Goal: Task Accomplishment & Management: Use online tool/utility

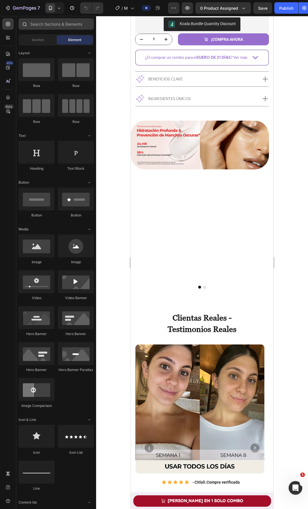
scroll to position [342, 0]
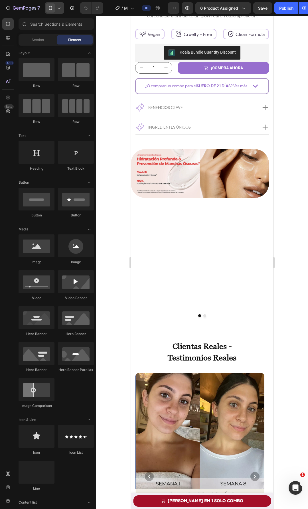
click at [57, 9] on icon at bounding box center [59, 8] width 6 height 6
click at [57, 22] on span "Desktop" at bounding box center [62, 21] width 13 height 6
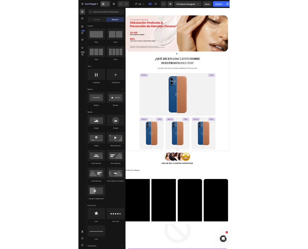
scroll to position [458, 0]
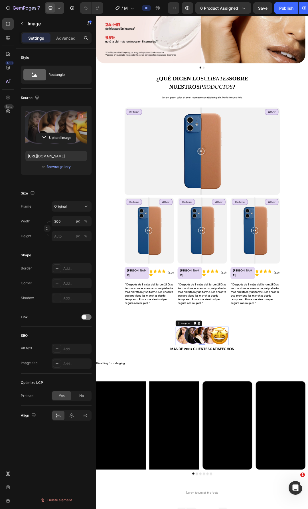
click at [81, 115] on icon "button" at bounding box center [81, 116] width 4 height 4
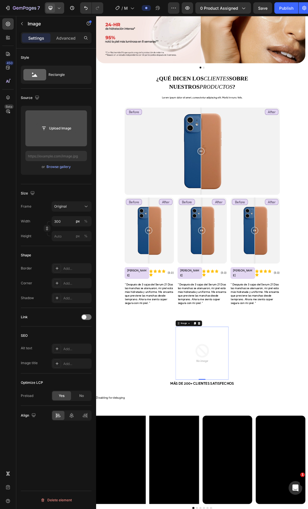
click at [67, 130] on input "file" at bounding box center [55, 128] width 39 height 10
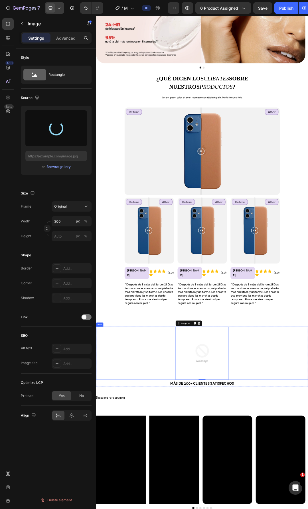
type input "https://cdn.shopify.com/s/files/1/0643/1404/8704/files/gempages_507356051327157…"
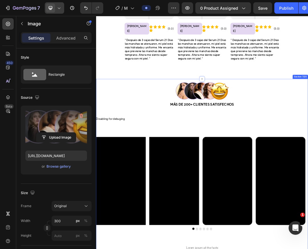
scroll to position [857, 0]
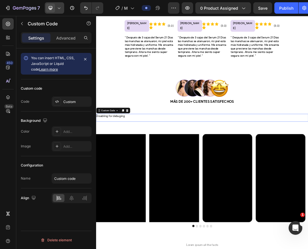
click at [221, 174] on h1 "Disabling for debuging" at bounding box center [267, 177] width 342 height 7
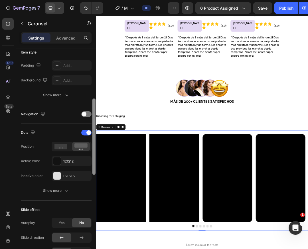
scroll to position [114, 0]
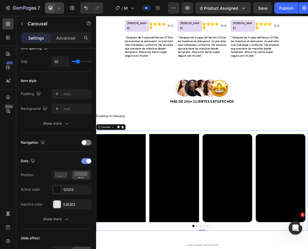
click at [87, 163] on div at bounding box center [86, 161] width 10 height 6
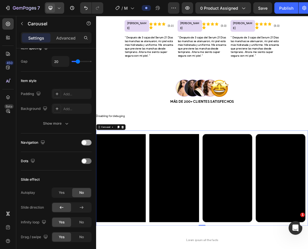
click at [88, 144] on div at bounding box center [86, 143] width 10 height 6
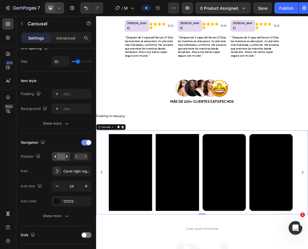
click at [88, 144] on span at bounding box center [88, 142] width 5 height 5
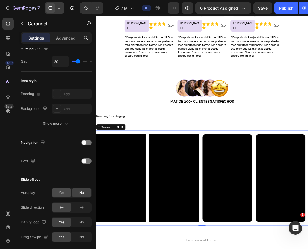
click at [62, 197] on div "Yes" at bounding box center [61, 192] width 19 height 9
drag, startPoint x: 73, startPoint y: 210, endPoint x: 63, endPoint y: 210, distance: 10.3
click at [72, 209] on input "range" at bounding box center [82, 207] width 20 height 1
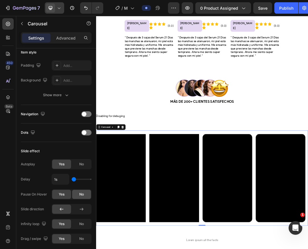
click at [78, 193] on div "No" at bounding box center [81, 194] width 19 height 9
click at [64, 195] on span "Yes" at bounding box center [62, 194] width 6 height 5
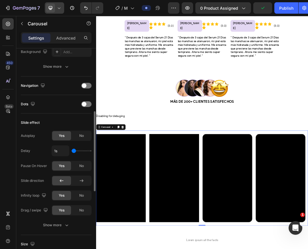
scroll to position [199, 0]
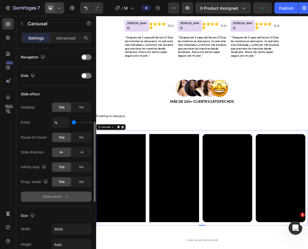
drag, startPoint x: 68, startPoint y: 200, endPoint x: 55, endPoint y: 177, distance: 26.1
click at [67, 200] on button "Show more" at bounding box center [56, 197] width 71 height 10
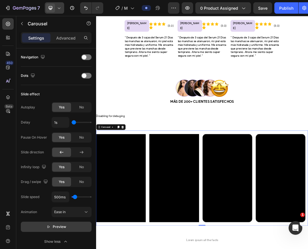
click at [67, 229] on button "Preview" at bounding box center [56, 227] width 71 height 10
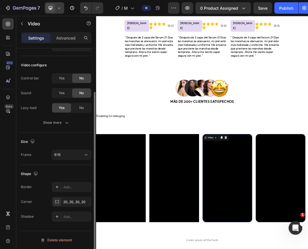
scroll to position [0, 0]
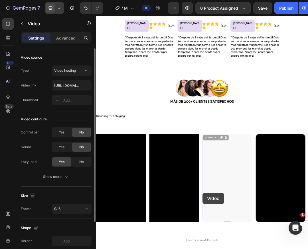
drag, startPoint x: 334, startPoint y: 301, endPoint x: 217, endPoint y: 303, distance: 116.9
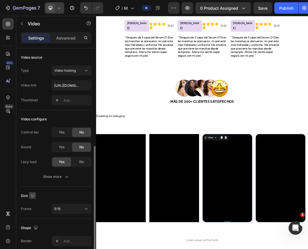
scroll to position [54, 0]
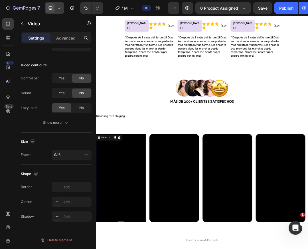
click at [65, 200] on div "Add..." at bounding box center [76, 202] width 27 height 5
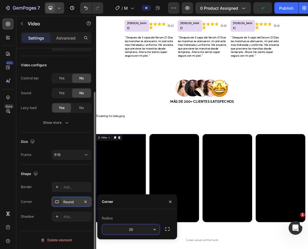
type input "20"
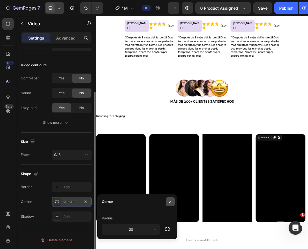
click at [171, 203] on icon "button" at bounding box center [170, 202] width 2 height 2
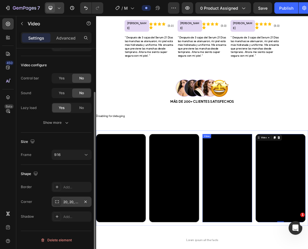
click at [77, 202] on div "Add..." at bounding box center [76, 202] width 27 height 5
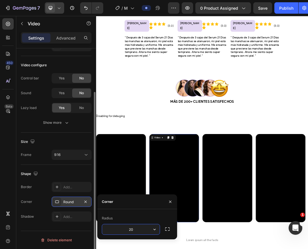
type input "20"
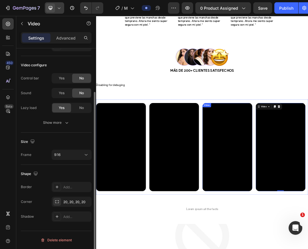
scroll to position [913, 0]
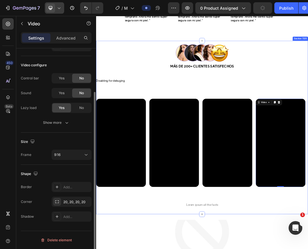
click at [266, 288] on div "Image Row Más de 200+ clientes satisfechos Text Block Row Disabling for debugin…" at bounding box center [267, 196] width 342 height 269
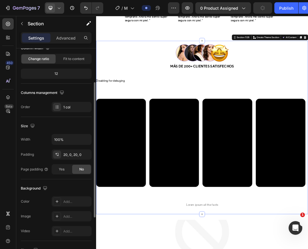
scroll to position [0, 0]
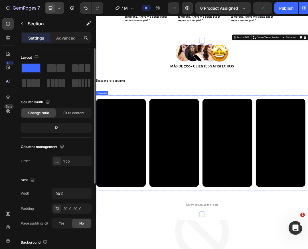
click at [266, 253] on div "Video Video Video Video Video Video" at bounding box center [267, 221] width 342 height 142
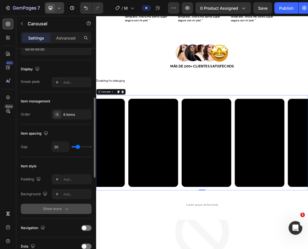
scroll to position [85, 0]
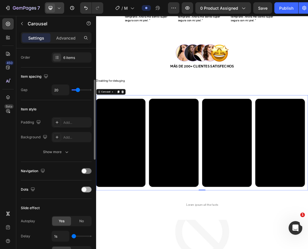
click at [85, 188] on span at bounding box center [84, 189] width 5 height 5
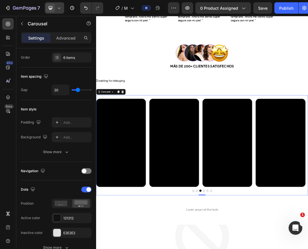
click at [254, 289] on div "Video Video Video Video Video Video Carousel 0" at bounding box center [267, 225] width 342 height 162
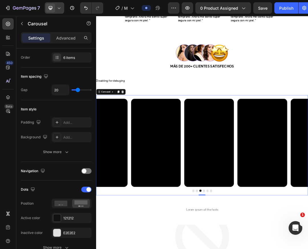
click at [251, 289] on div "Video Video Video Video Video Video Carousel 0" at bounding box center [267, 225] width 342 height 162
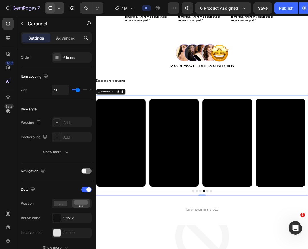
click at [116, 234] on video at bounding box center [136, 221] width 80 height 142
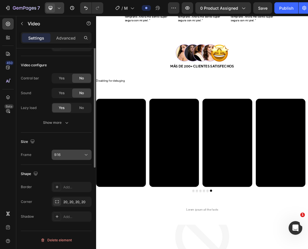
scroll to position [0, 0]
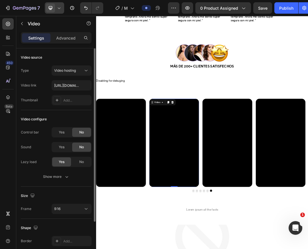
click at [202, 231] on video at bounding box center [222, 221] width 80 height 142
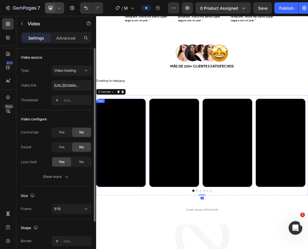
click at [136, 220] on video at bounding box center [136, 221] width 80 height 142
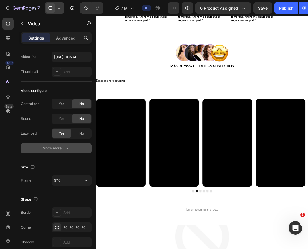
click at [66, 148] on icon "button" at bounding box center [67, 149] width 6 height 6
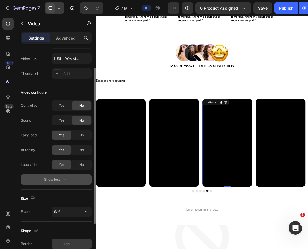
scroll to position [0, 0]
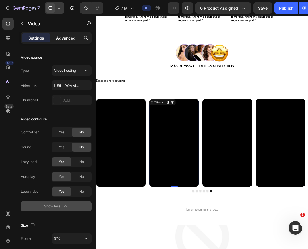
click at [71, 35] on p "Advanced" at bounding box center [65, 38] width 19 height 6
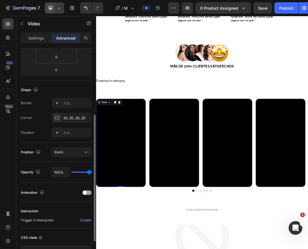
scroll to position [142, 0]
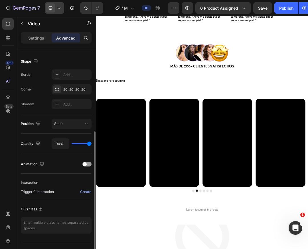
click at [86, 165] on span at bounding box center [85, 164] width 4 height 4
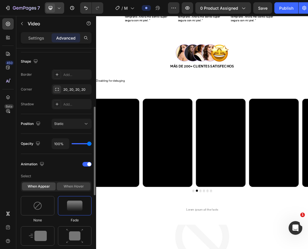
click at [76, 185] on div "When hover" at bounding box center [74, 187] width 34 height 8
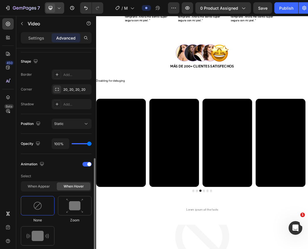
scroll to position [171, 0]
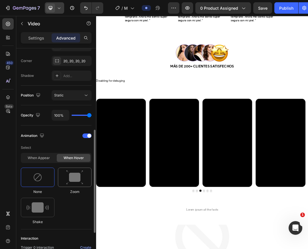
click at [73, 181] on img at bounding box center [74, 177] width 17 height 15
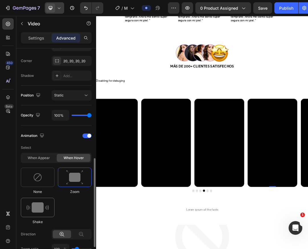
scroll to position [199, 0]
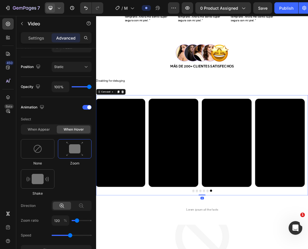
scroll to position [0, 0]
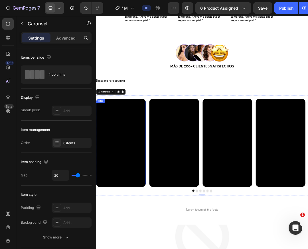
click at [145, 232] on video at bounding box center [136, 221] width 80 height 142
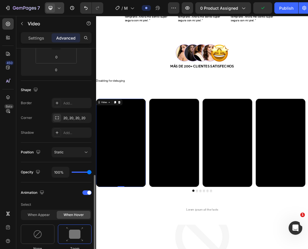
scroll to position [228, 0]
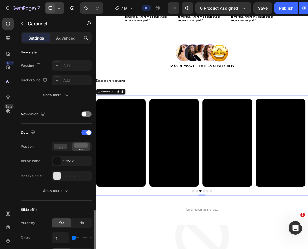
scroll to position [256, 0]
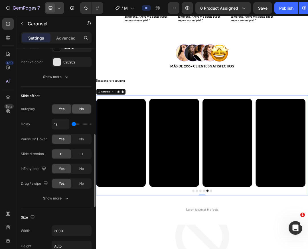
click at [78, 111] on div "No" at bounding box center [81, 109] width 19 height 9
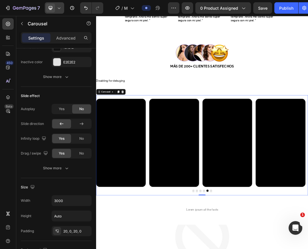
click at [168, 233] on video at bounding box center [136, 221] width 80 height 142
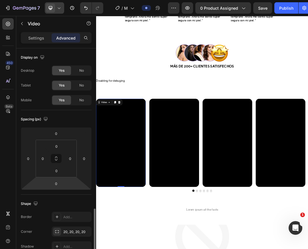
scroll to position [114, 0]
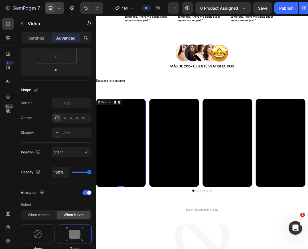
click at [150, 242] on video at bounding box center [136, 221] width 80 height 142
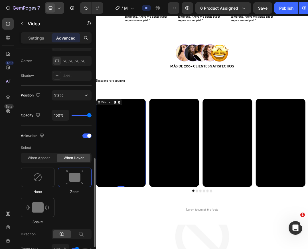
scroll to position [199, 0]
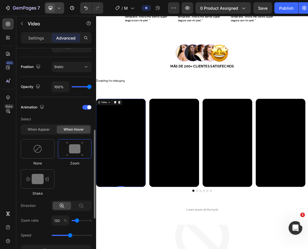
type input "130"
type input "140"
type input "150"
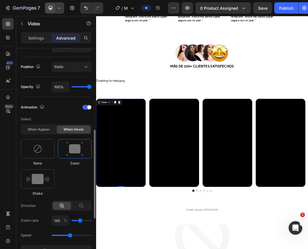
type input "150"
type input "160"
type input "170"
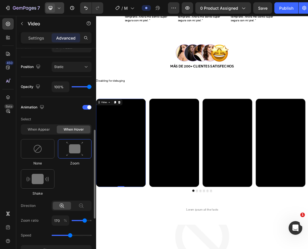
type input "180"
type input "190"
type input "200"
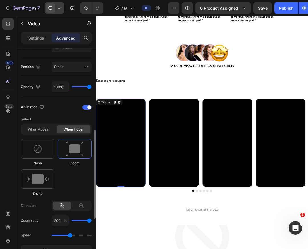
drag, startPoint x: 77, startPoint y: 221, endPoint x: 97, endPoint y: 221, distance: 20.8
type input "200"
click at [91, 221] on input "range" at bounding box center [82, 220] width 20 height 1
click at [221, 226] on video at bounding box center [222, 221] width 80 height 142
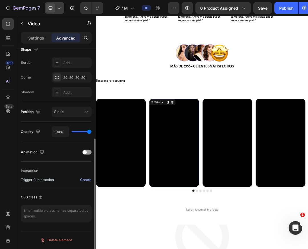
scroll to position [154, 0]
click at [145, 226] on video at bounding box center [136, 221] width 80 height 142
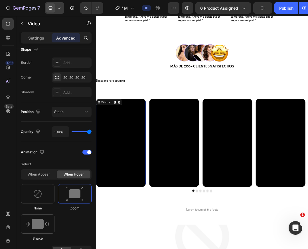
scroll to position [0, 0]
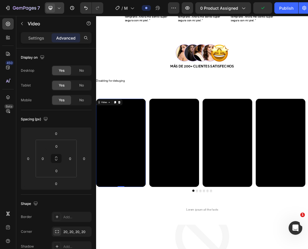
click at [155, 223] on video at bounding box center [136, 221] width 80 height 142
click at [224, 232] on video at bounding box center [222, 221] width 80 height 142
click at [168, 232] on video at bounding box center [136, 221] width 80 height 142
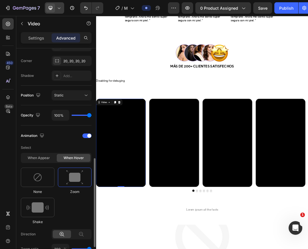
scroll to position [199, 0]
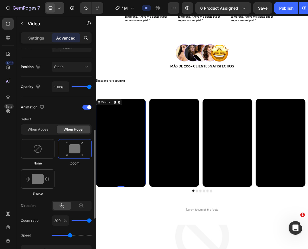
drag, startPoint x: 80, startPoint y: 222, endPoint x: 75, endPoint y: 222, distance: 4.6
click at [75, 222] on div "200 %" at bounding box center [72, 221] width 40 height 10
click at [55, 221] on input "200" at bounding box center [61, 221] width 18 height 10
type input "1"
type input "100"
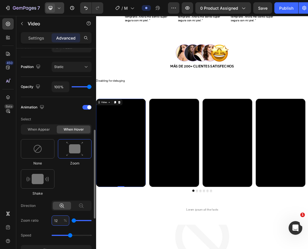
type input "120"
click at [44, 223] on div "Zoom ratio 120 %" at bounding box center [56, 221] width 71 height 10
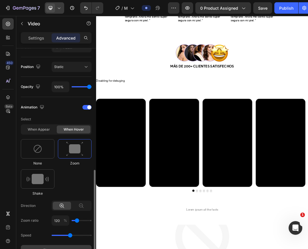
scroll to position [228, 0]
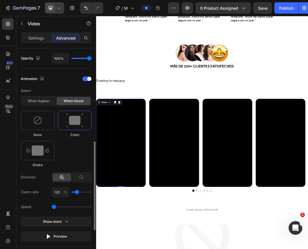
drag, startPoint x: 70, startPoint y: 207, endPoint x: 52, endPoint y: 208, distance: 18.3
click at [52, 208] on input "range" at bounding box center [72, 207] width 40 height 1
click at [63, 225] on div "Show more" at bounding box center [56, 222] width 26 height 6
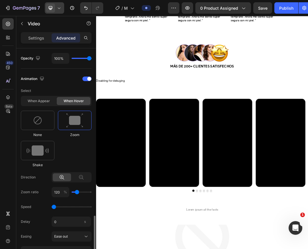
scroll to position [285, 0]
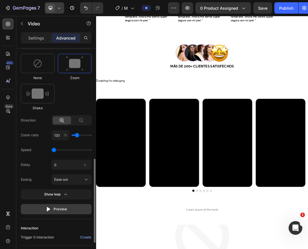
click at [65, 209] on div "Preview" at bounding box center [56, 210] width 21 height 6
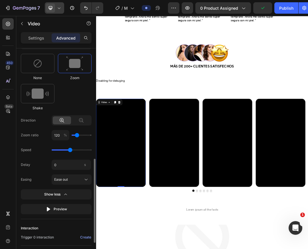
drag, startPoint x: 54, startPoint y: 149, endPoint x: 70, endPoint y: 149, distance: 16.0
click at [70, 150] on input "range" at bounding box center [72, 150] width 40 height 1
click at [57, 209] on div "Preview" at bounding box center [56, 210] width 21 height 6
drag, startPoint x: 72, startPoint y: 149, endPoint x: 113, endPoint y: 149, distance: 41.0
type input "3.1"
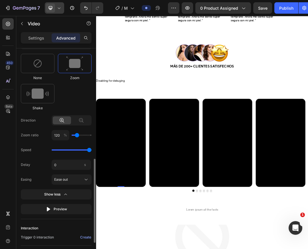
click at [91, 150] on input "range" at bounding box center [72, 150] width 40 height 1
click at [62, 211] on div "Preview" at bounding box center [56, 210] width 21 height 6
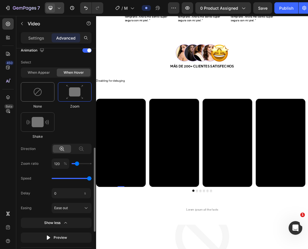
click at [40, 93] on img at bounding box center [37, 91] width 9 height 9
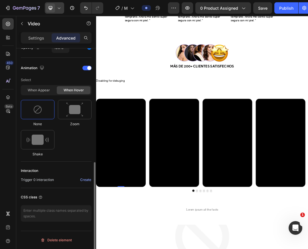
scroll to position [239, 0]
click at [128, 212] on video at bounding box center [136, 221] width 80 height 142
click at [214, 199] on video at bounding box center [222, 221] width 80 height 142
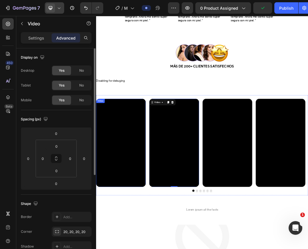
click at [141, 217] on video at bounding box center [136, 221] width 80 height 142
click at [211, 232] on video at bounding box center [222, 221] width 80 height 142
click at [149, 232] on video at bounding box center [136, 221] width 80 height 142
click at [179, 198] on div "Video 0 Video Video Video Video Video" at bounding box center [267, 221] width 342 height 142
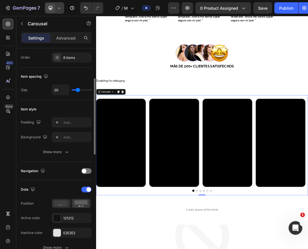
scroll to position [142, 0]
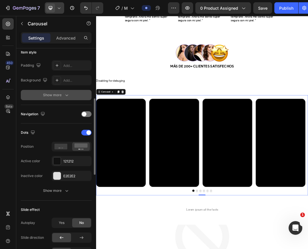
click at [64, 91] on button "Show more" at bounding box center [56, 95] width 71 height 10
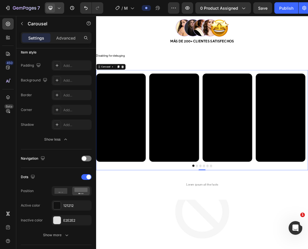
scroll to position [999, 0]
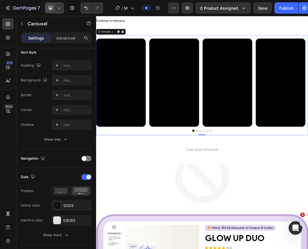
click at [303, 200] on div at bounding box center [267, 201] width 342 height 3
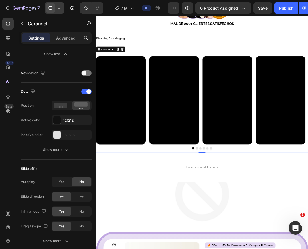
scroll to position [942, 0]
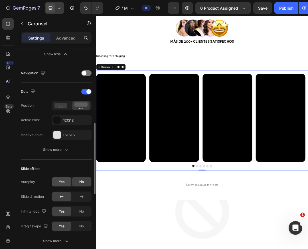
click at [64, 183] on span "Yes" at bounding box center [62, 182] width 6 height 5
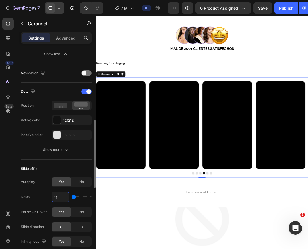
click at [60, 199] on input "1s" at bounding box center [60, 197] width 17 height 10
type input "12s"
type input "4"
type input "1s"
type input "1"
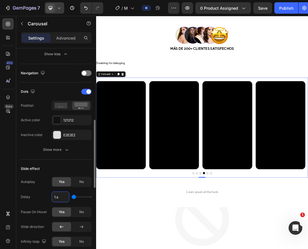
type input "1.2s"
type input "1.2"
type input "1.2s"
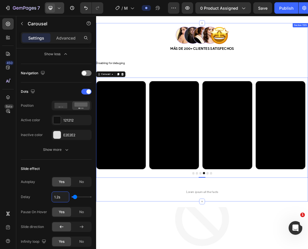
click at [192, 303] on div "Image Row Más de 200+ clientes satisfechos Text Block Row Disabling for debugin…" at bounding box center [267, 172] width 342 height 288
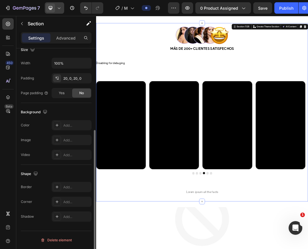
scroll to position [0, 0]
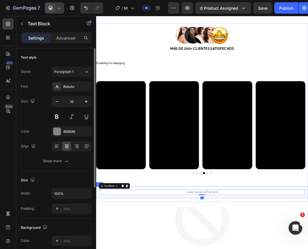
click at [269, 268] on div "Image Row Más de 200+ clientes satisfechos Text Block Row Disabling for debugin…" at bounding box center [267, 171] width 342 height 277
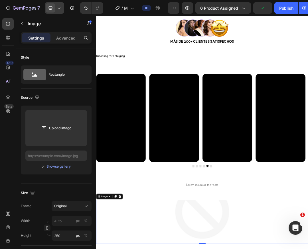
scroll to position [999, 0]
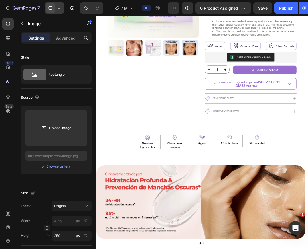
scroll to position [201, 0]
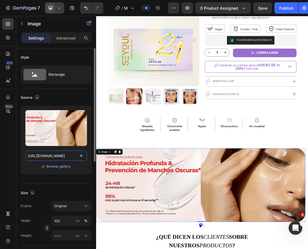
click at [47, 158] on input "https://cdn.shopify.com/s/files/1/0643/1404/8704/files/gempages_507356051327157…" at bounding box center [56, 156] width 62 height 10
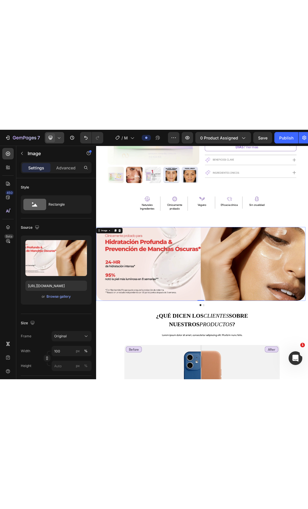
scroll to position [287, 0]
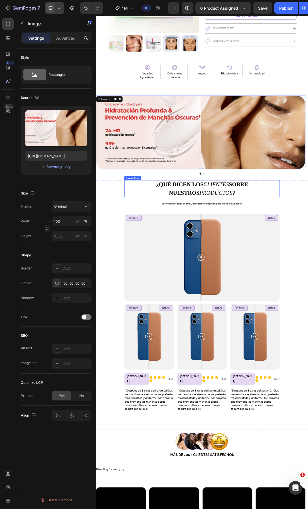
click at [304, 289] on span "CLIENTES" at bounding box center [289, 288] width 41 height 10
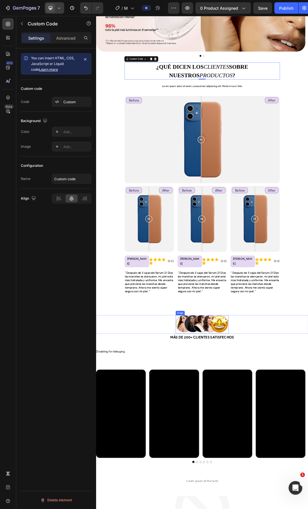
scroll to position [486, 0]
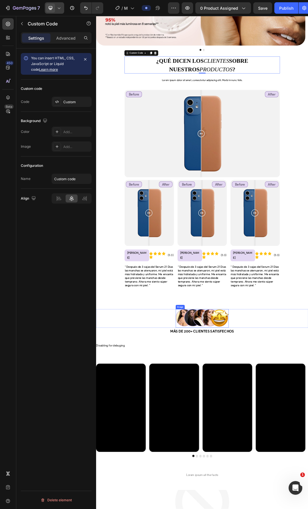
click at [291, 492] on img at bounding box center [266, 504] width 85 height 30
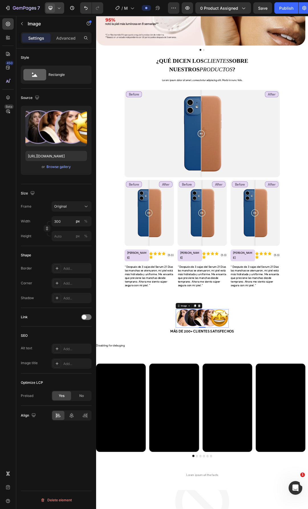
click at [245, 489] on img at bounding box center [266, 504] width 85 height 30
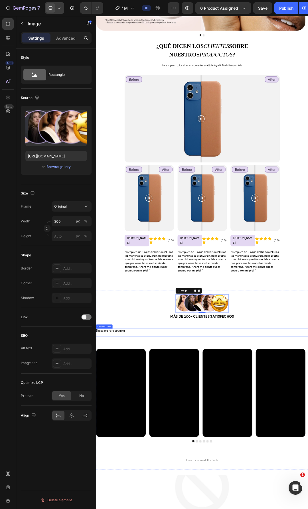
scroll to position [543, 0]
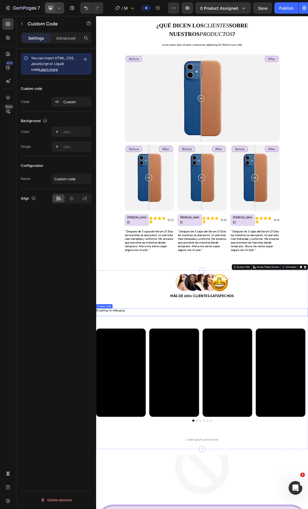
click at [178, 488] on h1 "Disabling for debuging" at bounding box center [267, 491] width 342 height 7
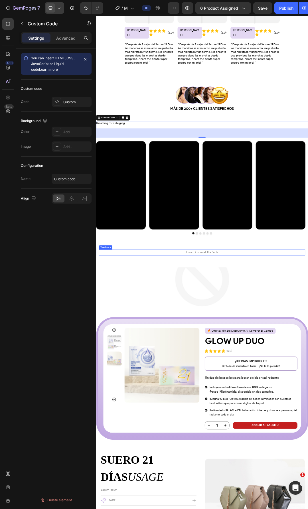
scroll to position [913, 0]
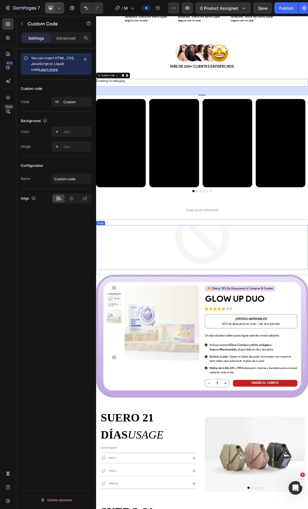
click at [274, 354] on img at bounding box center [267, 389] width 342 height 71
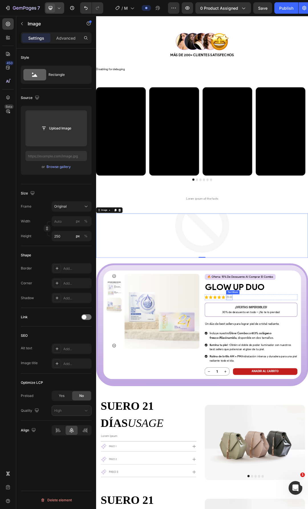
scroll to position [970, 0]
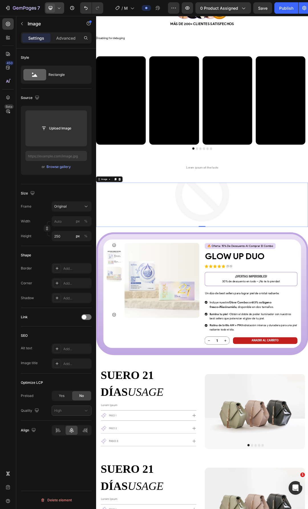
click at [307, 331] on img at bounding box center [267, 320] width 342 height 71
click at [57, 132] on input "file" at bounding box center [55, 128] width 39 height 10
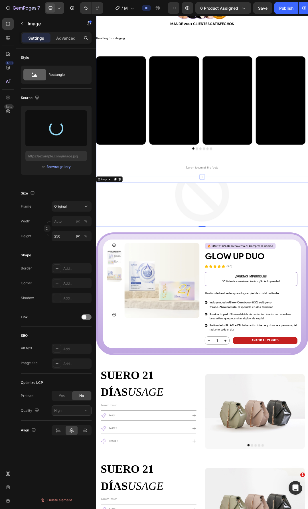
type input "https://cdn.shopify.com/s/files/1/0643/1404/8704/files/gempages_507356051327157…"
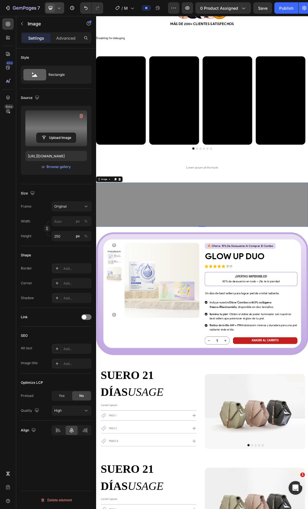
click at [307, 369] on section "Product Images 🔥 oferta: 15% de descuento al comprar el combo Text Block Buy 2 …" at bounding box center [267, 464] width 342 height 198
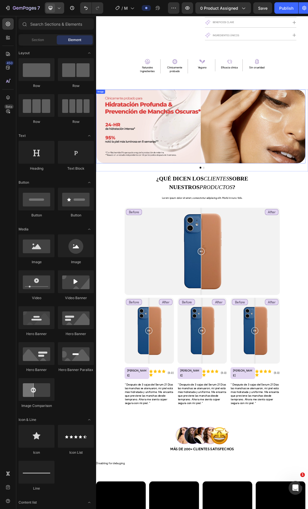
scroll to position [153, 0]
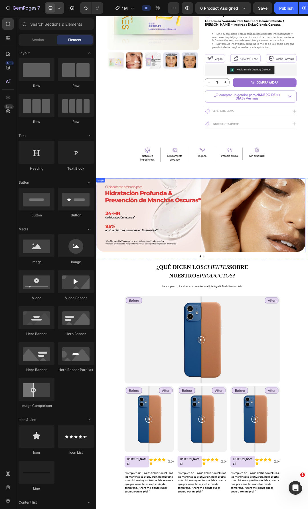
click at [305, 352] on img at bounding box center [265, 337] width 338 height 119
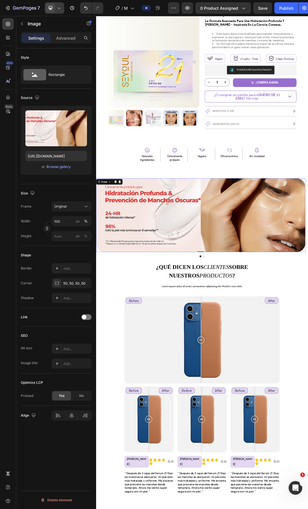
click at [250, 333] on img at bounding box center [265, 337] width 338 height 119
click at [57, 158] on input "https://cdn.shopify.com/s/files/1/0643/1404/8704/files/gempages_507356051327157…" at bounding box center [56, 156] width 62 height 10
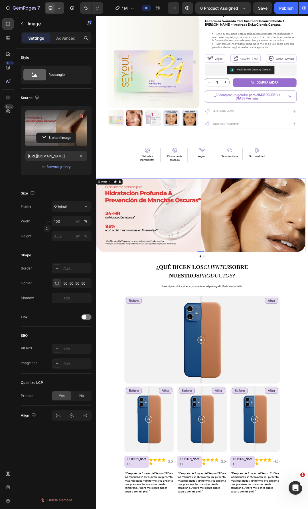
click at [59, 129] on label at bounding box center [56, 128] width 62 height 36
click at [59, 133] on input "file" at bounding box center [55, 138] width 39 height 10
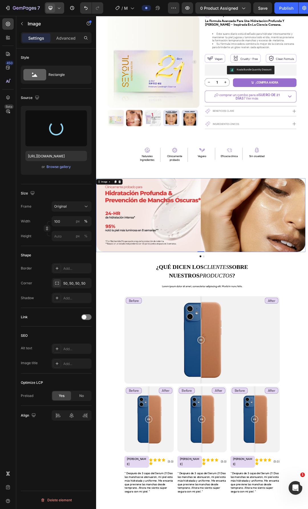
type input "https://cdn.shopify.com/s/files/1/0643/1404/8704/files/gempages_507356051327157…"
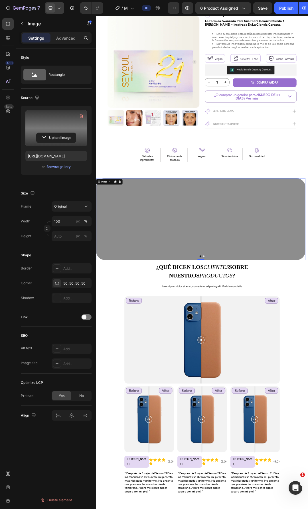
click at [268, 403] on button "Dot" at bounding box center [269, 403] width 3 height 3
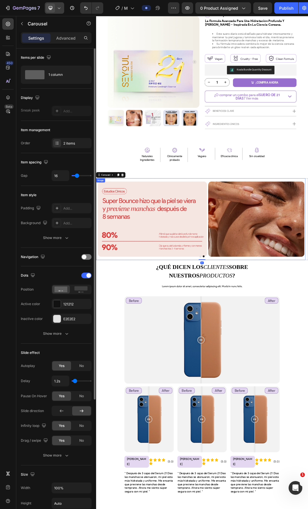
click at [275, 373] on img at bounding box center [265, 344] width 338 height 132
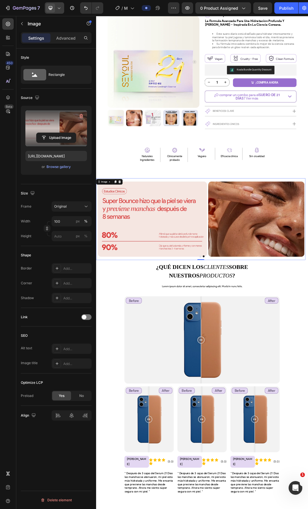
click at [62, 131] on label at bounding box center [56, 128] width 62 height 36
click at [62, 133] on input "file" at bounding box center [55, 138] width 39 height 10
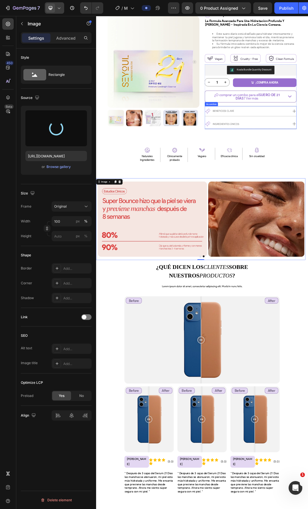
type input "https://cdn.shopify.com/s/files/1/0643/1404/8704/files/gempages_507356051327157…"
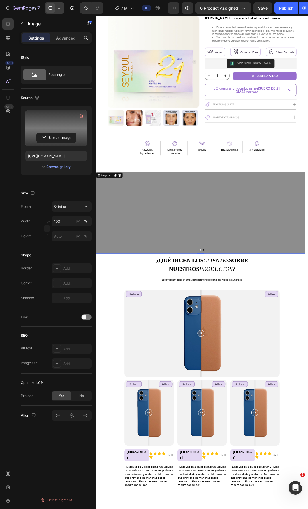
scroll to position [182, 0]
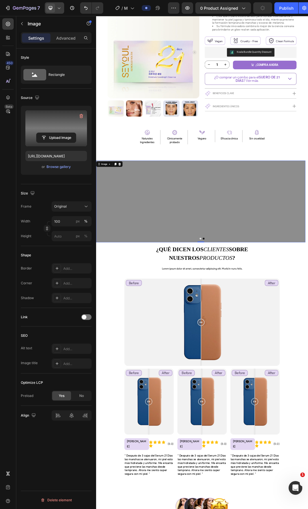
click at [307, 296] on img at bounding box center [265, 315] width 338 height 132
click at [66, 283] on div "Add..." at bounding box center [76, 283] width 27 height 5
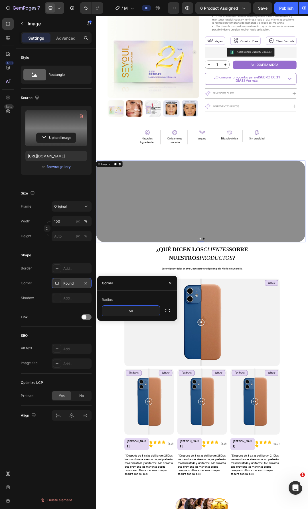
type input "50"
click at [263, 374] on button "Dot" at bounding box center [264, 375] width 3 height 3
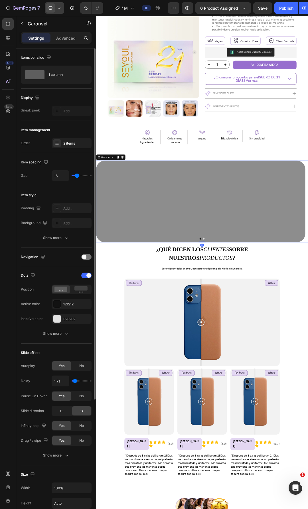
click at [307, 335] on img at bounding box center [265, 315] width 338 height 132
click at [269, 375] on div at bounding box center [267, 375] width 342 height 3
click at [268, 375] on button "Dot" at bounding box center [269, 375] width 3 height 3
click at [263, 375] on button "Dot" at bounding box center [264, 375] width 3 height 3
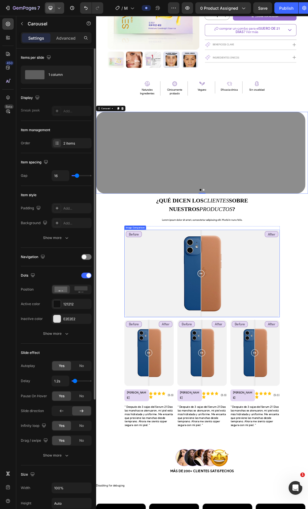
scroll to position [267, 0]
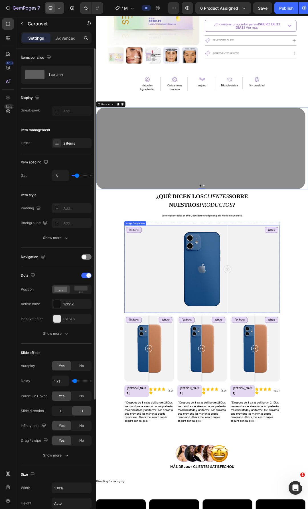
click at [307, 419] on div "Before After" at bounding box center [267, 424] width 251 height 141
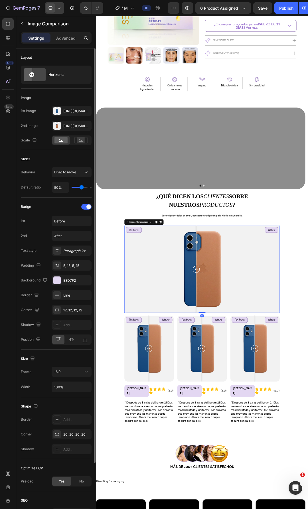
drag, startPoint x: 308, startPoint y: 422, endPoint x: 256, endPoint y: 423, distance: 51.6
click at [256, 423] on div at bounding box center [257, 424] width 11 height 11
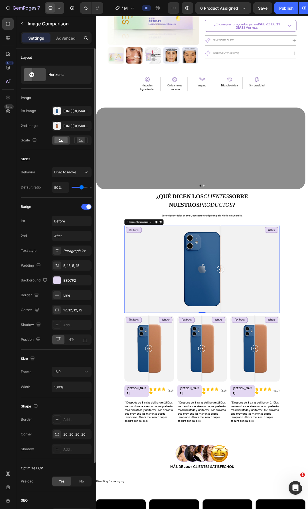
click at [296, 417] on div "Before After" at bounding box center [267, 424] width 251 height 141
click at [260, 420] on div "Before After" at bounding box center [267, 424] width 251 height 141
drag, startPoint x: 263, startPoint y: 425, endPoint x: 272, endPoint y: 427, distance: 8.9
click at [272, 427] on div at bounding box center [271, 424] width 11 height 11
click at [66, 111] on div "Https://cdn.Shopify.Com/s/files/1/2005/9307/files/image_compare_before.Png" at bounding box center [71, 111] width 17 height 5
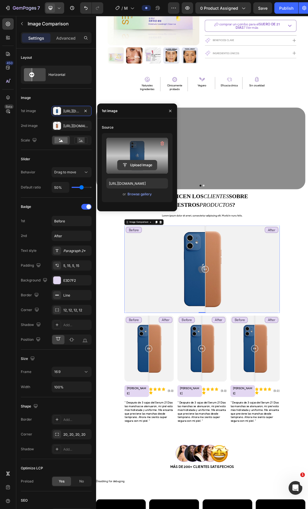
click at [134, 162] on input "file" at bounding box center [136, 165] width 39 height 10
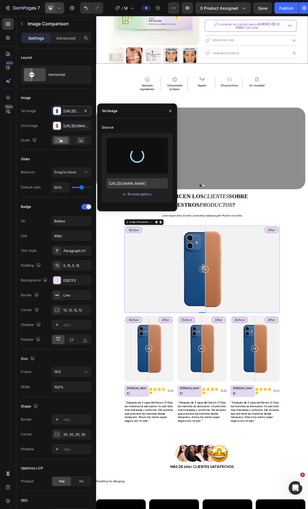
type input "https://cdn.shopify.com/s/files/1/0643/1404/8704/files/gempages_507356051327157…"
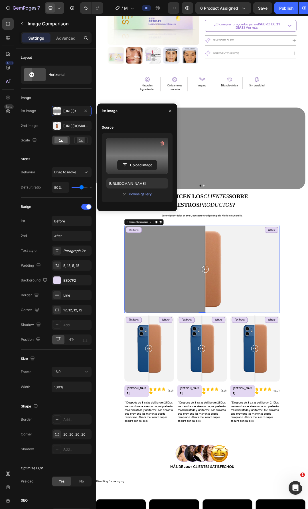
click at [307, 420] on div "Before After" at bounding box center [267, 424] width 251 height 141
drag, startPoint x: 323, startPoint y: 424, endPoint x: 262, endPoint y: 426, distance: 60.4
click at [262, 426] on div at bounding box center [262, 424] width 11 height 11
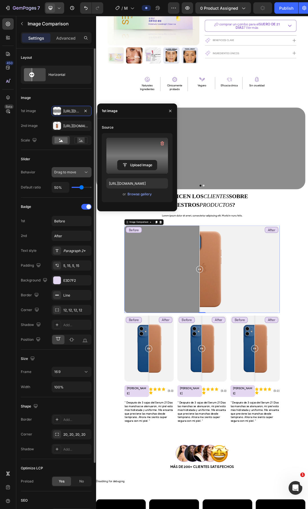
click at [78, 174] on div "Drag to move" at bounding box center [68, 172] width 29 height 5
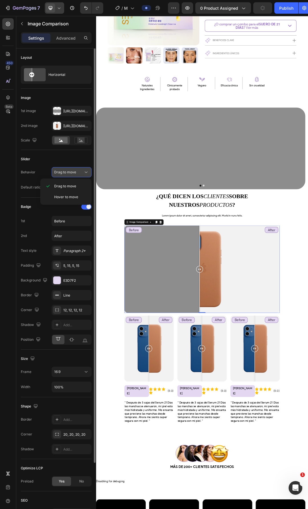
click at [78, 174] on div "Drag to move" at bounding box center [68, 172] width 29 height 5
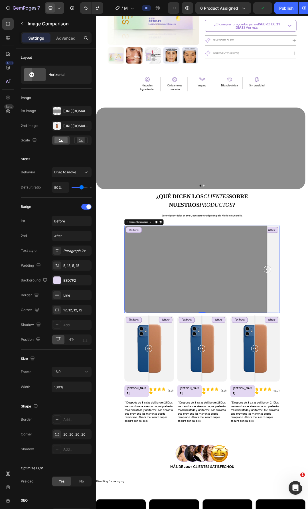
click at [307, 437] on div "Before After" at bounding box center [267, 424] width 251 height 141
click at [307, 431] on div "¿QUÉ DICEN LOS CLIENTES SOBRE NUESTROS PRODUCTOS ? Custom Code Lorem ipsum dolo…" at bounding box center [266, 494] width 313 height 388
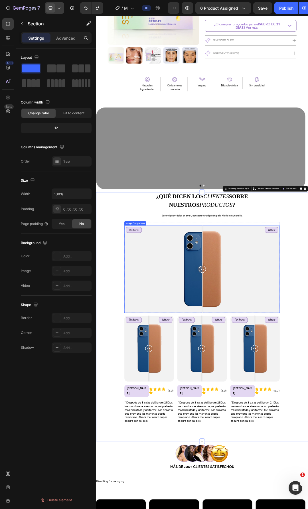
drag, startPoint x: 376, startPoint y: 429, endPoint x: 267, endPoint y: 441, distance: 109.8
click at [267, 441] on div at bounding box center [267, 424] width 11 height 141
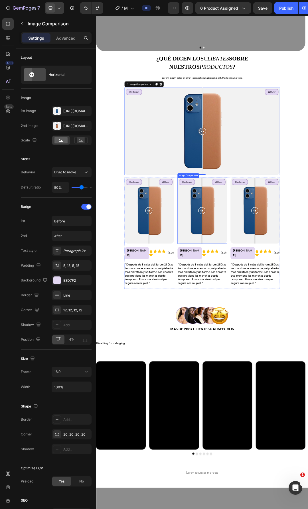
scroll to position [495, 0]
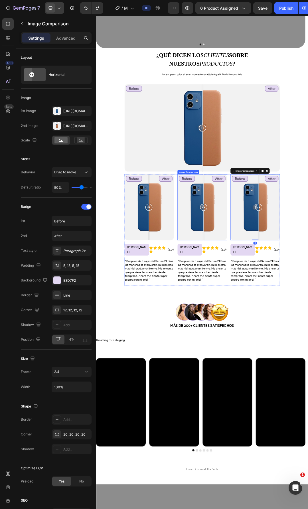
click at [268, 324] on div at bounding box center [269, 324] width 11 height 11
click at [307, 344] on div "¿QUÉ DICEN LOS CLIENTES SOBRE NUESTROS PRODUCTOS ? Custom Code Lorem ipsum dolo…" at bounding box center [266, 266] width 313 height 388
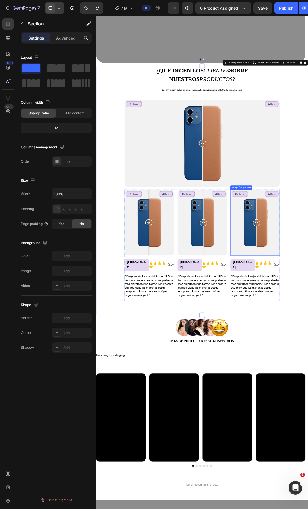
scroll to position [438, 0]
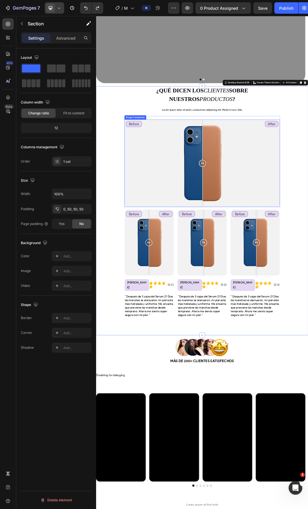
click at [307, 286] on div "Before After" at bounding box center [267, 253] width 251 height 141
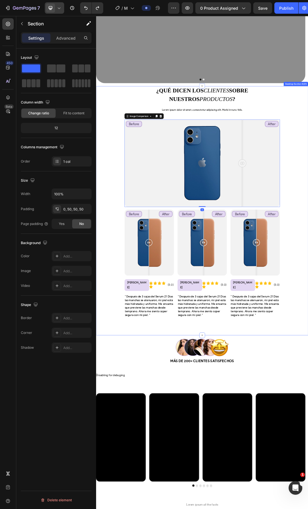
click at [307, 331] on div "¿QUÉ DICEN LOS CLIENTES SOBRE NUESTROS PRODUCTOS ? Custom Code Lorem ipsum dolo…" at bounding box center [266, 323] width 313 height 388
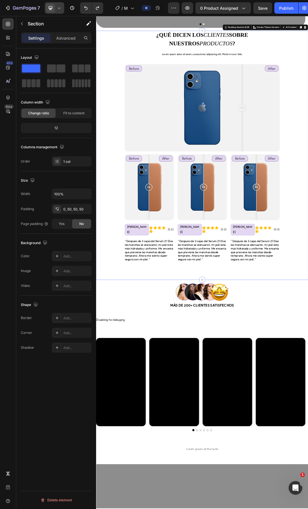
scroll to position [552, 0]
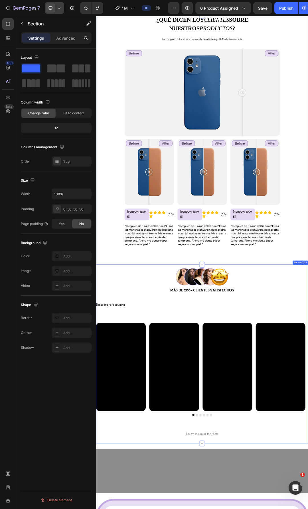
click at [159, 486] on div at bounding box center [267, 489] width 342 height 6
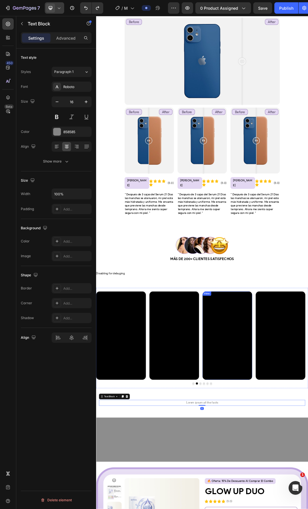
scroll to position [666, 0]
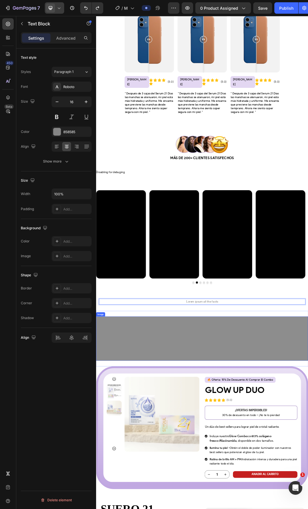
scroll to position [780, 0]
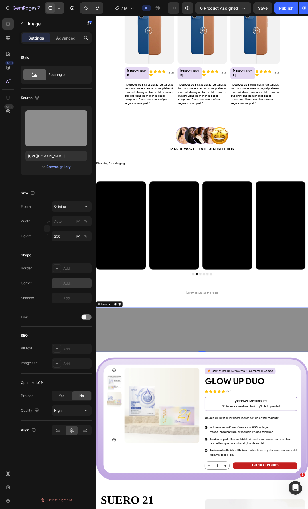
click at [70, 282] on div "Add..." at bounding box center [76, 283] width 27 height 5
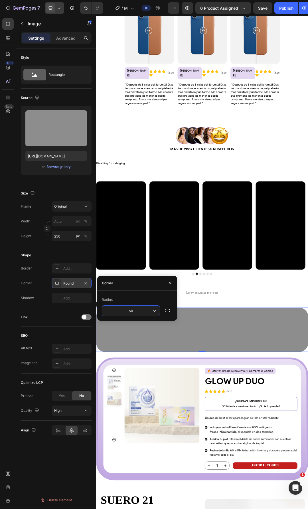
type input "50"
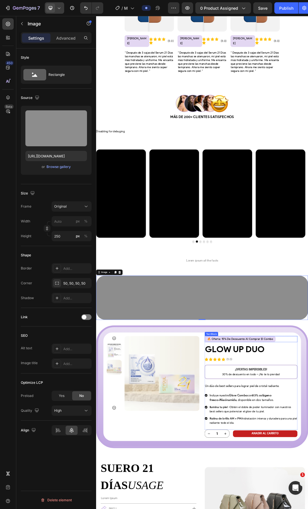
scroll to position [837, 0]
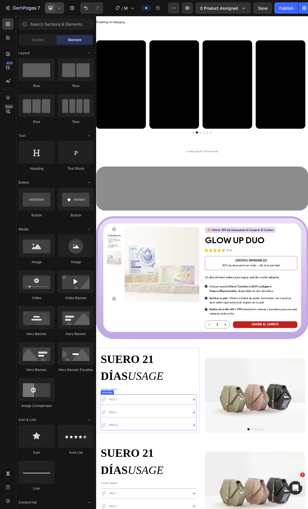
scroll to position [1065, 0]
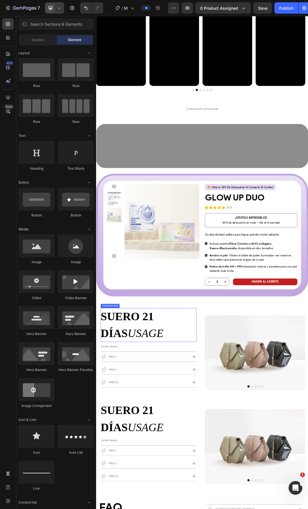
click at [193, 490] on h2 "suero 21 días usage" at bounding box center [180, 515] width 154 height 55
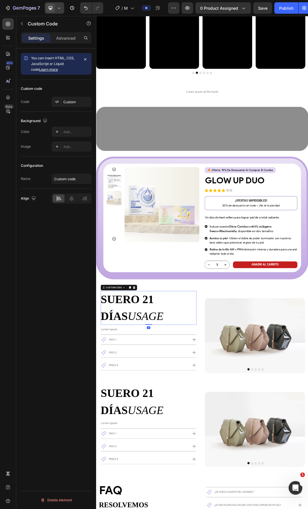
scroll to position [1122, 0]
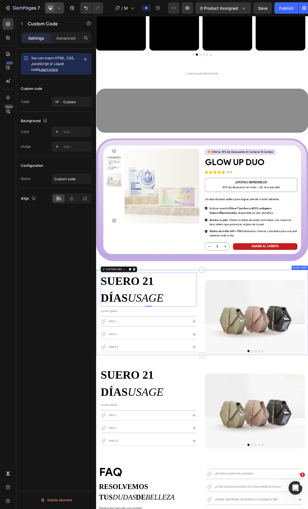
click at [266, 433] on div "suero 21 días usage Custom Code 0 Row Lorem Ipsum Text Block Paso 1 paso 2 paso…" at bounding box center [267, 494] width 342 height 137
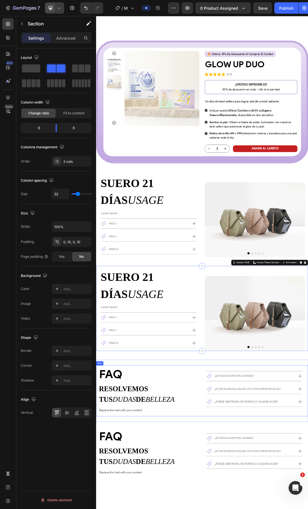
scroll to position [1407, 0]
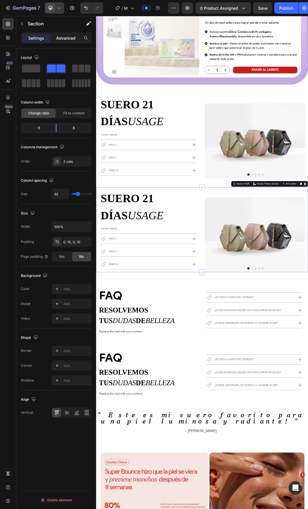
click at [58, 35] on p "Advanced" at bounding box center [65, 38] width 19 height 6
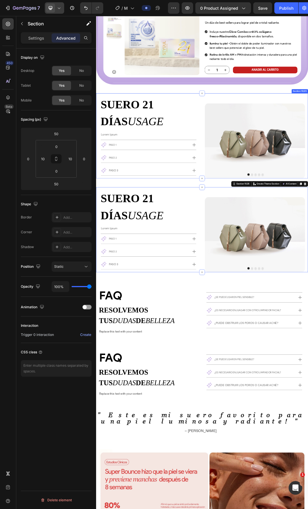
click at [266, 251] on div "suero 21 días usage Custom Code Row Lorem Ipsum Text Block Paso 1 paso 2 paso 3…" at bounding box center [267, 209] width 342 height 137
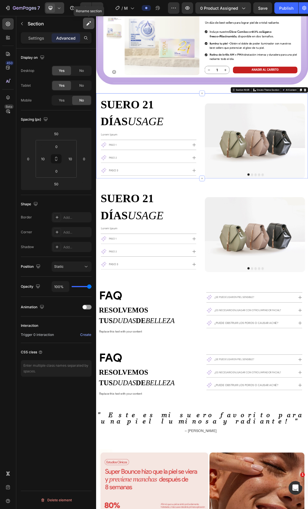
click at [87, 26] on icon "button" at bounding box center [89, 24] width 6 height 6
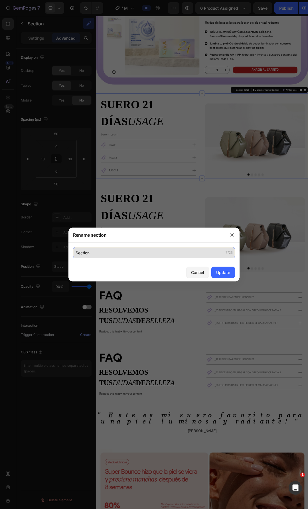
click at [90, 250] on input "Section" at bounding box center [154, 252] width 162 height 11
type input "U"
type input "Ú"
type input "U"
type input "Ú"
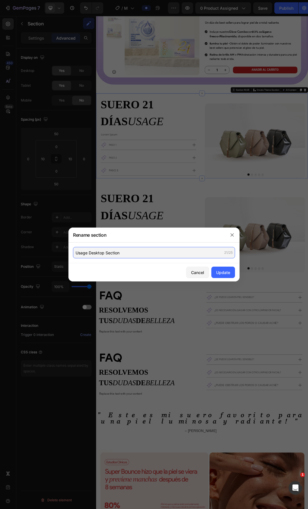
type input "Usage Desktop Section"
click at [228, 273] on div "Update" at bounding box center [223, 272] width 14 height 6
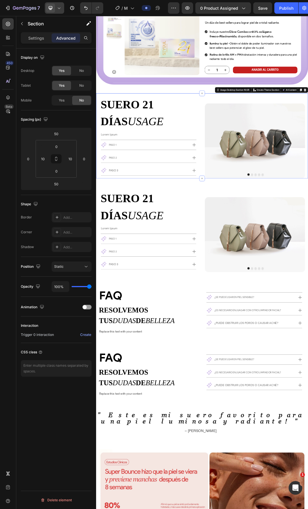
click at [282, 285] on div "Product Images Suero 21 Días Product Title MX$ 419.00 Product Price Product Pri…" at bounding box center [267, 308] width 342 height 3375
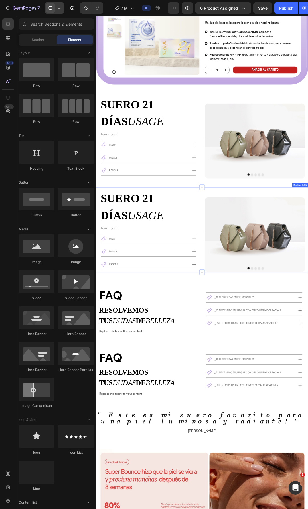
click at [263, 300] on div "suero 21 días usage Custom Code Row Lorem Ipsum Text Block Paso 1 paso 2 paso 3…" at bounding box center [267, 361] width 342 height 137
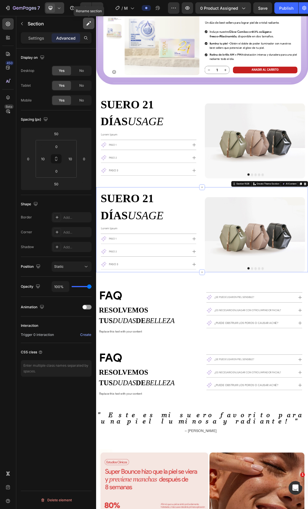
click at [90, 25] on icon "button" at bounding box center [89, 24] width 6 height 6
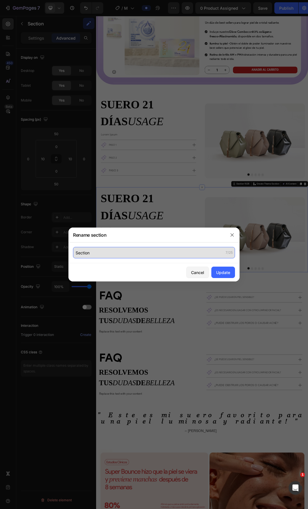
click at [124, 251] on input "Section" at bounding box center [154, 252] width 162 height 11
type input "U"
type input "Ú"
type input "Usage Mobile Section"
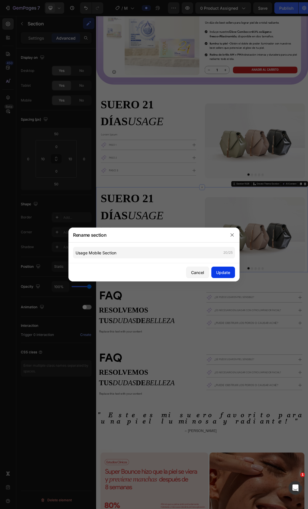
click at [226, 273] on div "Update" at bounding box center [223, 272] width 14 height 6
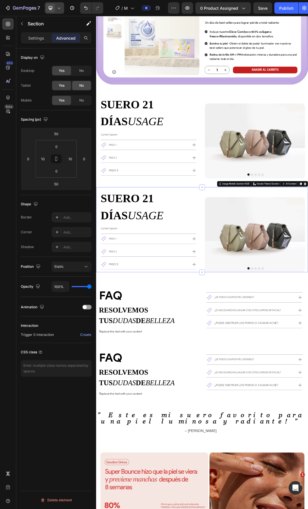
click at [78, 85] on div "No" at bounding box center [81, 85] width 19 height 9
click at [83, 70] on span "No" at bounding box center [81, 70] width 5 height 5
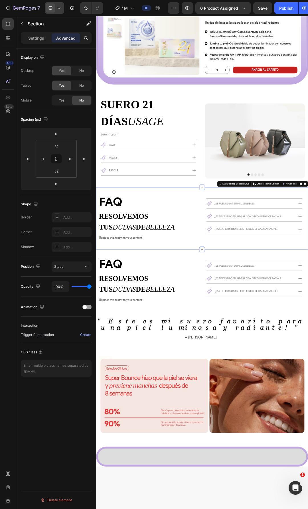
click at [266, 301] on div "FAQ Heading resolvemos tus dudas de belleza Custom Code Row Replace this text w…" at bounding box center [267, 343] width 342 height 100
click at [263, 405] on div "FAQ Heading resolvemos tus dudas de belleza Custom Code Row Replace this text w…" at bounding box center [267, 443] width 342 height 82
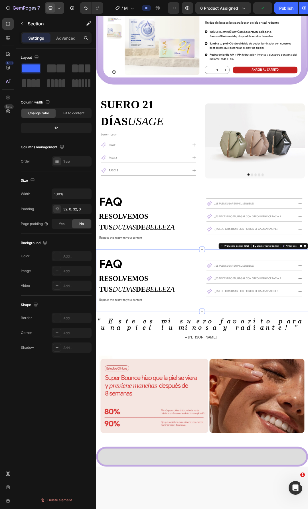
click at [272, 397] on div "FAQ Heading resolvemos tus dudas de belleza Custom Code Row Replace this text w…" at bounding box center [267, 443] width 342 height 100
click at [64, 42] on div "Advanced" at bounding box center [66, 37] width 28 height 9
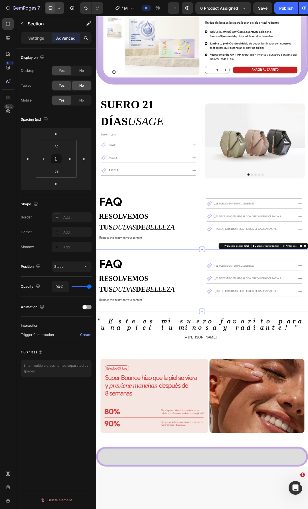
click at [78, 85] on div "No" at bounding box center [81, 85] width 19 height 9
click at [80, 73] on span "No" at bounding box center [81, 70] width 5 height 5
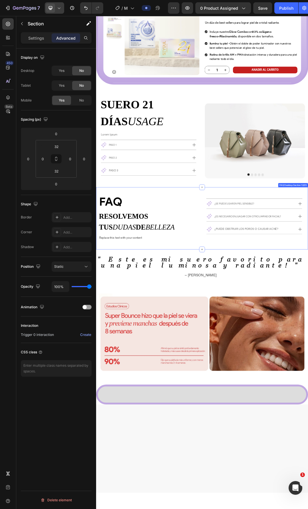
click at [284, 299] on div "FAQ Heading resolvemos tus dudas de belleza Custom Code Row Replace this text w…" at bounding box center [267, 343] width 342 height 100
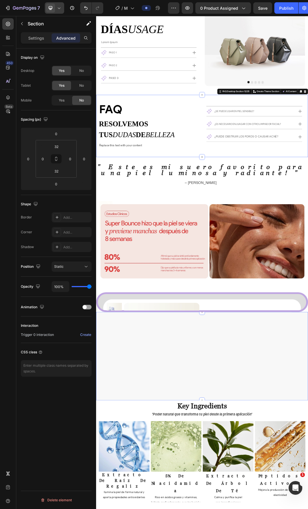
scroll to position [1635, 0]
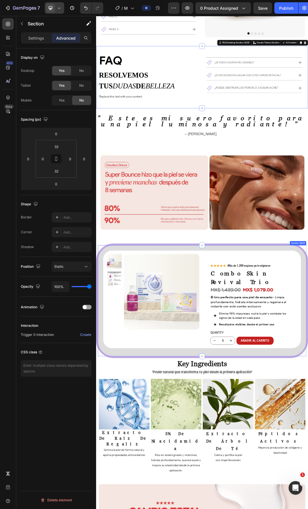
click at [307, 449] on div "Product Images Row Icon Icon Icon Icon Icon Icon List Más de 1.200 mujeres ya l…" at bounding box center [267, 475] width 342 height 185
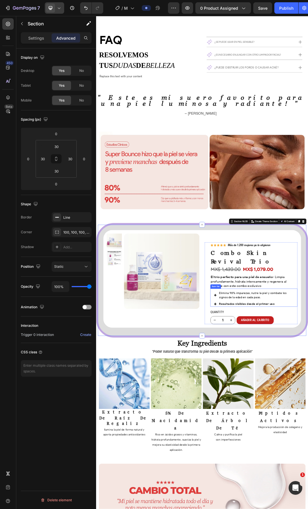
scroll to position [1720, 0]
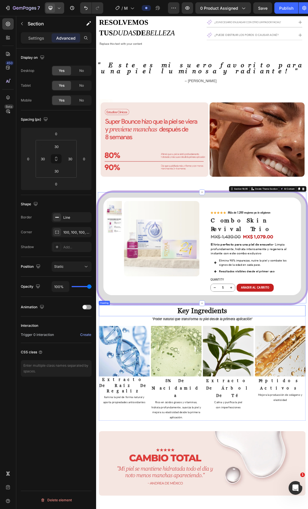
click at [307, 483] on h2 "key ingredients" at bounding box center [266, 492] width 333 height 18
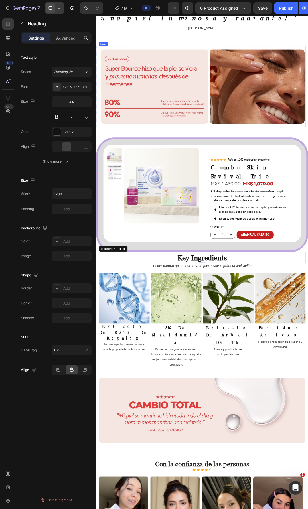
scroll to position [1641, 0]
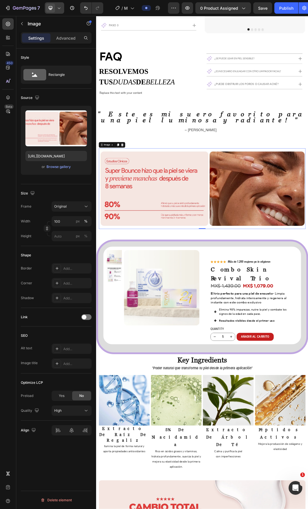
click at [227, 265] on img at bounding box center [266, 295] width 333 height 130
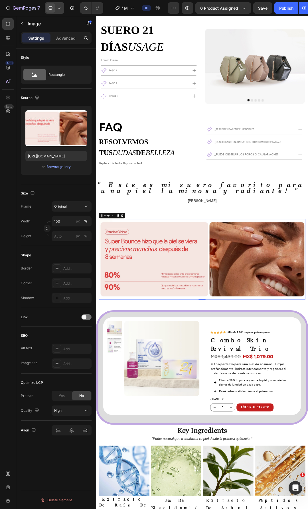
scroll to position [1385, 0]
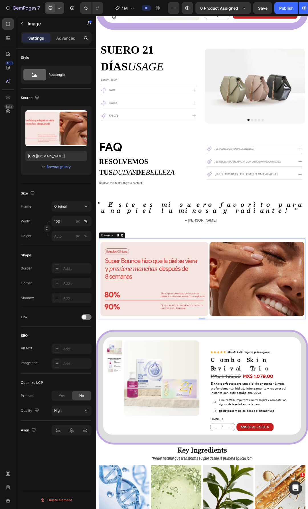
scroll to position [1499, 0]
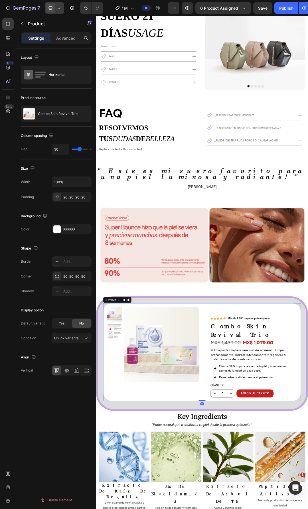
scroll to position [1584, 0]
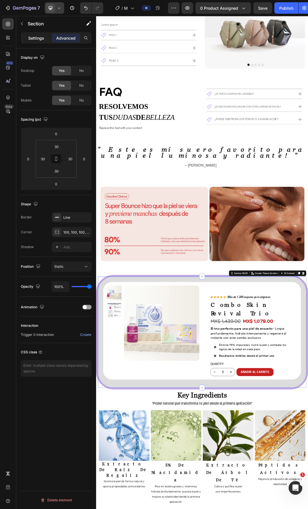
click at [41, 42] on div "Settings" at bounding box center [36, 37] width 28 height 9
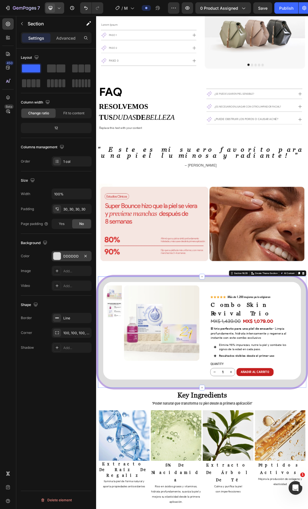
click at [56, 258] on div at bounding box center [56, 255] width 7 height 7
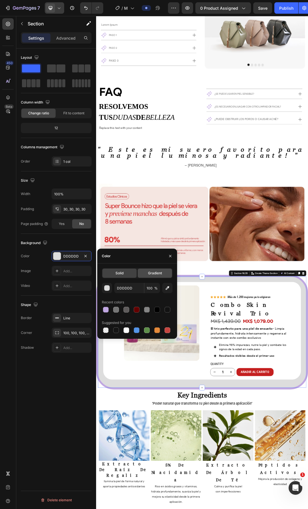
click at [151, 276] on div "Gradient" at bounding box center [155, 272] width 34 height 9
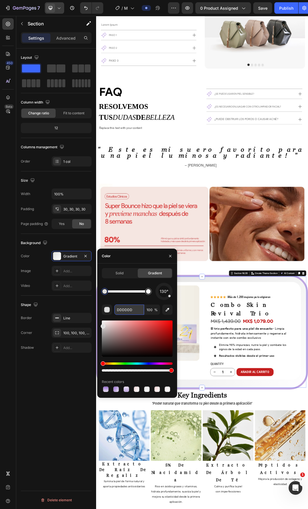
click at [125, 310] on input "DDDDDD" at bounding box center [129, 309] width 30 height 10
paste input "976ECE"
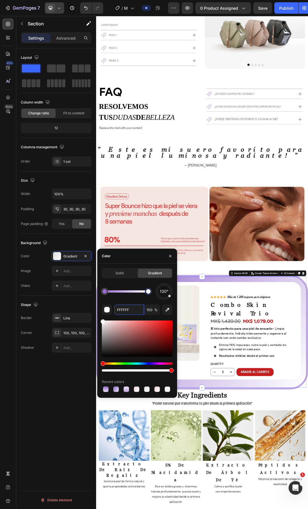
click at [148, 294] on div at bounding box center [148, 291] width 7 height 7
drag, startPoint x: 148, startPoint y: 294, endPoint x: 155, endPoint y: 294, distance: 7.1
click at [155, 294] on div "130°" at bounding box center [137, 291] width 71 height 17
paste input "E9E0F4"
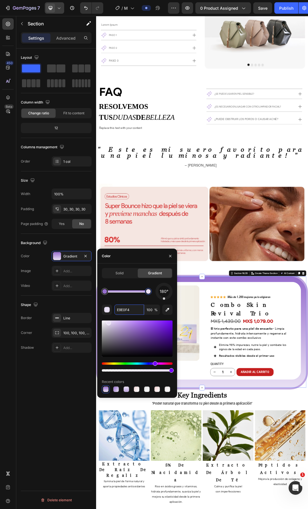
drag, startPoint x: 169, startPoint y: 297, endPoint x: 164, endPoint y: 299, distance: 5.4
click at [164, 299] on div at bounding box center [163, 291] width 17 height 17
type input "E9E0F4"
click at [147, 299] on div "180°" at bounding box center [137, 291] width 71 height 17
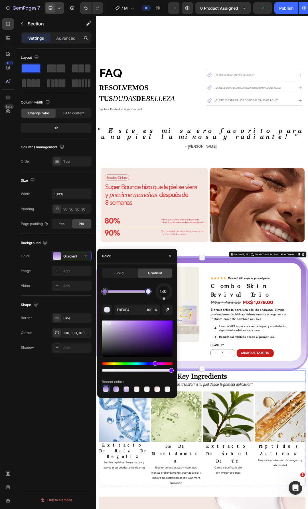
scroll to position [1670, 0]
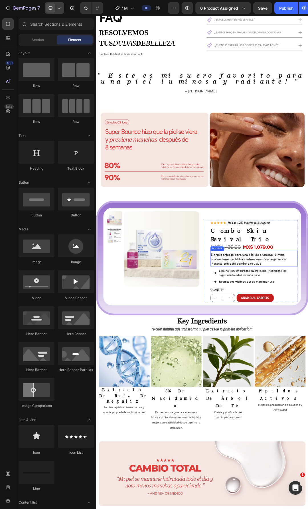
scroll to position [1641, 0]
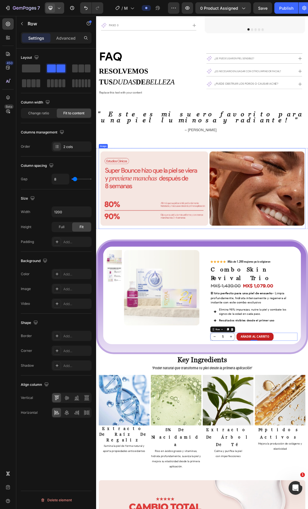
click at [294, 230] on img at bounding box center [266, 295] width 333 height 130
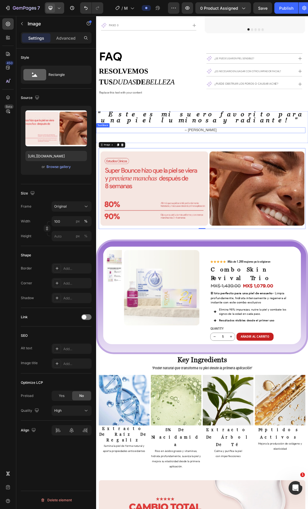
click at [307, 197] on p "– [PERSON_NAME]" at bounding box center [265, 201] width 337 height 9
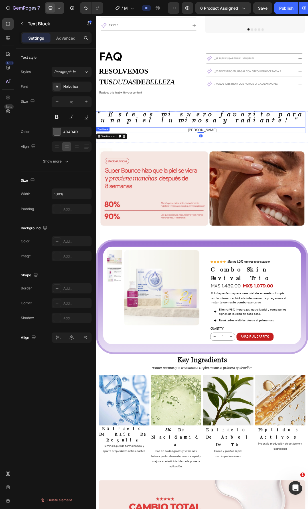
click at [307, 176] on p "" Este es mi suero favorito para una piel luminosa y radiante! "" at bounding box center [265, 181] width 337 height 20
click at [307, 197] on p "– [PERSON_NAME]" at bounding box center [265, 201] width 337 height 9
click at [105, 177] on p "" Este es mi suero favorito para una piel luminosa y radiante! "" at bounding box center [265, 181] width 337 height 20
click at [120, 162] on div "" Este es mi suero favorito para una piel luminosa y radiante! " Text Block – L…" at bounding box center [267, 190] width 342 height 62
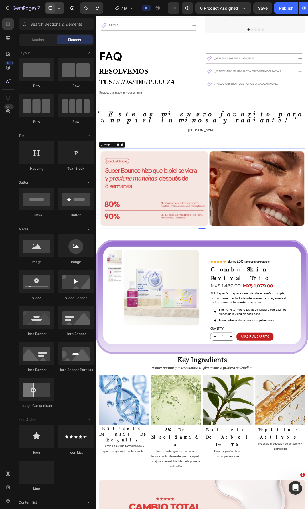
click at [289, 230] on img at bounding box center [266, 295] width 333 height 130
click at [199, 203] on div "" Este es mi suero favorito para una piel luminosa y radiante! " Text Block – L…" at bounding box center [265, 195] width 338 height 51
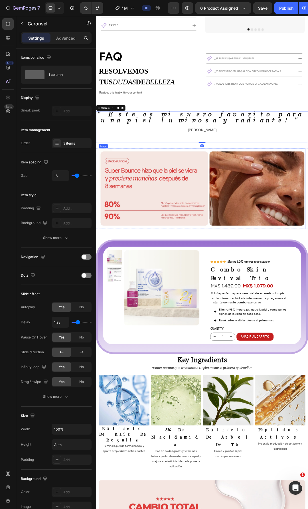
click at [195, 230] on img at bounding box center [266, 295] width 333 height 130
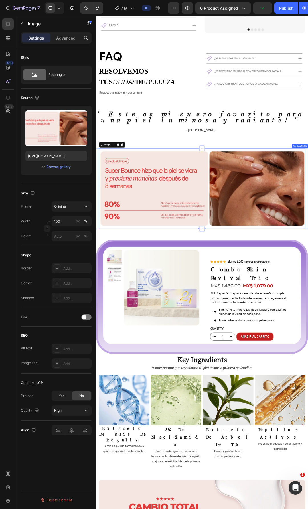
click at [98, 230] on div "Image 0 Section 15/25" at bounding box center [267, 295] width 342 height 130
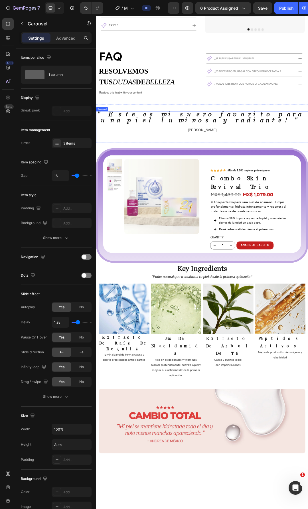
click at [307, 209] on div "" Este es mi suero favorito para una piel luminosa y radiante! " Text Block – […" at bounding box center [265, 195] width 338 height 51
click at [307, 202] on div "" Este es mi suero favorito para una piel luminosa y radiante! " Text Block – […" at bounding box center [265, 195] width 338 height 51
click at [307, 197] on p "– [PERSON_NAME]" at bounding box center [265, 201] width 337 height 9
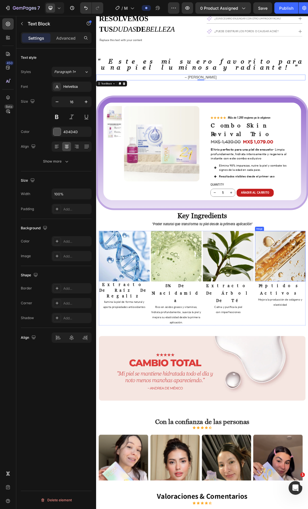
scroll to position [1727, 0]
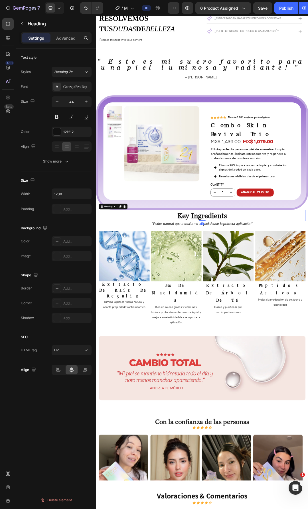
click at [307, 329] on h2 "key ingredients" at bounding box center [266, 338] width 333 height 18
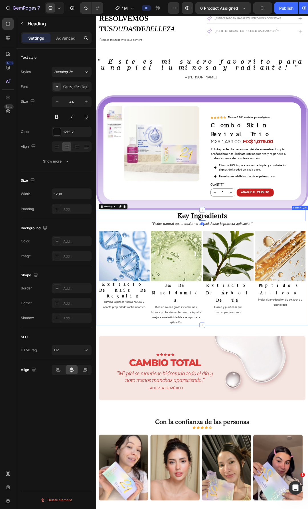
click at [307, 334] on div "key ingredients Heading ''Poder natural que transforma tu piel desde la primera…" at bounding box center [267, 422] width 342 height 186
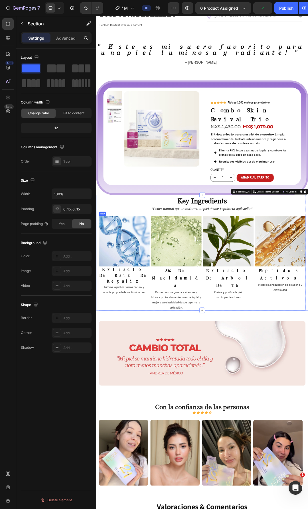
scroll to position [1812, 0]
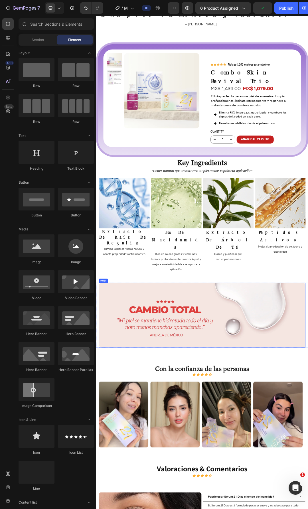
click at [307, 447] on img at bounding box center [266, 499] width 333 height 104
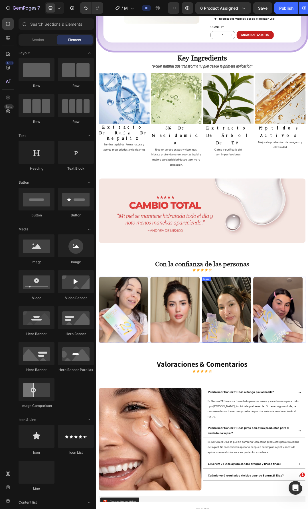
scroll to position [2012, 0]
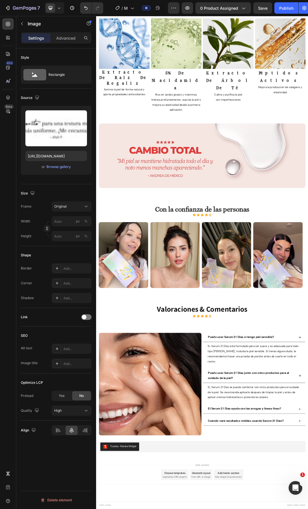
scroll to position [2222, 0]
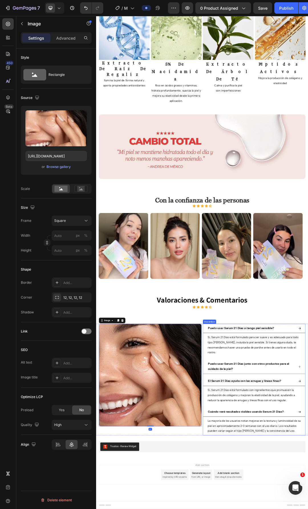
click at [277, 508] on div "Accordion" at bounding box center [278, 509] width 19 height 5
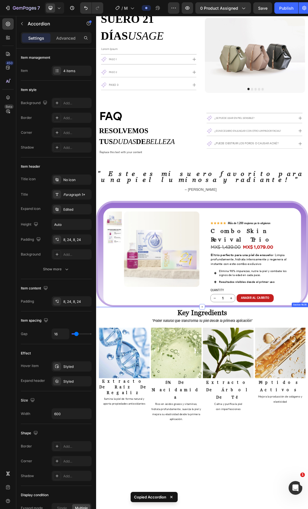
scroll to position [1403, 0]
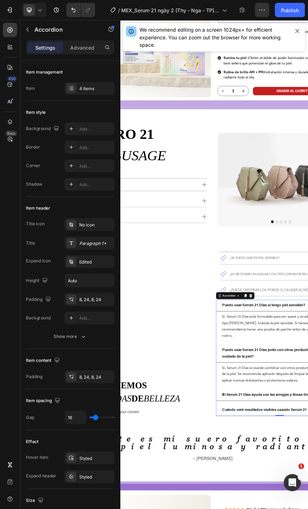
scroll to position [1402, 0]
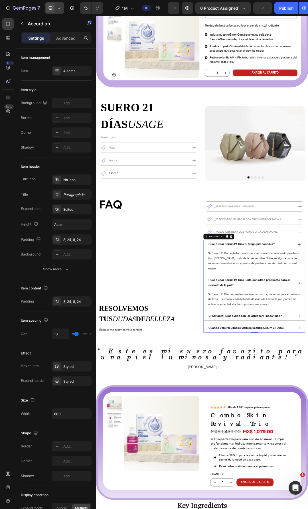
click at [58, 9] on icon at bounding box center [59, 8] width 6 height 6
drag, startPoint x: 77, startPoint y: 50, endPoint x: 79, endPoint y: 35, distance: 15.8
click at [77, 50] on div "Fullscreen" at bounding box center [67, 47] width 42 height 9
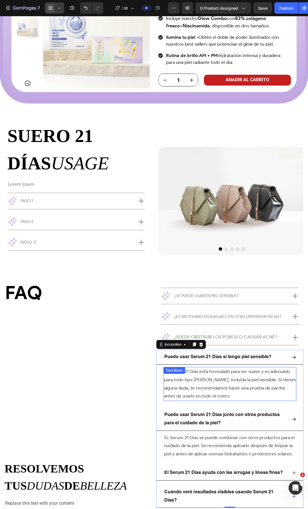
scroll to position [1516, 0]
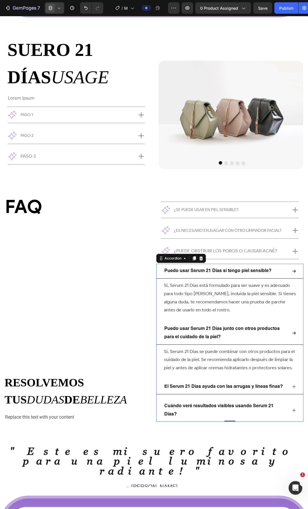
click at [223, 272] on span "Puedo usar Serum 21 Días si tengo piel sensible?" at bounding box center [217, 270] width 107 height 5
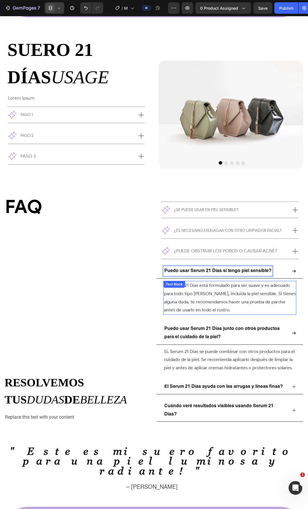
click at [219, 289] on p "Sí, Serum 21 Días está formulado para ser suave y es adecuado para todo tipo de…" at bounding box center [230, 297] width 132 height 33
click at [227, 272] on span "Puedo usar Serum 21 Días si tengo piel sensible?" at bounding box center [217, 270] width 107 height 5
click at [229, 270] on span "Puedo usar Serum 21 Días si tengo piel sensible?" at bounding box center [217, 270] width 107 height 5
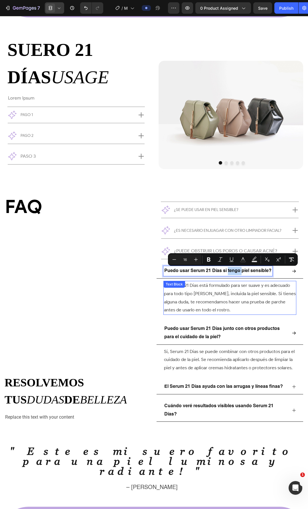
click at [211, 296] on p "Sí, Serum 21 Días está formulado para ser suave y es adecuado para todo tipo de…" at bounding box center [230, 297] width 132 height 33
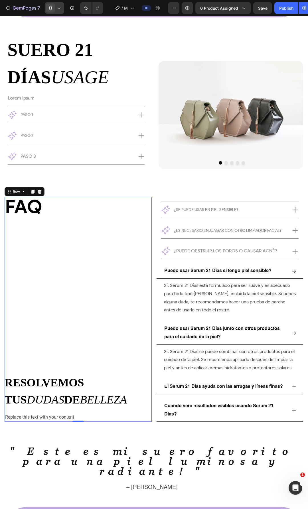
click at [116, 299] on div "FAQ Heading resolvemos tus dudas de belleza Custom Code Row Replace this text w…" at bounding box center [78, 309] width 147 height 225
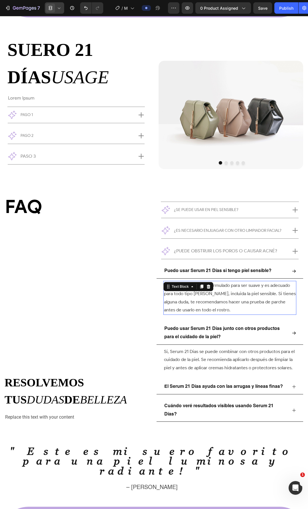
click at [202, 293] on span "Sí, Serum 21 Días está formulado para ser suave y es adecuado para todo tipo de…" at bounding box center [230, 297] width 132 height 30
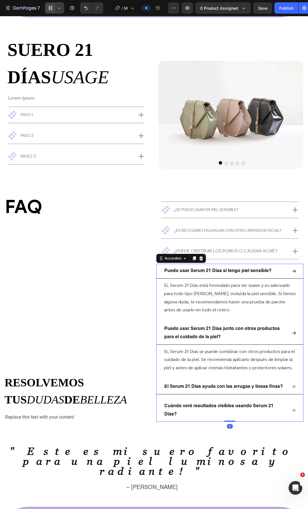
click at [213, 270] on span "Puedo usar Serum 21 Días si tengo piel sensible?" at bounding box center [217, 270] width 107 height 5
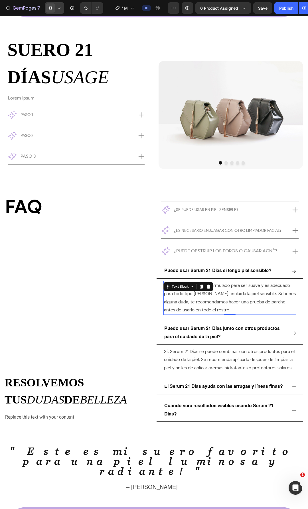
click at [212, 305] on p "Sí, Serum 21 Días está formulado para ser suave y es adecuado para todo tipo de…" at bounding box center [230, 297] width 132 height 33
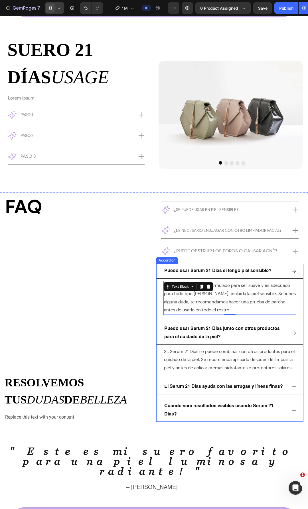
click at [268, 271] on span "Puedo usar Serum 21 Días si tengo piel sensible?" at bounding box center [217, 270] width 107 height 5
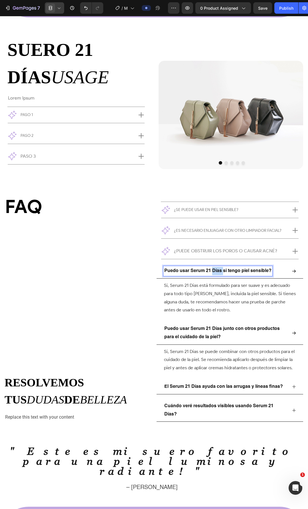
click at [213, 270] on span "Puedo usar Serum 21 Días si tengo piel sensible?" at bounding box center [217, 270] width 107 height 5
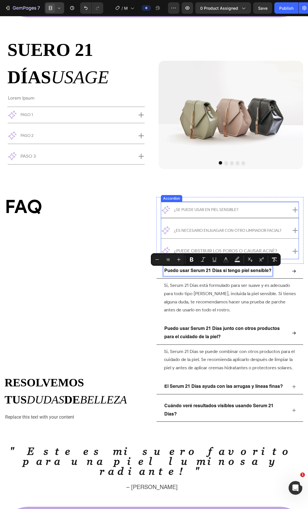
click at [216, 213] on p "¿Se puede usar en piel sensible?" at bounding box center [206, 209] width 64 height 9
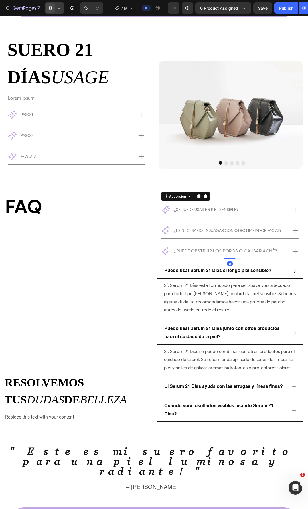
click at [219, 210] on span "¿Se puede usar en piel sensible?" at bounding box center [206, 209] width 64 height 5
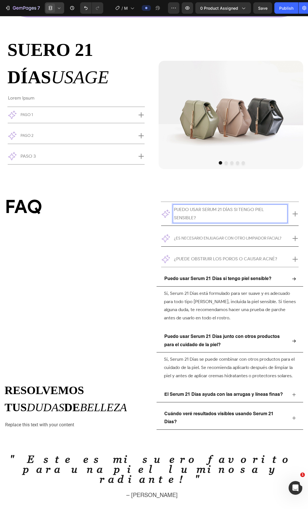
click at [233, 237] on span "¿Es necesario enjuagar con otro limpiador facial?" at bounding box center [227, 238] width 107 height 5
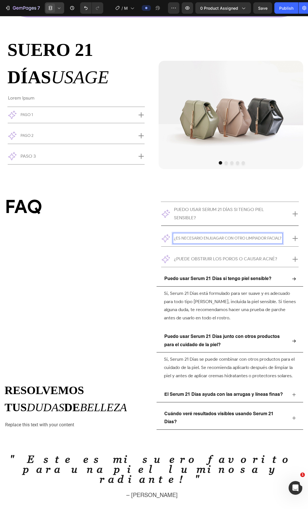
click at [208, 216] on p "Puedo usar Serum 21 Días si tengo piel sensible?" at bounding box center [230, 213] width 112 height 17
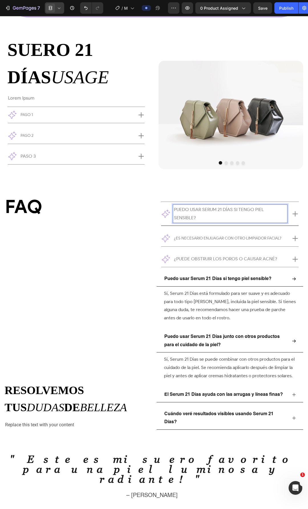
click at [200, 213] on p "Puedo usar Serum 21 Días si tengo piel sensible?" at bounding box center [230, 213] width 112 height 17
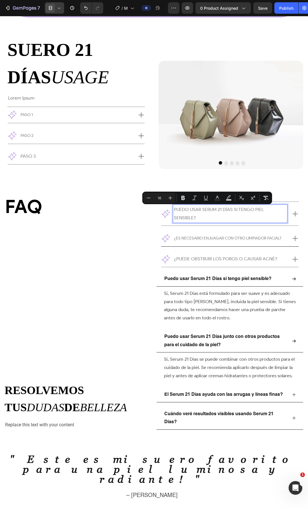
click at [197, 239] on span "¿Es necesario enjuagar con otro limpiador facial?" at bounding box center [227, 238] width 107 height 5
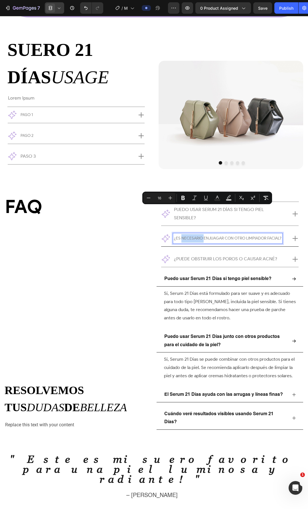
click at [197, 239] on span "¿Es necesario enjuagar con otro limpiador facial?" at bounding box center [227, 238] width 107 height 5
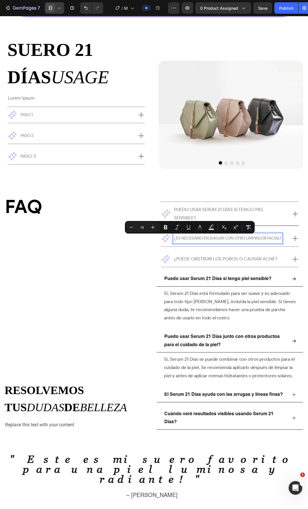
click at [231, 215] on p "Puedo usar Serum 21 Días si tengo piel sensible?" at bounding box center [230, 213] width 112 height 17
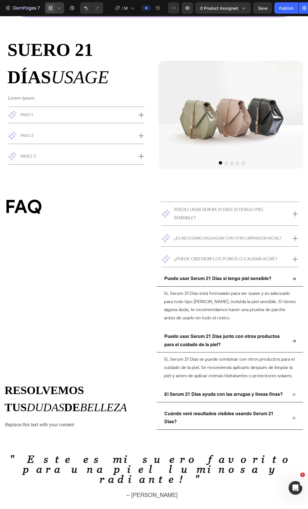
click at [57, 10] on icon at bounding box center [59, 8] width 6 height 6
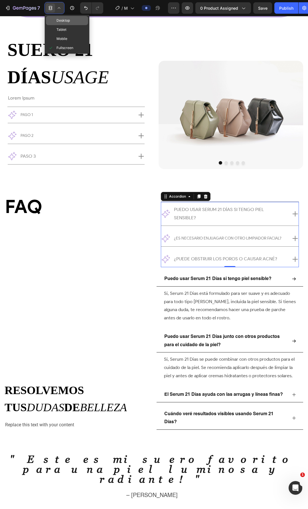
click at [68, 17] on div "Desktop" at bounding box center [67, 20] width 42 height 9
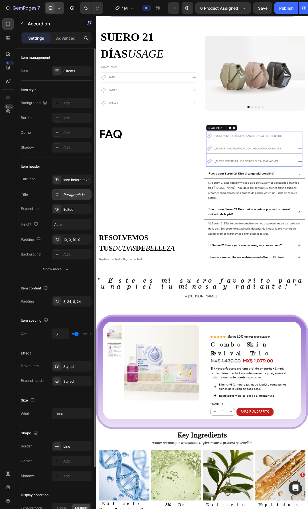
click at [72, 196] on div "Paragraph 1*" at bounding box center [76, 194] width 27 height 5
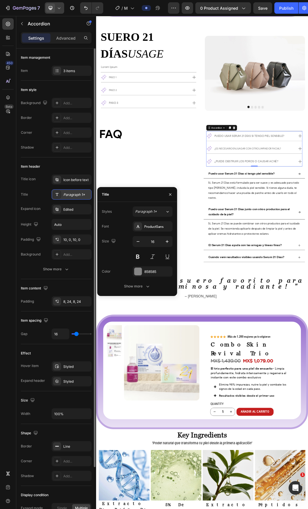
click at [72, 196] on div "Paragraph 1*" at bounding box center [76, 194] width 27 height 5
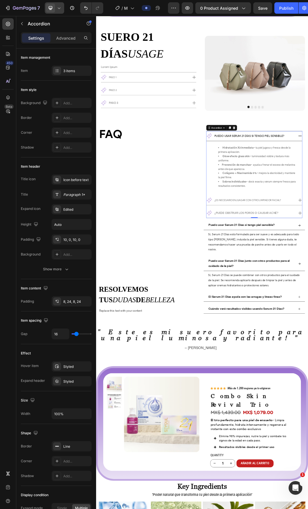
click at [60, 6] on icon at bounding box center [59, 8] width 6 height 6
click at [77, 46] on div "Fullscreen" at bounding box center [67, 47] width 42 height 9
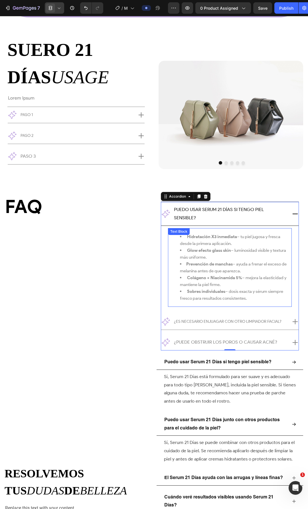
scroll to position [1573, 0]
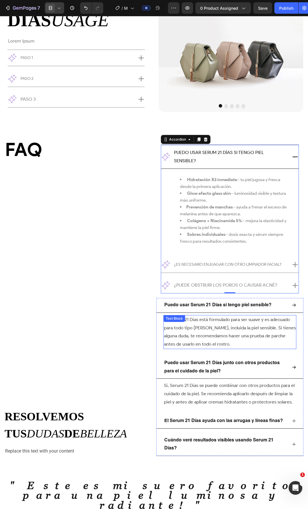
click at [200, 328] on span "Sí, Serum 21 Días está formulado para ser suave y es adecuado para todo tipo de…" at bounding box center [230, 332] width 132 height 30
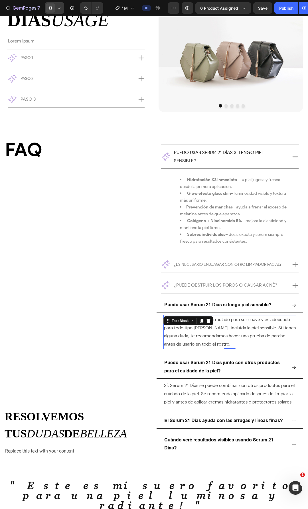
click at [212, 335] on span "Sí, Serum 21 Días está formulado para ser suave y es adecuado para todo tipo de…" at bounding box center [230, 332] width 132 height 30
click at [217, 185] on span "Hidratación X3 inmediata – tu piel jugosa y fresca desde la primera aplicación." at bounding box center [230, 183] width 100 height 12
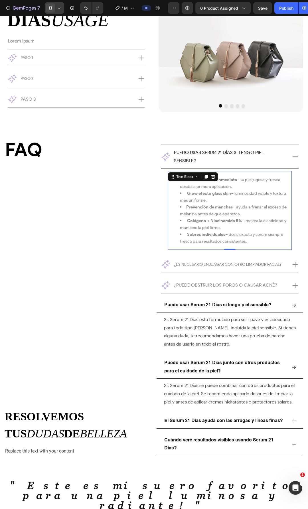
click at [224, 197] on li "Glow efecto glass skin – luminosidad visible y textura más uniforme." at bounding box center [235, 197] width 111 height 14
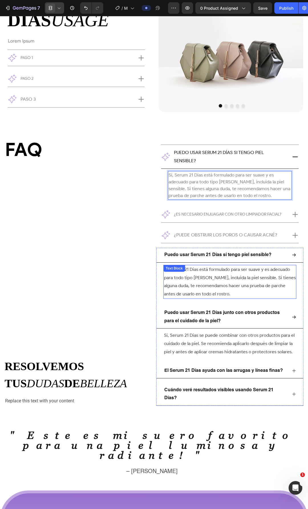
click at [201, 286] on span "Sí, Serum 21 Días está formulado para ser suave y es adecuado para todo tipo de…" at bounding box center [230, 281] width 132 height 30
click at [213, 181] on div "Sí, Serum 21 Días está formulado para ser suave y es adecuado para todo tipo de…" at bounding box center [230, 185] width 124 height 28
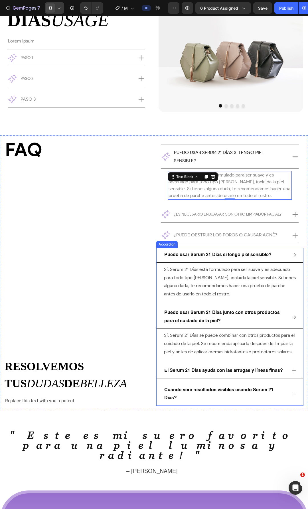
click at [236, 317] on p "Puedo usar Serum 21 Días junto con otros productos para el cuidado de la piel?" at bounding box center [225, 317] width 122 height 17
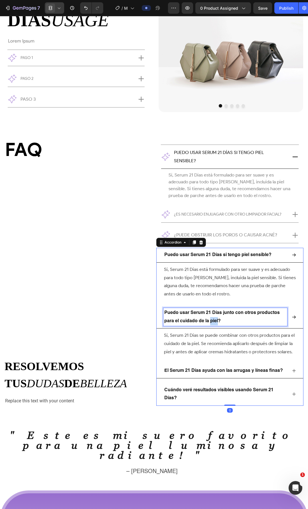
click at [213, 318] on span "Puedo usar Serum 21 Días junto con otros productos para el cuidado de la piel?" at bounding box center [221, 316] width 115 height 13
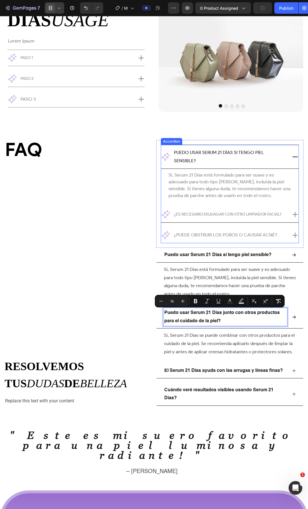
click at [214, 214] on span "¿Es necesario enjuagar con otro limpiador facial?" at bounding box center [227, 214] width 107 height 5
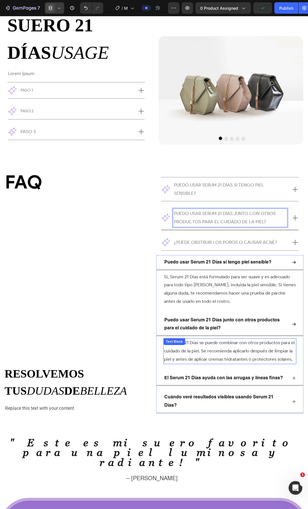
scroll to position [1540, 0]
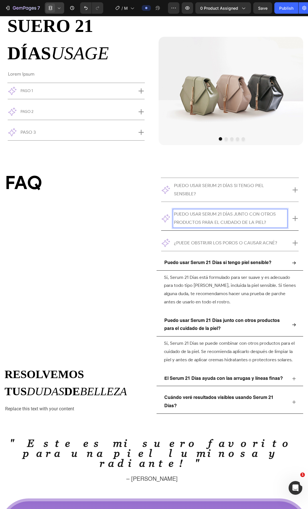
click at [291, 221] on icon at bounding box center [294, 218] width 7 height 7
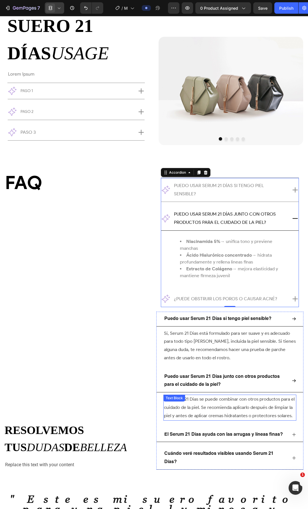
click at [194, 402] on p "Sí, Serum 21 Días se puede combinar con otros productos para el cuidado de la p…" at bounding box center [230, 407] width 132 height 25
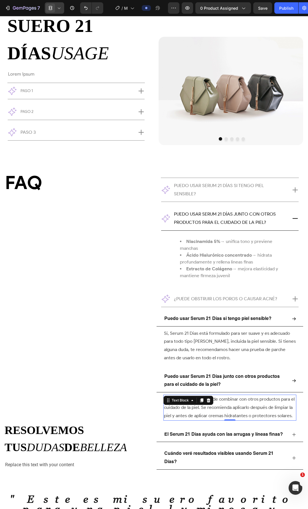
click at [194, 402] on div "Text Block" at bounding box center [180, 400] width 31 height 7
click at [242, 406] on p "Sí, Serum 21 Días se puede combinar con otros productos para el cuidado de la p…" at bounding box center [230, 407] width 132 height 25
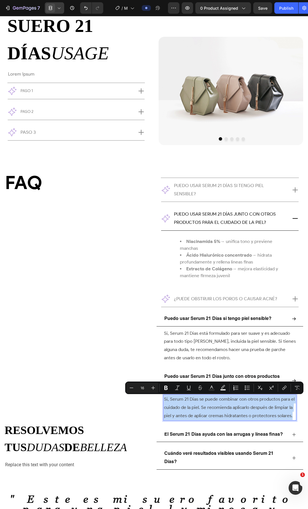
copy p "Sí, Serum 21 Días se puede combinar con otros productos para el cuidado de la p…"
click at [204, 263] on span "Ácido Hialurónico concentrado → hidrata profundamente y rellena líneas finas" at bounding box center [226, 258] width 92 height 12
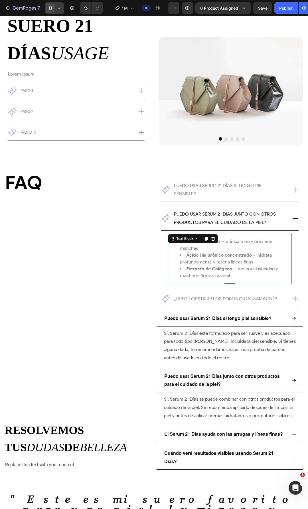
click at [204, 263] on span "Ácido Hialurónico concentrado → hidrata profundamente y rellena líneas finas" at bounding box center [226, 258] width 92 height 12
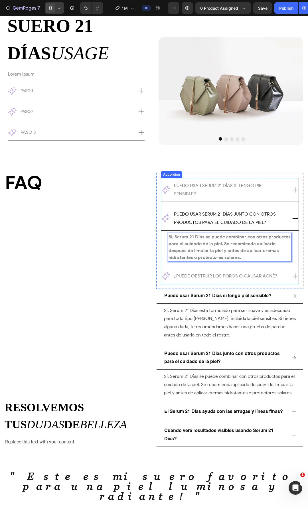
click at [291, 192] on icon at bounding box center [294, 189] width 7 height 7
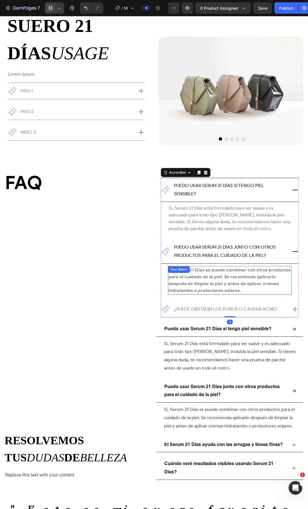
click at [233, 280] on p "Sí, Serum 21 Días se puede combinar con otros productos para el cuidado de la p…" at bounding box center [229, 279] width 123 height 27
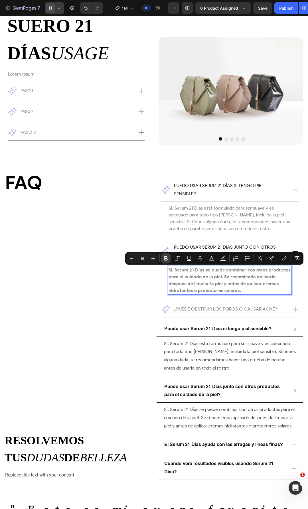
click at [163, 257] on icon "Editor contextual toolbar" at bounding box center [166, 258] width 6 height 6
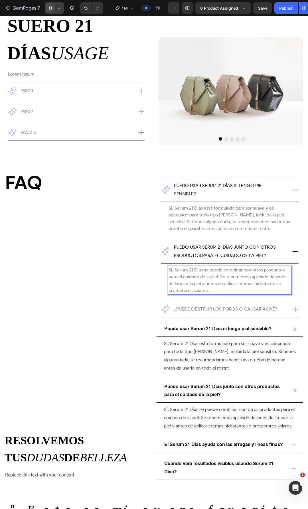
click at [207, 289] on p "Sí, Serum 21 Días se puede combinar con otros productos para el cuidado de la p…" at bounding box center [229, 279] width 123 height 27
click at [287, 311] on div "¿Puede obstruir los poros o causar acné?" at bounding box center [229, 309] width 137 height 16
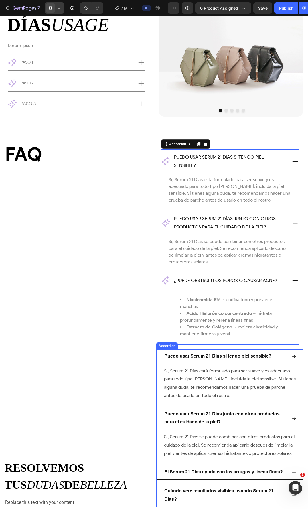
scroll to position [1597, 0]
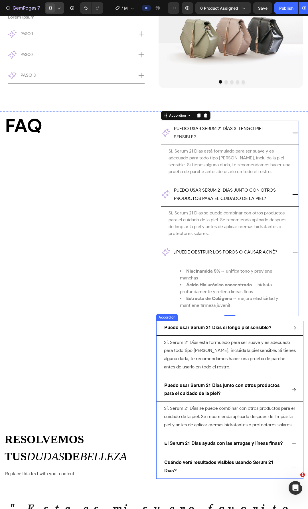
click at [205, 444] on span "El Serum 21 Días ayuda con las arrugas y líneas finas?" at bounding box center [223, 443] width 119 height 5
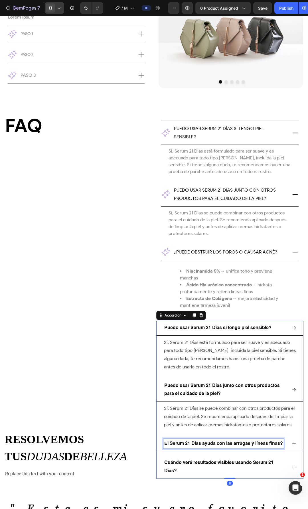
click at [205, 444] on span "El Serum 21 Días ayuda con las arrugas y líneas finas?" at bounding box center [223, 443] width 119 height 5
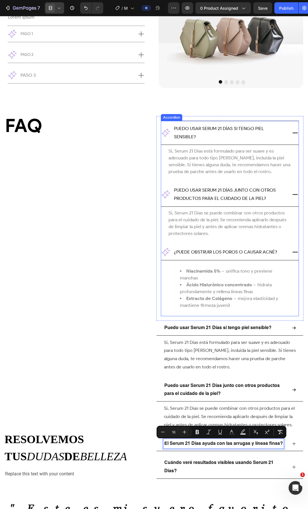
click at [212, 253] on p "¿Puede obstruir los poros o causar acné?" at bounding box center [225, 252] width 103 height 8
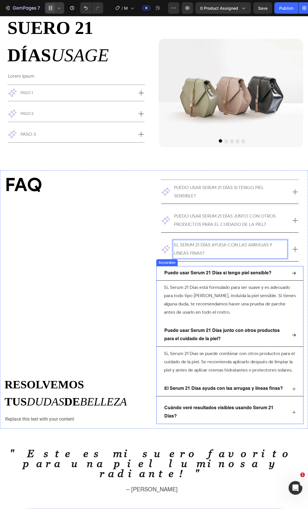
scroll to position [1531, 0]
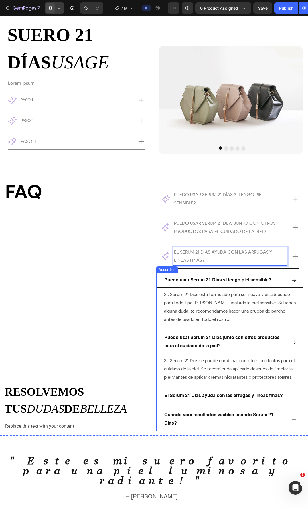
click at [215, 397] on span "El Serum 21 Días ayuda con las arrugas y líneas finas?" at bounding box center [223, 395] width 119 height 5
click at [291, 397] on icon at bounding box center [293, 395] width 5 height 5
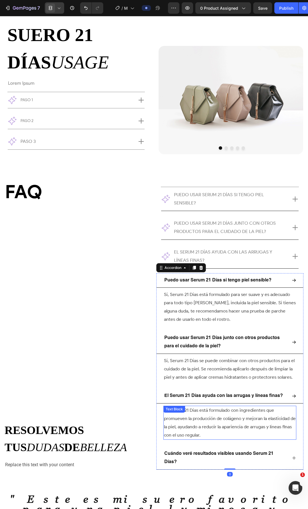
click at [242, 416] on p "Sí, Serum 21 Días está formulado con ingredientes que promueven la producción d…" at bounding box center [230, 422] width 132 height 33
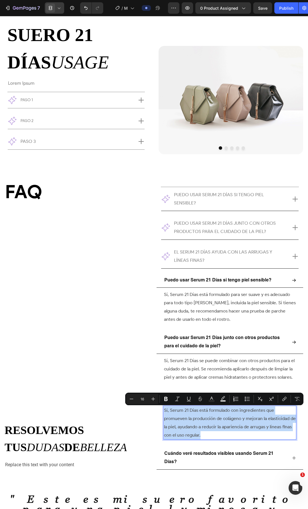
copy p "Sí, Serum 21 Días está formulado con ingredientes que promueven la producción d…"
click at [292, 256] on icon at bounding box center [294, 255] width 5 height 5
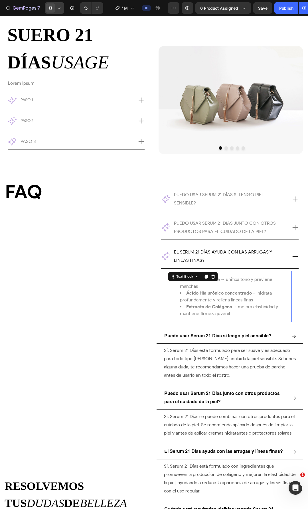
click at [242, 289] on li "Ácido Hialurónico concentrado → hidrata profundamente y rellena líneas finas" at bounding box center [235, 296] width 111 height 14
click at [233, 285] on li "Niacinamida 5% → unifica tono y previene manchas" at bounding box center [235, 283] width 111 height 14
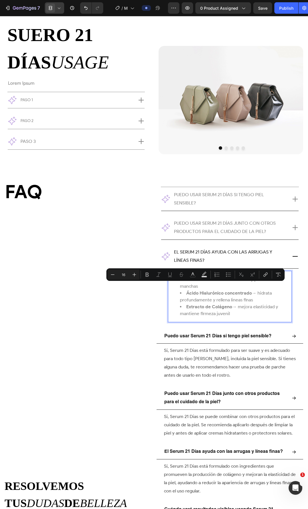
click at [206, 297] on span "Ácido Hialurónico concentrado → hidrata profundamente y rellena líneas finas" at bounding box center [226, 296] width 92 height 12
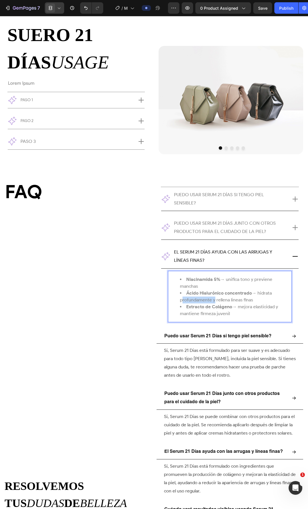
click at [206, 297] on span "Ácido Hialurónico concentrado → hidrata profundamente y rellena líneas finas" at bounding box center [226, 296] width 92 height 12
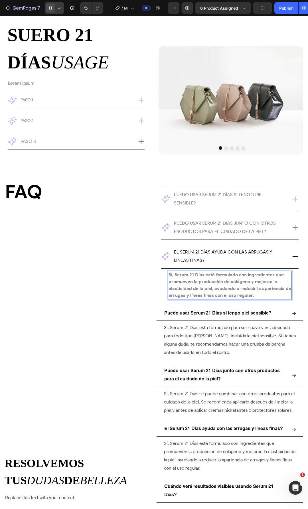
click at [207, 288] on strong "Sí, Serum 21 Días está formulado con ingredientes que promueven la producción d…" at bounding box center [229, 285] width 123 height 26
click at [229, 287] on strong "Sí, Serum 21 Días está formulado con ingredientes que promueven la producción d…" at bounding box center [229, 285] width 123 height 26
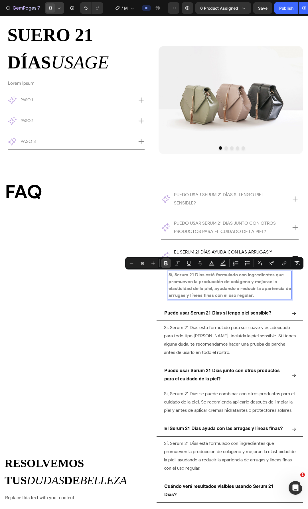
click at [167, 264] on icon "Editor contextual toolbar" at bounding box center [165, 263] width 3 height 4
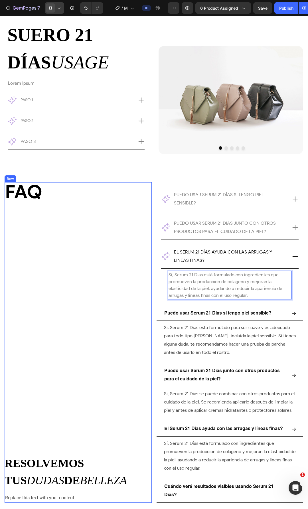
click at [146, 301] on div "FAQ Heading resolvemos tus dudas de belleza Custom Code Row Replace this text w…" at bounding box center [78, 342] width 147 height 320
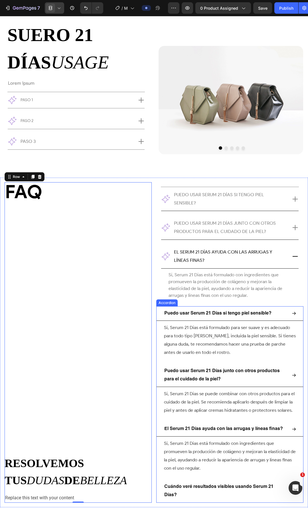
scroll to position [1560, 0]
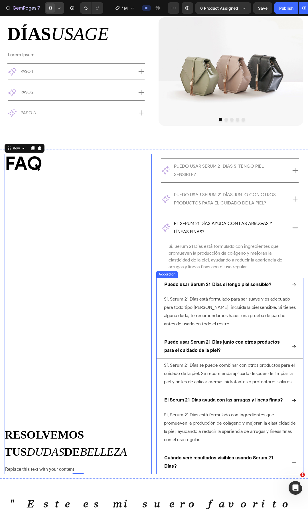
click at [228, 453] on div "Cuándo veré resultados visibles usando Serum 21 Días?" at bounding box center [229, 462] width 146 height 23
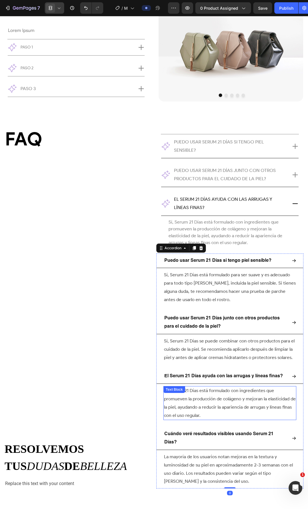
scroll to position [1645, 0]
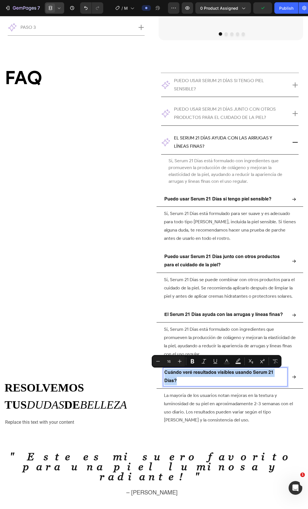
copy p "Cuándo veré resultados visibles usando Serum 21 Días?"
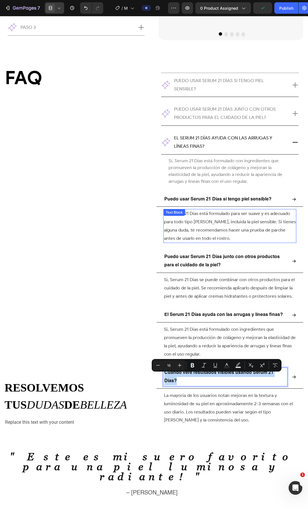
scroll to position [1617, 0]
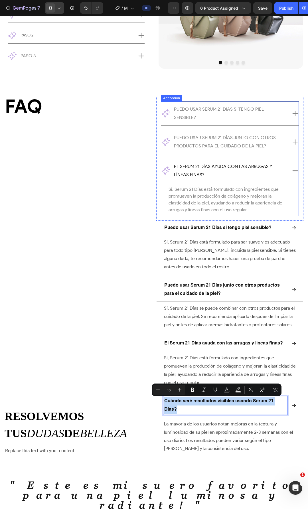
click at [239, 102] on div "Puedo usar Serum 21 Días si tengo piel sensible?" at bounding box center [229, 113] width 137 height 24
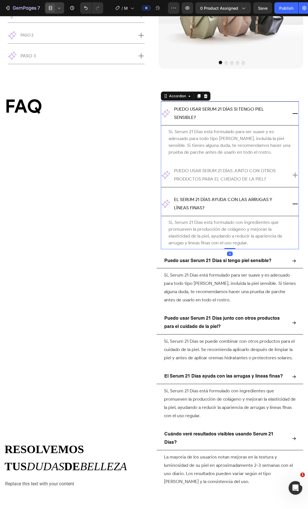
click at [63, 10] on div at bounding box center [54, 7] width 19 height 11
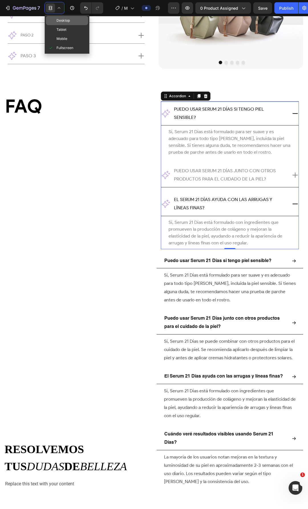
drag, startPoint x: 60, startPoint y: 19, endPoint x: 51, endPoint y: 138, distance: 119.7
click at [60, 19] on span "Desktop" at bounding box center [62, 21] width 13 height 6
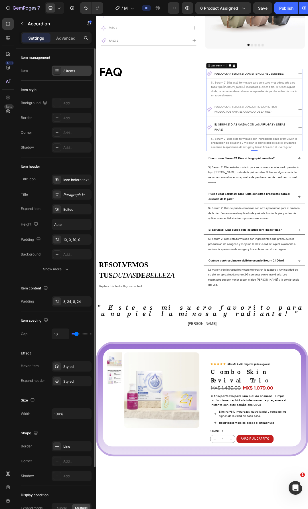
click at [66, 71] on div "3 items" at bounding box center [76, 70] width 27 height 5
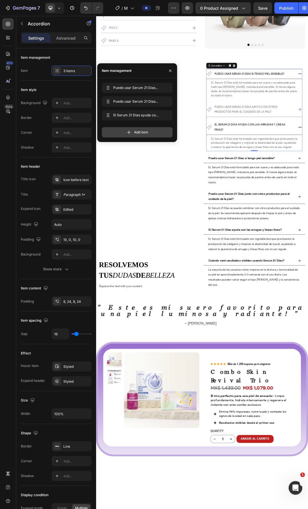
click at [123, 135] on div "Add item" at bounding box center [137, 132] width 71 height 10
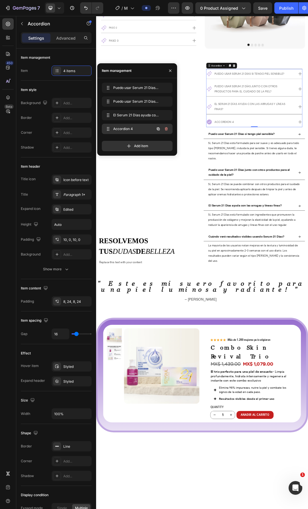
click at [122, 132] on div "Accordion 4 Accordion 4" at bounding box center [129, 129] width 50 height 8
click at [127, 129] on span "Accordion 4" at bounding box center [129, 128] width 32 height 5
click at [60, 6] on icon at bounding box center [59, 8] width 6 height 6
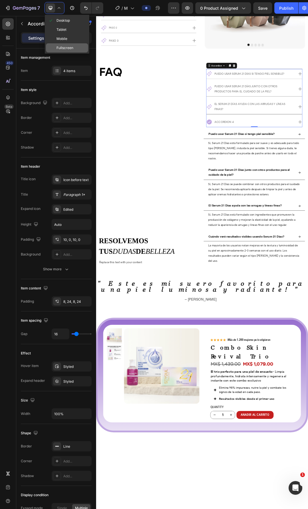
click at [62, 50] on span "Fullscreen" at bounding box center [64, 48] width 17 height 6
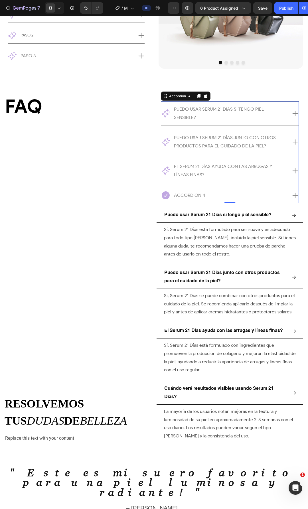
click at [199, 194] on div "Accordion 4" at bounding box center [189, 195] width 33 height 10
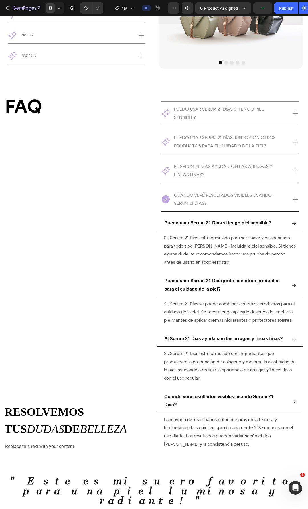
click at [287, 203] on div "Cuándo veré resultados visibles usando Serum 21 Días?" at bounding box center [229, 199] width 137 height 24
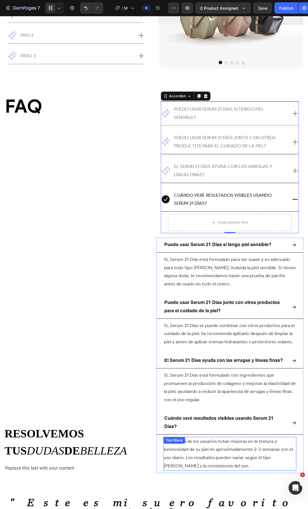
click at [203, 443] on div "La mayoría de los usuarios notan mejoras en la textura y luminosidad de su piel…" at bounding box center [229, 454] width 133 height 34
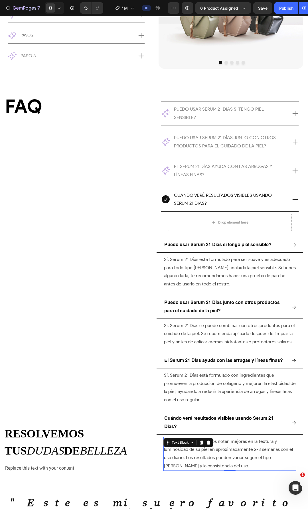
click at [205, 443] on div at bounding box center [208, 442] width 7 height 7
click at [192, 451] on p "La mayoría de los usuarios notan mejoras en la textura y luminosidad de su piel…" at bounding box center [230, 453] width 132 height 33
click at [272, 218] on div "Drop element here" at bounding box center [230, 222] width 124 height 17
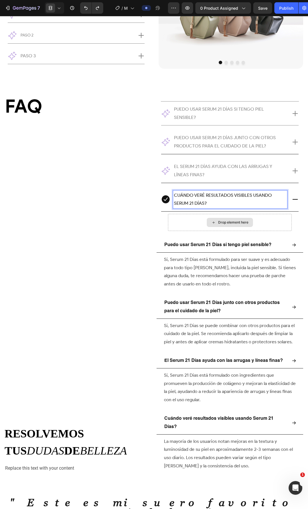
click at [189, 222] on div "Drop element here" at bounding box center [230, 222] width 124 height 17
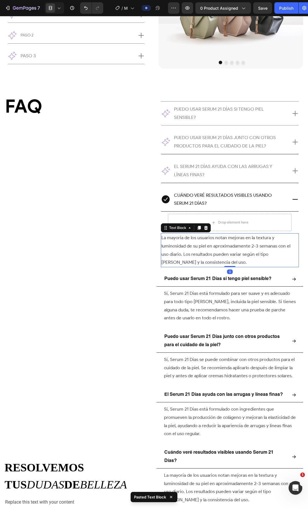
click at [275, 250] on p "La mayoría de los usuarios notan mejoras en la textura y luminosidad de su piel…" at bounding box center [229, 250] width 137 height 33
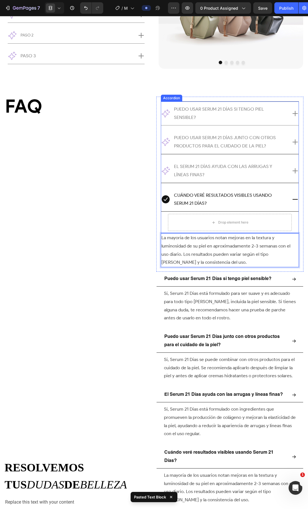
click at [162, 233] on div "Drop element here" at bounding box center [229, 222] width 137 height 22
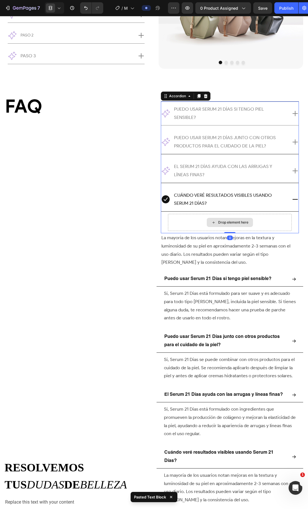
click at [177, 227] on div "Drop element here" at bounding box center [230, 222] width 124 height 17
click at [177, 244] on p "La mayoría de los usuarios notan mejoras en la textura y luminosidad de su piel…" at bounding box center [229, 250] width 137 height 33
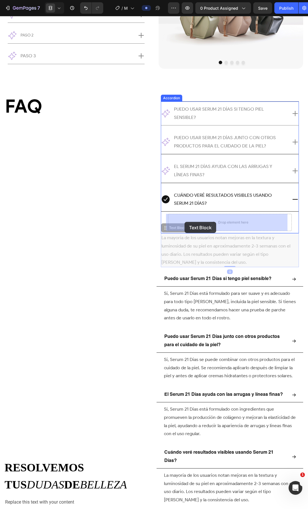
drag, startPoint x: 164, startPoint y: 230, endPoint x: 184, endPoint y: 222, distance: 21.9
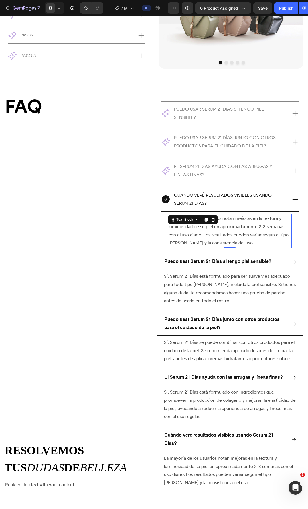
click at [217, 241] on p "La mayoría de los usuarios notan mejoras en la textura y luminosidad de su piel…" at bounding box center [229, 230] width 123 height 33
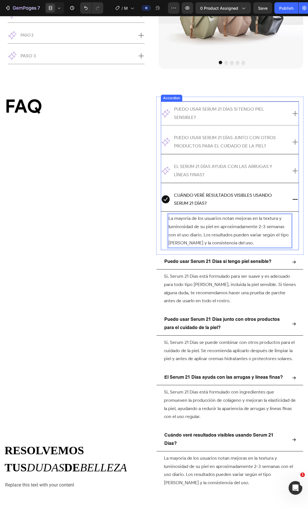
click at [217, 171] on p "El Serum 21 Días ayuda con las arrugas y líneas finas?" at bounding box center [230, 170] width 112 height 17
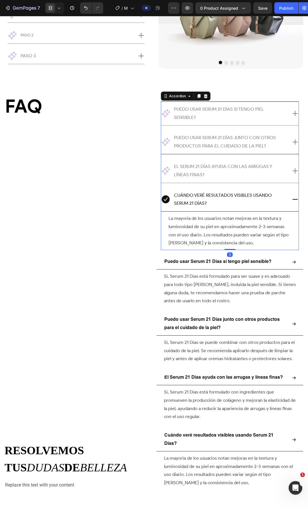
click at [291, 173] on icon at bounding box center [294, 170] width 7 height 7
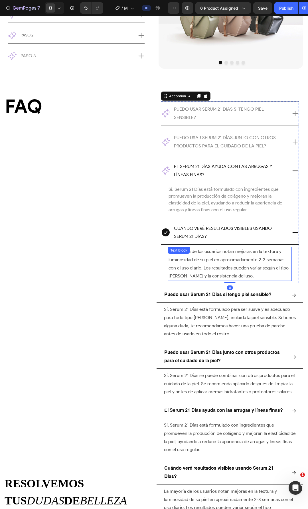
click at [232, 255] on p "La mayoría de los usuarios notan mejoras en la textura y luminosidad de su piel…" at bounding box center [229, 263] width 123 height 33
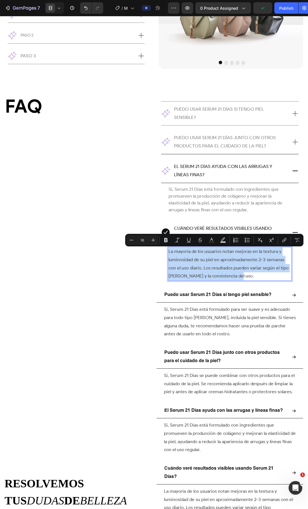
click at [212, 248] on p "La mayoría de los usuarios notan mejoras en la textura y luminosidad de su piel…" at bounding box center [229, 263] width 123 height 33
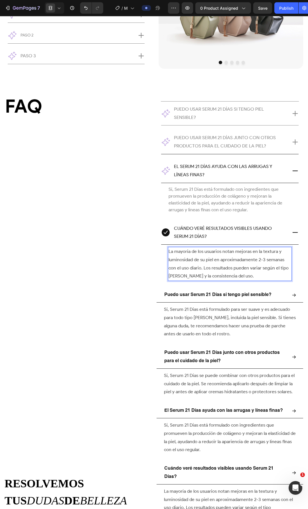
click at [213, 259] on p "La mayoría de los usuarios notan mejoras en la textura y luminosidad de su piel…" at bounding box center [229, 263] width 123 height 33
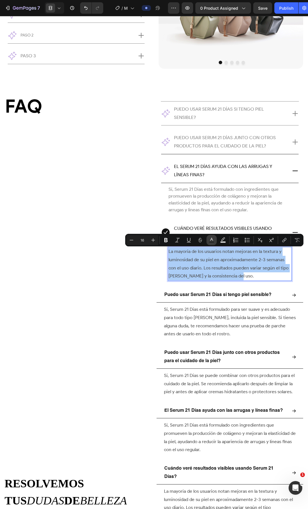
click at [213, 242] on rect "Editor contextual toolbar" at bounding box center [211, 241] width 5 height 1
type input "4D4D4D"
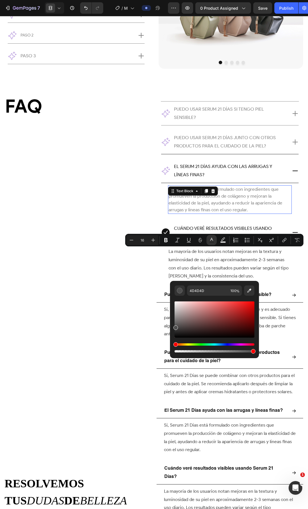
click at [214, 206] on p "Sí, Serum 21 Días está formulado con ingredientes que promueven la producción d…" at bounding box center [229, 199] width 123 height 27
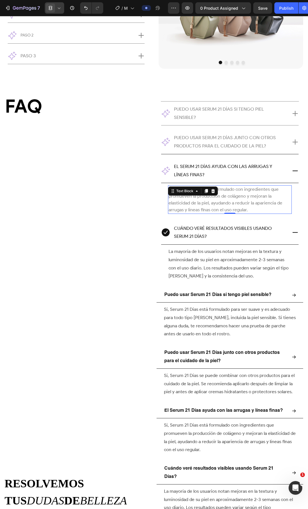
click at [64, 5] on div at bounding box center [54, 7] width 19 height 11
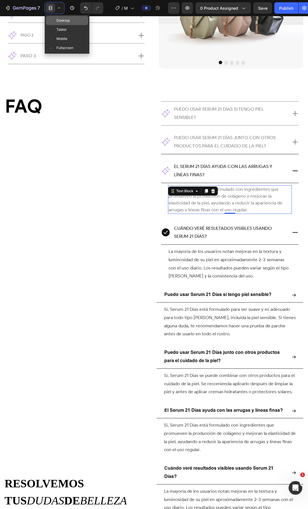
click at [63, 18] on span "Desktop" at bounding box center [62, 21] width 13 height 6
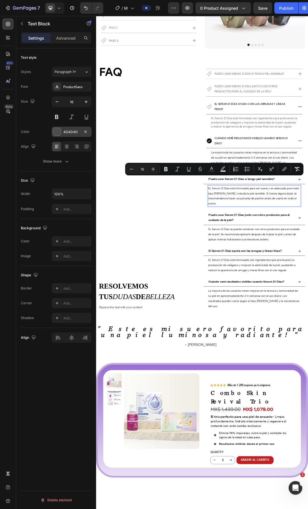
click at [73, 134] on div "4D4D4D" at bounding box center [71, 131] width 17 height 5
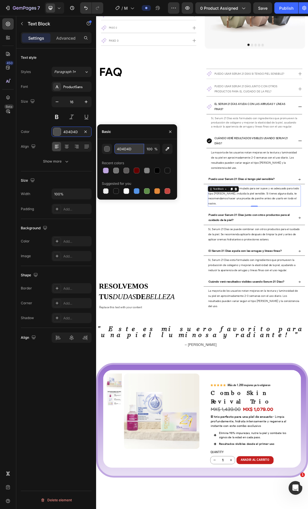
click at [130, 152] on input "4D4D4D" at bounding box center [129, 149] width 30 height 10
type input "858585"
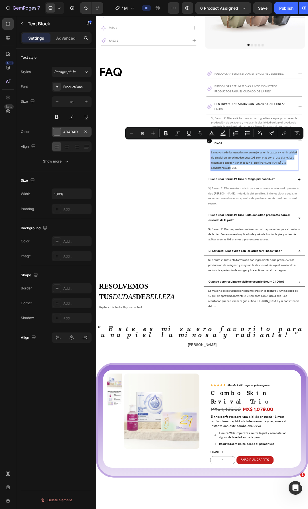
click at [67, 130] on div "4D4D4D" at bounding box center [71, 131] width 17 height 5
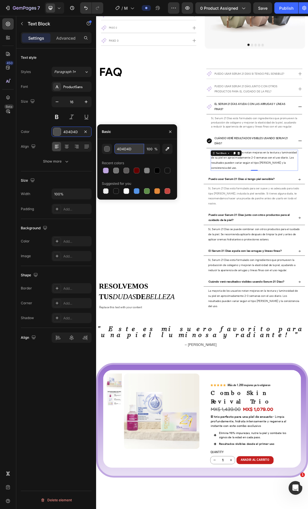
click at [130, 147] on input "4D4D4D" at bounding box center [129, 149] width 30 height 10
type input "858585"
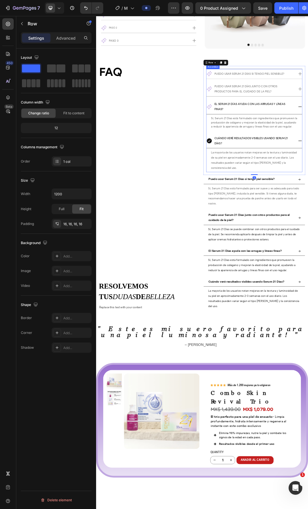
click at [277, 213] on icon at bounding box center [279, 217] width 8 height 8
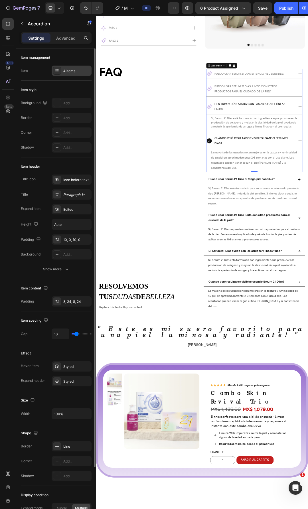
click at [54, 70] on div at bounding box center [57, 71] width 8 height 8
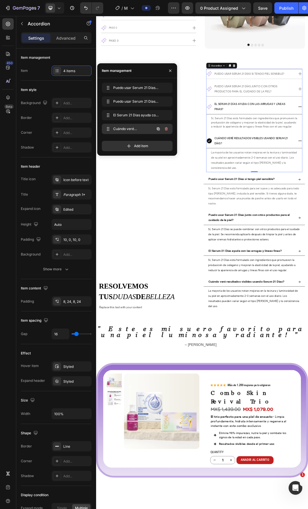
click at [119, 133] on div "Cuándo veré resultados visibles usando Serum 21 Días? Cuándo veré resultados vi…" at bounding box center [137, 129] width 71 height 10
click at [107, 129] on icon at bounding box center [108, 129] width 5 height 5
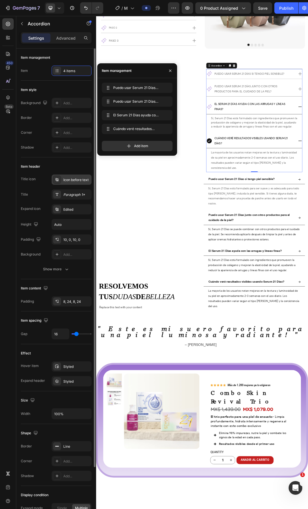
scroll to position [66, 0]
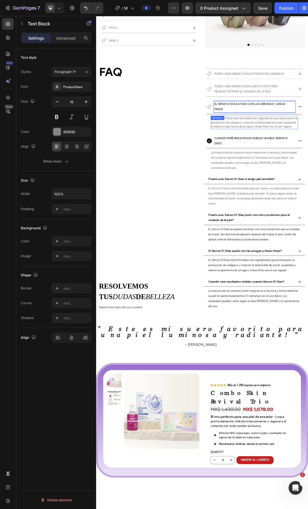
scroll to position [0, 0]
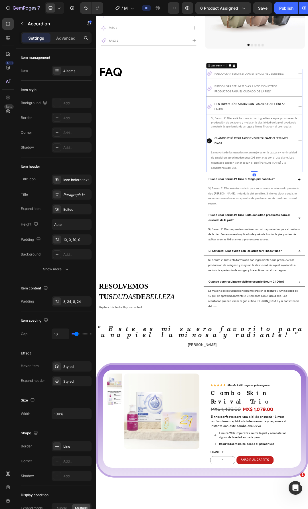
click at [278, 213] on icon at bounding box center [279, 217] width 8 height 8
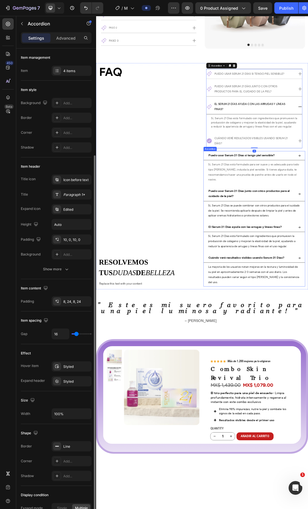
scroll to position [66, 0]
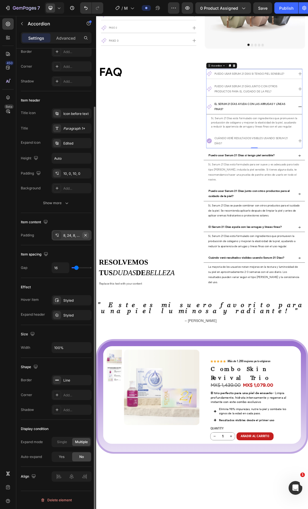
click at [85, 235] on icon "button" at bounding box center [85, 235] width 5 height 5
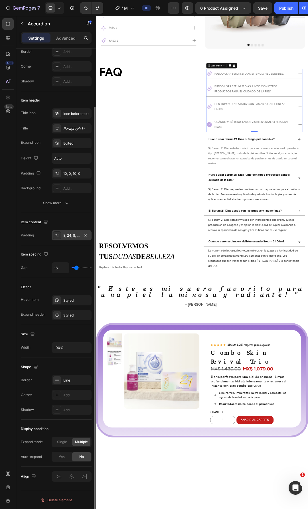
click at [68, 236] on div "8, 24, 8, 24" at bounding box center [71, 235] width 17 height 5
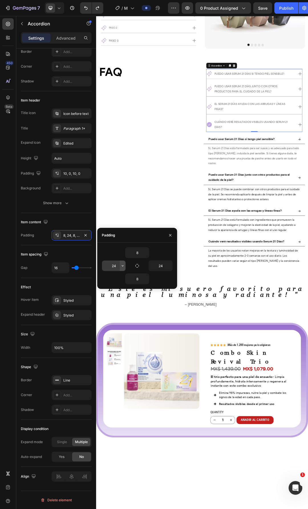
click at [120, 265] on icon "button" at bounding box center [122, 265] width 5 height 5
click at [112, 266] on input "24" at bounding box center [113, 265] width 23 height 10
type input "24"
click at [171, 233] on icon "button" at bounding box center [170, 235] width 5 height 5
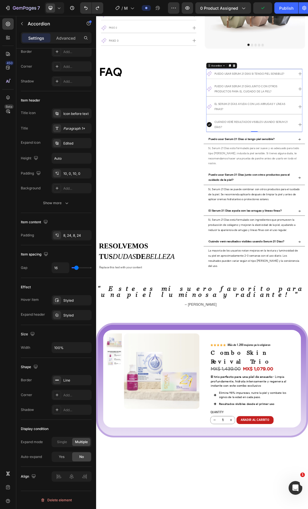
click at [278, 187] on icon at bounding box center [279, 191] width 8 height 8
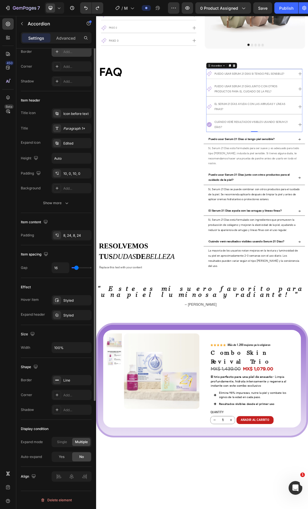
scroll to position [0, 0]
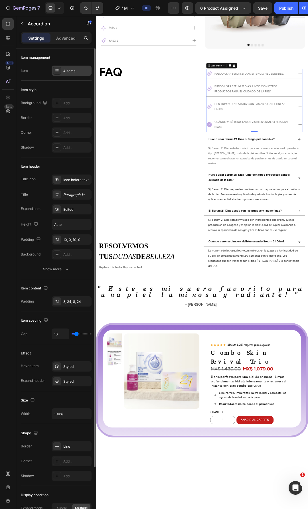
click at [58, 71] on icon at bounding box center [57, 70] width 5 height 5
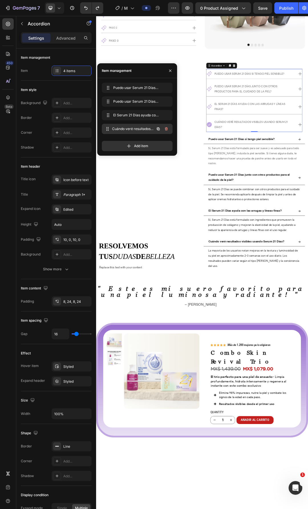
click at [120, 130] on span "Cuándo veré resultados visibles usando Serum 21 Días?" at bounding box center [133, 128] width 42 height 5
click at [159, 117] on icon "button" at bounding box center [158, 115] width 3 height 3
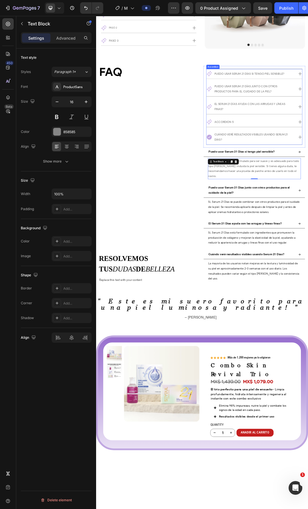
click at [307, 183] on p "Accordion 5" at bounding box center [302, 187] width 31 height 8
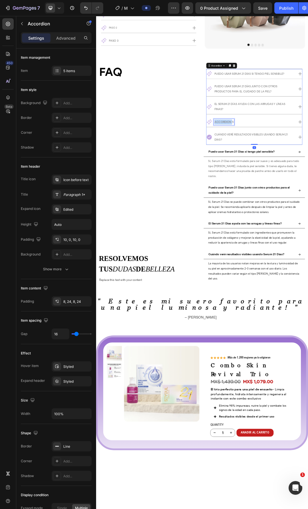
click at [301, 183] on p "Accordion 5" at bounding box center [302, 187] width 31 height 8
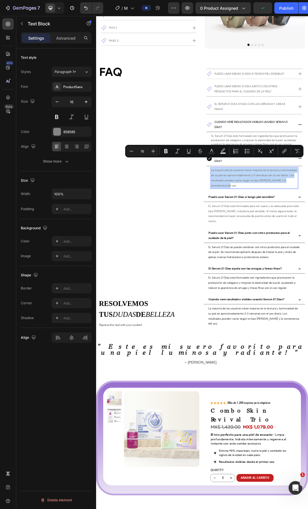
copy p "La mayoría de los usuarios notan mejoras en la textura y luminosidad de su piel…"
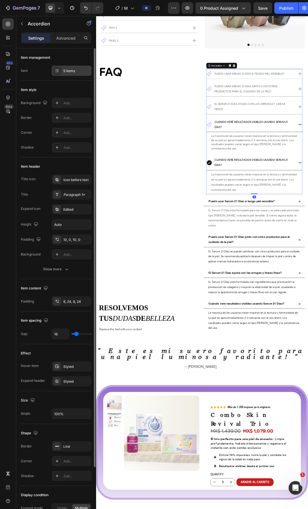
click at [68, 69] on div "5 items" at bounding box center [76, 70] width 27 height 5
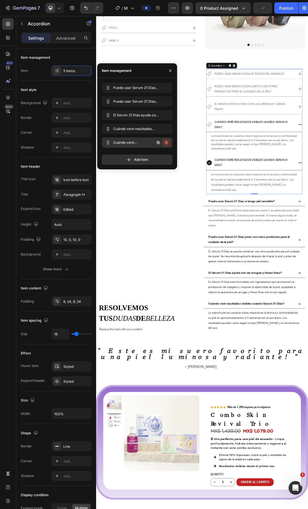
click at [165, 142] on icon "button" at bounding box center [166, 142] width 5 height 5
click at [167, 144] on div "Delete" at bounding box center [162, 142] width 11 height 5
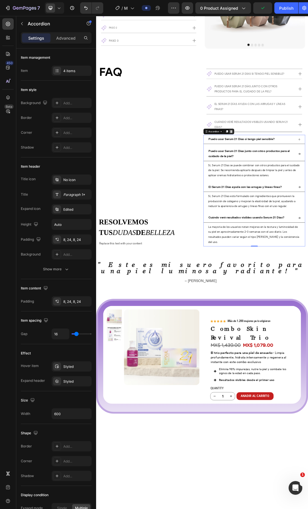
click at [307, 200] on icon at bounding box center [314, 202] width 4 height 4
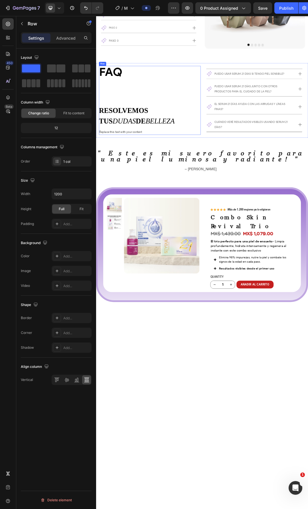
click at [252, 124] on div "FAQ Heading resolvemos tus dudas de belleza Custom Code Row Replace this text w…" at bounding box center [183, 152] width 164 height 111
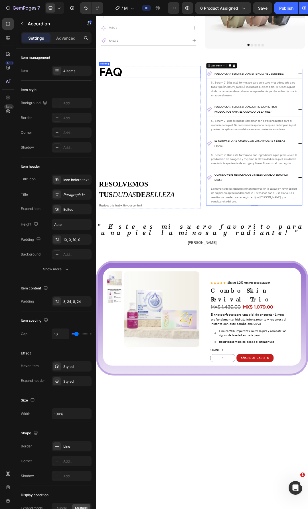
click at [138, 105] on h2 "FAQ" at bounding box center [183, 106] width 164 height 19
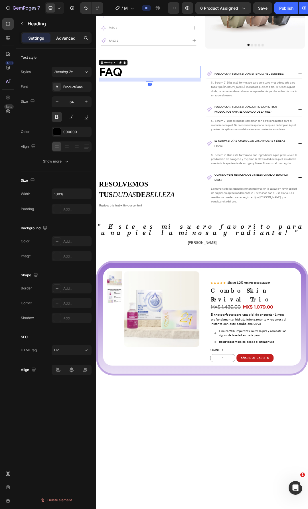
click at [60, 38] on p "Advanced" at bounding box center [65, 38] width 19 height 6
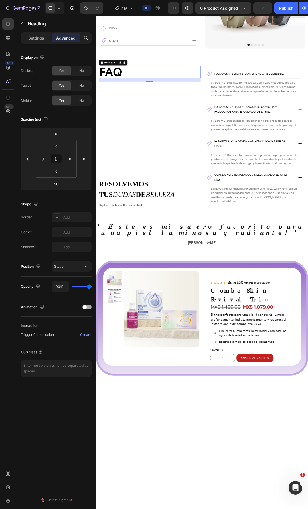
click at [89, 309] on div "Animation" at bounding box center [56, 306] width 71 height 9
click at [88, 306] on div at bounding box center [86, 307] width 9 height 5
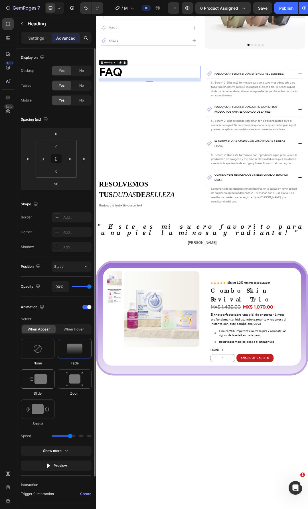
click at [48, 378] on div at bounding box center [38, 378] width 34 height 19
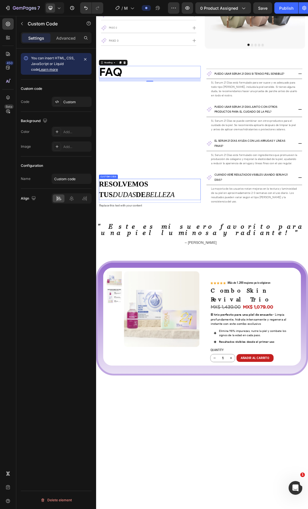
click at [180, 279] on h2 "resolvemos tus dudas de belleza" at bounding box center [183, 296] width 164 height 34
click at [66, 40] on p "Advanced" at bounding box center [65, 38] width 19 height 6
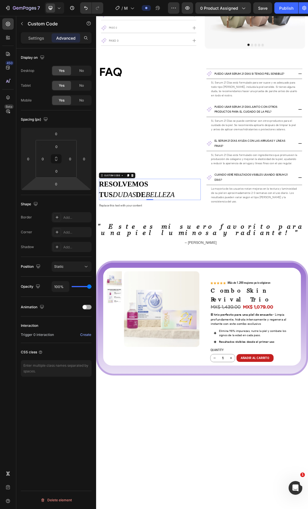
click at [88, 303] on div "Animation" at bounding box center [56, 306] width 71 height 9
click at [87, 304] on div "Animation" at bounding box center [56, 306] width 71 height 9
click at [85, 308] on span at bounding box center [85, 307] width 4 height 4
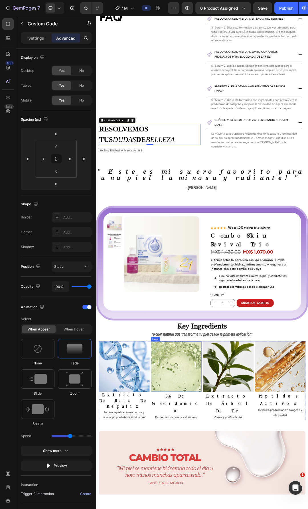
scroll to position [1674, 0]
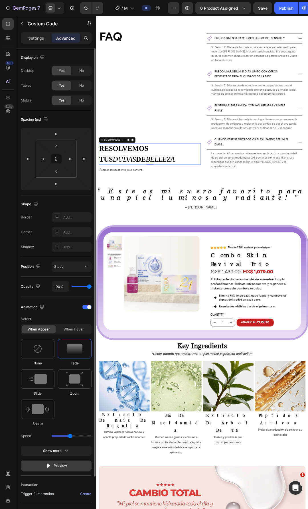
click at [60, 467] on div "Preview" at bounding box center [56, 465] width 21 height 6
click at [42, 380] on img at bounding box center [38, 379] width 18 height 10
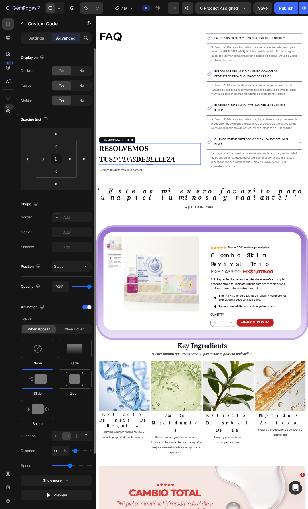
click at [85, 437] on icon at bounding box center [86, 436] width 6 height 6
type input "100"
click at [41, 352] on img at bounding box center [37, 348] width 9 height 9
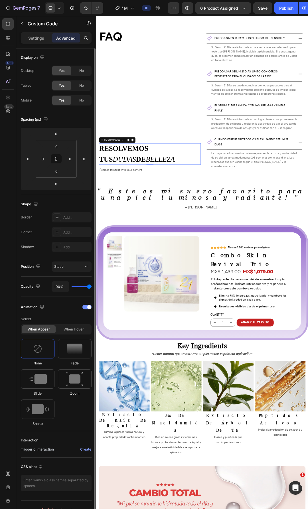
click at [87, 309] on div at bounding box center [86, 307] width 9 height 5
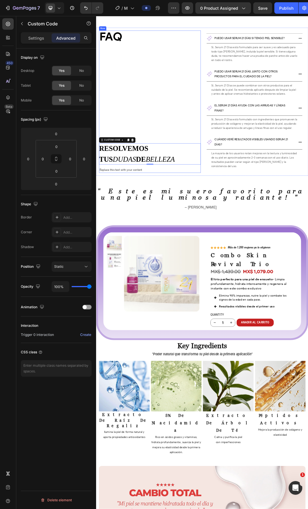
click at [250, 145] on div "FAQ Heading resolvemos tus dudas de belleza Custom Code 0 Row Replace this text…" at bounding box center [183, 155] width 164 height 230
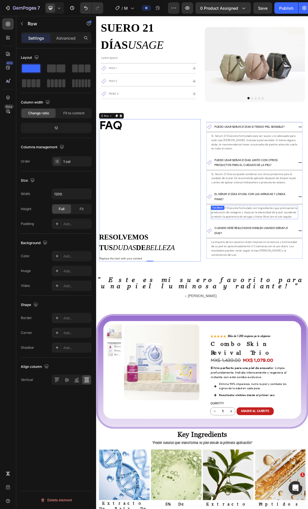
scroll to position [1389, 0]
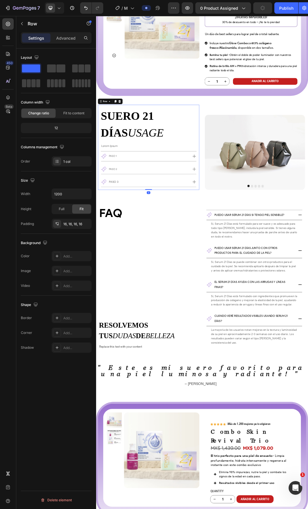
click at [256, 205] on div "suero 21 días usage Custom Code Row Lorem Ipsum Text Block Paso 1 paso 2 paso 3…" at bounding box center [181, 227] width 164 height 137
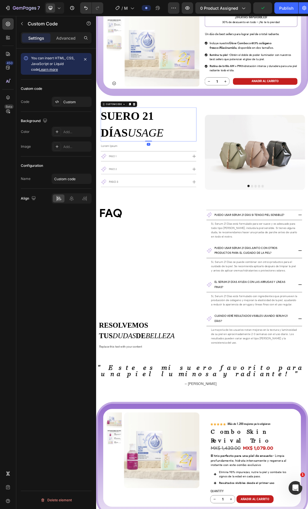
click at [173, 189] on h2 "suero 21 días usage" at bounding box center [180, 191] width 154 height 55
click at [66, 37] on p "Advanced" at bounding box center [65, 38] width 19 height 6
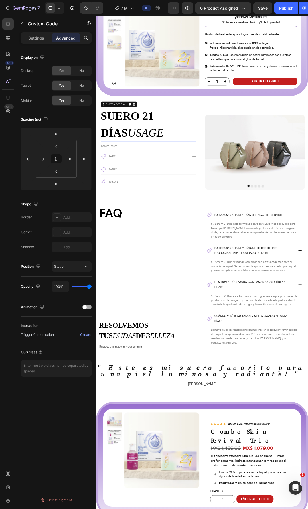
click at [85, 307] on span at bounding box center [85, 307] width 4 height 4
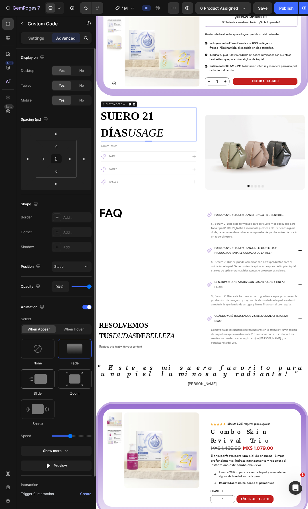
click at [44, 383] on img at bounding box center [38, 379] width 18 height 10
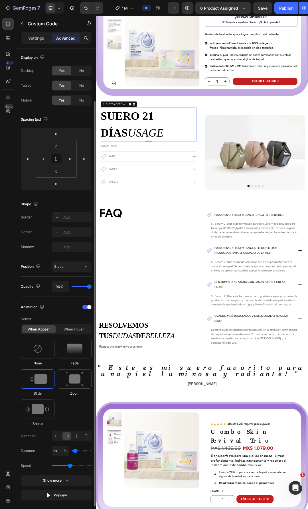
scroll to position [28, 0]
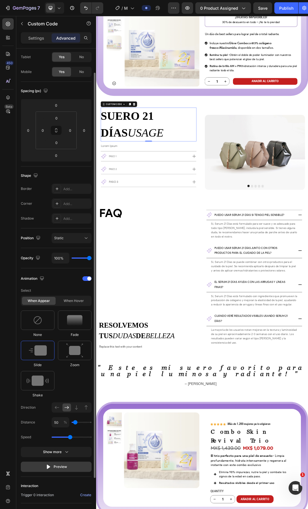
click at [52, 467] on div "Preview" at bounding box center [56, 467] width 21 height 6
click at [57, 455] on button "Show more" at bounding box center [56, 451] width 71 height 10
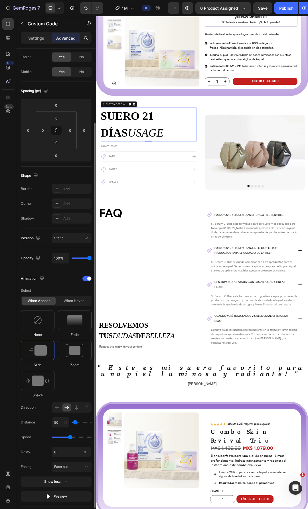
scroll to position [57, 0]
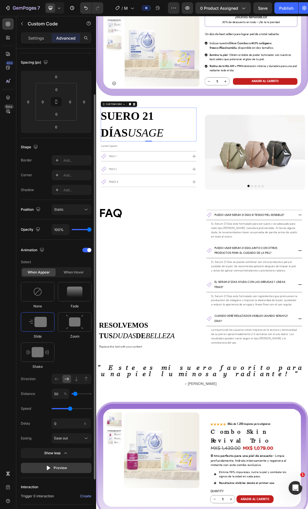
click at [48, 469] on icon "button" at bounding box center [48, 467] width 3 height 4
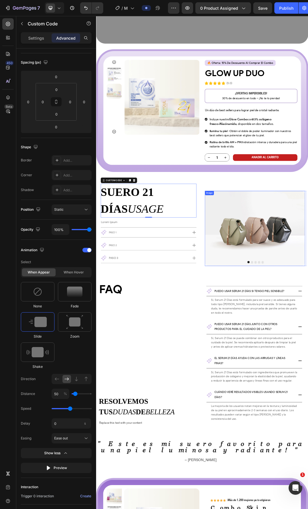
scroll to position [1161, 0]
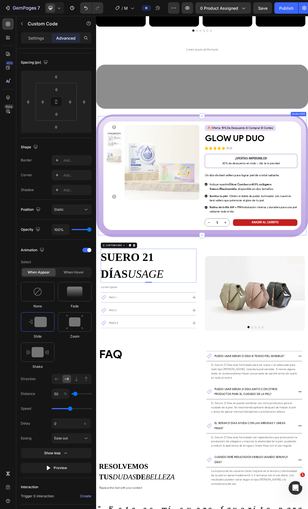
click at [110, 185] on div "Product Images 🔥 oferta: 15% de descuento al comprar el combo Text Block Buy 2 …" at bounding box center [267, 274] width 342 height 198
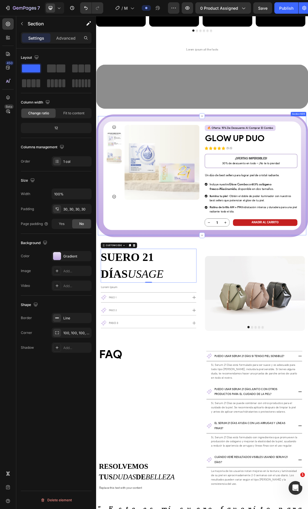
scroll to position [0, 0]
click at [64, 39] on p "Advanced" at bounding box center [65, 38] width 19 height 6
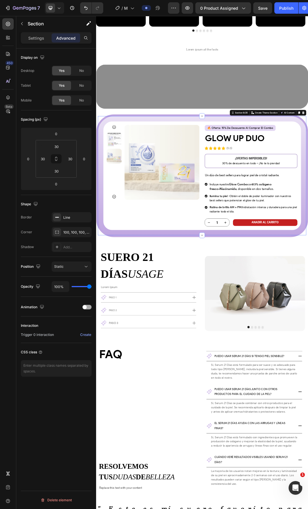
click at [83, 305] on div at bounding box center [86, 307] width 9 height 5
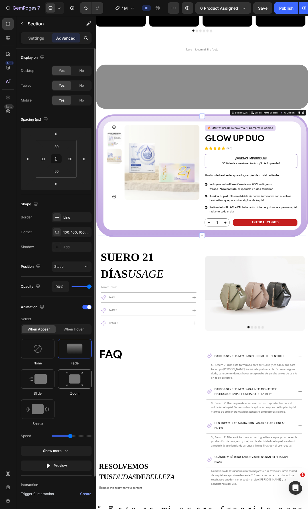
click at [66, 383] on div at bounding box center [75, 378] width 34 height 19
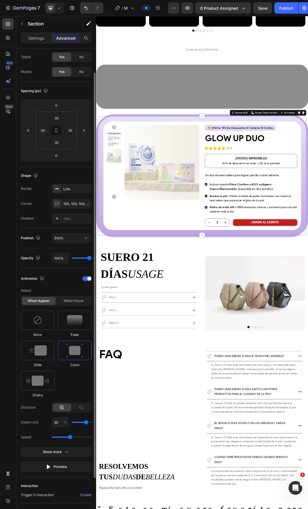
type input "70"
type input "80"
type input "90"
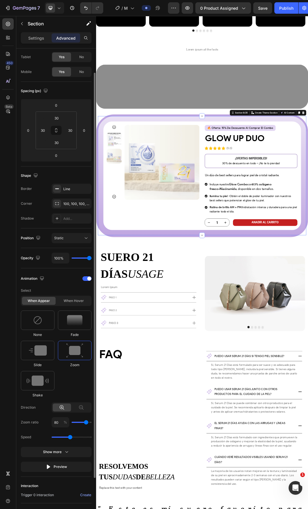
type input "90"
type input "100"
drag, startPoint x: 85, startPoint y: 422, endPoint x: 94, endPoint y: 421, distance: 9.1
type input "100"
click at [91, 421] on input "range" at bounding box center [82, 421] width 20 height 1
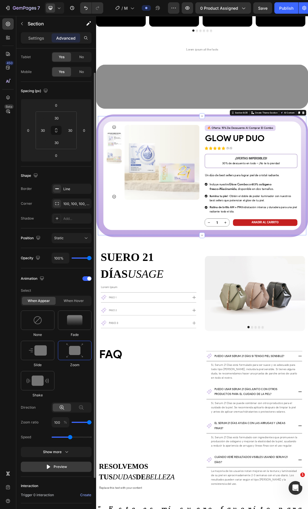
click at [54, 467] on div "Preview" at bounding box center [56, 467] width 21 height 6
type input "80"
type input "70"
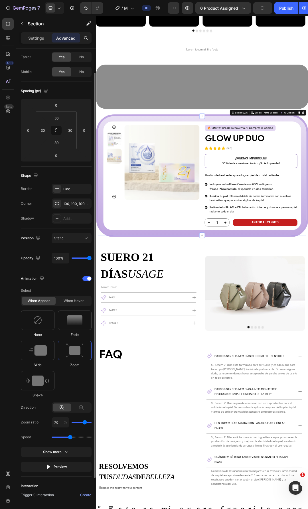
type input "60"
drag, startPoint x: 87, startPoint y: 422, endPoint x: 83, endPoint y: 423, distance: 3.7
type input "60"
click at [83, 423] on input "range" at bounding box center [82, 421] width 20 height 1
click at [55, 468] on div "Preview" at bounding box center [56, 467] width 21 height 6
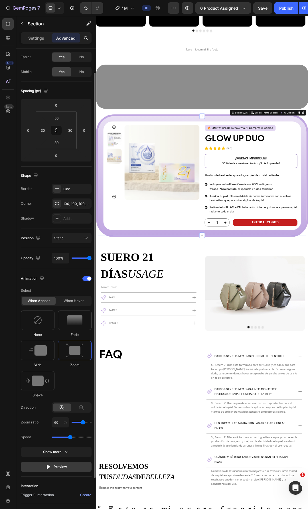
click at [64, 470] on button "Preview" at bounding box center [56, 466] width 71 height 10
click at [64, 467] on div "Preview" at bounding box center [56, 467] width 21 height 6
drag, startPoint x: 84, startPoint y: 278, endPoint x: 9, endPoint y: 439, distance: 178.2
click at [84, 278] on div at bounding box center [86, 278] width 9 height 5
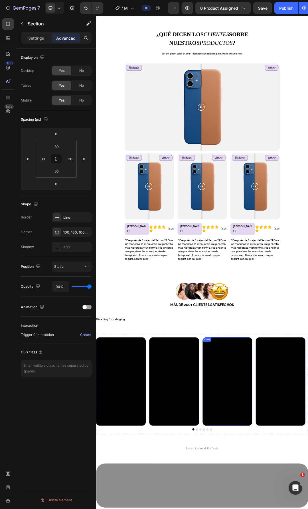
scroll to position [603, 0]
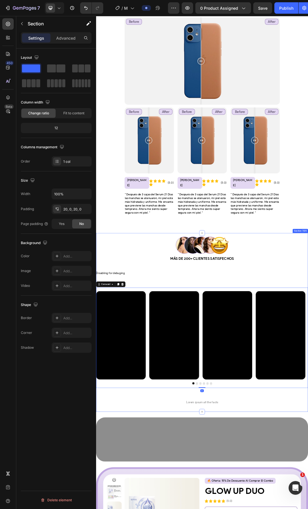
click at [303, 429] on div "Image Row Más de 200+ clientes satisfechos Text Block Row Disabling for debugin…" at bounding box center [267, 510] width 342 height 277
click at [295, 508] on div "Image Row Más de 200+ clientes satisfechos Text Block Row Disabling for debugin…" at bounding box center [267, 510] width 342 height 277
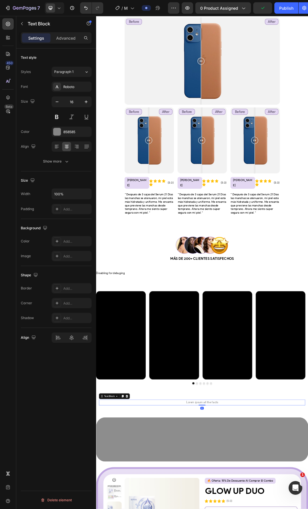
click at [292, 508] on div "Image Row Más de 200+ clientes satisfechos Text Block Row Disabling for debugin…" at bounding box center [267, 510] width 342 height 277
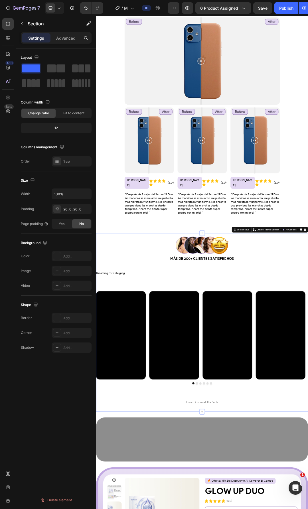
click at [274, 508] on div "Image Row Más de 200+ clientes satisfechos Text Block Row Disabling for debugin…" at bounding box center [267, 510] width 342 height 277
click at [273, 508] on div "Image Row Más de 200+ clientes satisfechos Text Block Row Disabling for debugin…" at bounding box center [267, 510] width 342 height 277
click at [68, 209] on div "20, 0, 20, 0" at bounding box center [71, 209] width 17 height 5
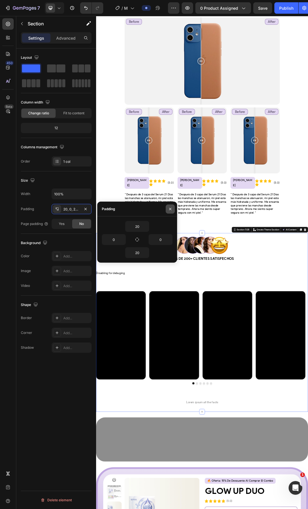
click at [172, 208] on icon "button" at bounding box center [170, 209] width 5 height 5
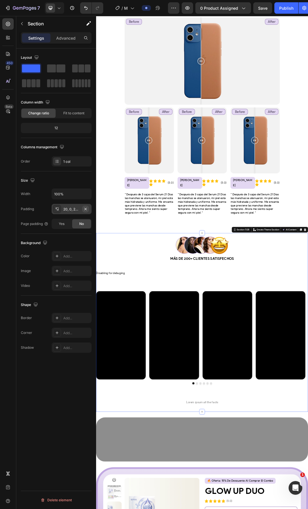
click at [86, 209] on icon "button" at bounding box center [85, 209] width 5 height 5
click at [68, 210] on div "20, 0, 20, 0" at bounding box center [71, 209] width 17 height 5
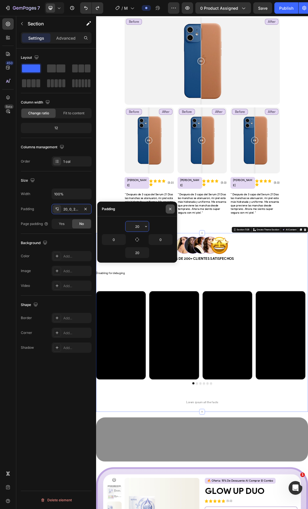
click at [170, 207] on icon "button" at bounding box center [170, 209] width 5 height 5
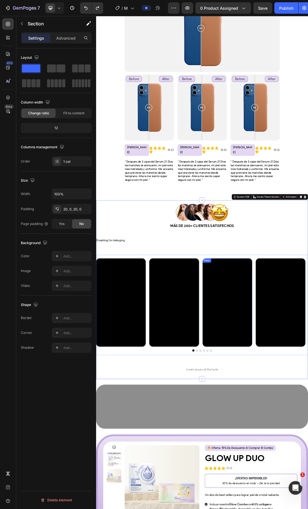
scroll to position [660, 0]
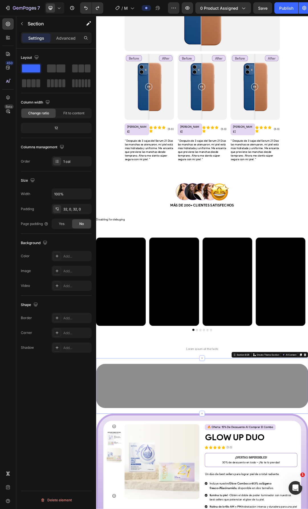
scroll to position [717, 0]
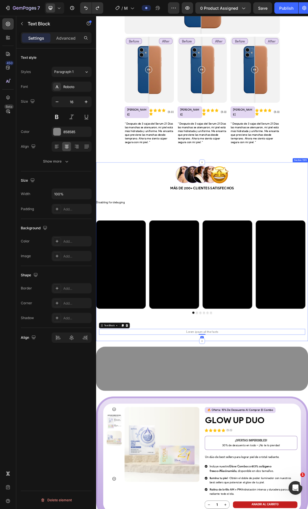
click at [279, 508] on div "Image Row Más de 200+ clientes satisfechos Text Block Row Disabling for debugin…" at bounding box center [267, 396] width 342 height 288
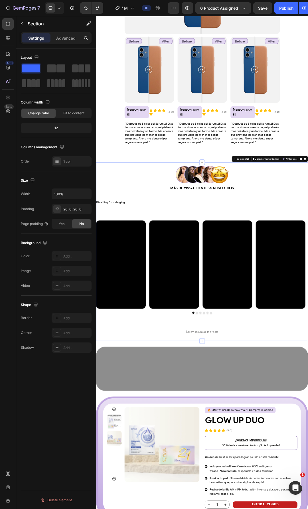
click at [283, 499] on div "Image Row Más de 200+ clientes satisfechos Text Block Row Disabling for debugin…" at bounding box center [267, 396] width 342 height 277
click at [285, 481] on div "Video Video Video Video Video Video Carousel" at bounding box center [267, 421] width 342 height 162
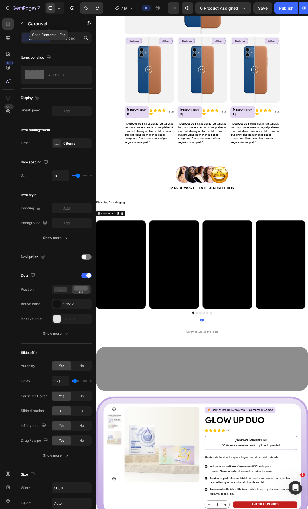
click at [65, 32] on div "Carousel" at bounding box center [48, 24] width 65 height 16
click at [65, 36] on p "Advanced" at bounding box center [65, 38] width 19 height 6
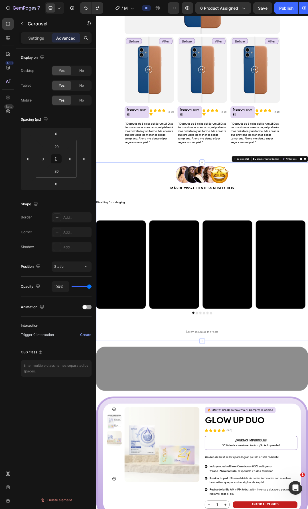
click at [195, 320] on div "Image Row Más de 200+ clientes satisfechos Text Block Row Disabling for debugin…" at bounding box center [267, 396] width 342 height 277
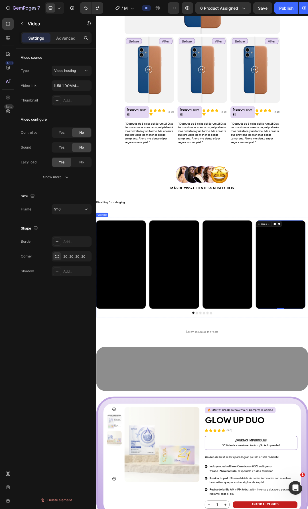
click at [307, 479] on div "Video Video Video Video 0 Video Video Carousel" at bounding box center [267, 421] width 342 height 162
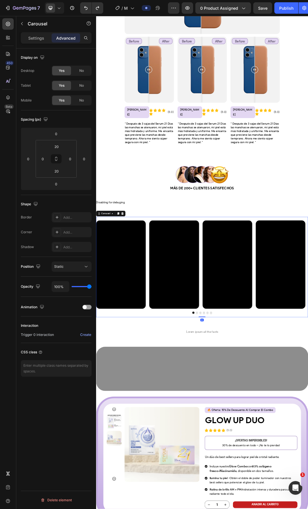
click at [257, 493] on button "Dot" at bounding box center [258, 494] width 3 height 3
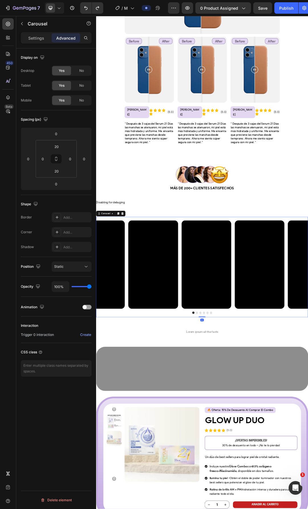
click at [262, 493] on button "Dot" at bounding box center [263, 494] width 3 height 3
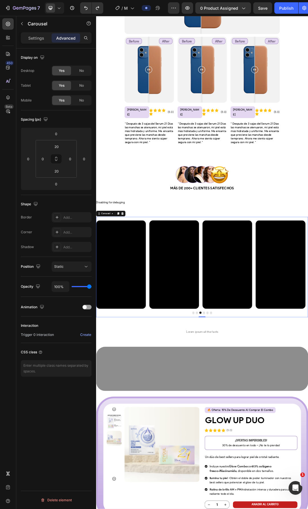
click at [276, 493] on div at bounding box center [267, 494] width 342 height 3
click at [268, 493] on button "Dot" at bounding box center [269, 494] width 3 height 3
click at [274, 493] on button "Dot" at bounding box center [275, 494] width 3 height 3
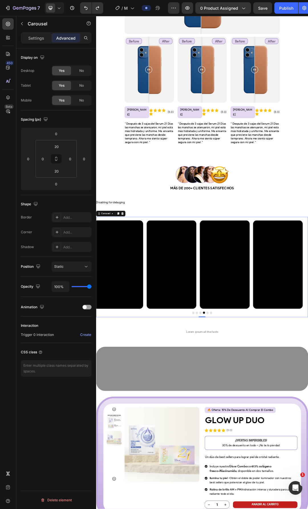
click at [280, 493] on button "Dot" at bounding box center [281, 494] width 3 height 3
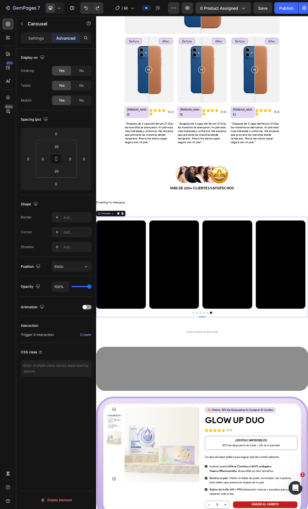
click at [307, 480] on div "Video Video Video Video Video Video Carousel 0" at bounding box center [267, 421] width 342 height 162
click at [178, 340] on div "Video Video Video Video Video Video Carousel 0" at bounding box center [267, 421] width 342 height 162
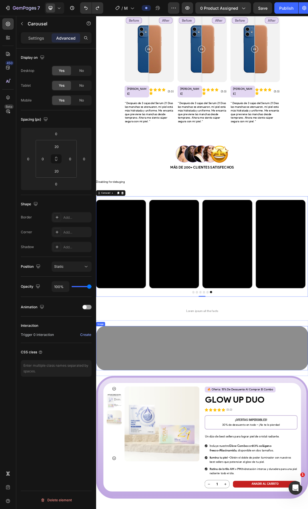
scroll to position [774, 0]
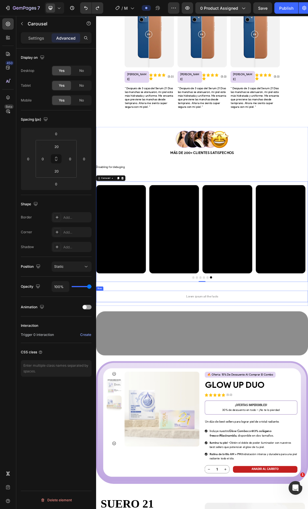
click at [269, 460] on div "Lorem ipsum all the facts Text Block Row" at bounding box center [267, 469] width 342 height 19
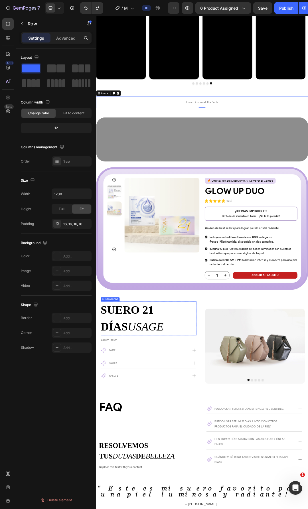
scroll to position [1116, 0]
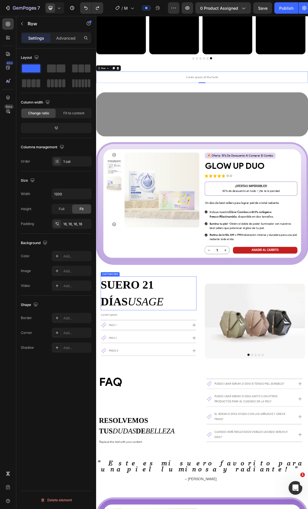
click at [216, 460] on h2 "suero 21 días usage" at bounding box center [180, 464] width 154 height 55
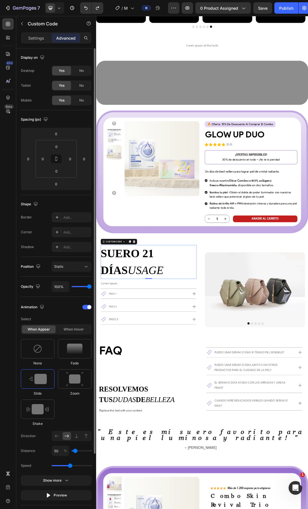
scroll to position [1173, 0]
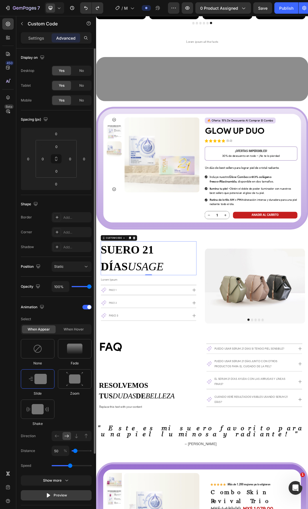
click at [71, 492] on button "Preview" at bounding box center [56, 495] width 71 height 10
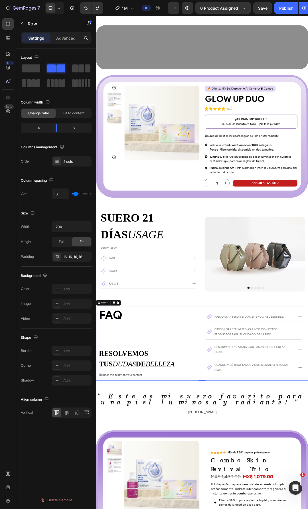
scroll to position [1230, 0]
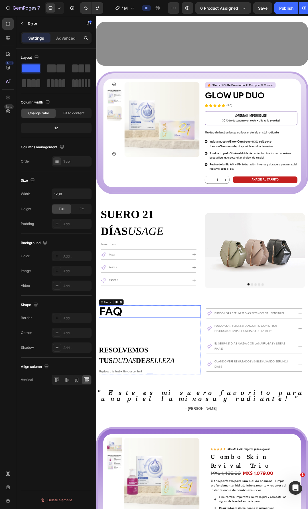
click at [164, 485] on h2 "FAQ" at bounding box center [183, 492] width 164 height 19
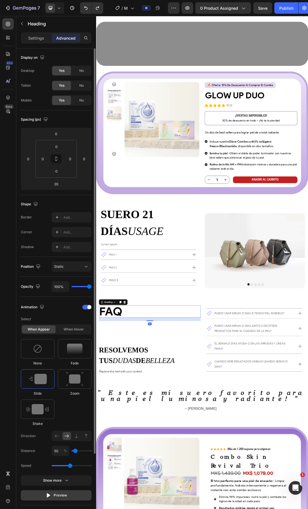
click at [56, 492] on div "Preview" at bounding box center [56, 495] width 21 height 6
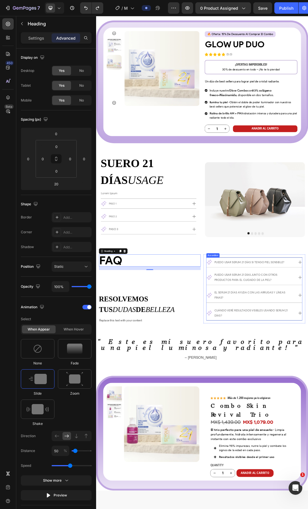
scroll to position [1316, 0]
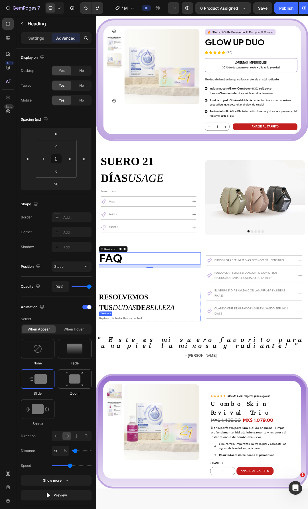
click at [262, 500] on div "Replace this text with your content" at bounding box center [183, 504] width 164 height 9
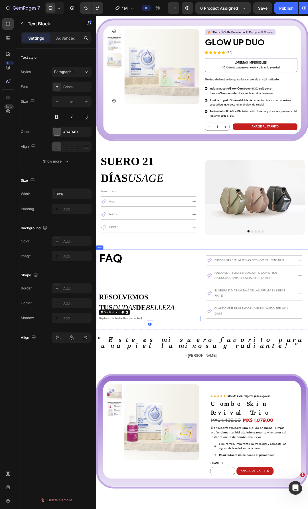
click at [267, 501] on div "FAQ Heading resolvemos tus dudas de belleza Custom Code Row Replace this text w…" at bounding box center [267, 453] width 342 height 121
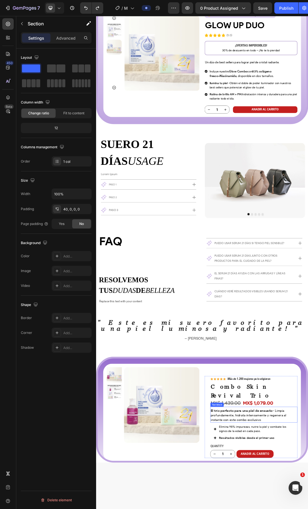
scroll to position [1344, 0]
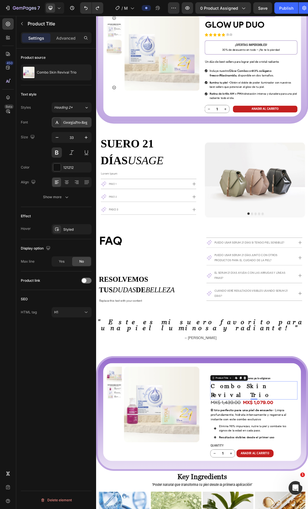
click at [72, 120] on div "GeorgiaPro-Reg" at bounding box center [76, 122] width 27 height 5
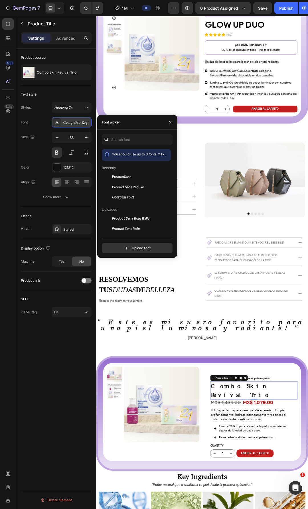
click at [72, 120] on div "GeorgiaPro-Reg" at bounding box center [76, 122] width 27 height 5
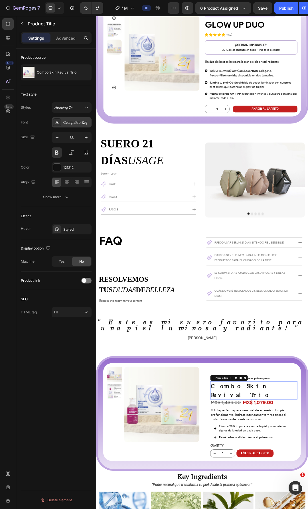
click at [72, 120] on div "GeorgiaPro-Reg" at bounding box center [76, 122] width 27 height 5
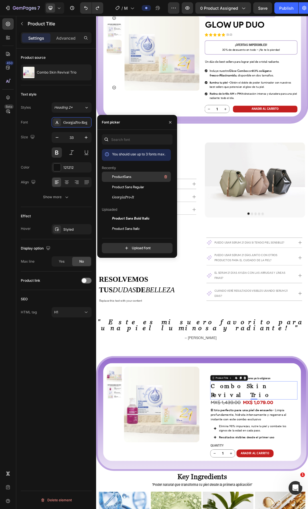
click at [133, 176] on div "ProductSans" at bounding box center [141, 176] width 58 height 7
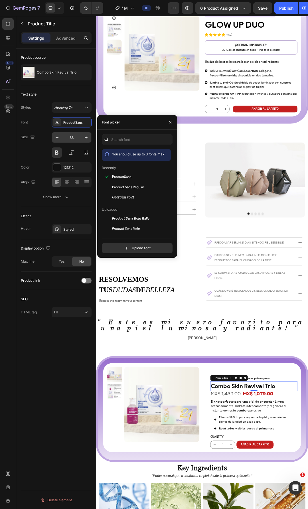
click at [73, 138] on input "33" at bounding box center [71, 137] width 19 height 10
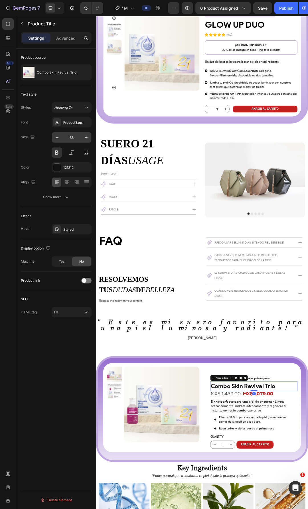
click at [74, 134] on input "33" at bounding box center [71, 137] width 19 height 10
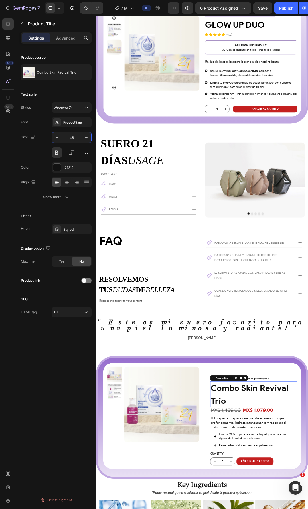
type input "48"
click at [205, 399] on div "FAQ Heading resolvemos tus dudas de belleza Custom Code Row Replace this text w…" at bounding box center [183, 424] width 164 height 111
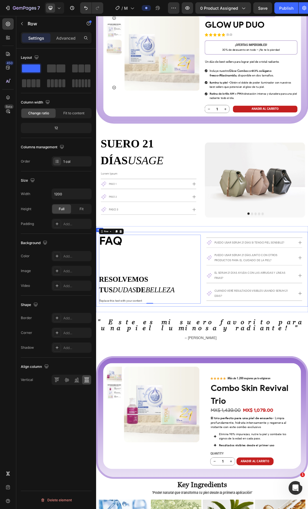
click at [265, 378] on div "FAQ Heading resolvemos tus dudas de belleza Custom Code Row Replace this text w…" at bounding box center [267, 425] width 342 height 121
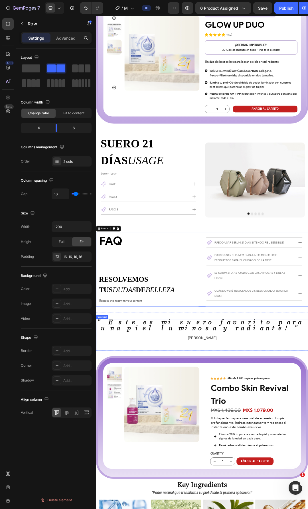
scroll to position [1373, 0]
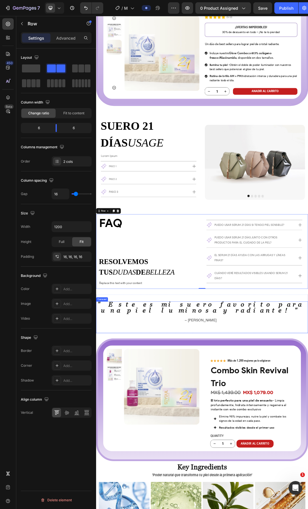
click at [240, 497] on div "" Este es mi suero favorito para una piel luminosa y radiante! " Text Block – […" at bounding box center [265, 502] width 338 height 51
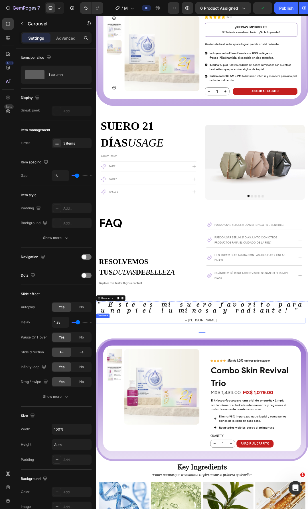
click at [229, 504] on p "– [PERSON_NAME]" at bounding box center [265, 508] width 337 height 9
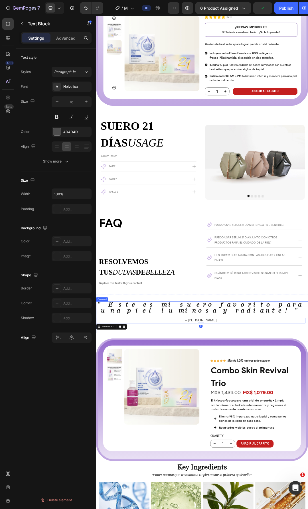
click at [226, 502] on div "" Este es mi suero favorito para una piel luminosa y radiante! " Text Block – L…" at bounding box center [265, 502] width 338 height 51
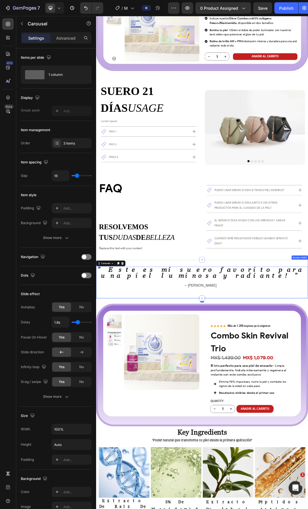
scroll to position [1429, 0]
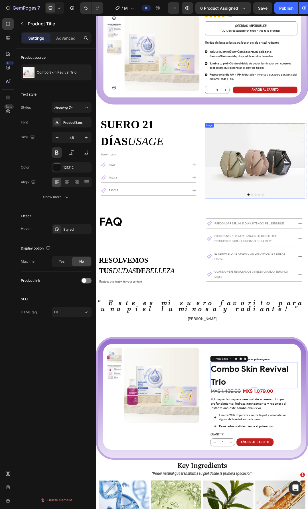
scroll to position [1373, 0]
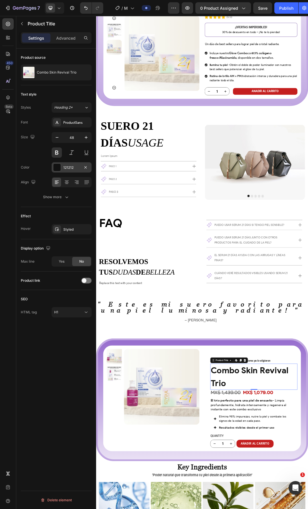
click at [65, 169] on div "121212" at bounding box center [71, 167] width 17 height 5
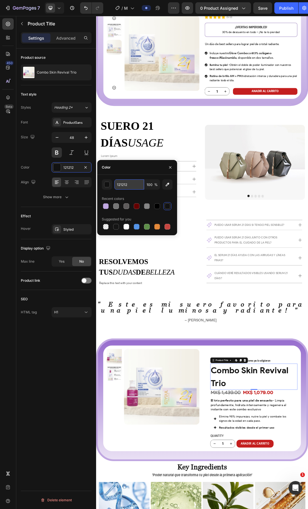
click at [129, 185] on input "121212" at bounding box center [129, 184] width 30 height 10
type input "000000"
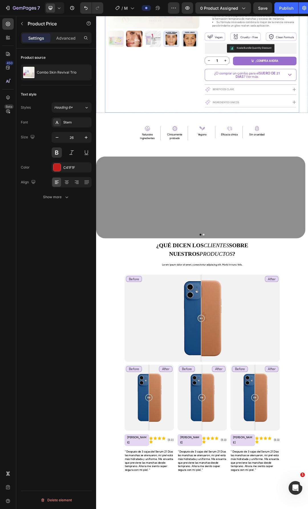
scroll to position [0, 0]
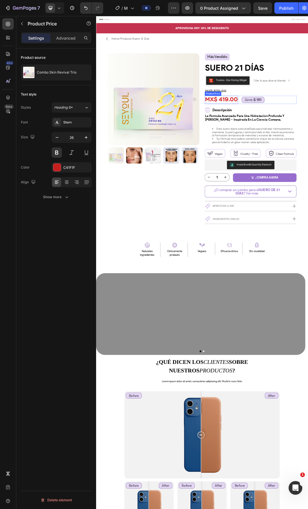
click at [298, 150] on div "MX$ 419.00" at bounding box center [298, 151] width 54 height 13
click at [184, 325] on div "Product Images Row" at bounding box center [189, 218] width 148 height 284
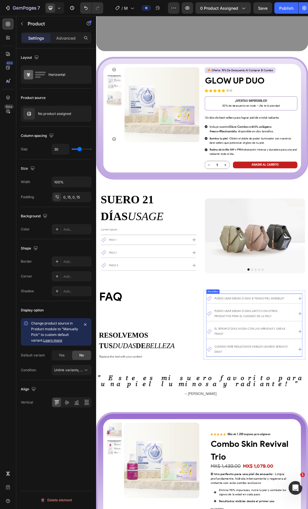
scroll to position [1368, 0]
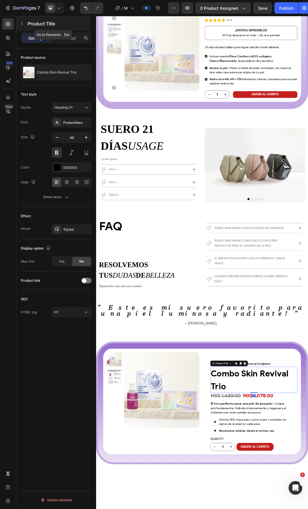
click at [39, 26] on p "Product Title" at bounding box center [59, 23] width 62 height 7
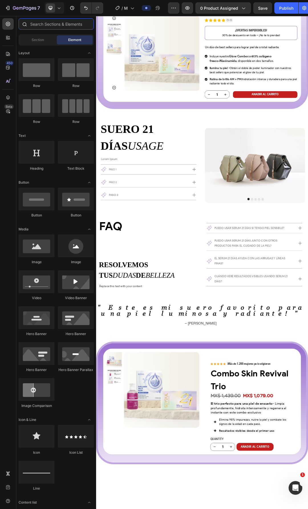
click at [40, 27] on input "text" at bounding box center [56, 23] width 75 height 11
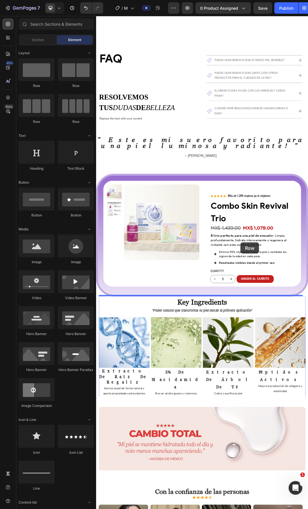
scroll to position [1692, 0]
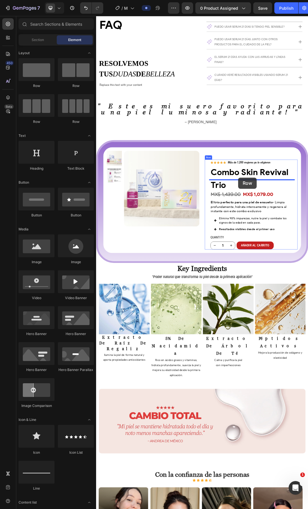
drag, startPoint x: 132, startPoint y: 87, endPoint x: 325, endPoint y: 277, distance: 270.6
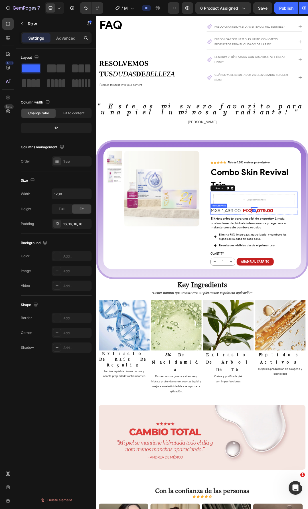
click at [298, 326] on div "MX$ 1,439.00" at bounding box center [305, 331] width 50 height 11
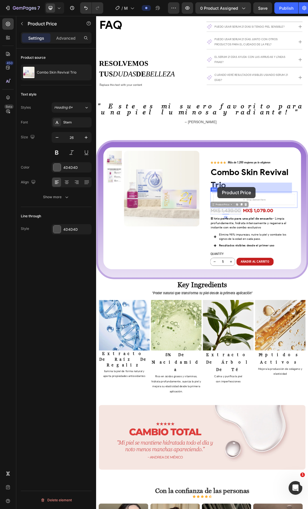
drag, startPoint x: 283, startPoint y: 301, endPoint x: 291, endPoint y: 292, distance: 12.7
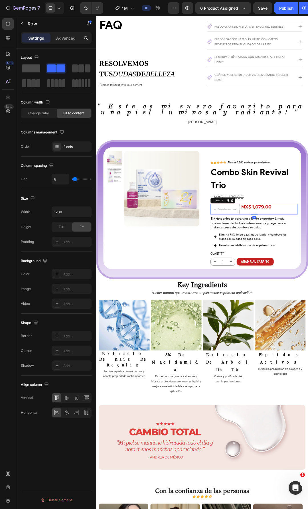
click at [35, 73] on div at bounding box center [31, 68] width 21 height 10
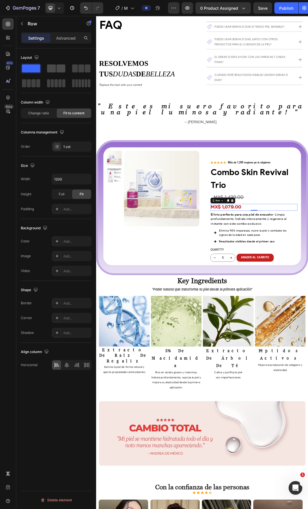
click at [58, 69] on span at bounding box center [60, 68] width 9 height 8
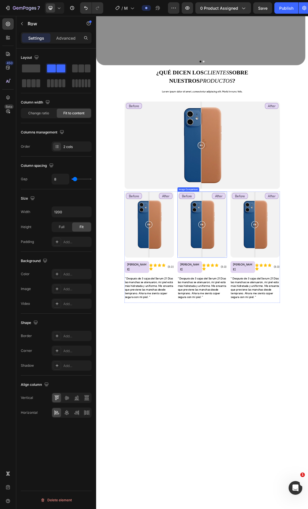
scroll to position [0, 0]
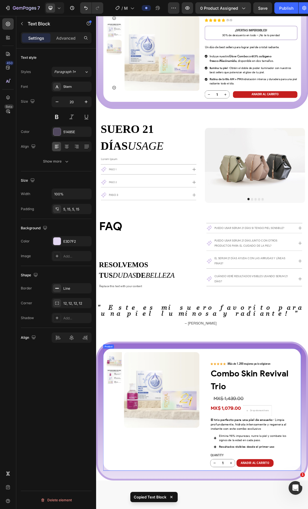
scroll to position [1510, 0]
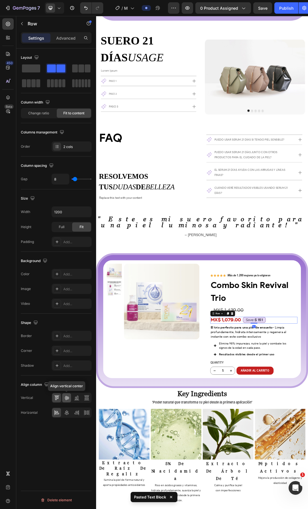
click at [68, 399] on icon at bounding box center [67, 398] width 6 height 6
click at [307, 502] on div "MX$ 1,079.00" at bounding box center [305, 507] width 50 height 11
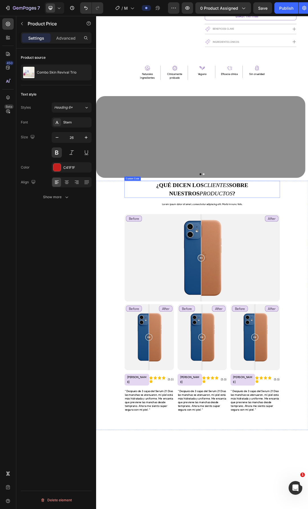
scroll to position [0, 0]
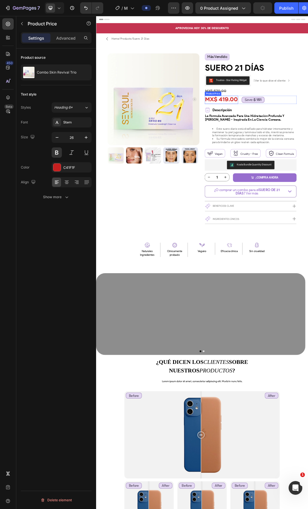
click at [307, 151] on div "MX$ 419.00" at bounding box center [298, 151] width 54 height 13
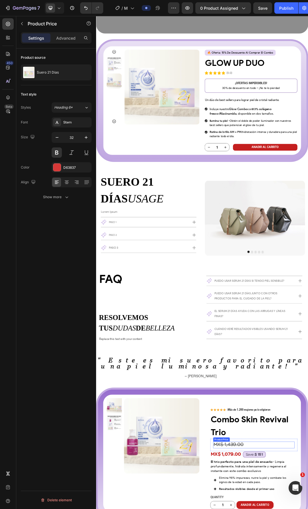
scroll to position [1396, 0]
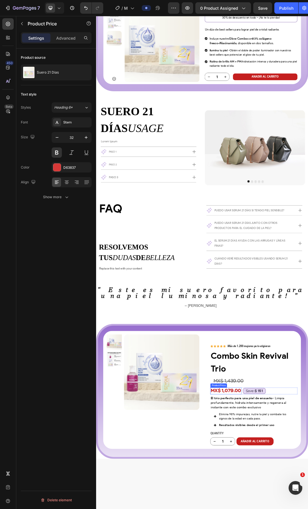
click at [74, 138] on input "26" at bounding box center [71, 137] width 19 height 10
type input "32"
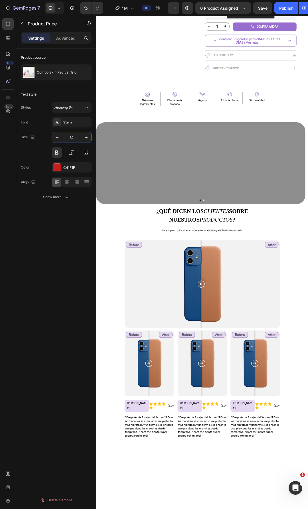
scroll to position [0, 0]
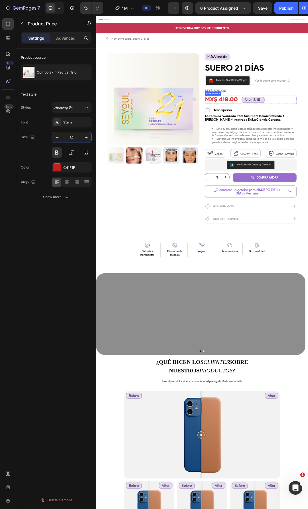
click at [307, 151] on div "MX$ 419.00" at bounding box center [298, 151] width 54 height 13
click at [67, 168] on div "D63837" at bounding box center [71, 167] width 17 height 5
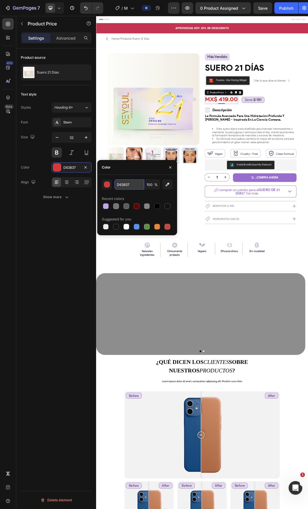
click at [130, 184] on input "D63837" at bounding box center [129, 184] width 30 height 10
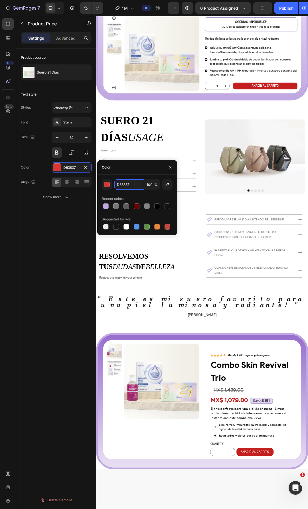
scroll to position [1425, 0]
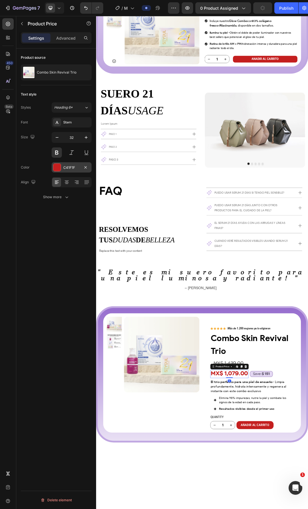
click at [68, 168] on div "C41F1F" at bounding box center [71, 167] width 17 height 5
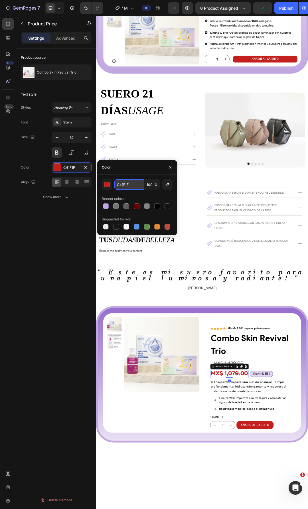
click at [131, 184] on input "C41F1F" at bounding box center [129, 184] width 30 height 10
paste input "D63837"
type input "D63837"
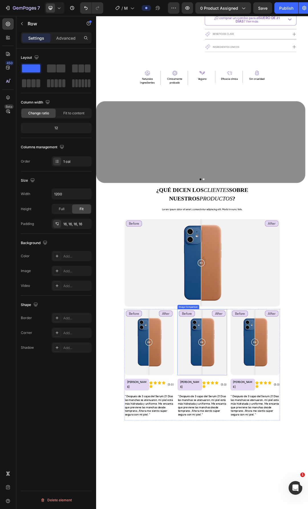
scroll to position [0, 0]
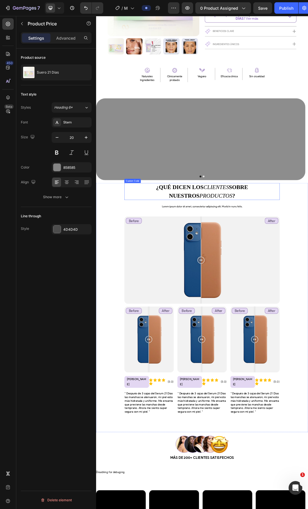
scroll to position [484, 0]
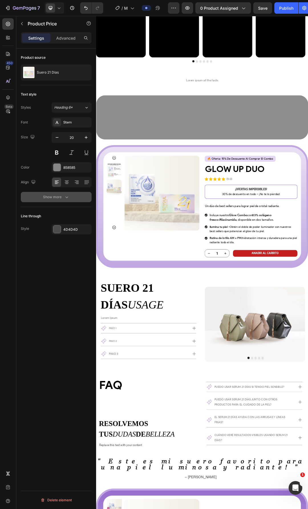
click at [58, 195] on div "Show more" at bounding box center [56, 197] width 26 height 6
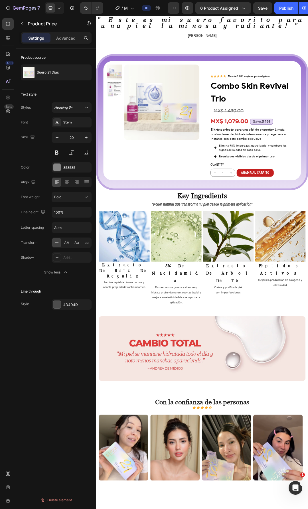
scroll to position [1681, 0]
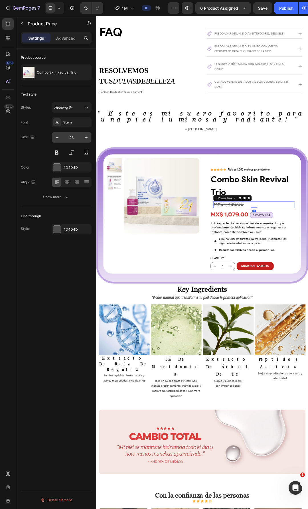
click at [72, 134] on input "26" at bounding box center [71, 137] width 19 height 10
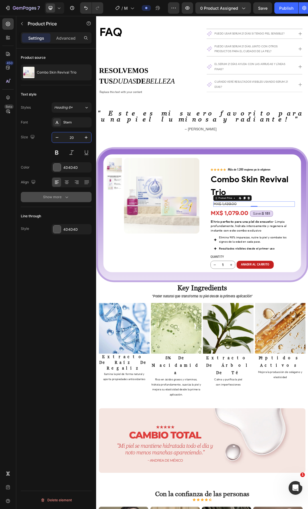
type input "20"
click at [58, 198] on div "Show more" at bounding box center [56, 197] width 26 height 6
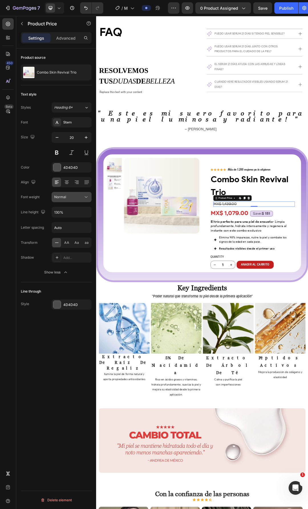
click at [75, 199] on div "Normal" at bounding box center [71, 197] width 35 height 6
click at [65, 233] on p "Bold" at bounding box center [70, 232] width 32 height 5
click at [83, 211] on button "button" at bounding box center [86, 212] width 10 height 10
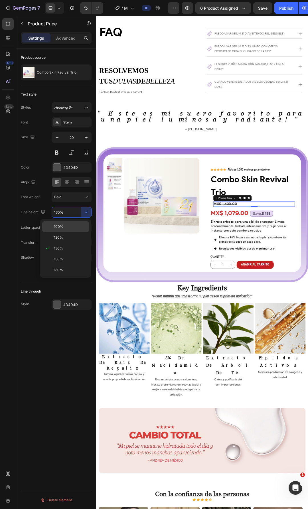
click at [65, 224] on p "100%" at bounding box center [70, 226] width 32 height 5
type input "100%"
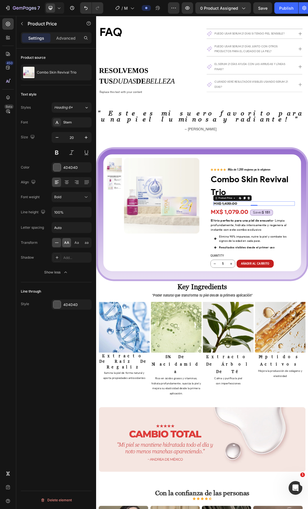
click at [66, 245] on div "AA" at bounding box center [66, 242] width 9 height 9
click at [59, 245] on icon at bounding box center [57, 243] width 6 height 6
click at [61, 162] on div "4D4D4D" at bounding box center [72, 167] width 40 height 10
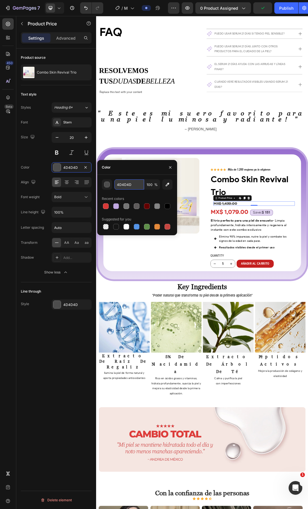
click at [132, 187] on input "4D4D4D" at bounding box center [129, 184] width 30 height 10
type input "858585"
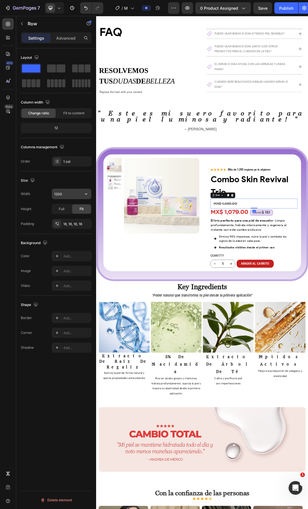
click at [85, 192] on icon "button" at bounding box center [86, 194] width 6 height 6
click at [72, 210] on p "Default 1200px" at bounding box center [70, 208] width 32 height 5
click at [83, 224] on icon "button" at bounding box center [85, 223] width 5 height 5
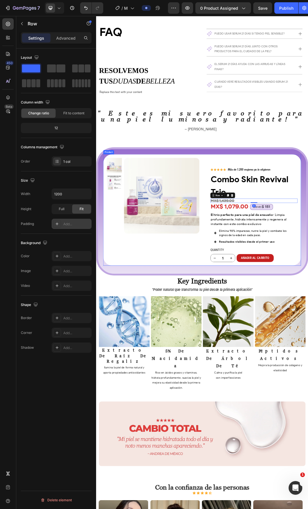
click at [307, 309] on div "Product Images Row Icon Icon Icon Icon Icon Icon List Más de 1.200 mujeres ya l…" at bounding box center [266, 329] width 319 height 180
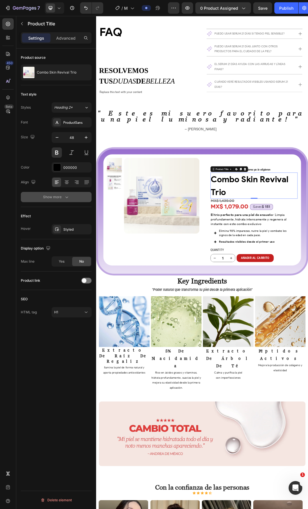
click at [64, 196] on icon "button" at bounding box center [67, 197] width 6 height 6
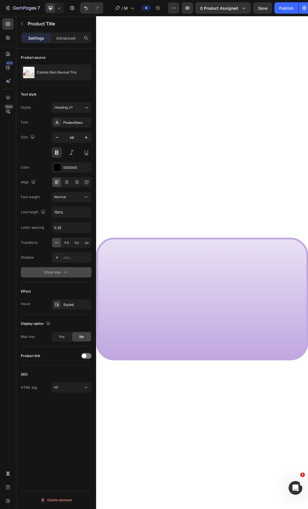
scroll to position [0, 0]
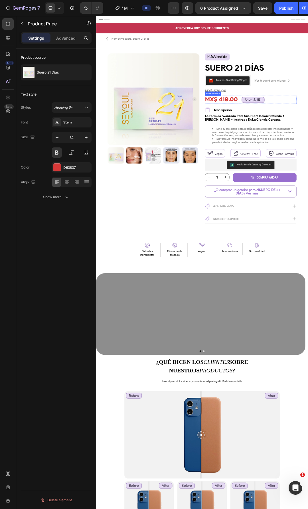
click at [307, 148] on div "MX$ 419.00" at bounding box center [298, 151] width 54 height 13
click at [45, 199] on div "Show more" at bounding box center [56, 197] width 26 height 6
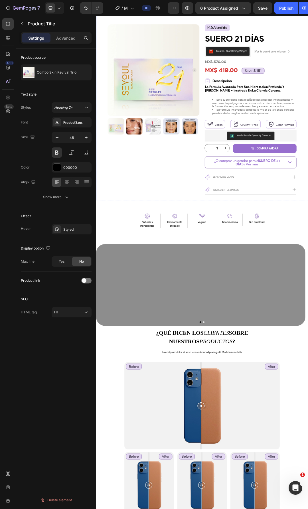
scroll to position [16, 0]
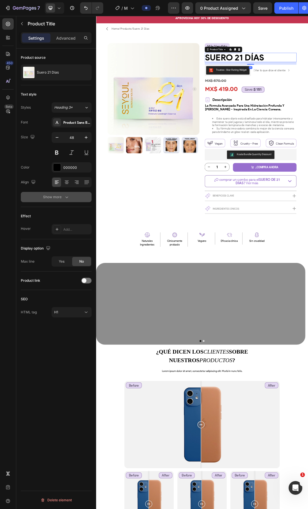
click at [50, 201] on button "Show more" at bounding box center [56, 197] width 71 height 10
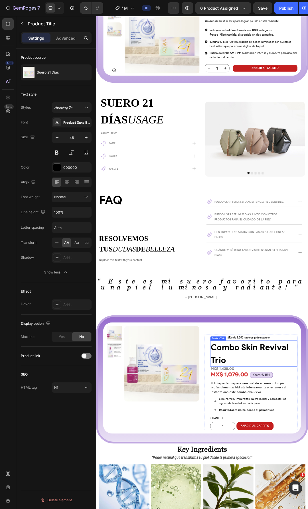
scroll to position [1412, 0]
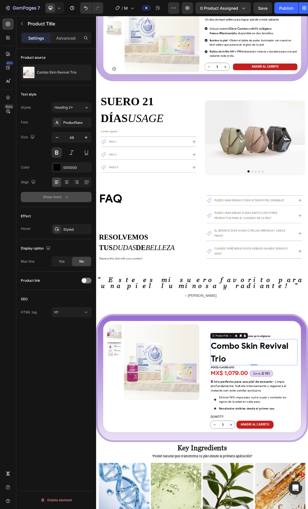
click at [61, 201] on button "Show more" at bounding box center [56, 197] width 71 height 10
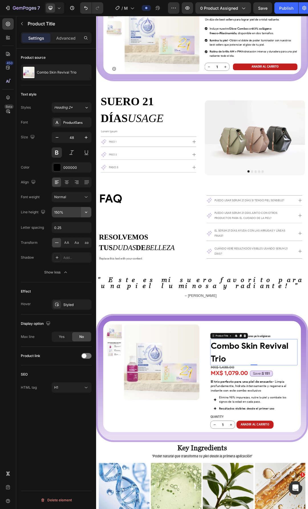
click at [85, 213] on icon "button" at bounding box center [86, 212] width 6 height 6
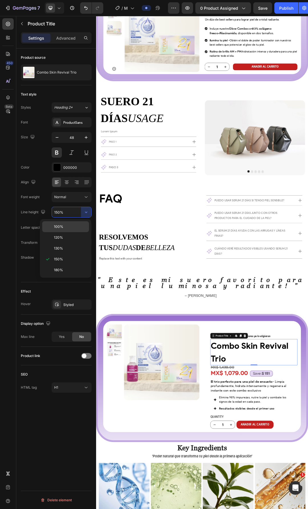
click at [71, 223] on div "100%" at bounding box center [65, 226] width 47 height 11
type input "100%"
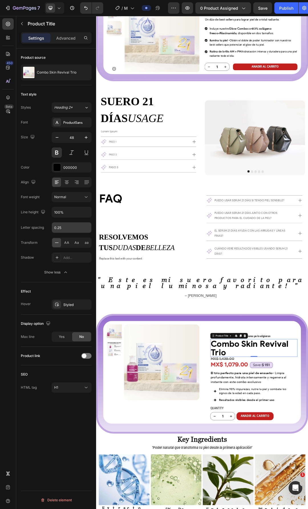
click at [70, 227] on input "0.25" at bounding box center [71, 227] width 39 height 10
click at [38, 204] on div "Font ProductSans Size 48 Color 000000 Align Font weight Normal Line height 100%…" at bounding box center [56, 197] width 71 height 160
click at [55, 154] on button at bounding box center [57, 152] width 10 height 10
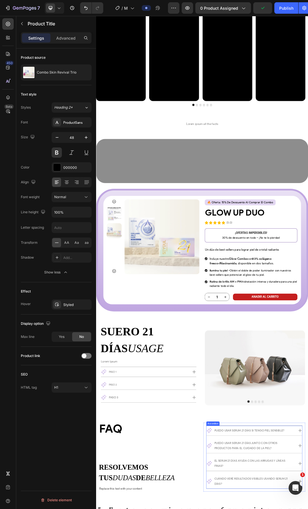
scroll to position [1327, 0]
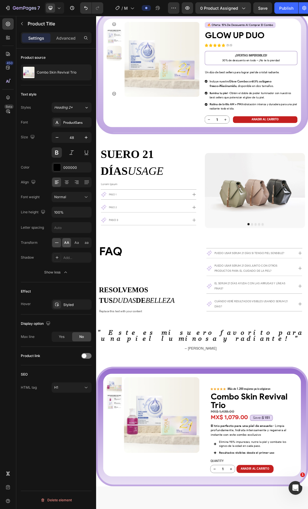
click at [68, 244] on span "AA" at bounding box center [66, 242] width 5 height 5
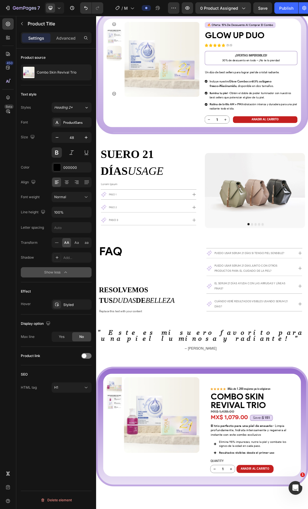
click at [63, 275] on icon "button" at bounding box center [66, 272] width 6 height 6
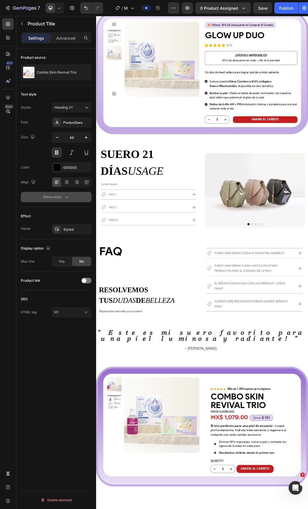
click at [66, 195] on icon "button" at bounding box center [67, 197] width 6 height 6
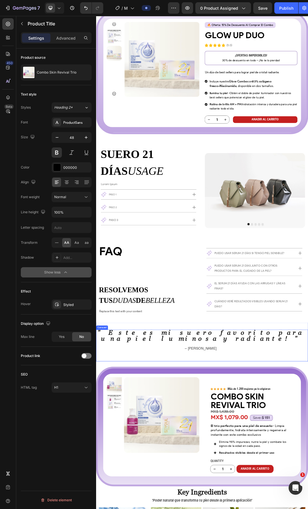
scroll to position [1441, 0]
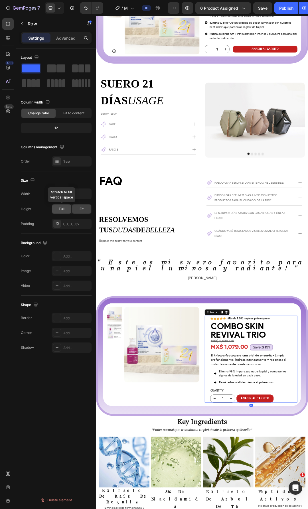
click at [60, 209] on span "Full" at bounding box center [62, 208] width 6 height 5
click at [86, 222] on icon "button" at bounding box center [85, 223] width 5 height 5
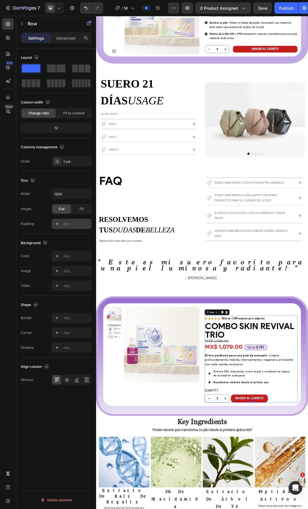
click at [68, 225] on div "Add..." at bounding box center [76, 223] width 27 height 5
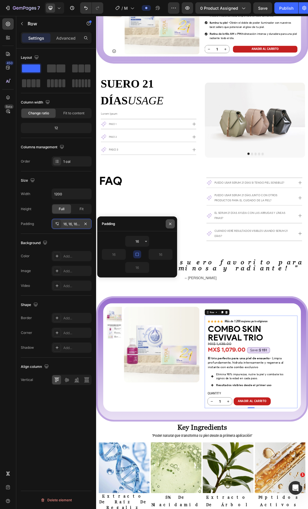
click at [171, 224] on icon "button" at bounding box center [170, 223] width 5 height 5
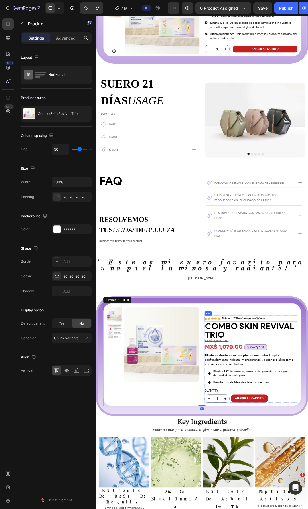
click at [68, 372] on icon at bounding box center [66, 370] width 5 height 4
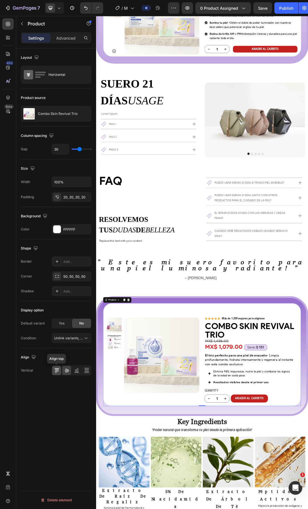
click at [58, 372] on icon at bounding box center [57, 370] width 6 height 6
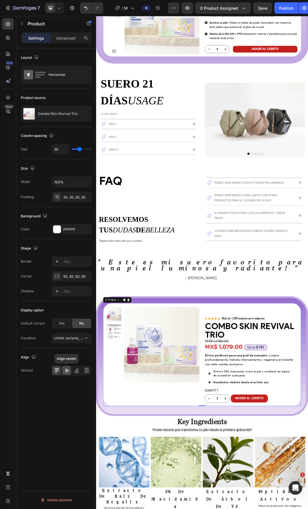
click at [64, 371] on icon at bounding box center [67, 370] width 6 height 6
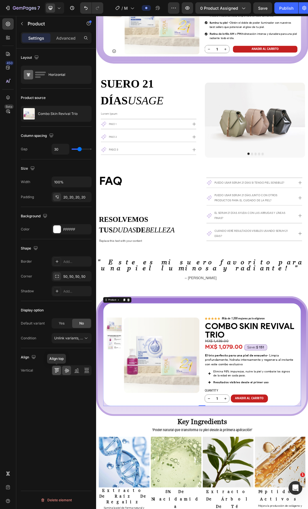
click at [58, 372] on icon at bounding box center [57, 370] width 6 height 6
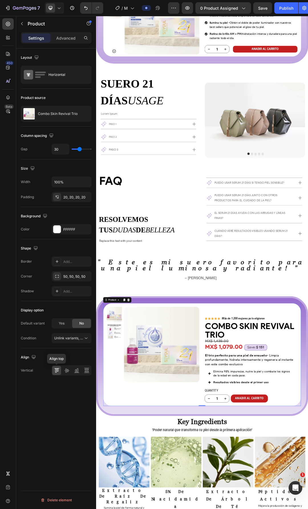
click at [56, 372] on icon at bounding box center [55, 370] width 1 height 4
click at [81, 369] on div "Align bottom" at bounding box center [72, 370] width 40 height 10
click at [86, 369] on icon at bounding box center [86, 369] width 4 height 1
click at [58, 370] on icon at bounding box center [57, 370] width 6 height 6
click at [66, 370] on icon at bounding box center [67, 370] width 6 height 6
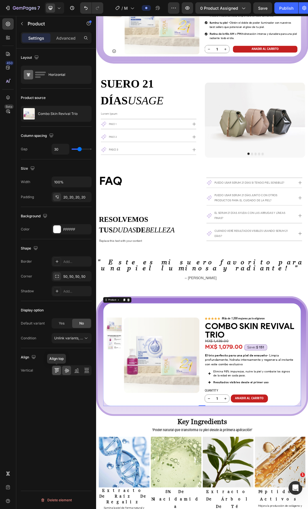
click at [58, 371] on icon at bounding box center [57, 369] width 1 height 3
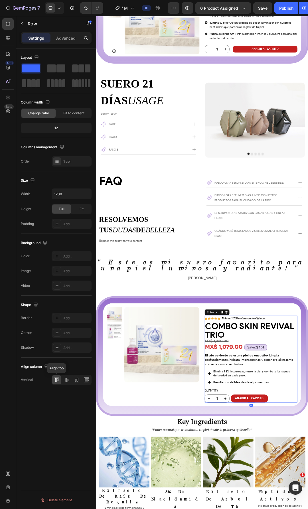
click at [57, 381] on icon at bounding box center [57, 380] width 6 height 6
click at [83, 196] on button "button" at bounding box center [86, 194] width 10 height 10
click at [76, 217] on p "Full 100%" at bounding box center [70, 219] width 32 height 5
type input "100%"
click at [77, 211] on div "Fit" at bounding box center [81, 208] width 19 height 9
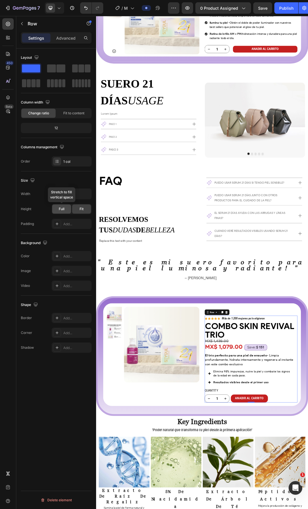
click at [63, 210] on span "Full" at bounding box center [62, 208] width 6 height 5
click at [76, 210] on div "Fit" at bounding box center [81, 208] width 19 height 9
click at [65, 210] on div "Full" at bounding box center [61, 208] width 19 height 9
click at [68, 381] on icon at bounding box center [66, 380] width 5 height 4
click at [74, 381] on icon at bounding box center [77, 380] width 6 height 6
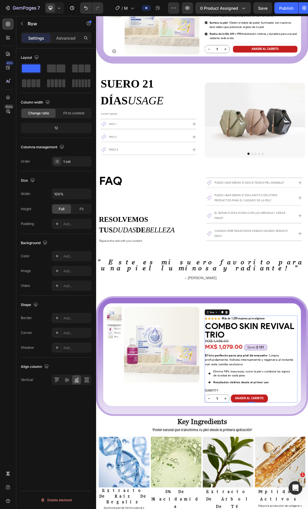
click at [62, 381] on div at bounding box center [72, 379] width 40 height 10
click at [55, 381] on icon at bounding box center [55, 380] width 1 height 4
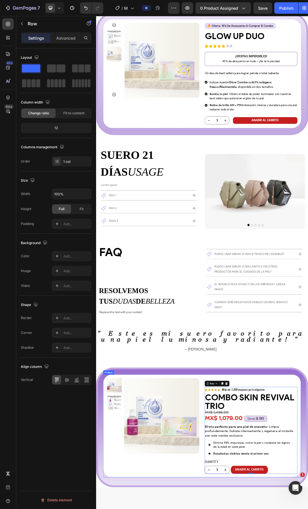
scroll to position [1355, 0]
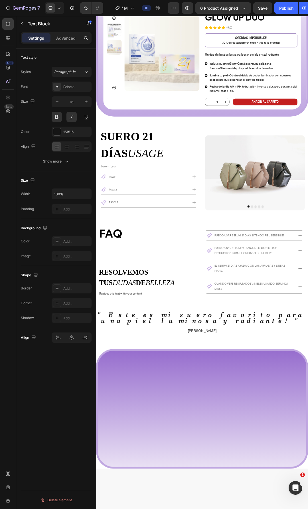
scroll to position [1042, 0]
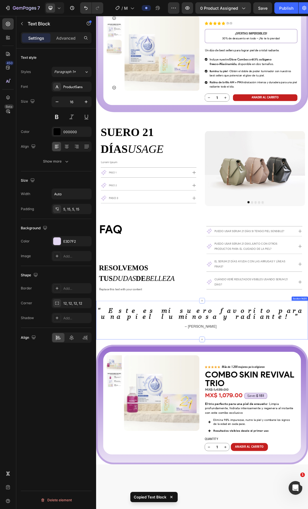
scroll to position [1498, 0]
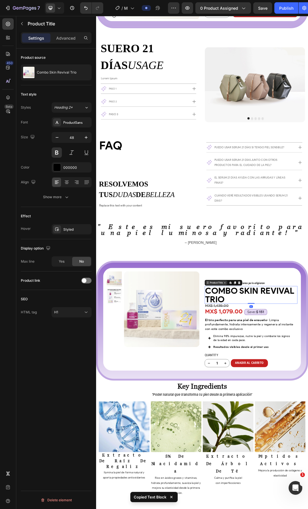
click at [286, 444] on div "Product Title" at bounding box center [289, 446] width 23 height 5
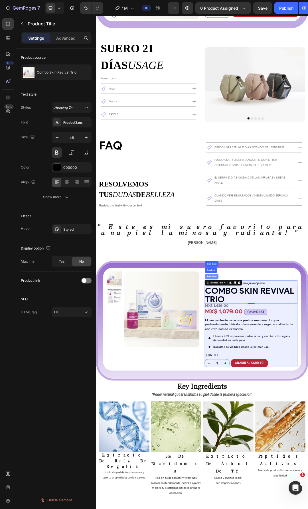
click at [283, 432] on div "Row 1 col" at bounding box center [283, 436] width 22 height 9
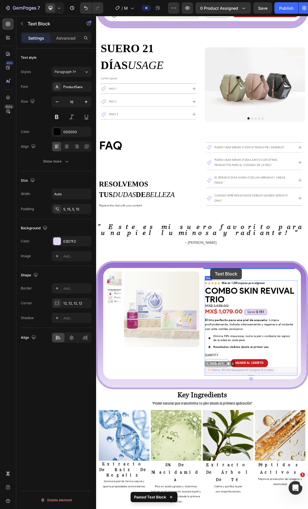
drag, startPoint x: 275, startPoint y: 559, endPoint x: 280, endPoint y: 423, distance: 136.3
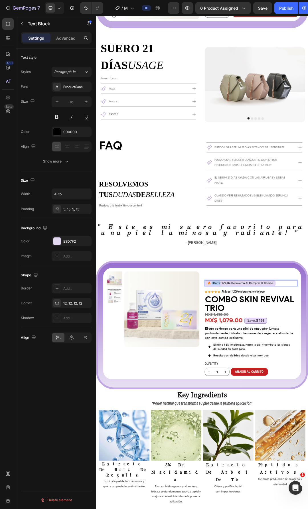
click at [307, 453] on div "Product Images Row Icon Icon Icon Icon Icon Icon List Más de 1.200 mujeres ya l…" at bounding box center [267, 514] width 342 height 207
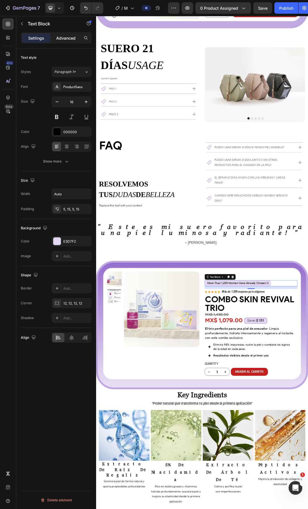
click at [54, 34] on div "Advanced" at bounding box center [66, 37] width 28 height 9
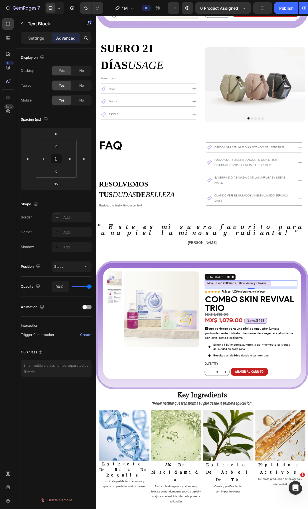
click at [41, 43] on div "Settings Advanced" at bounding box center [56, 37] width 71 height 11
click at [27, 22] on div "Text Block" at bounding box center [48, 23] width 65 height 15
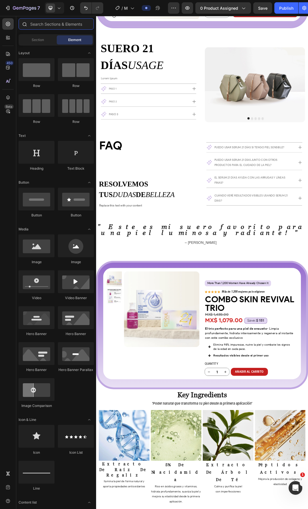
click at [34, 24] on input "text" at bounding box center [56, 23] width 75 height 11
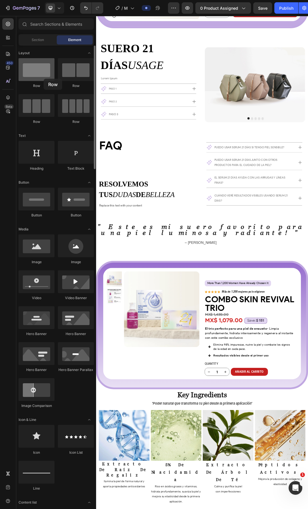
click at [38, 71] on div at bounding box center [37, 69] width 36 height 23
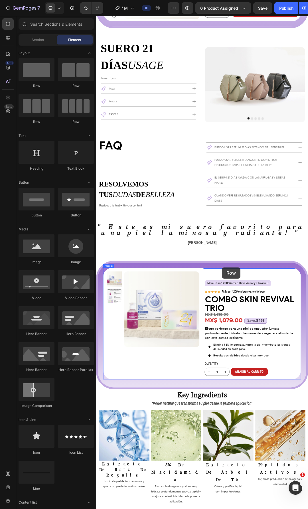
drag, startPoint x: 170, startPoint y: 88, endPoint x: 299, endPoint y: 422, distance: 357.3
drag, startPoint x: 176, startPoint y: 101, endPoint x: 318, endPoint y: 420, distance: 349.7
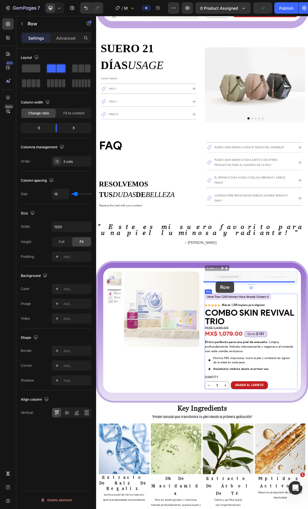
drag, startPoint x: 271, startPoint y: 404, endPoint x: 289, endPoint y: 445, distance: 44.8
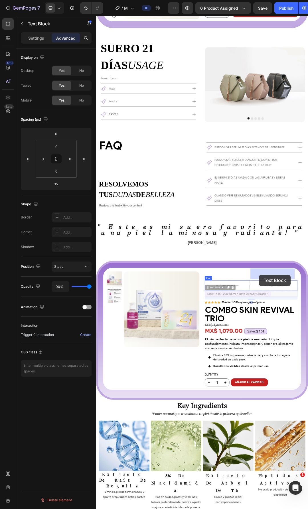
drag, startPoint x: 277, startPoint y: 438, endPoint x: 359, endPoint y: 434, distance: 82.5
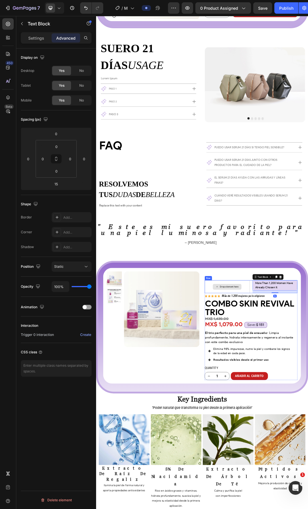
click at [307, 442] on div "Drop element here" at bounding box center [307, 452] width 73 height 21
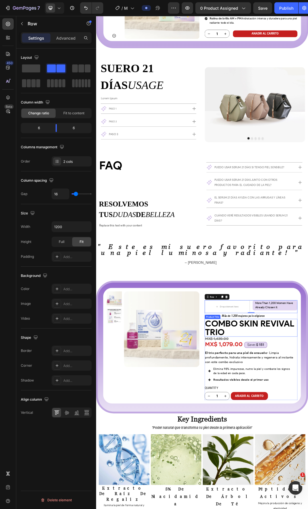
scroll to position [1469, 0]
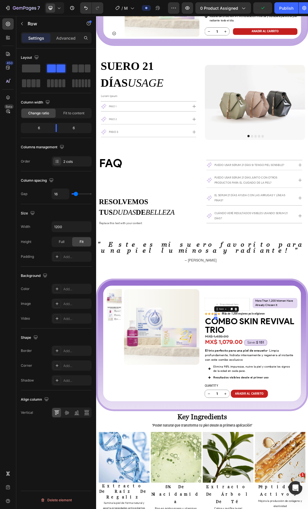
click at [287, 495] on icon at bounding box center [289, 497] width 4 height 4
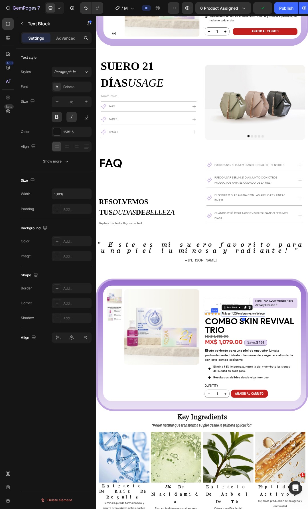
click at [282, 495] on icon at bounding box center [284, 497] width 4 height 4
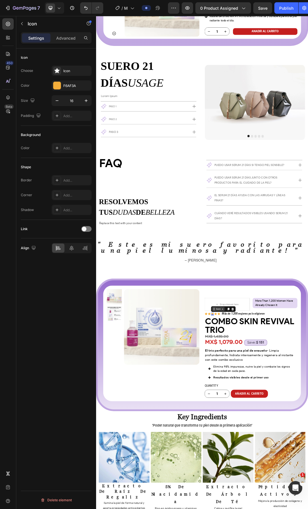
click at [289, 489] on div "Icon" at bounding box center [293, 489] width 9 height 0
click at [294, 477] on div "Icon List" at bounding box center [292, 478] width 16 height 3
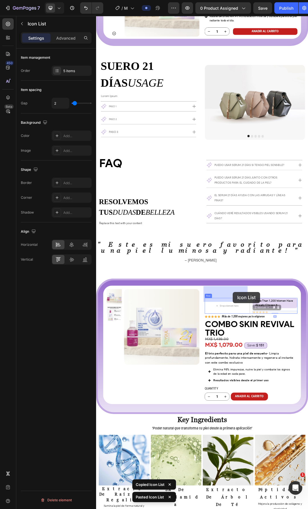
drag, startPoint x: 348, startPoint y: 468, endPoint x: 316, endPoint y: 461, distance: 32.9
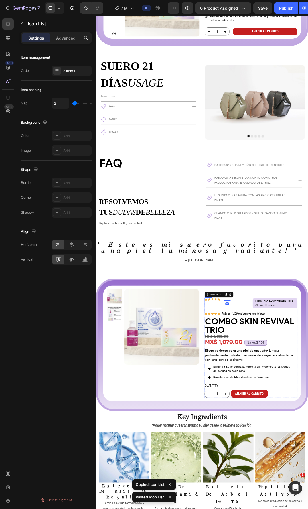
click at [307, 471] on div "Icon Icon Icon Icon Icon Icon List 0" at bounding box center [307, 481] width 73 height 21
click at [307, 471] on div "Icon Icon Icon Icon Icon" at bounding box center [307, 473] width 73 height 5
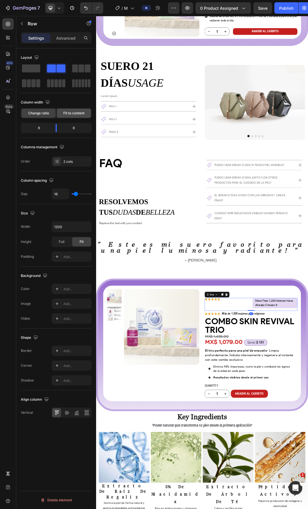
click at [74, 111] on span "Fit to content" at bounding box center [73, 113] width 21 height 5
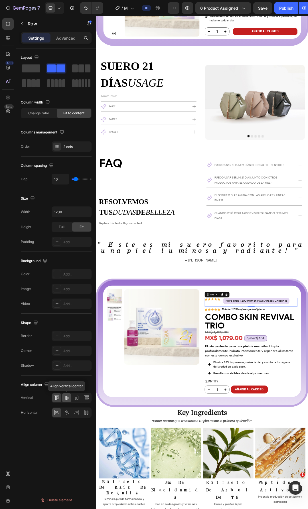
click at [67, 395] on icon at bounding box center [67, 398] width 6 height 6
click at [293, 476] on div "Icon" at bounding box center [294, 478] width 5 height 5
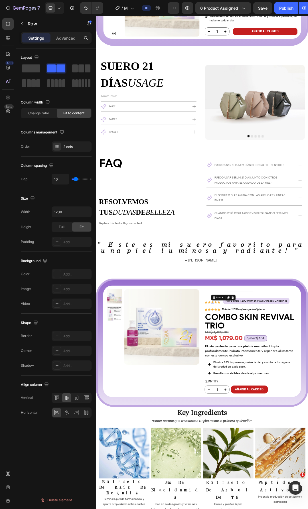
click at [282, 476] on icon at bounding box center [284, 478] width 5 height 5
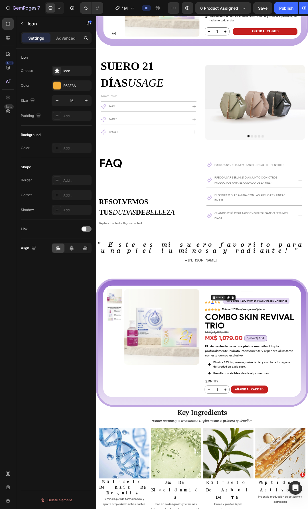
click at [284, 468] on icon at bounding box center [286, 470] width 5 height 5
click at [294, 459] on div "Icon List" at bounding box center [292, 460] width 16 height 3
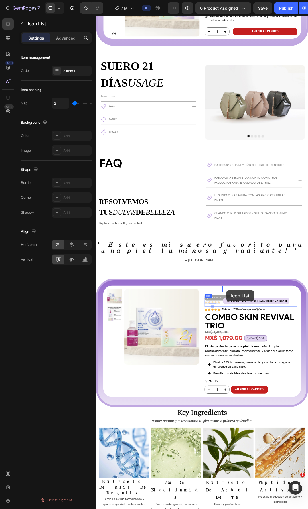
drag, startPoint x: 274, startPoint y: 452, endPoint x: 306, endPoint y: 458, distance: 32.5
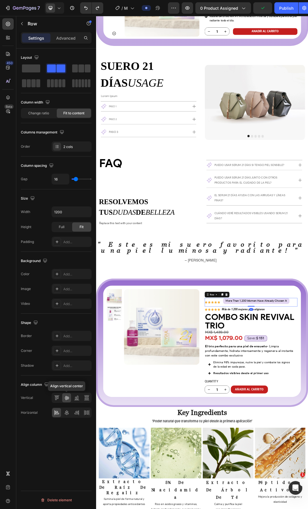
click at [66, 395] on icon at bounding box center [67, 398] width 6 height 6
click at [289, 476] on div "Icon Icon Icon Icon Icon" at bounding box center [283, 478] width 25 height 5
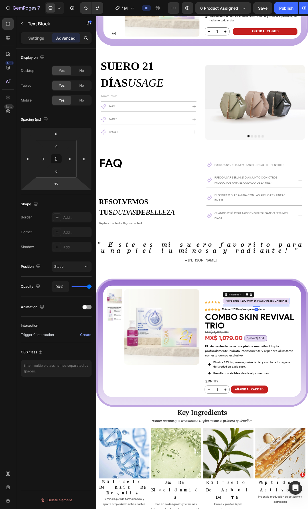
click at [63, 0] on html "7 Version history / MEX_Serum 21 ngày 2 (Thy - Nga - TP) - Draft v1.0 Preview 0…" at bounding box center [154, 0] width 308 height 0
click at [58, 185] on input "15" at bounding box center [55, 184] width 11 height 9
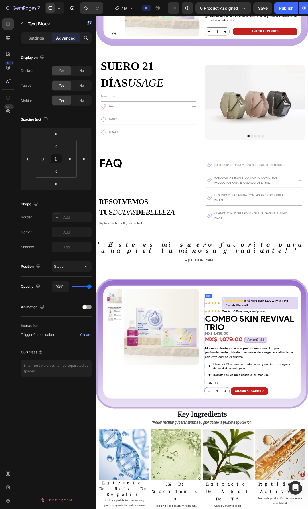
click at [293, 471] on div "Icon Icon Icon Icon Icon Icon List" at bounding box center [283, 479] width 25 height 17
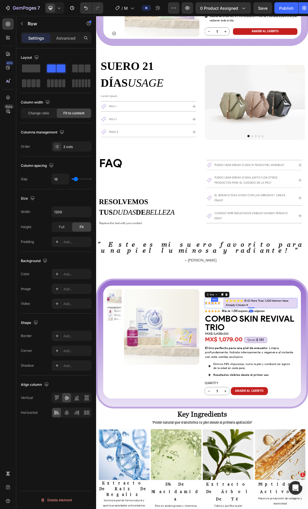
click at [282, 477] on div "Icon" at bounding box center [284, 479] width 5 height 5
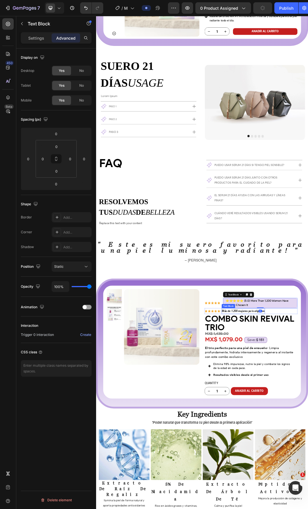
click at [287, 471] on div "Icon Icon Icon Icon Icon Icon List" at bounding box center [283, 479] width 25 height 17
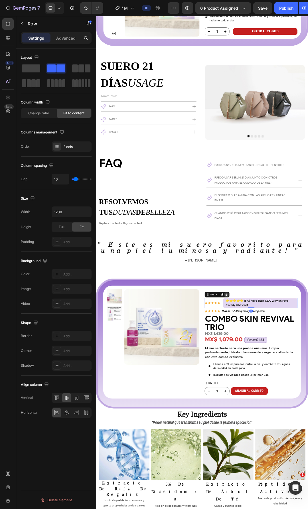
click at [305, 464] on icon at bounding box center [307, 466] width 4 height 4
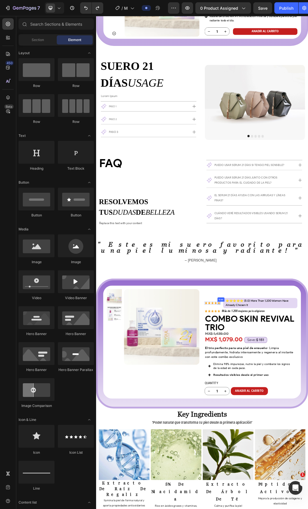
click at [292, 477] on icon at bounding box center [294, 479] width 5 height 5
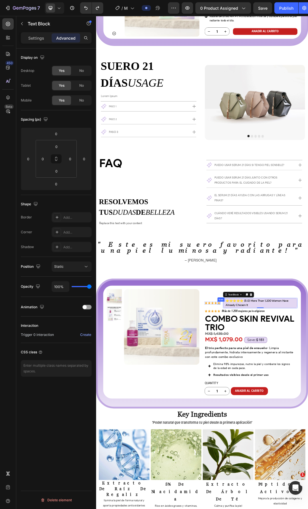
click at [292, 477] on icon at bounding box center [294, 479] width 4 height 4
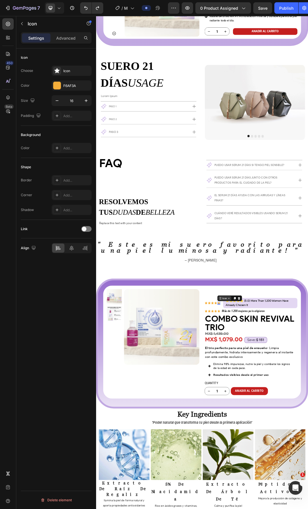
click at [299, 472] on div "Icon" at bounding box center [303, 472] width 9 height 0
click at [305, 457] on div "Icon List" at bounding box center [302, 461] width 20 height 9
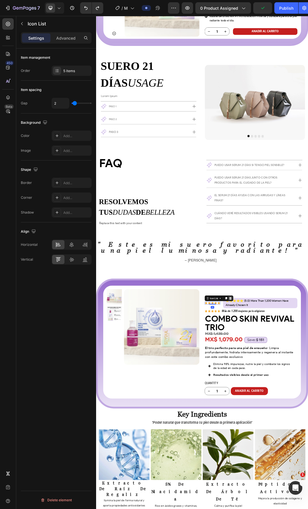
click at [307, 470] on icon at bounding box center [313, 472] width 4 height 4
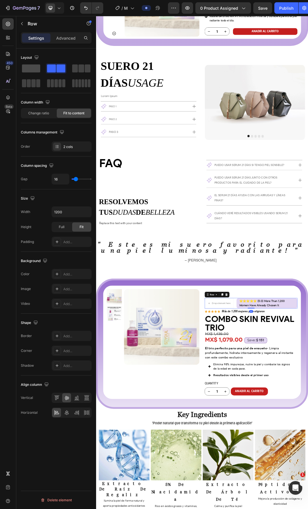
click at [34, 68] on span at bounding box center [31, 68] width 18 height 8
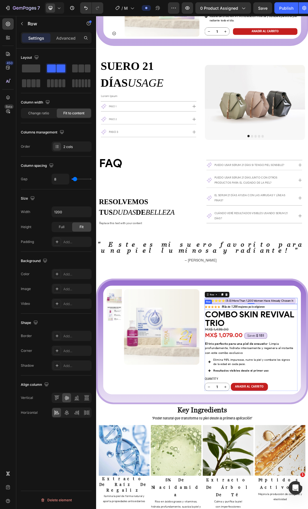
click at [305, 473] on icon at bounding box center [307, 475] width 4 height 4
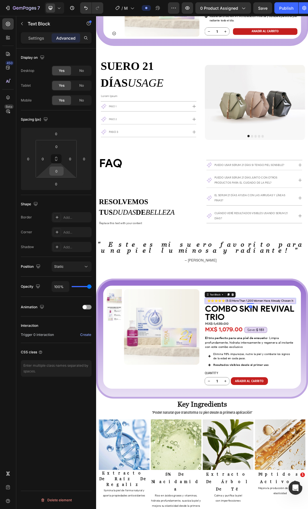
click at [58, 172] on input "0" at bounding box center [56, 171] width 11 height 9
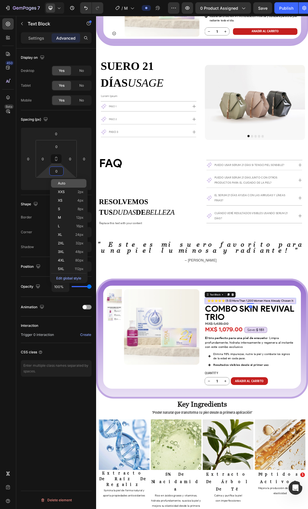
click at [58, 184] on span "Auto" at bounding box center [61, 183] width 7 height 4
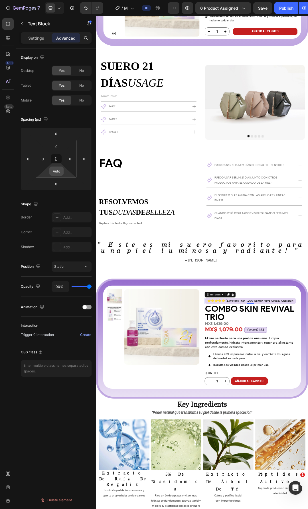
click at [61, 172] on input "Auto" at bounding box center [56, 171] width 11 height 9
type input "0"
click at [56, 184] on input "0" at bounding box center [55, 184] width 11 height 9
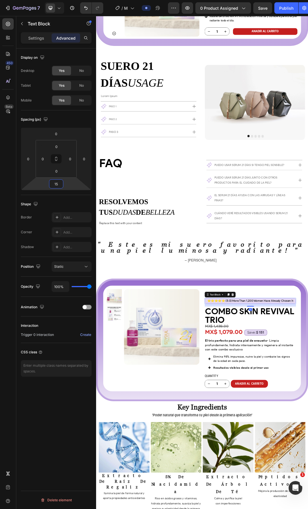
type input "15"
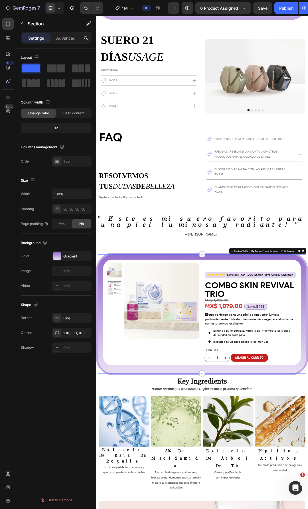
scroll to position [1526, 0]
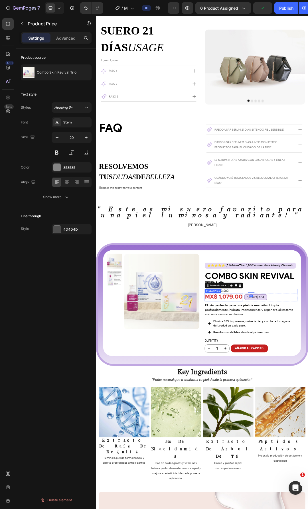
click at [307, 463] on div "MX$ 1,079.00" at bounding box center [302, 469] width 62 height 13
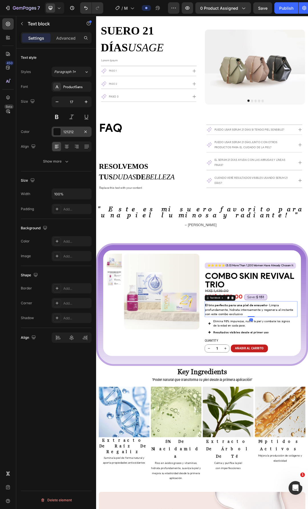
click at [67, 133] on div "121212" at bounding box center [71, 131] width 17 height 5
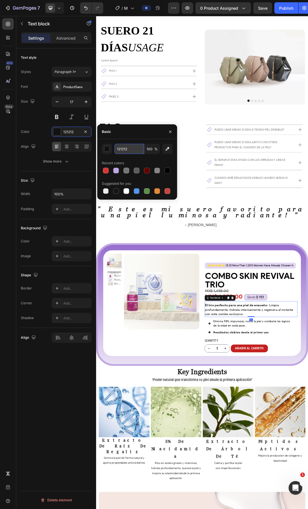
click at [134, 147] on input "121212" at bounding box center [129, 149] width 30 height 10
type input "000000"
click at [66, 163] on icon "button" at bounding box center [67, 161] width 6 height 6
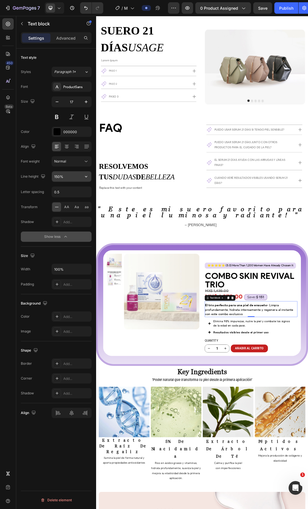
click at [84, 179] on icon "button" at bounding box center [86, 177] width 6 height 6
click at [68, 193] on p "100%" at bounding box center [70, 190] width 32 height 5
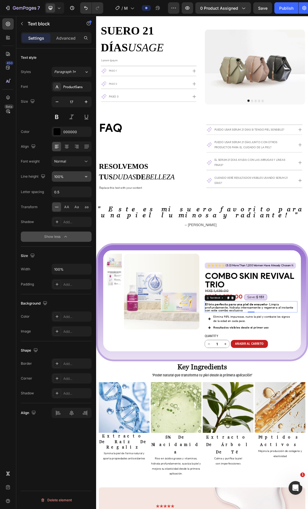
click at [86, 178] on icon "button" at bounding box center [86, 177] width 6 height 6
click at [62, 210] on div "130%" at bounding box center [65, 212] width 47 height 11
type input "130%"
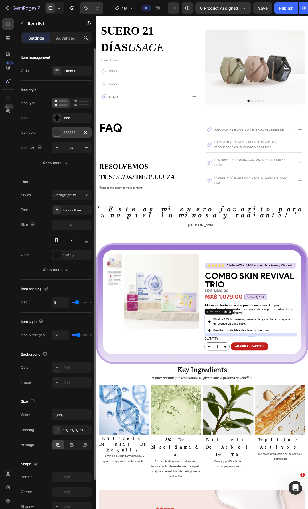
click at [63, 133] on div "333333" at bounding box center [71, 132] width 17 height 5
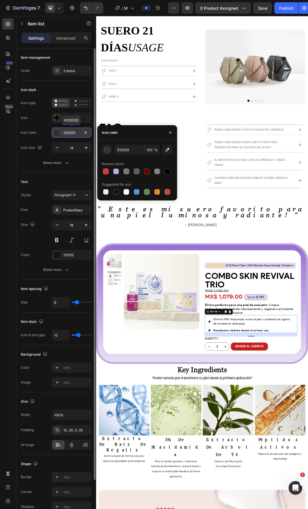
click at [63, 133] on div "333333" at bounding box center [71, 132] width 17 height 5
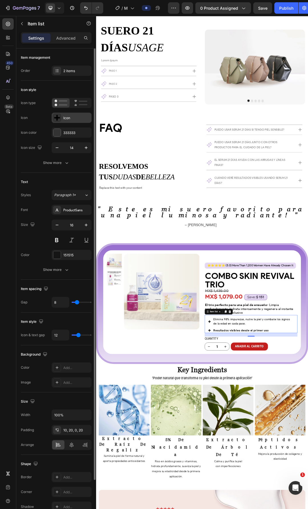
click at [64, 118] on div "Icon" at bounding box center [76, 117] width 27 height 5
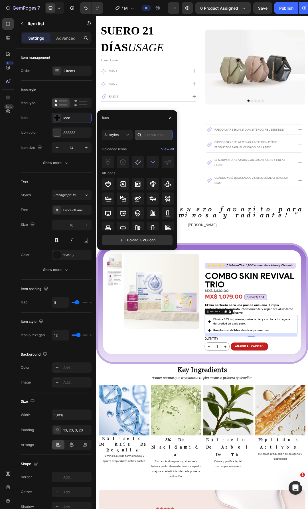
click at [154, 132] on input "text" at bounding box center [154, 135] width 38 height 10
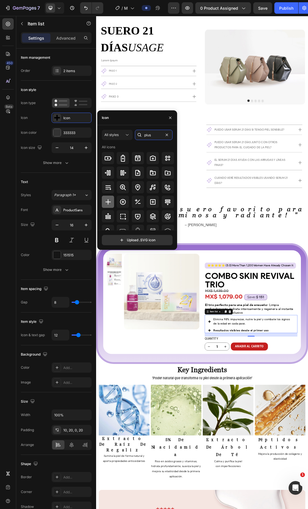
type input "plus"
click at [107, 204] on icon at bounding box center [108, 201] width 7 height 7
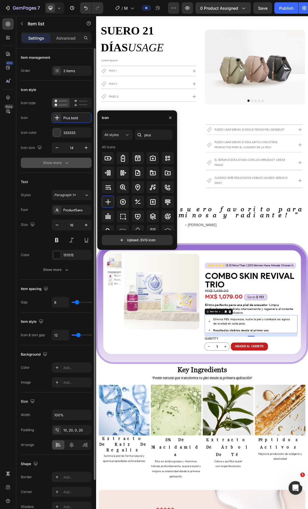
click at [72, 164] on button "Show more" at bounding box center [56, 163] width 71 height 10
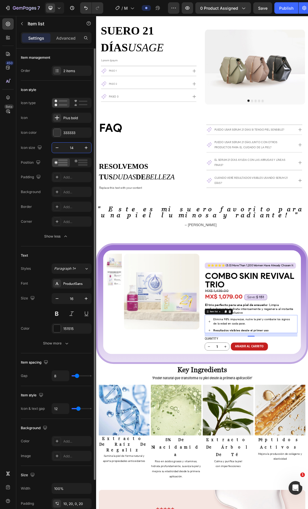
click at [73, 149] on input "14" at bounding box center [71, 147] width 19 height 10
click at [74, 150] on input "32" at bounding box center [71, 147] width 19 height 10
type input "24"
click at [78, 166] on div at bounding box center [81, 162] width 18 height 9
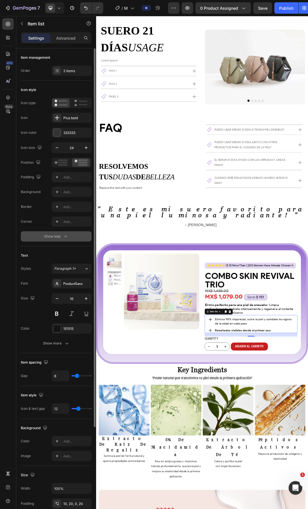
click at [63, 241] on button "Show less" at bounding box center [56, 236] width 71 height 10
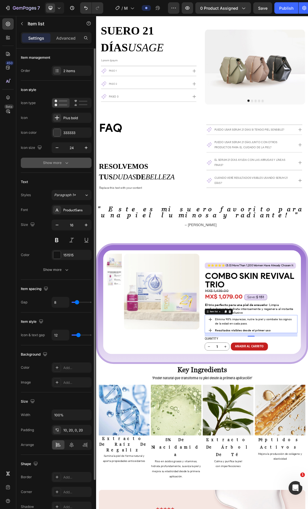
click at [69, 164] on icon "button" at bounding box center [67, 163] width 6 height 6
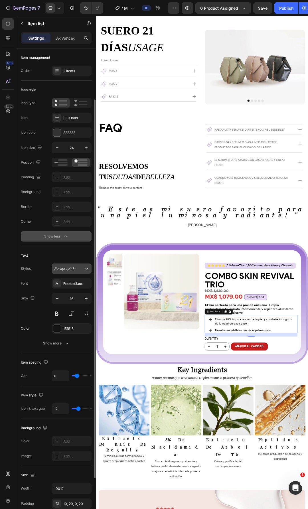
scroll to position [28, 0]
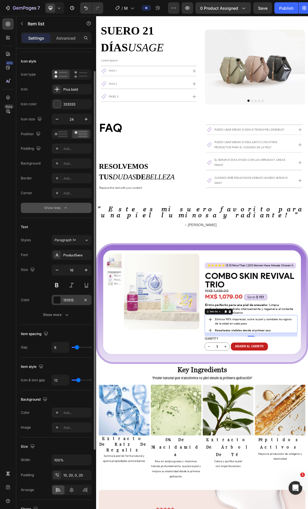
click at [60, 299] on div at bounding box center [56, 299] width 7 height 7
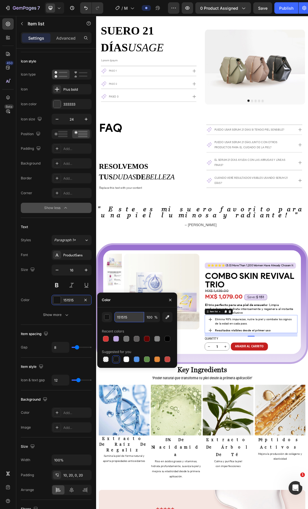
click at [127, 319] on input "151515" at bounding box center [129, 317] width 30 height 10
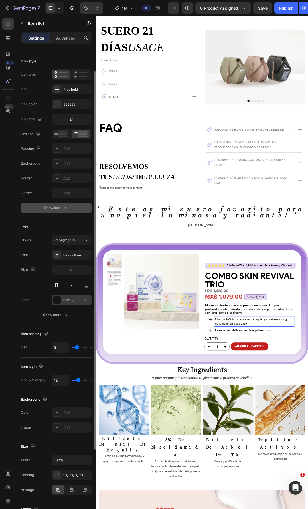
click at [67, 302] on div "151515" at bounding box center [71, 299] width 17 height 5
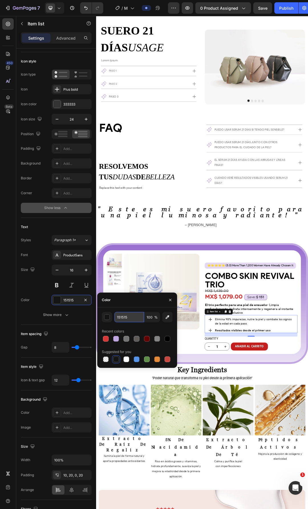
click at [129, 316] on input "151515" at bounding box center [129, 317] width 30 height 10
type input "858585"
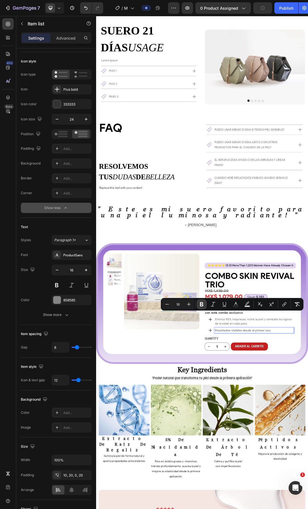
click at [203, 306] on icon "Editor contextual toolbar" at bounding box center [202, 304] width 6 height 6
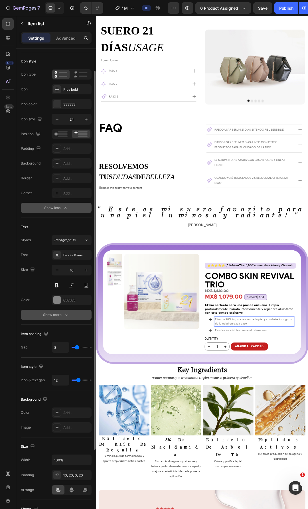
click at [59, 314] on div "Show more" at bounding box center [56, 315] width 26 height 6
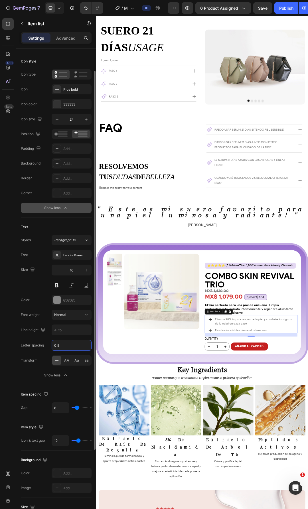
click at [68, 344] on input "0.5" at bounding box center [71, 345] width 39 height 10
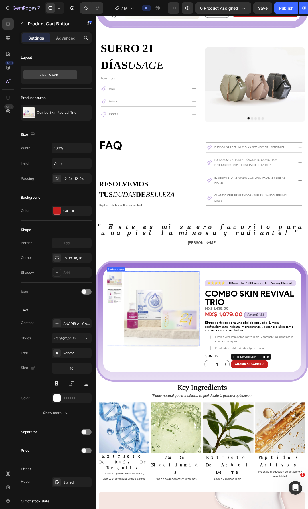
scroll to position [1526, 0]
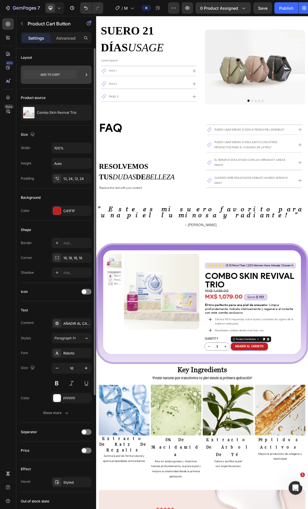
click at [72, 71] on icon at bounding box center [50, 74] width 54 height 9
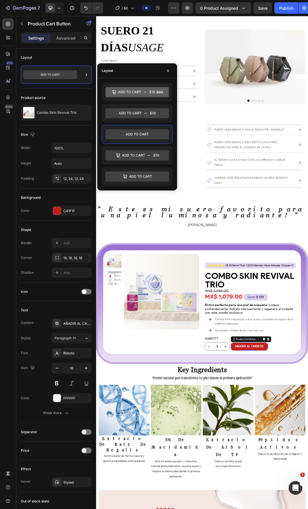
click at [89, 173] on div "Width 100% Height Auto Padding 12, 24, 12, 24" at bounding box center [56, 162] width 71 height 41
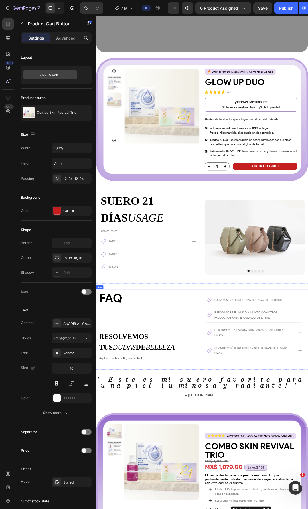
scroll to position [1241, 0]
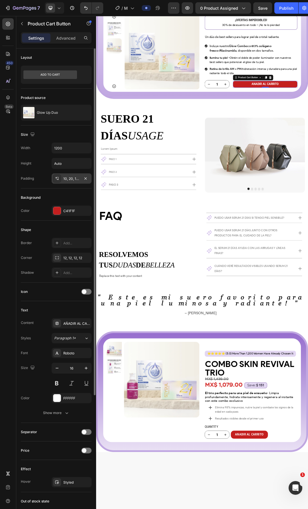
click at [72, 182] on div "10, 20, 12, 20" at bounding box center [72, 178] width 40 height 10
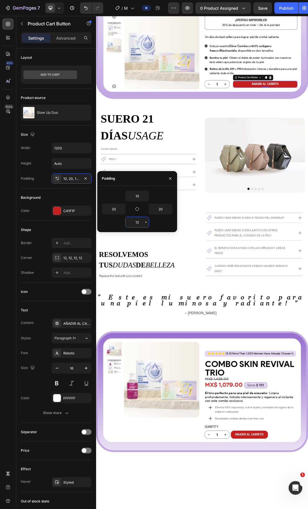
click at [139, 223] on input "12" at bounding box center [136, 222] width 23 height 10
type input "10"
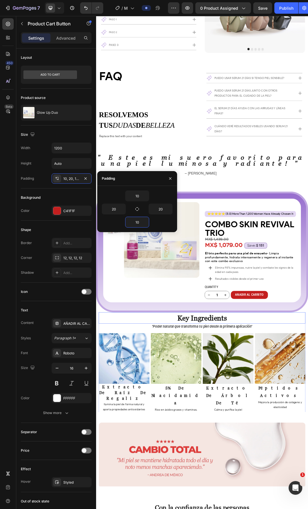
scroll to position [1612, 0]
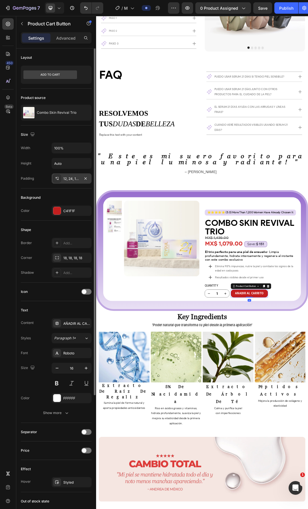
click at [72, 182] on div "12, 24, 12, 24" at bounding box center [72, 178] width 40 height 10
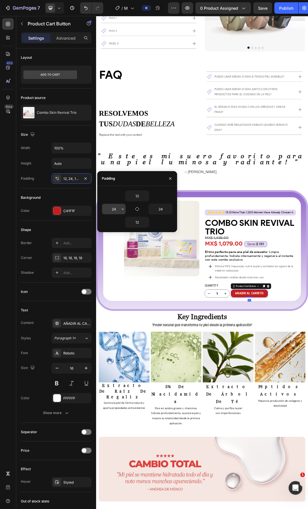
click at [115, 208] on input "24" at bounding box center [113, 209] width 23 height 10
type input "20"
click at [134, 193] on input "12" at bounding box center [136, 196] width 23 height 10
type input "10"
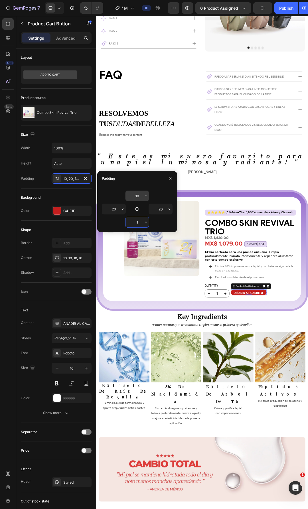
type input "10"
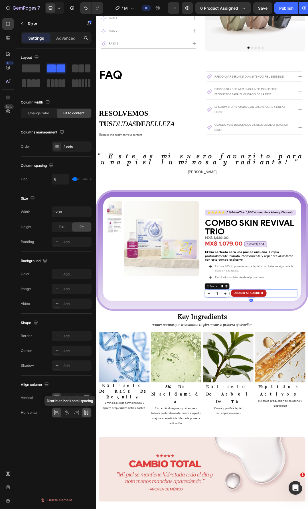
click at [84, 414] on icon at bounding box center [84, 412] width 0 height 5
click at [66, 400] on div at bounding box center [66, 397] width 9 height 9
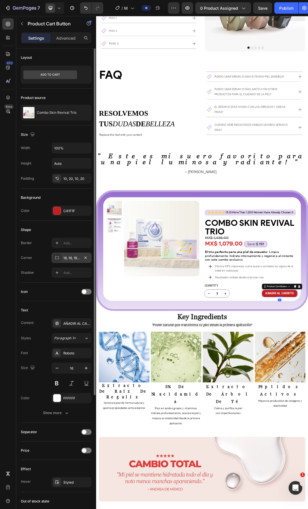
click at [67, 262] on div "18, 18, 18, 18" at bounding box center [72, 257] width 40 height 10
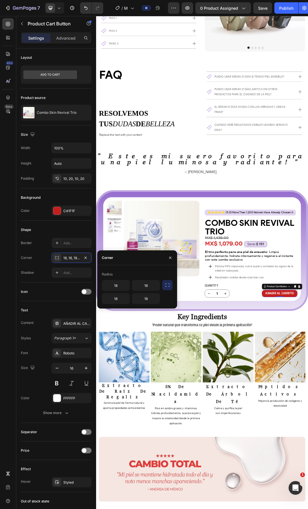
click at [166, 287] on icon "button" at bounding box center [167, 285] width 6 height 6
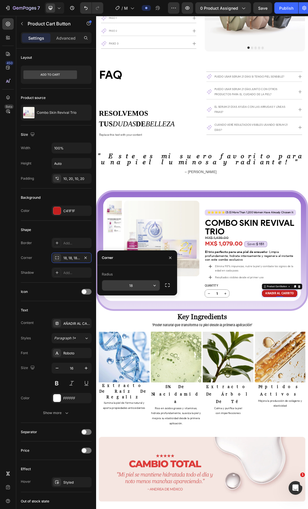
click at [134, 287] on input "18" at bounding box center [131, 285] width 58 height 10
type input "12"
click at [169, 258] on icon "button" at bounding box center [170, 257] width 5 height 5
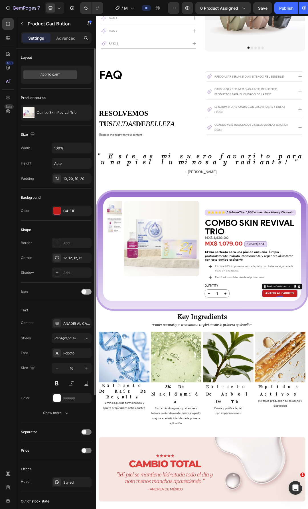
click at [83, 291] on span at bounding box center [84, 291] width 5 height 5
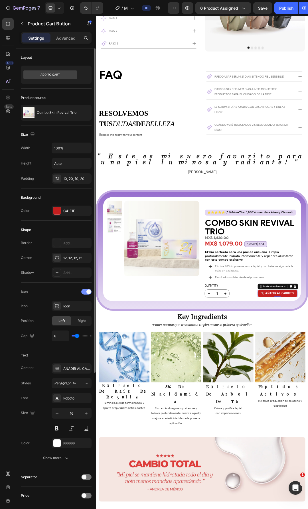
click at [85, 292] on div at bounding box center [86, 292] width 10 height 6
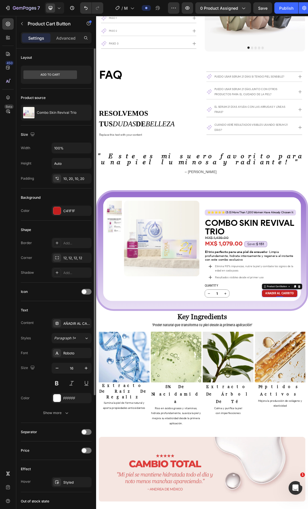
click at [83, 295] on div "Icon" at bounding box center [56, 291] width 71 height 9
click at [85, 293] on span at bounding box center [84, 291] width 5 height 5
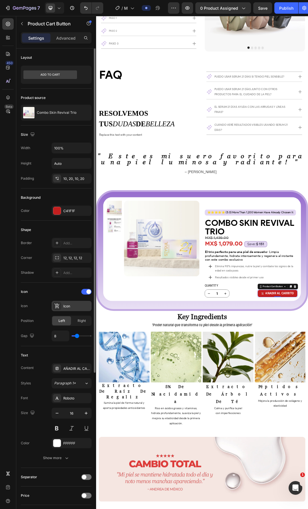
click at [66, 304] on div "Icon" at bounding box center [76, 305] width 27 height 5
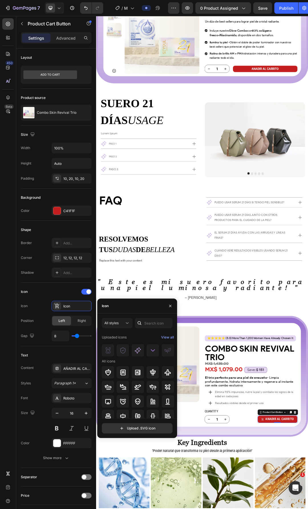
scroll to position [1412, 0]
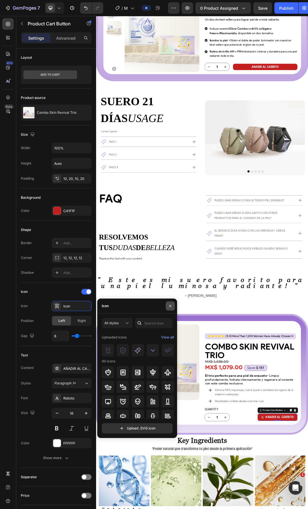
click at [170, 307] on icon "button" at bounding box center [170, 305] width 5 height 5
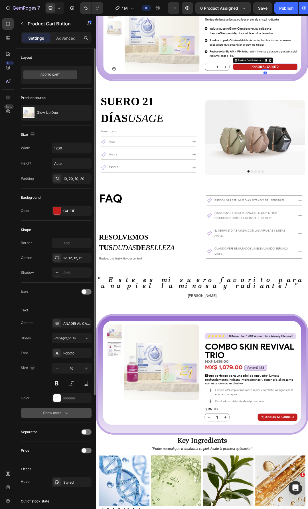
click at [56, 412] on div "Show more" at bounding box center [56, 413] width 26 height 6
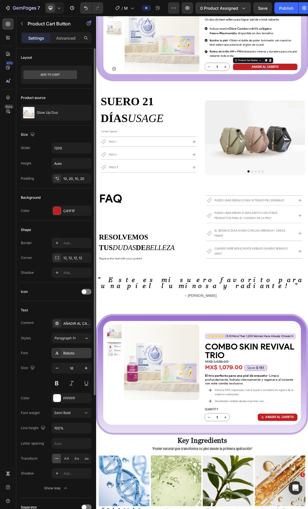
click at [63, 353] on div "Roboto" at bounding box center [72, 353] width 40 height 10
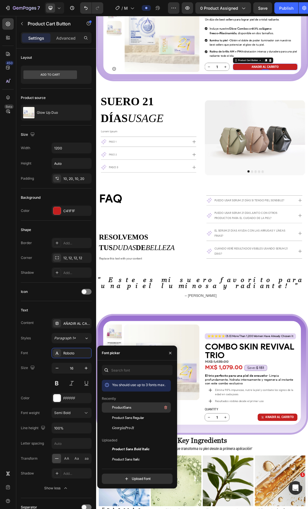
click at [128, 408] on span "ProductSans" at bounding box center [121, 407] width 19 height 5
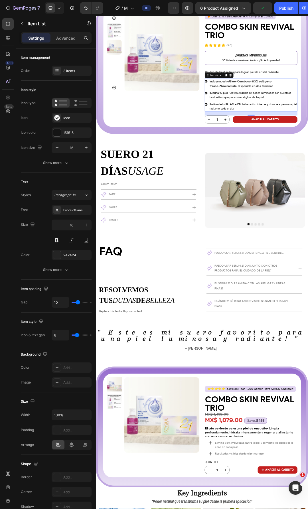
scroll to position [1327, 0]
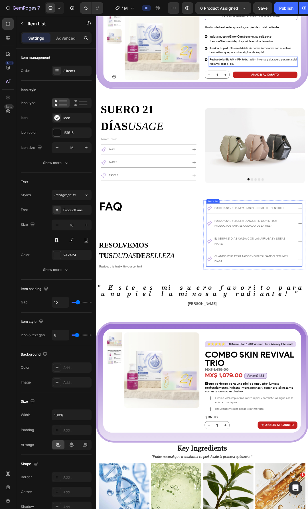
scroll to position [1441, 0]
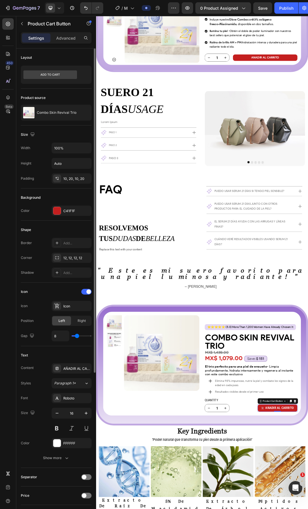
scroll to position [28, 0]
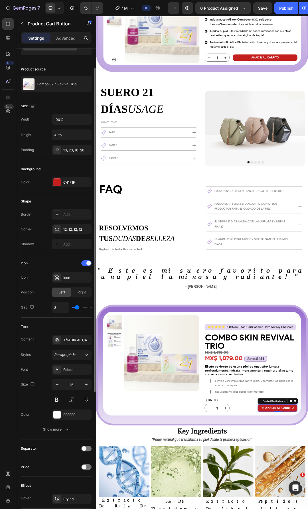
type input "0"
click at [74, 307] on input "range" at bounding box center [82, 307] width 20 height 1
click at [87, 263] on span at bounding box center [88, 263] width 5 height 5
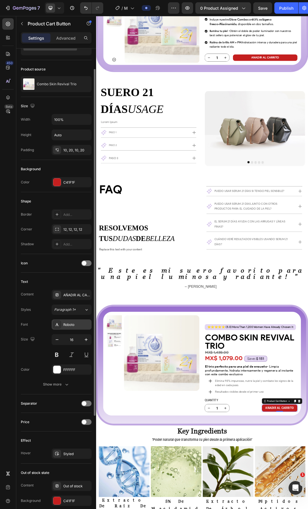
scroll to position [57, 0]
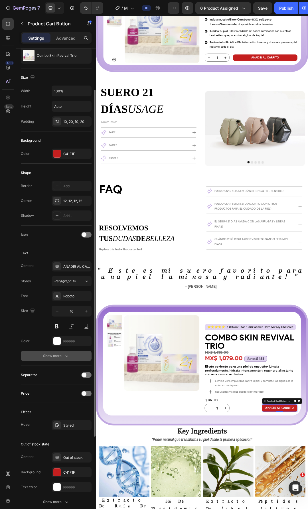
click at [45, 352] on button "Show more" at bounding box center [56, 355] width 71 height 10
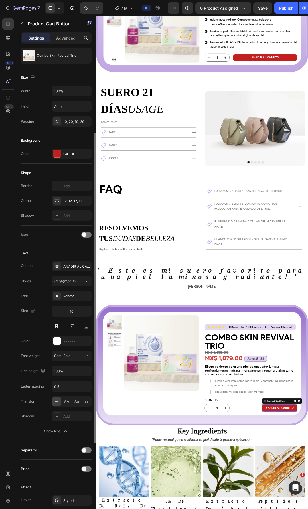
scroll to position [85, 0]
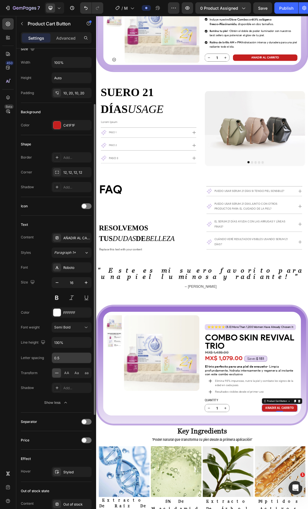
click at [69, 362] on input "0.5" at bounding box center [71, 357] width 39 height 10
click at [81, 343] on button "button" at bounding box center [86, 342] width 10 height 10
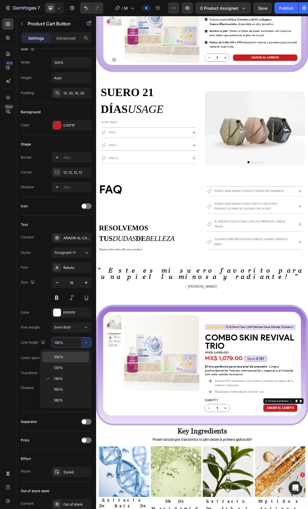
click at [69, 358] on p "100%" at bounding box center [70, 356] width 32 height 5
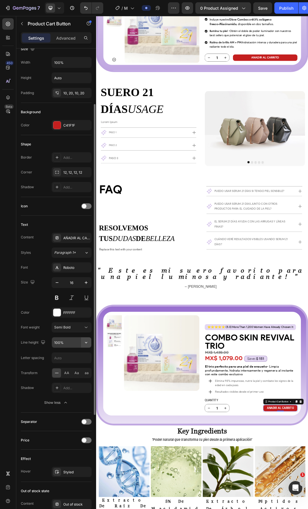
click at [81, 340] on button "button" at bounding box center [86, 342] width 10 height 10
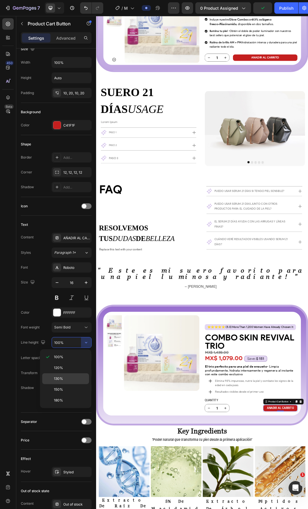
click at [61, 377] on span "130%" at bounding box center [58, 378] width 9 height 5
type input "130%"
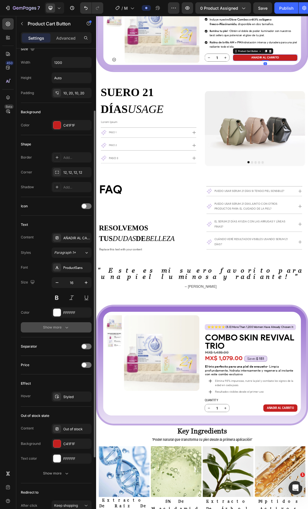
click at [63, 329] on div "Show more" at bounding box center [56, 327] width 26 height 6
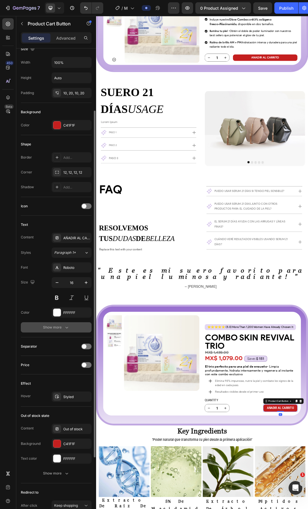
click at [60, 329] on div "Show more" at bounding box center [56, 327] width 26 height 6
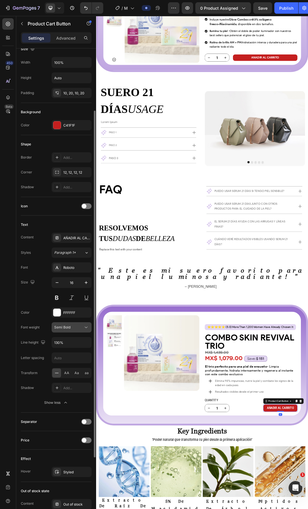
click at [83, 331] on button "Semi Bold" at bounding box center [72, 327] width 40 height 10
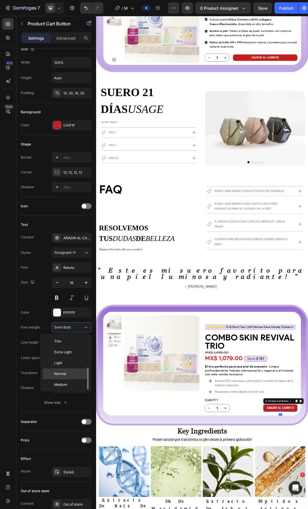
scroll to position [21, 0]
click at [65, 385] on p "Bold" at bounding box center [69, 385] width 30 height 5
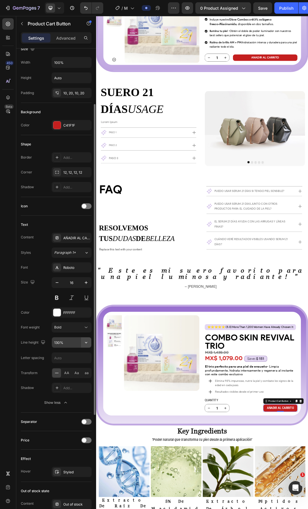
click at [79, 341] on input "130%" at bounding box center [71, 342] width 39 height 10
click at [83, 343] on button "button" at bounding box center [86, 342] width 10 height 10
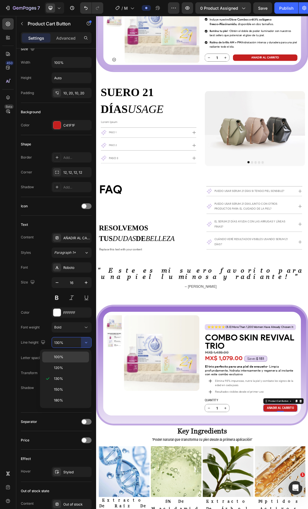
click at [70, 357] on p "100%" at bounding box center [70, 356] width 32 height 5
type input "100%"
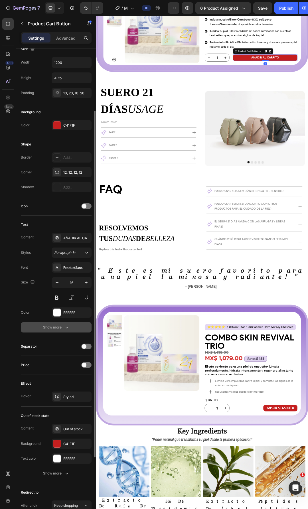
click at [55, 326] on div "Show more" at bounding box center [56, 327] width 26 height 6
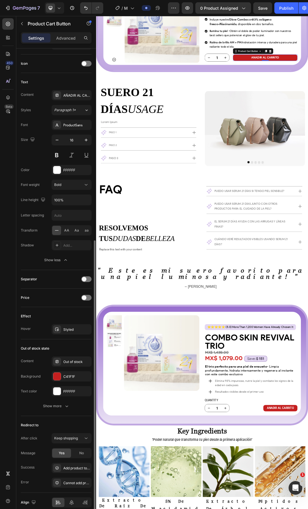
scroll to position [254, 0]
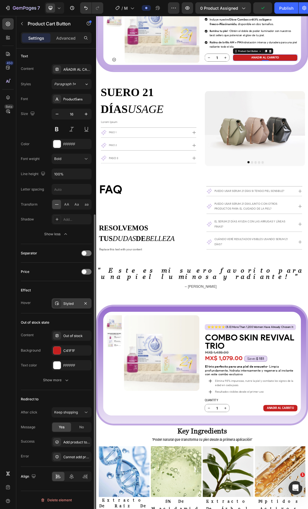
click at [59, 303] on icon at bounding box center [57, 303] width 5 height 5
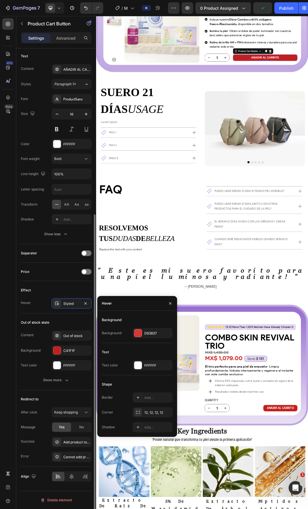
click at [42, 310] on div "Effect Hover Styled" at bounding box center [56, 297] width 71 height 32
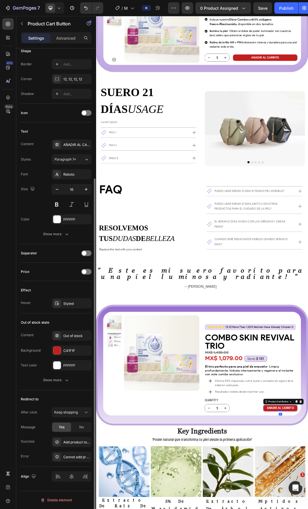
scroll to position [179, 0]
click at [57, 305] on icon at bounding box center [57, 303] width 5 height 5
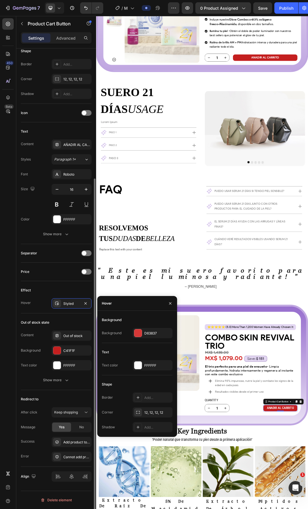
click at [39, 307] on div "Hover Styled" at bounding box center [56, 303] width 71 height 10
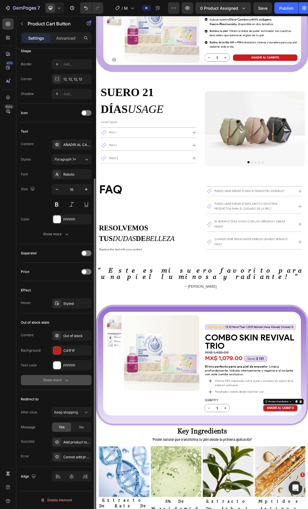
click at [49, 385] on button "Show more" at bounding box center [56, 380] width 71 height 10
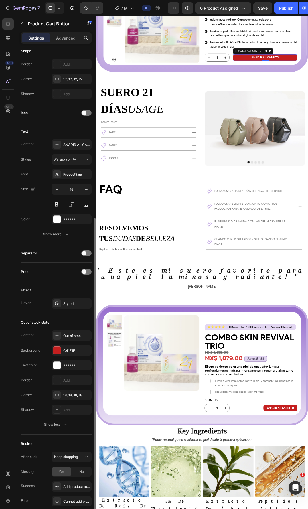
scroll to position [223, 0]
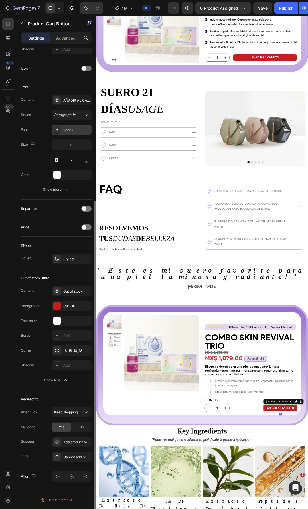
click at [77, 131] on div "Roboto" at bounding box center [76, 129] width 27 height 5
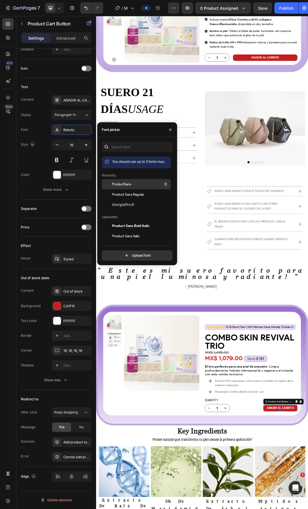
click at [121, 185] on span "ProductSans" at bounding box center [121, 184] width 19 height 5
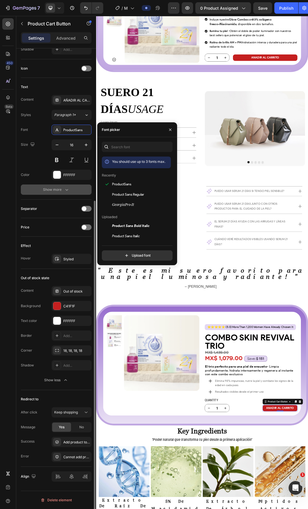
click at [55, 193] on button "Show more" at bounding box center [56, 189] width 71 height 10
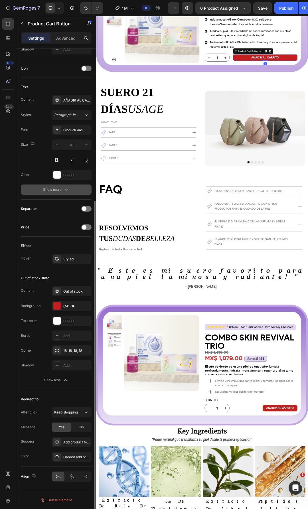
click at [59, 191] on div "Show more" at bounding box center [56, 190] width 26 height 6
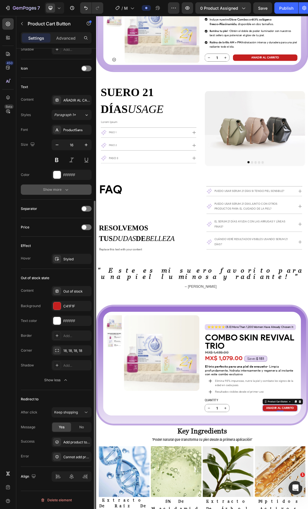
click at [67, 187] on icon "button" at bounding box center [67, 190] width 6 height 6
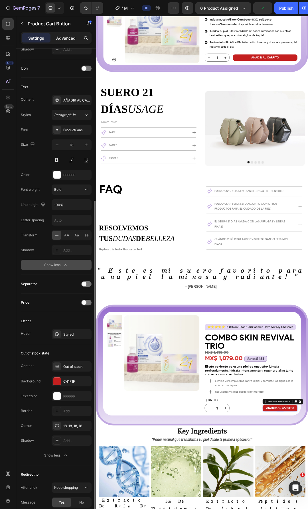
click at [69, 37] on p "Advanced" at bounding box center [65, 38] width 19 height 6
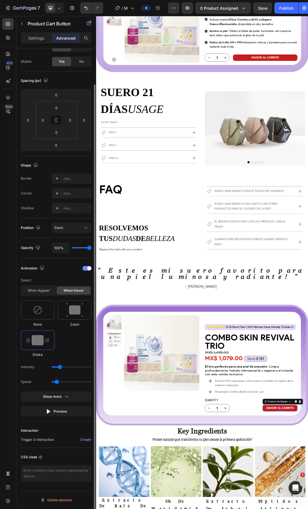
click at [84, 269] on div at bounding box center [86, 268] width 9 height 5
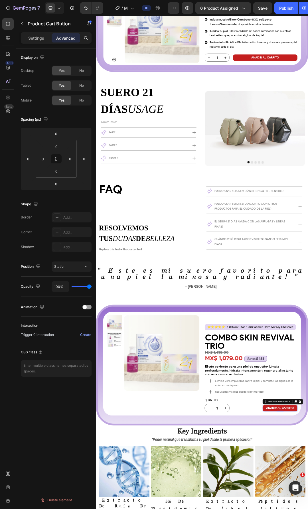
scroll to position [0, 0]
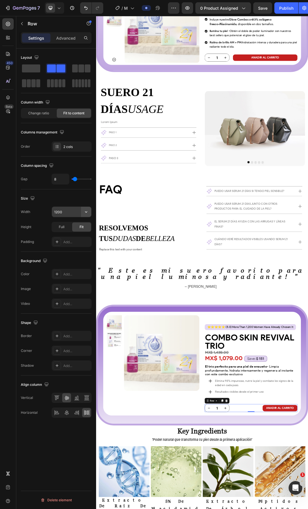
click at [86, 211] on icon "button" at bounding box center [86, 212] width 6 height 6
click at [72, 236] on p "Full 100%" at bounding box center [70, 236] width 32 height 5
click at [81, 213] on button "button" at bounding box center [86, 212] width 10 height 10
click at [68, 225] on p "Default 1200px" at bounding box center [70, 226] width 32 height 5
type input "1200"
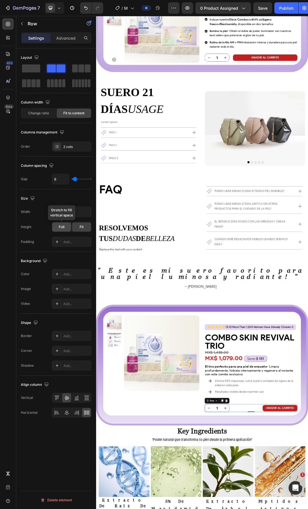
click at [66, 222] on div "Full" at bounding box center [61, 226] width 19 height 9
click at [73, 227] on div "Fit" at bounding box center [81, 226] width 19 height 9
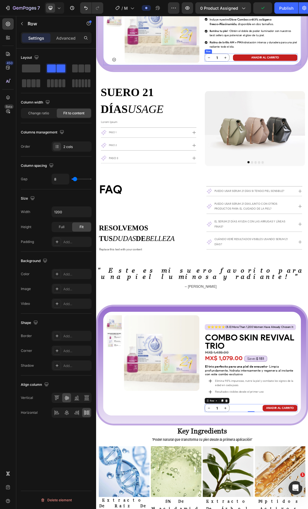
type input "24"
type input "40"
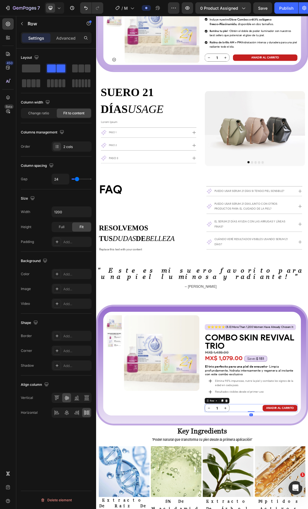
type input "40"
type input "44"
drag, startPoint x: 76, startPoint y: 178, endPoint x: 61, endPoint y: 178, distance: 15.1
type input "44"
click at [79, 178] on input "range" at bounding box center [82, 178] width 20 height 1
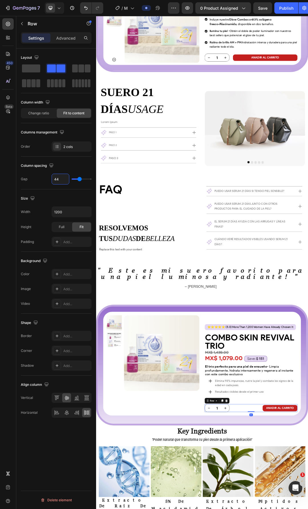
click at [60, 178] on input "44" at bounding box center [60, 179] width 17 height 10
type input "2"
type input "20"
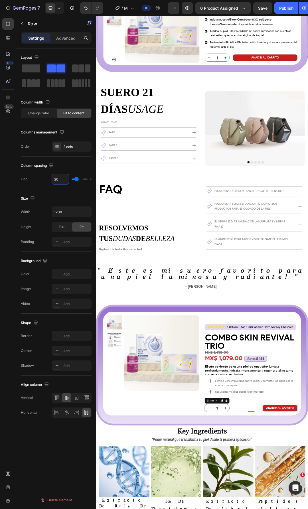
type input "20"
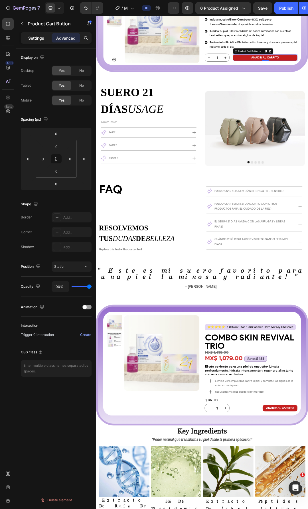
click at [36, 37] on p "Settings" at bounding box center [36, 38] width 16 height 6
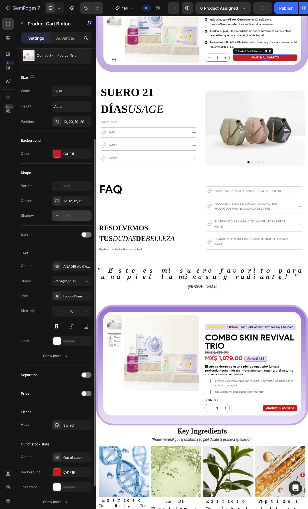
scroll to position [114, 0]
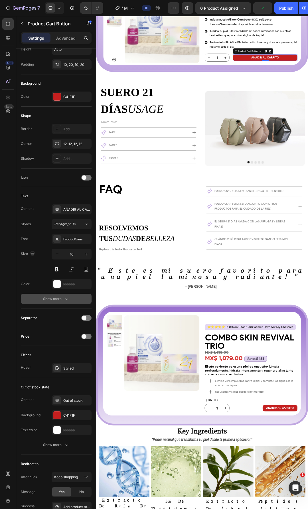
click at [56, 297] on div "Show more" at bounding box center [56, 299] width 26 height 6
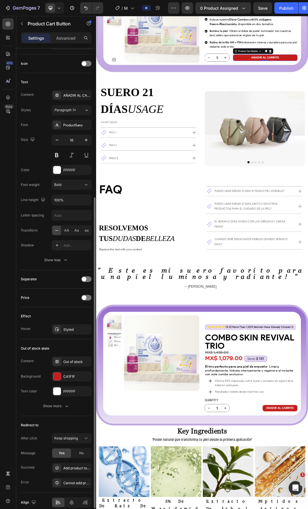
scroll to position [254, 0]
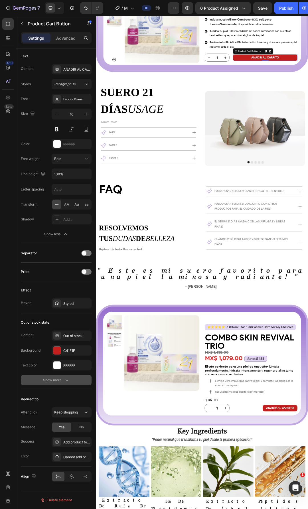
click at [54, 379] on div "Show more" at bounding box center [56, 380] width 26 height 6
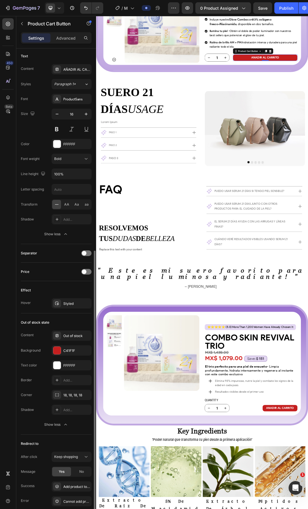
scroll to position [298, 0]
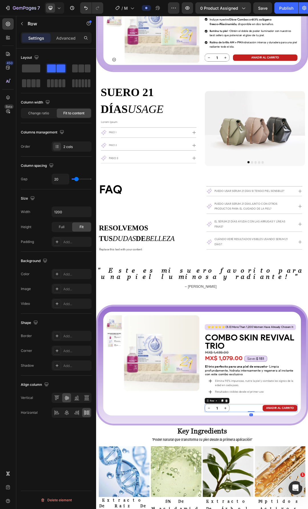
scroll to position [0, 0]
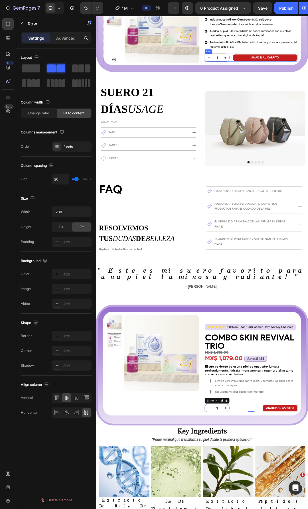
click at [83, 213] on button "button" at bounding box center [86, 212] width 10 height 10
click at [68, 236] on p "Full 100%" at bounding box center [70, 236] width 32 height 5
type input "100%"
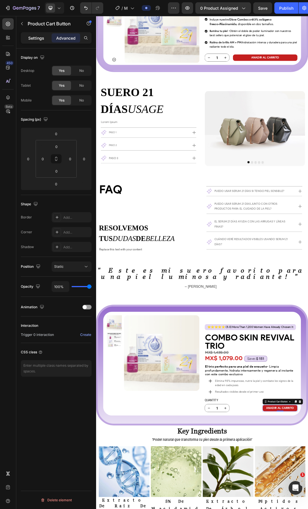
click at [38, 38] on p "Settings" at bounding box center [36, 38] width 16 height 6
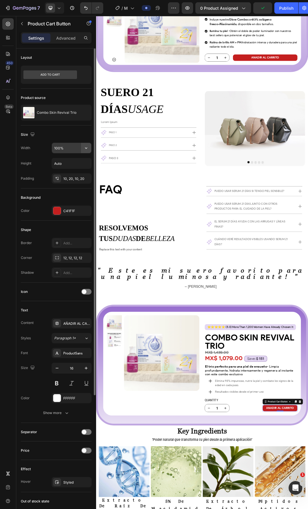
click at [85, 150] on icon "button" at bounding box center [86, 148] width 6 height 6
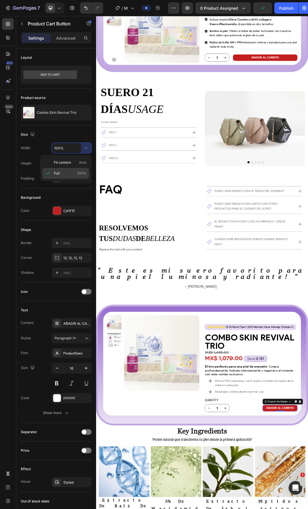
click at [75, 172] on p "Full 100%" at bounding box center [70, 173] width 32 height 5
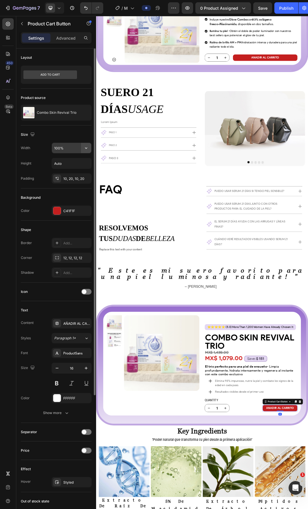
click at [87, 144] on button "button" at bounding box center [86, 148] width 10 height 10
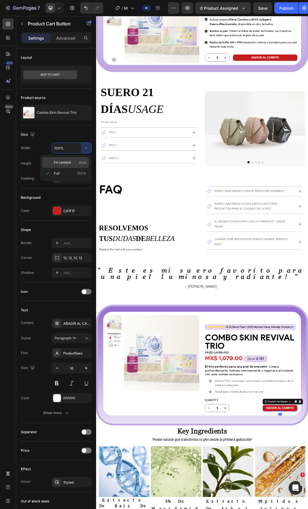
click at [68, 162] on span "Fit content" at bounding box center [62, 162] width 17 height 5
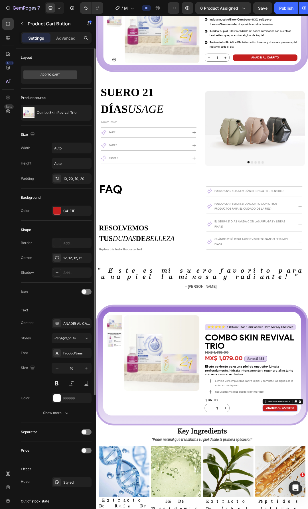
click at [67, 153] on div "Width Auto Height Auto Padding 10, 20, 10, 20" at bounding box center [56, 162] width 71 height 41
click at [69, 150] on input "Auto" at bounding box center [71, 148] width 39 height 10
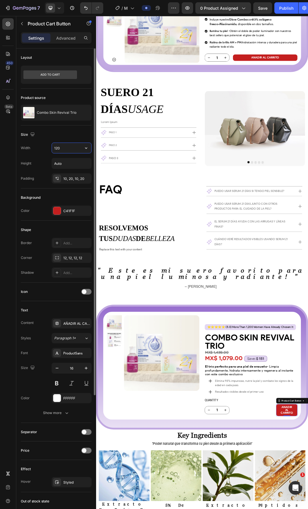
type input "1200"
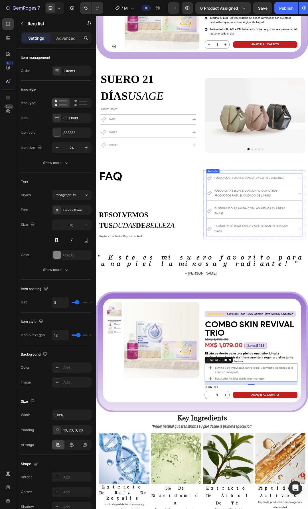
scroll to position [1498, 0]
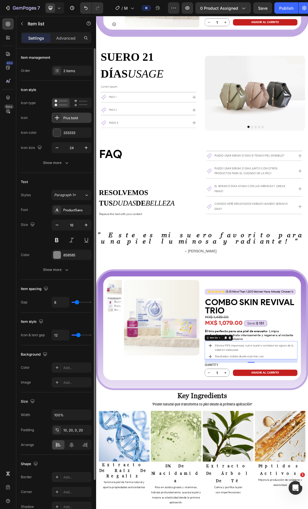
click at [59, 120] on icon at bounding box center [57, 118] width 6 height 6
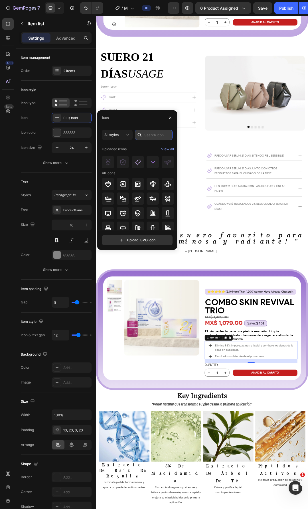
click at [156, 134] on input "text" at bounding box center [154, 135] width 38 height 10
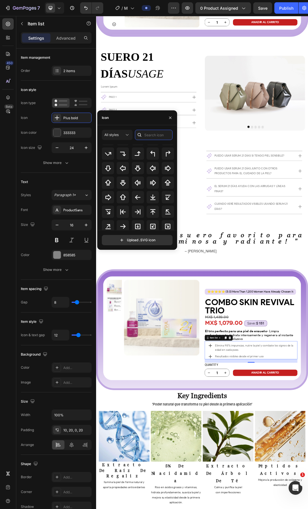
scroll to position [207, 0]
click at [174, 119] on button "button" at bounding box center [170, 117] width 9 height 9
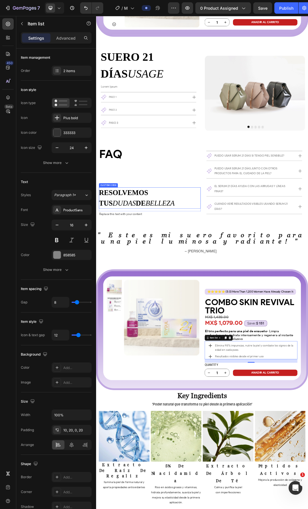
click at [209, 303] on h2 "resolvemos tus dudas de belleza" at bounding box center [183, 310] width 164 height 34
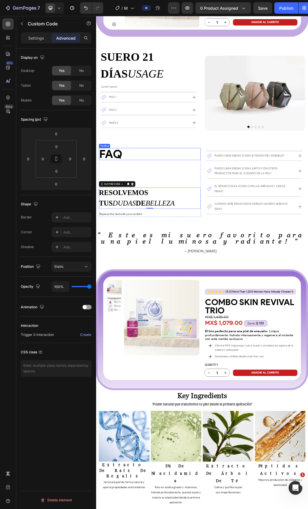
click at [153, 242] on h2 "FAQ" at bounding box center [183, 238] width 164 height 19
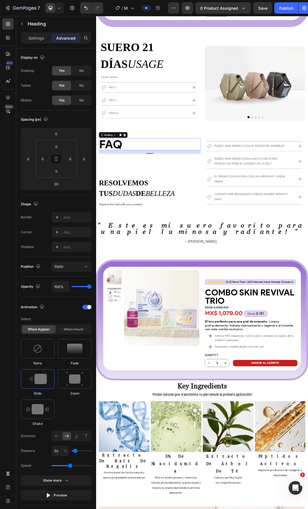
scroll to position [1526, 0]
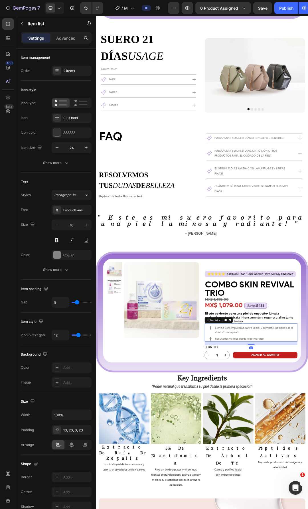
click at [281, 508] on icon at bounding box center [280, 519] width 7 height 7
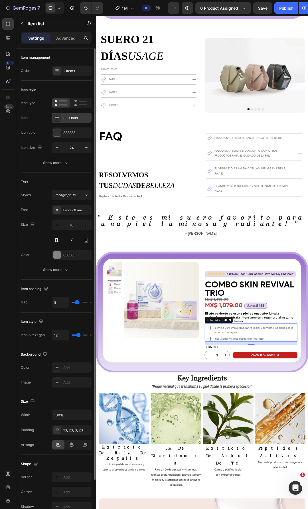
click at [62, 121] on div "Plus bold" at bounding box center [72, 118] width 40 height 10
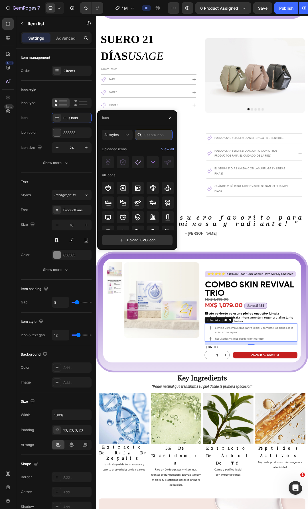
click at [148, 132] on input "text" at bounding box center [154, 135] width 38 height 10
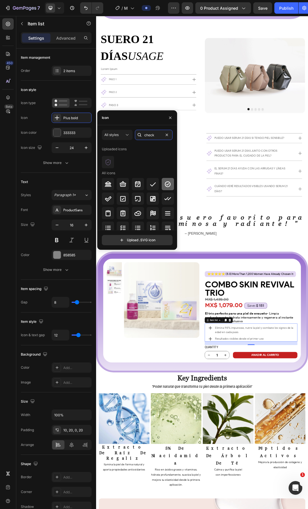
type input "check"
click at [168, 184] on icon at bounding box center [167, 184] width 7 height 7
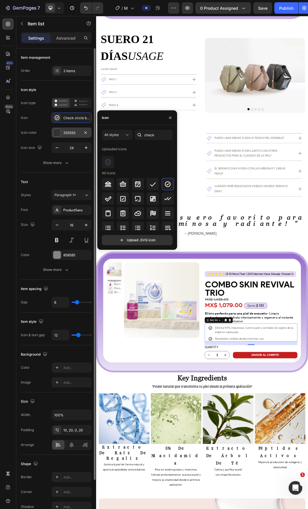
click at [72, 134] on div "333333" at bounding box center [71, 132] width 17 height 5
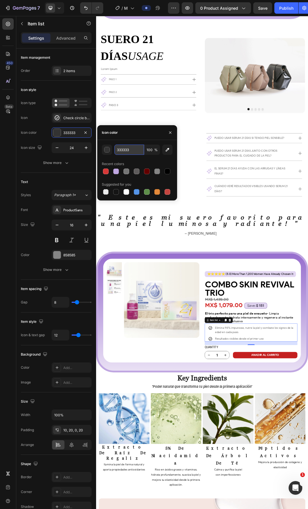
click at [135, 154] on input "333333" at bounding box center [129, 149] width 30 height 10
type input "858585"
click at [307, 508] on div "Product Images Row Icon Icon Icon Icon Icon Icon List Más de 1.200 mujeres ya l…" at bounding box center [267, 493] width 342 height 195
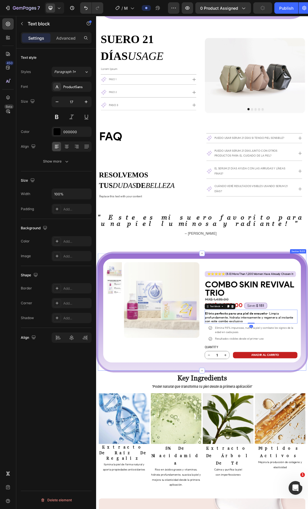
click at [307, 466] on div "Product Images Row Icon Icon Icon Icon Icon Icon List Más de 1.200 mujeres ya l…" at bounding box center [267, 493] width 342 height 195
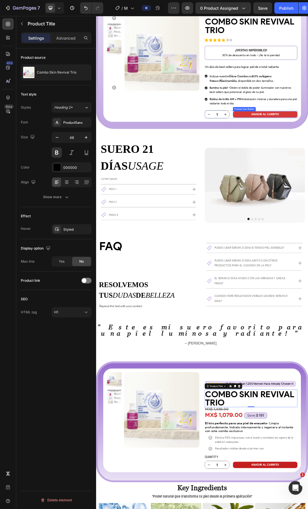
scroll to position [1298, 0]
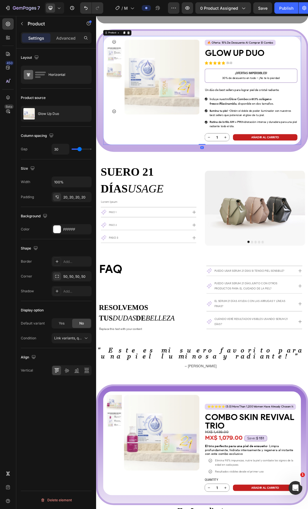
click at [236, 183] on div "Product Images" at bounding box center [188, 136] width 150 height 164
click at [236, 184] on div "Product Images" at bounding box center [188, 136] width 150 height 164
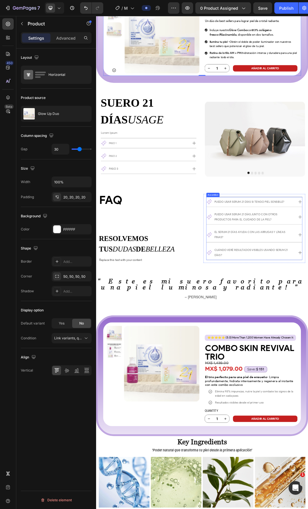
scroll to position [1412, 0]
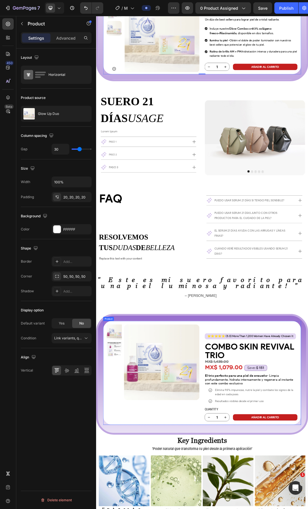
click at [264, 56] on div "Product Images 🔥 oferta: 15% de descuento al comprar el combo Text Block Buy 2 …" at bounding box center [266, 23] width 319 height 176
click at [266, 80] on div "Product Images 🔥 oferta: 15% de descuento al comprar el combo Text Block Buy 2 …" at bounding box center [266, 23] width 319 height 176
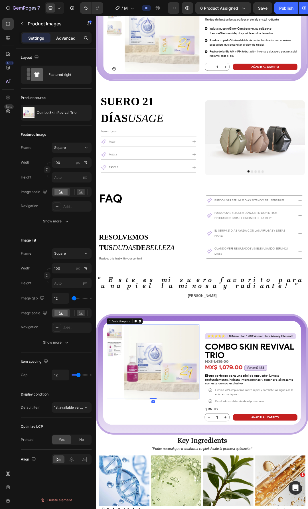
click at [61, 39] on p "Advanced" at bounding box center [65, 38] width 19 height 6
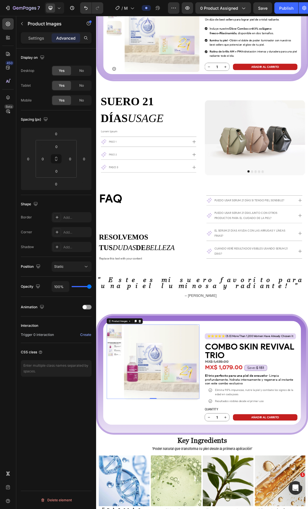
click at [77, 270] on button "Static" at bounding box center [72, 266] width 40 height 10
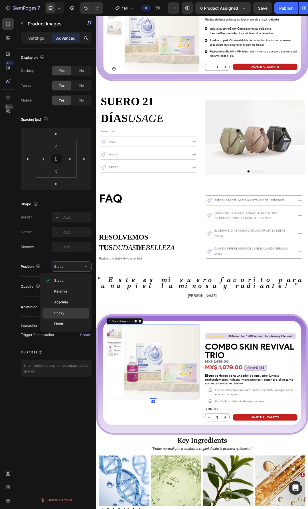
click at [63, 315] on span "Sticky" at bounding box center [59, 312] width 10 height 5
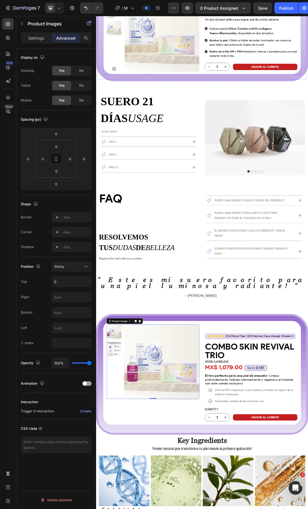
click at [263, 59] on div "Product Images 🔥 oferta: 15% de descuento al comprar el combo Text Block Buy 2 …" at bounding box center [266, 23] width 319 height 176
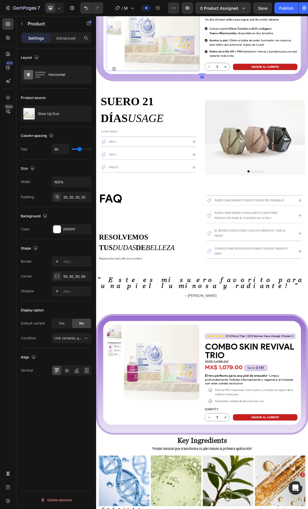
click at [221, 78] on img at bounding box center [202, 45] width 121 height 121
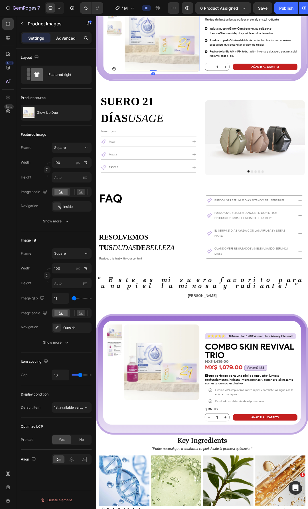
click at [61, 42] on div "Advanced" at bounding box center [66, 37] width 28 height 9
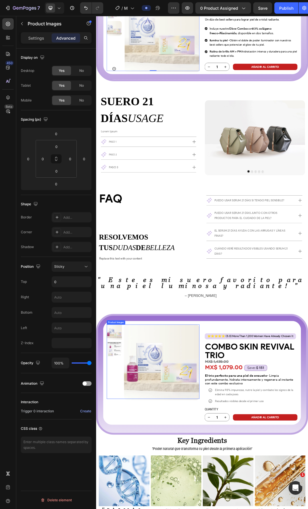
click at [206, 76] on img at bounding box center [202, 45] width 121 height 121
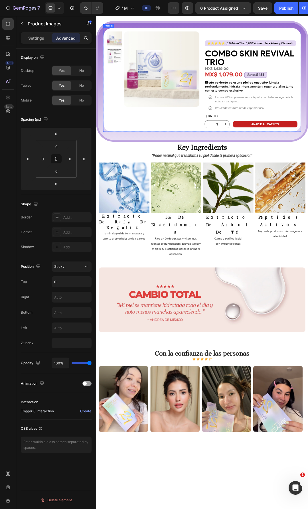
scroll to position [1697, 0]
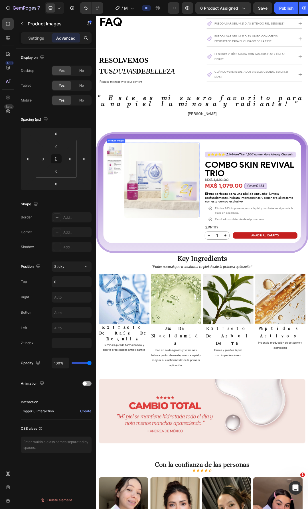
click at [251, 288] on img at bounding box center [202, 282] width 122 height 122
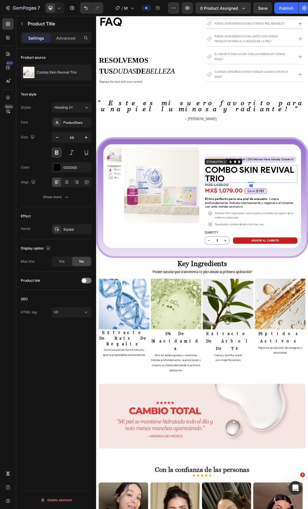
click at [280, 248] on div "Product Title" at bounding box center [290, 251] width 34 height 7
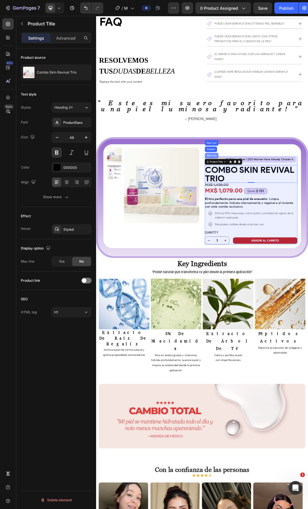
click at [280, 237] on div "Row 1 col" at bounding box center [283, 241] width 22 height 9
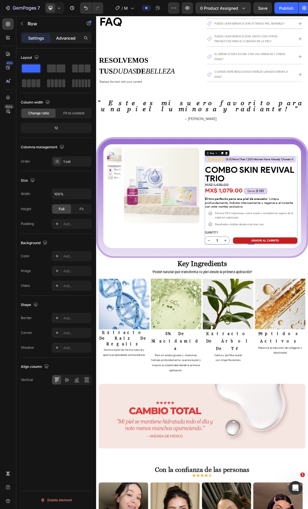
click at [66, 37] on p "Advanced" at bounding box center [65, 38] width 19 height 6
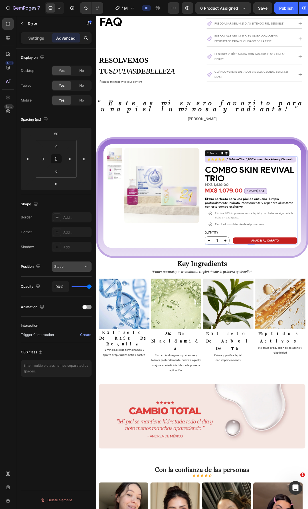
click at [75, 268] on div "Static" at bounding box center [68, 266] width 29 height 5
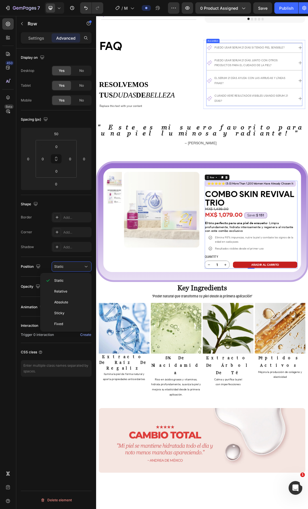
scroll to position [1384, 0]
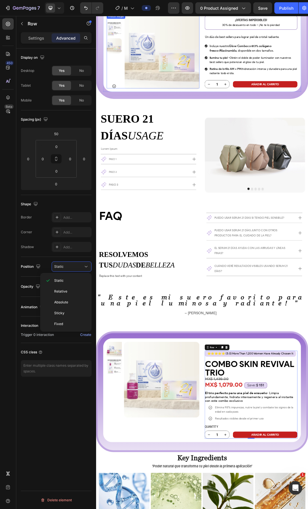
click at [240, 117] on img at bounding box center [202, 74] width 121 height 121
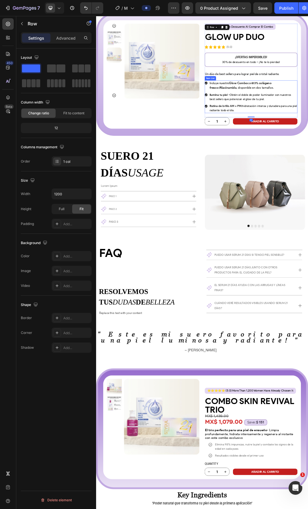
scroll to position [1298, 0]
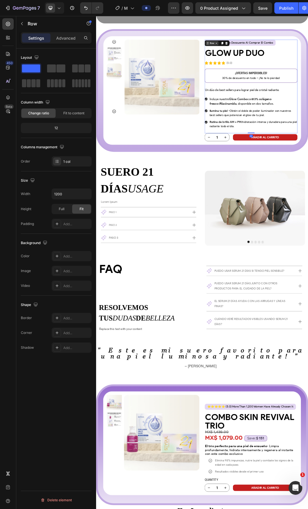
click at [281, 61] on div "Row" at bounding box center [282, 60] width 9 height 5
click at [227, 118] on img at bounding box center [202, 114] width 121 height 121
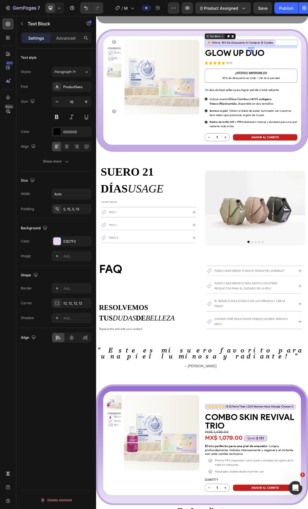
click at [276, 50] on icon at bounding box center [276, 50] width 1 height 1
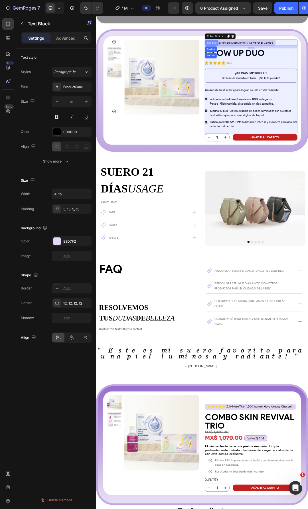
click at [283, 59] on div "Row 1 col" at bounding box center [282, 59] width 17 height 3
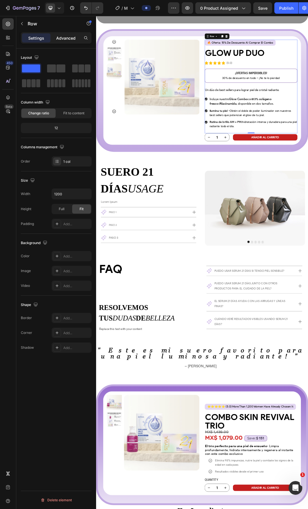
click at [62, 38] on p "Advanced" at bounding box center [65, 38] width 19 height 6
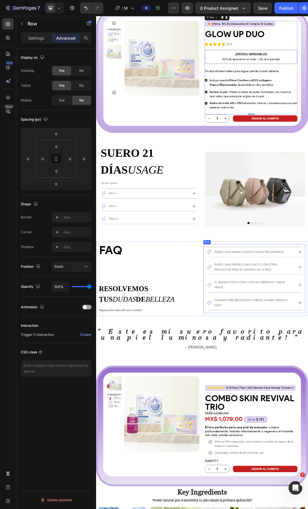
scroll to position [1412, 0]
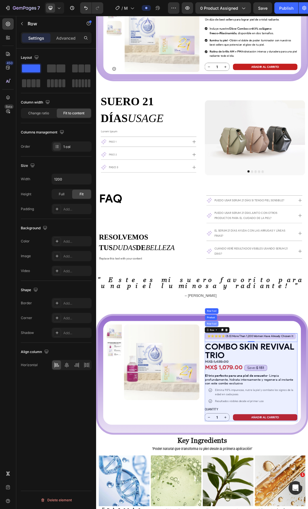
click at [287, 508] on div "Row 1 col" at bounding box center [283, 512] width 22 height 9
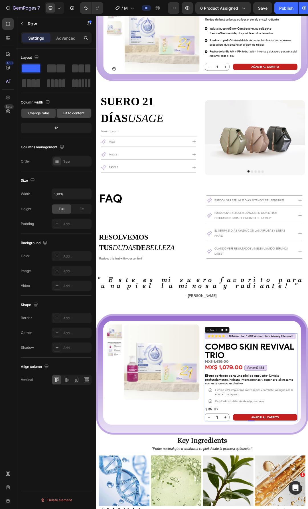
click at [72, 115] on span "Fit to content" at bounding box center [73, 113] width 21 height 5
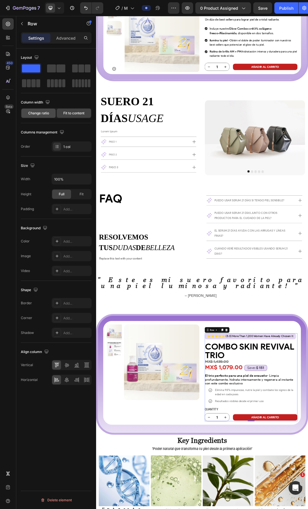
click at [42, 116] on div "Change ratio" at bounding box center [38, 113] width 34 height 9
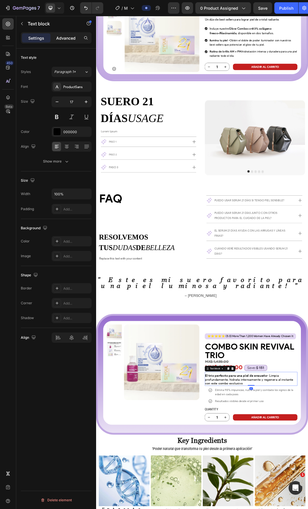
click at [60, 40] on p "Advanced" at bounding box center [65, 38] width 19 height 6
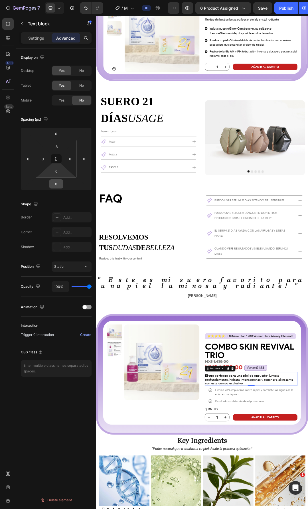
click at [59, 182] on input "0" at bounding box center [55, 184] width 11 height 9
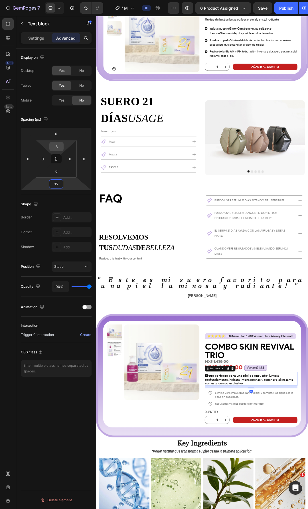
type input "15"
click at [60, 146] on input "8" at bounding box center [56, 146] width 11 height 9
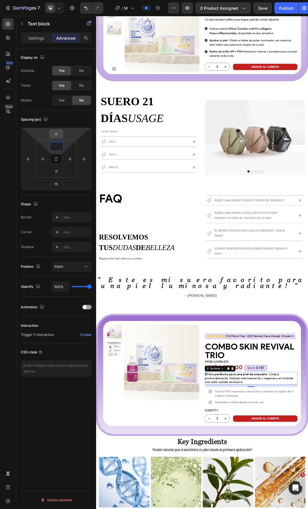
type input "0"
click at [61, 132] on input "0" at bounding box center [55, 133] width 11 height 9
type input "15"
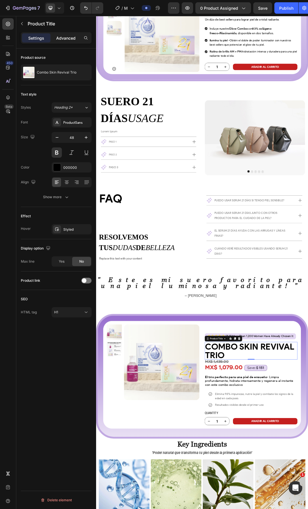
click at [66, 39] on p "Advanced" at bounding box center [65, 38] width 19 height 6
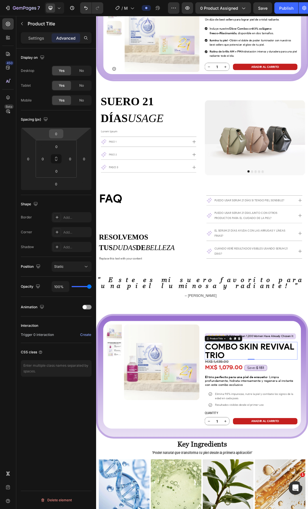
click at [58, 136] on input "0" at bounding box center [55, 133] width 11 height 9
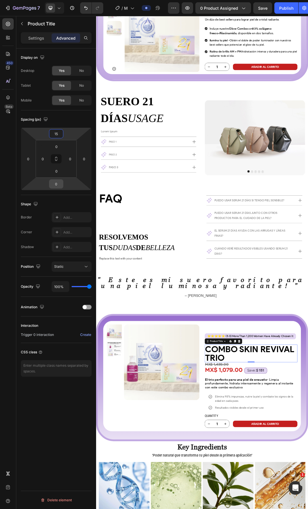
type input "15"
click at [58, 183] on input "0" at bounding box center [55, 184] width 11 height 9
type input "15"
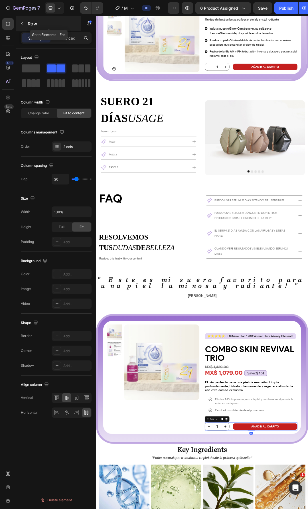
click at [28, 18] on div "Row" at bounding box center [48, 23] width 65 height 15
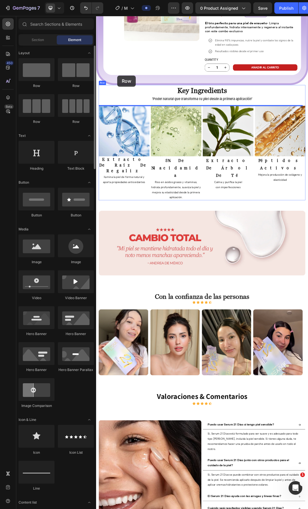
scroll to position [2010, 0]
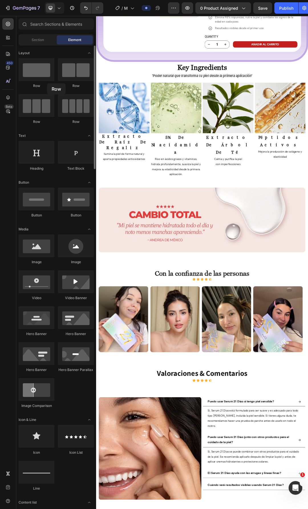
drag, startPoint x: 34, startPoint y: 81, endPoint x: 47, endPoint y: 83, distance: 12.7
click at [47, 83] on div "Row" at bounding box center [37, 73] width 36 height 30
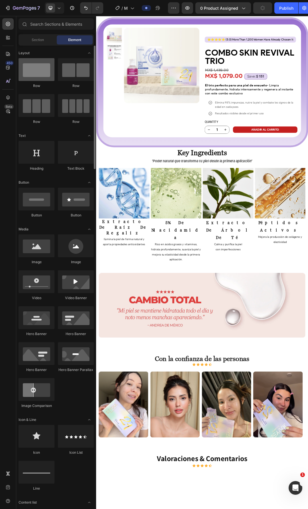
scroll to position [1839, 0]
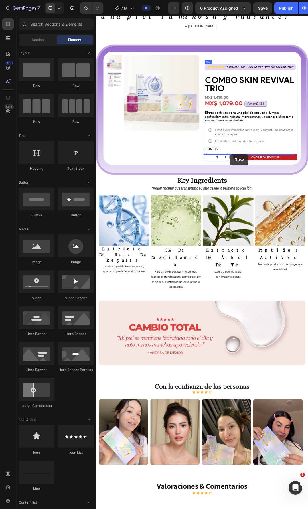
drag, startPoint x: 132, startPoint y: 95, endPoint x: 312, endPoint y: 239, distance: 230.7
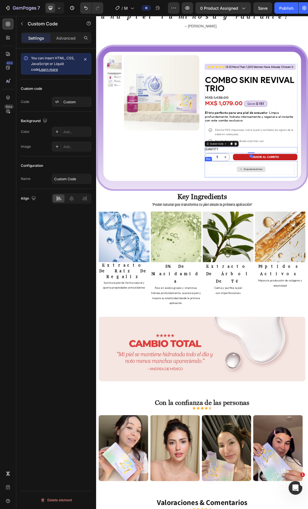
drag, startPoint x: 273, startPoint y: 211, endPoint x: 284, endPoint y: 245, distance: 36.1
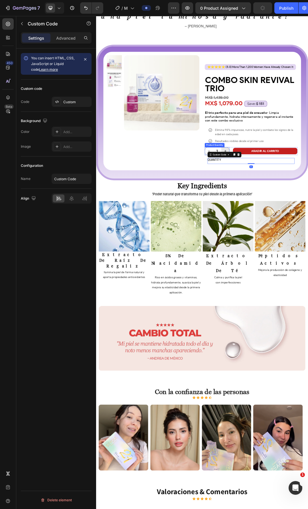
click at [305, 228] on button "increment" at bounding box center [304, 234] width 13 height 12
type input "2"
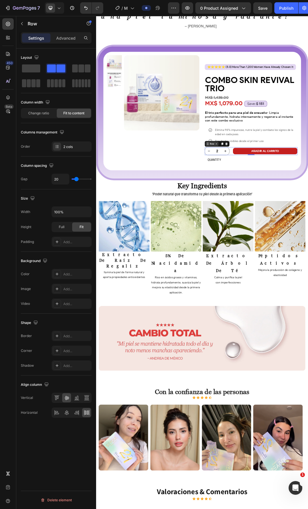
click at [288, 220] on icon at bounding box center [290, 222] width 5 height 5
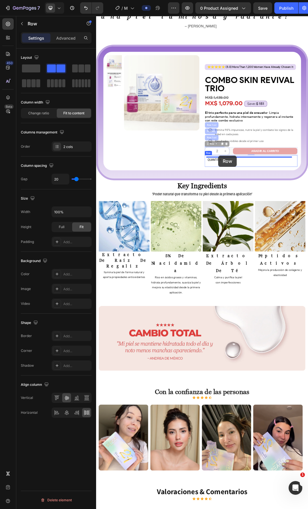
drag, startPoint x: 273, startPoint y: 211, endPoint x: 293, endPoint y: 241, distance: 36.3
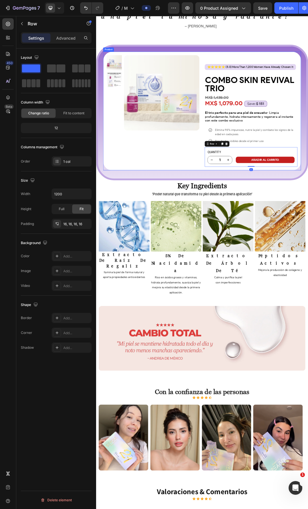
click at [230, 208] on div "Product Images Row" at bounding box center [188, 169] width 150 height 180
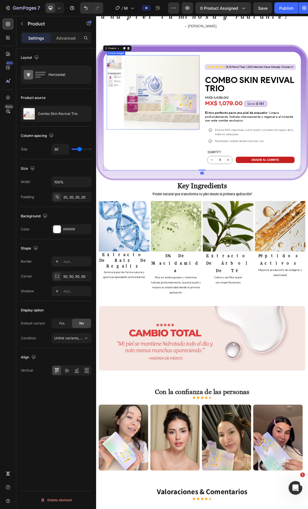
click at [238, 148] on img at bounding box center [202, 140] width 122 height 122
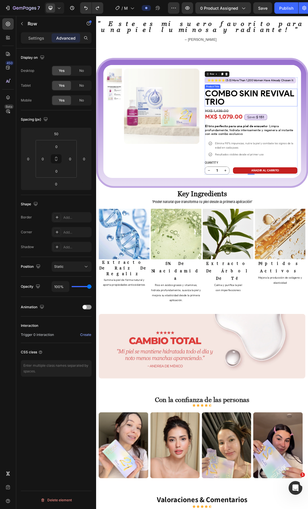
scroll to position [1782, 0]
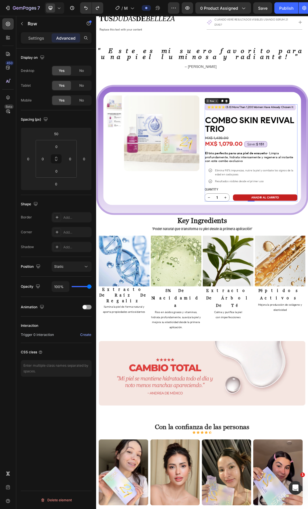
click at [275, 152] on icon at bounding box center [275, 152] width 1 height 1
click at [274, 151] on icon at bounding box center [276, 153] width 5 height 5
click at [242, 259] on div "Product Images Row" at bounding box center [188, 229] width 150 height 171
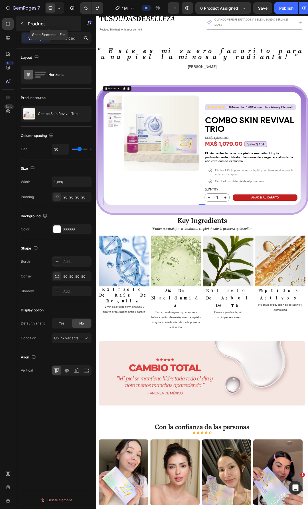
click at [27, 25] on div "Product" at bounding box center [48, 23] width 65 height 15
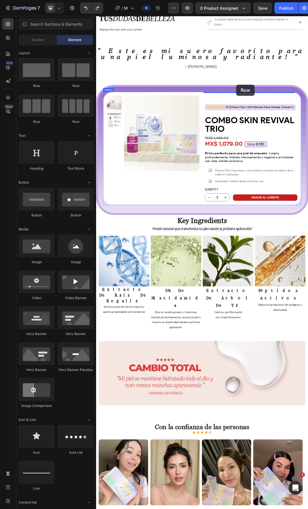
drag, startPoint x: 337, startPoint y: 123, endPoint x: 322, endPoint y: 127, distance: 14.9
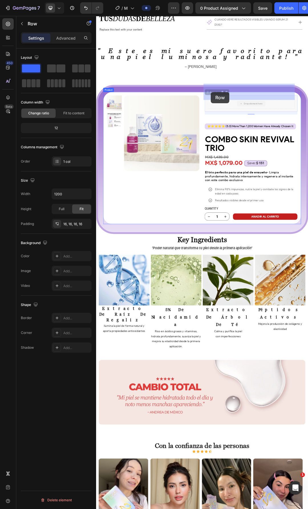
drag, startPoint x: 273, startPoint y: 120, endPoint x: 281, endPoint y: 139, distance: 20.4
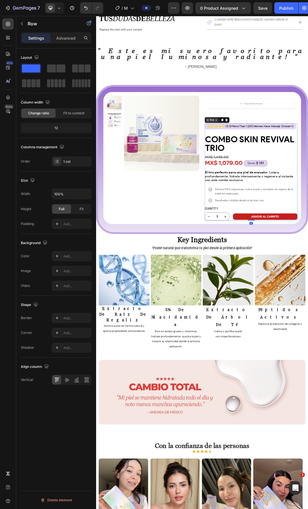
click at [274, 182] on icon at bounding box center [276, 184] width 5 height 5
click at [276, 182] on icon at bounding box center [276, 182] width 1 height 1
drag, startPoint x: 272, startPoint y: 165, endPoint x: 274, endPoint y: 133, distance: 32.3
drag, startPoint x: 274, startPoint y: 133, endPoint x: 278, endPoint y: 192, distance: 59.1
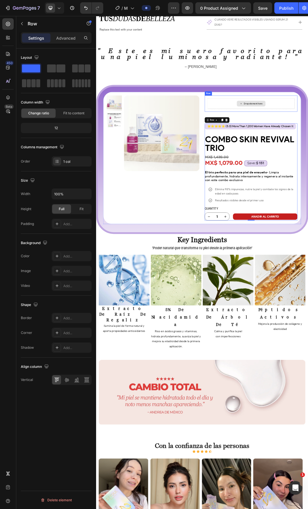
click at [274, 182] on icon at bounding box center [276, 184] width 5 height 5
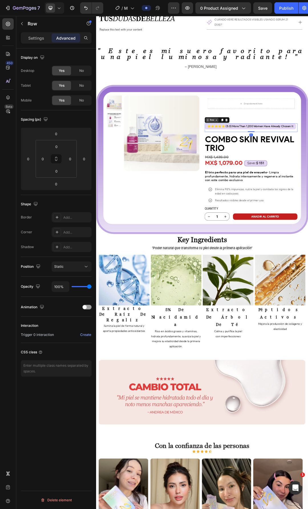
click at [276, 182] on icon at bounding box center [276, 184] width 5 height 5
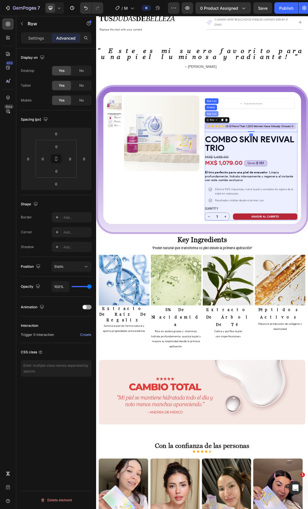
click at [283, 170] on div "Row 1 col" at bounding box center [283, 174] width 22 height 9
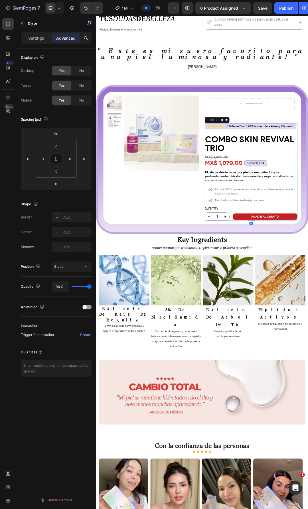
drag, startPoint x: 274, startPoint y: 164, endPoint x: 379, endPoint y: 251, distance: 137.0
click at [223, 226] on img at bounding box center [202, 205] width 122 height 122
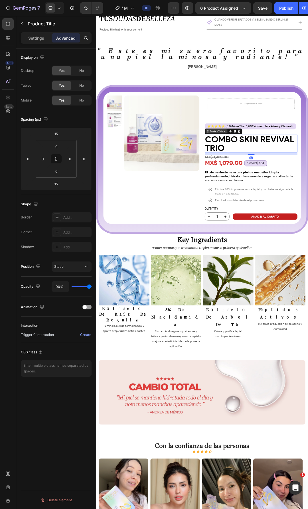
click at [278, 200] on div "Product Title" at bounding box center [289, 202] width 23 height 5
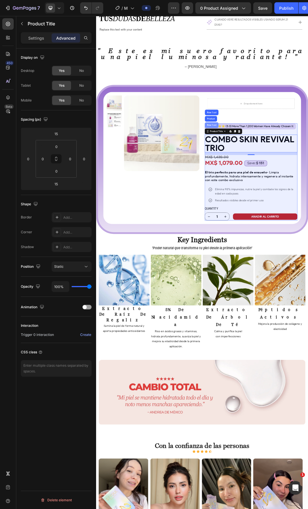
click at [281, 191] on div "Row 1 col" at bounding box center [282, 192] width 17 height 3
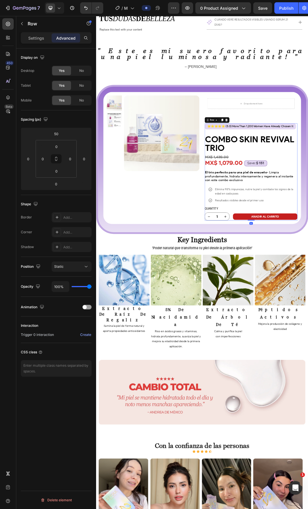
drag, startPoint x: 272, startPoint y: 165, endPoint x: 351, endPoint y: 152, distance: 79.6
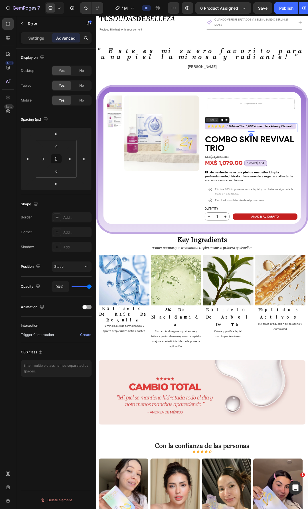
click at [275, 182] on icon at bounding box center [276, 184] width 5 height 5
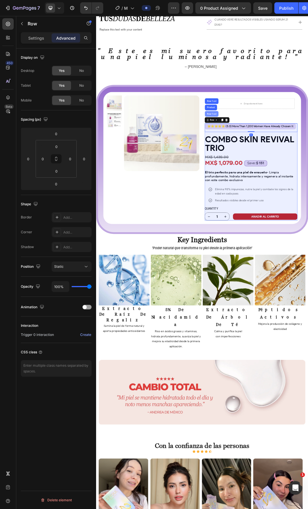
click at [286, 172] on div "Row 1 col" at bounding box center [282, 173] width 17 height 3
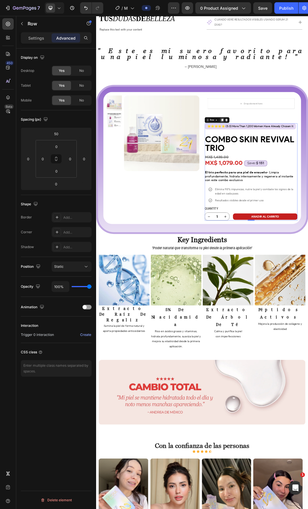
click at [298, 182] on icon at bounding box center [299, 184] width 3 height 4
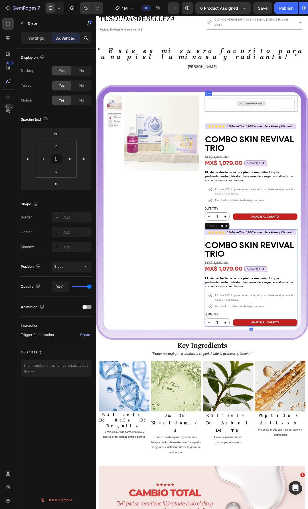
click at [305, 137] on icon at bounding box center [307, 139] width 4 height 4
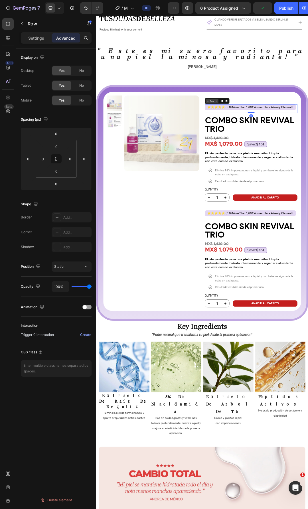
click at [283, 151] on div "Row" at bounding box center [282, 153] width 9 height 5
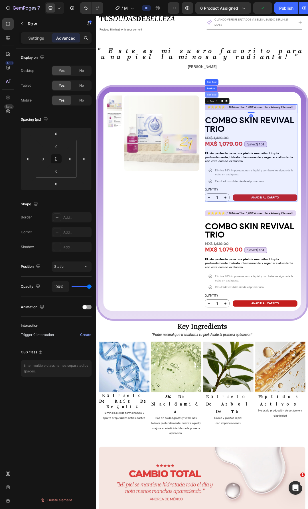
click at [286, 142] on div "Row 1 col" at bounding box center [282, 143] width 17 height 3
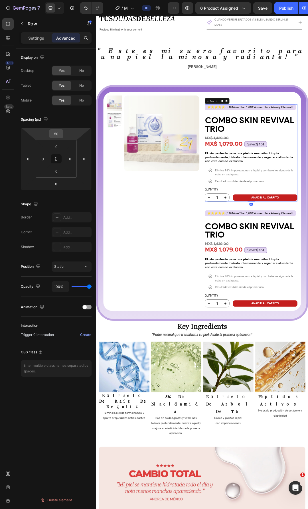
click at [58, 136] on input "50" at bounding box center [55, 133] width 11 height 9
type input "0"
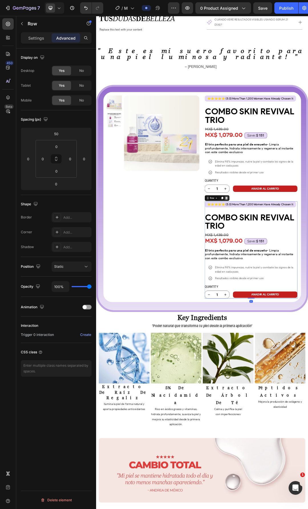
click at [306, 308] on icon at bounding box center [306, 310] width 5 height 5
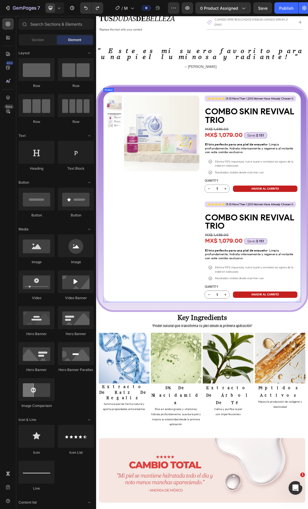
click at [197, 274] on div "Product Images Row" at bounding box center [188, 308] width 150 height 328
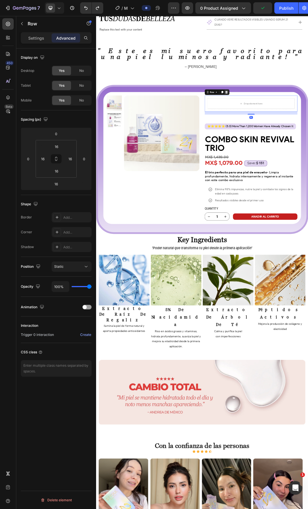
click at [306, 137] on icon at bounding box center [306, 139] width 5 height 5
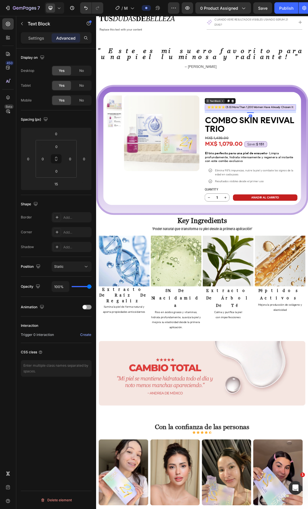
click at [280, 151] on div "Text Block" at bounding box center [287, 153] width 19 height 5
click at [284, 139] on div "Row 1 col" at bounding box center [283, 143] width 22 height 9
click at [279, 151] on div "Row" at bounding box center [282, 153] width 9 height 5
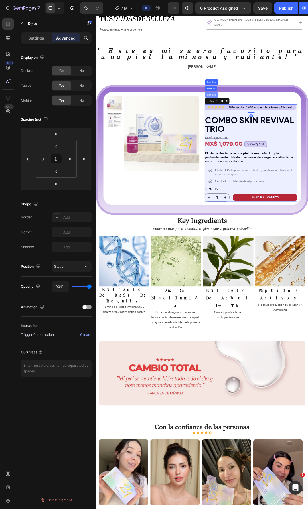
click at [284, 139] on div "Row 1 col" at bounding box center [283, 143] width 22 height 9
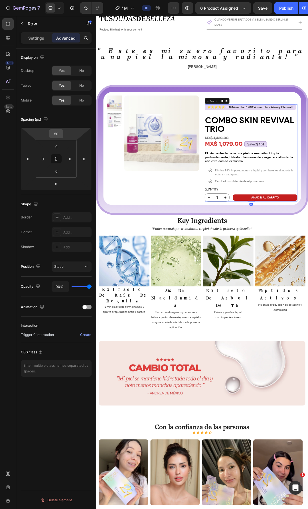
click at [58, 136] on input "50" at bounding box center [55, 133] width 11 height 9
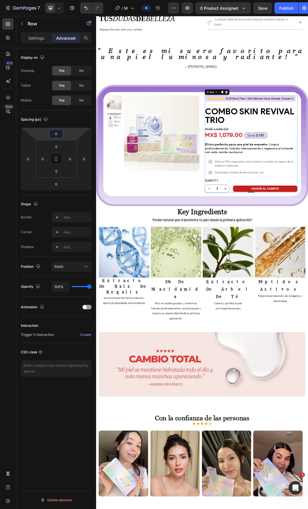
type input "0"
click at [216, 254] on div "Product Images Row" at bounding box center [188, 222] width 150 height 157
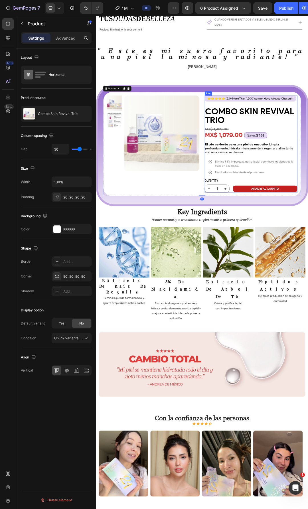
scroll to position [1696, 0]
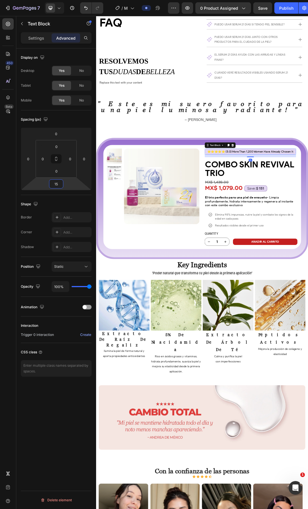
click at [60, 184] on input "15" at bounding box center [55, 184] width 11 height 9
type input "0"
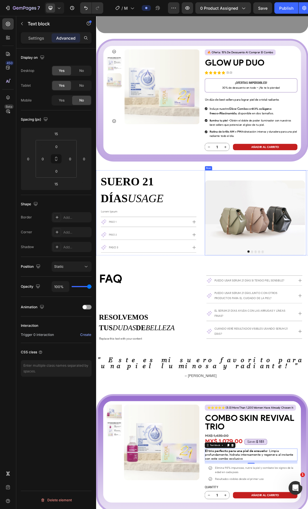
scroll to position [1240, 0]
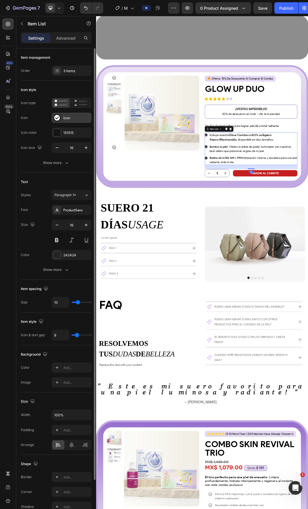
click at [58, 116] on icon at bounding box center [56, 117] width 5 height 5
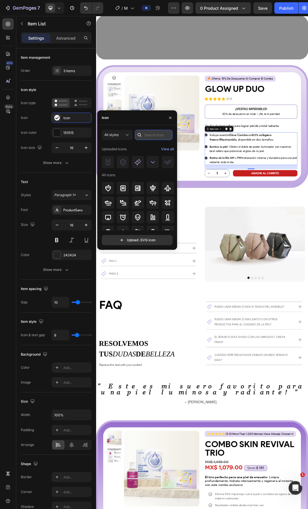
click at [155, 138] on input "text" at bounding box center [154, 135] width 38 height 10
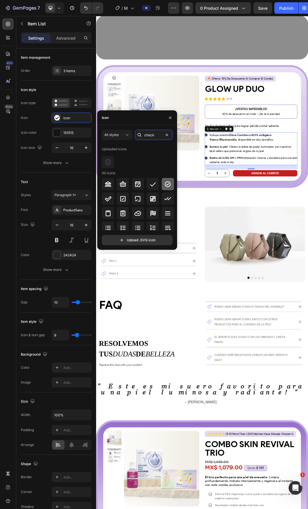
type input "check"
click at [170, 188] on div at bounding box center [168, 184] width 12 height 12
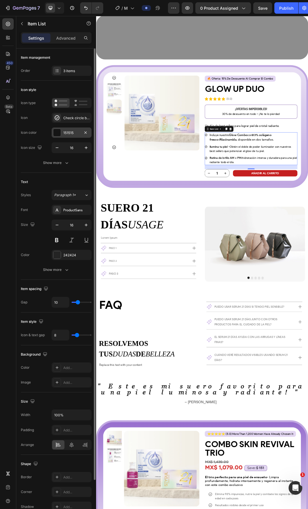
click at [59, 131] on div at bounding box center [56, 132] width 7 height 7
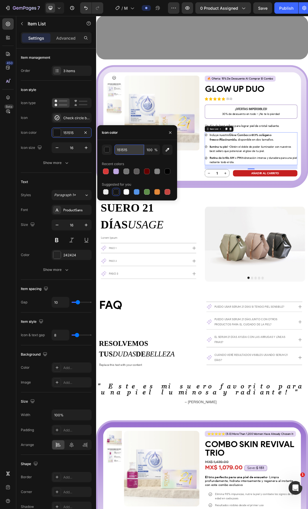
click at [129, 148] on input "151515" at bounding box center [129, 149] width 30 height 10
click at [144, 154] on div at bounding box center [144, 149] width 0 height 10
click at [134, 151] on input "000000" at bounding box center [129, 149] width 30 height 10
type input "858585"
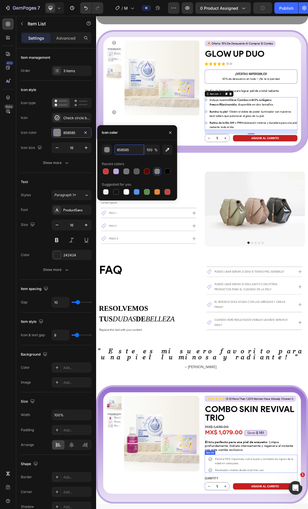
scroll to position [1297, 0]
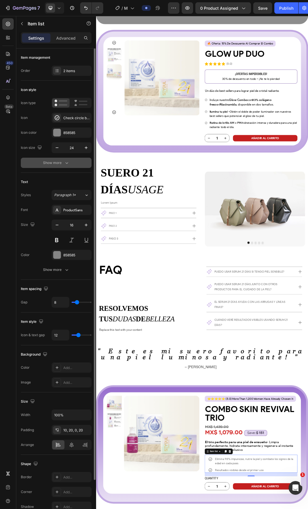
click at [59, 158] on button "Show more" at bounding box center [56, 163] width 71 height 10
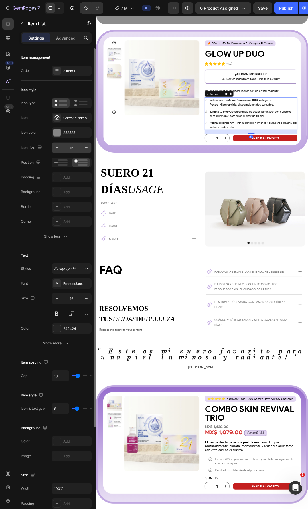
click at [67, 147] on input "16" at bounding box center [71, 147] width 19 height 10
type input "24"
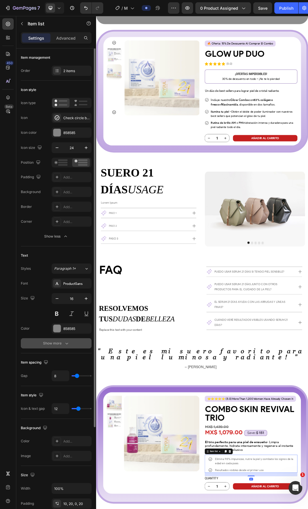
click at [67, 345] on icon "button" at bounding box center [67, 343] width 6 height 6
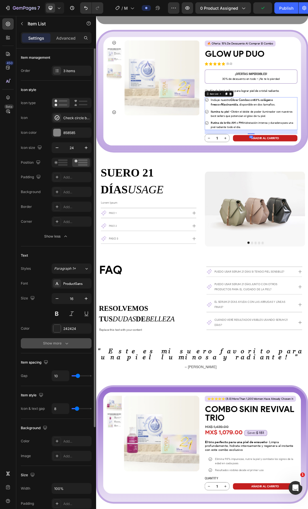
click at [61, 341] on div "Show more" at bounding box center [56, 343] width 26 height 6
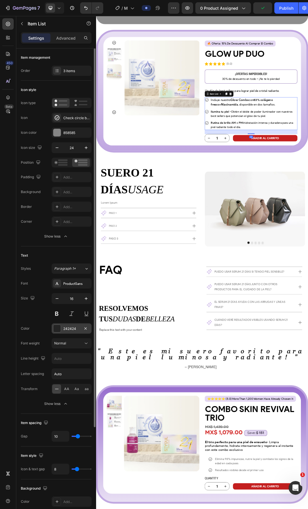
click at [65, 331] on div "242424" at bounding box center [71, 328] width 17 height 5
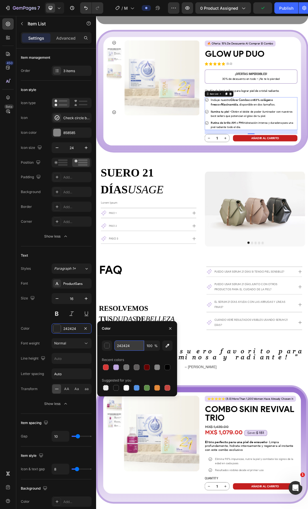
click at [130, 347] on input "242424" at bounding box center [129, 345] width 30 height 10
type input "858585"
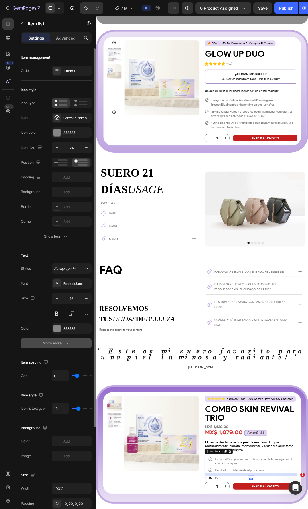
click at [61, 343] on div "Show more" at bounding box center [56, 343] width 26 height 6
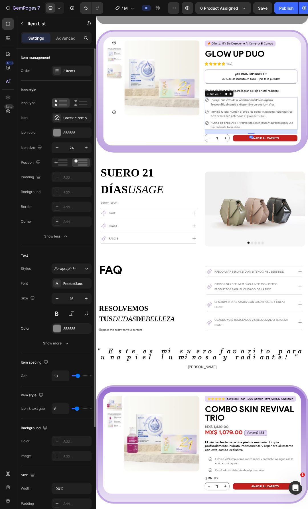
click at [47, 348] on div "Text Styles Paragraph 1* Font ProductSans Size 16 Color 858585 Show more" at bounding box center [56, 299] width 71 height 107
click at [47, 346] on div "Show more" at bounding box center [56, 343] width 26 height 6
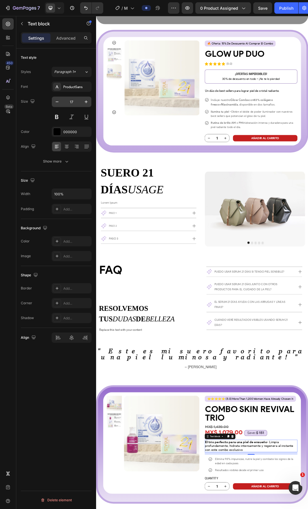
click at [72, 100] on input "17" at bounding box center [71, 102] width 19 height 10
type input "20"
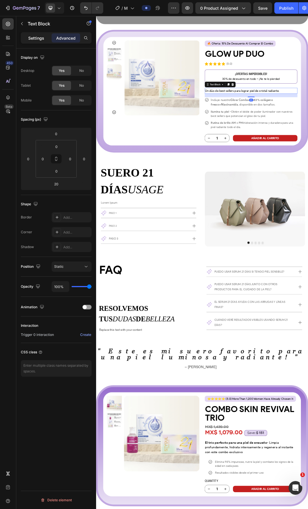
click at [33, 34] on div "Settings" at bounding box center [36, 37] width 28 height 9
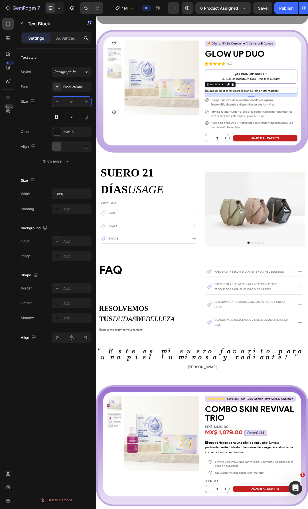
click at [72, 101] on input "16" at bounding box center [71, 102] width 19 height 10
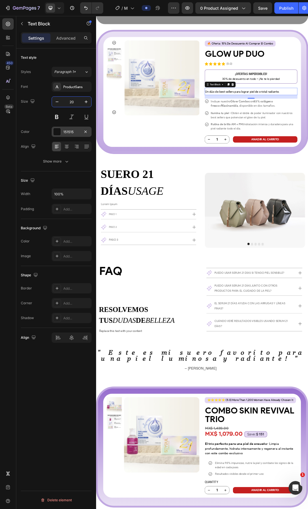
type input "20"
click at [73, 133] on div "151515" at bounding box center [71, 131] width 17 height 5
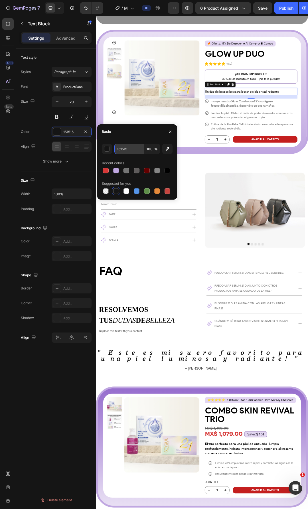
click at [130, 153] on input "151515" at bounding box center [129, 149] width 30 height 10
type input "000000"
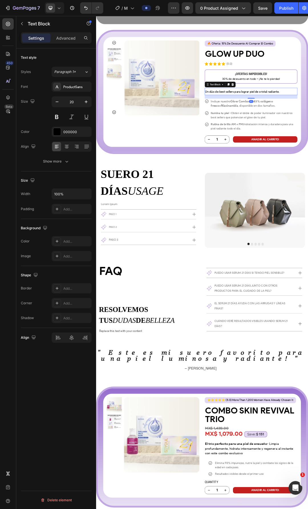
click at [61, 36] on p "Advanced" at bounding box center [65, 38] width 19 height 6
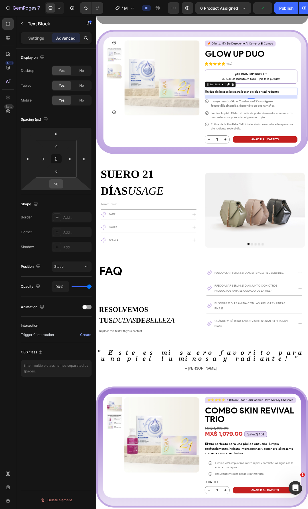
click at [54, 188] on input "20" at bounding box center [55, 184] width 11 height 9
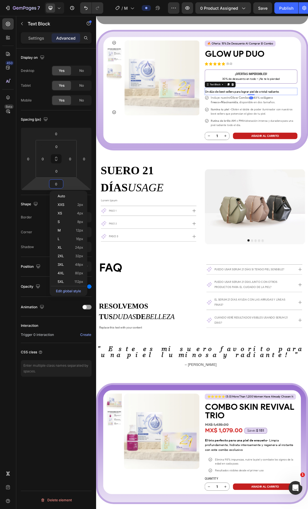
type input "0"
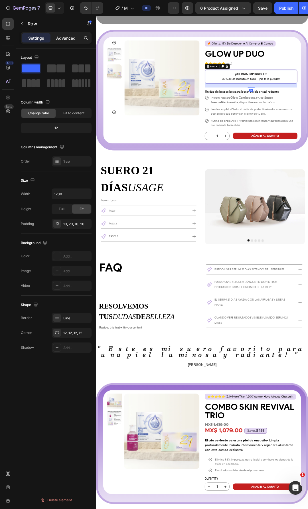
click at [67, 40] on p "Advanced" at bounding box center [65, 38] width 19 height 6
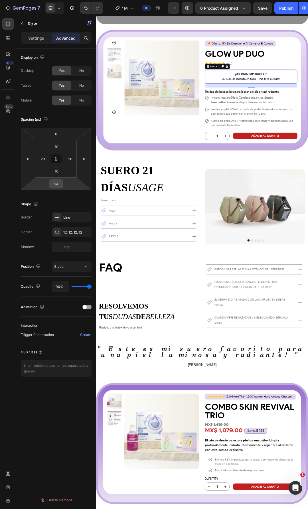
click at [59, 183] on input "24" at bounding box center [55, 184] width 11 height 9
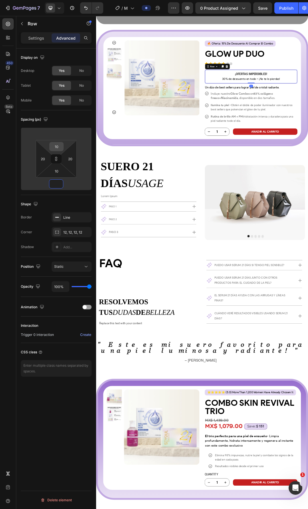
click at [57, 146] on input "10" at bounding box center [56, 146] width 11 height 9
type input "1"
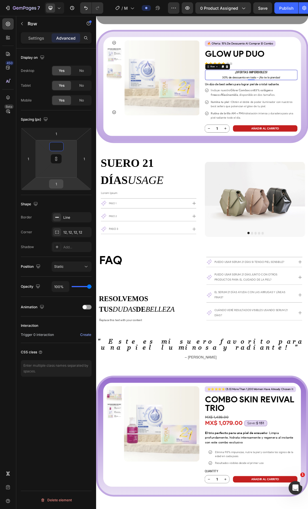
type input "10"
type input "0"
type input "24"
type input "0"
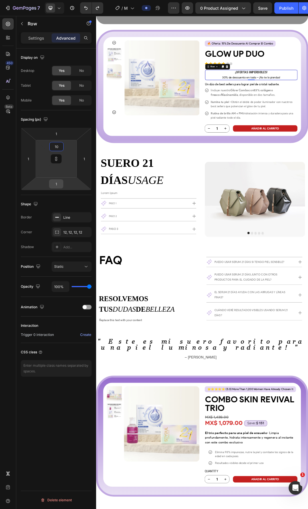
type input "10"
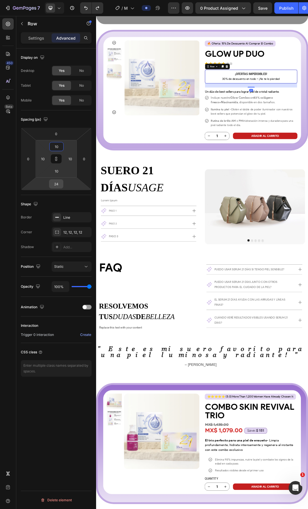
click at [62, 182] on div "24" at bounding box center [56, 183] width 14 height 9
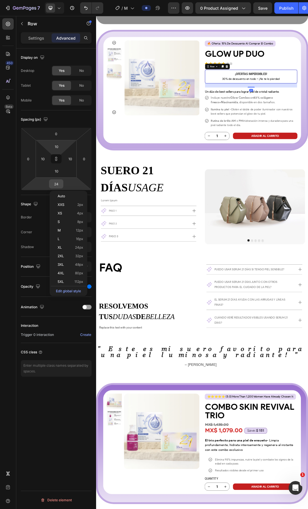
click at [56, 183] on input "24" at bounding box center [55, 184] width 11 height 9
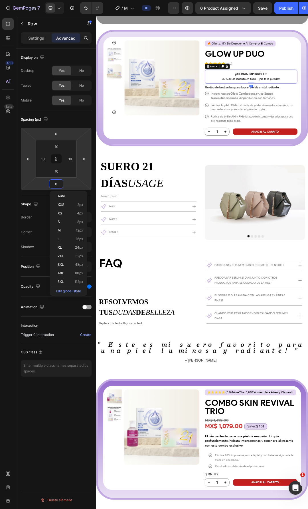
type input "0"
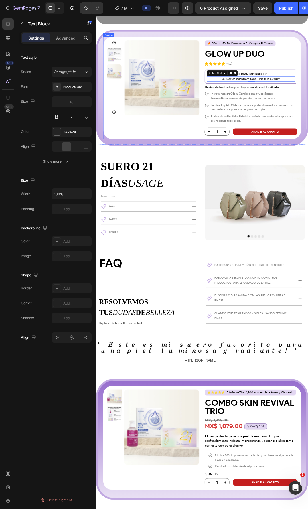
click at [307, 125] on div "Product Images 🔥 oferta: 15% de descuento al comprar el combo Text Block Buy 2 …" at bounding box center [266, 132] width 319 height 165
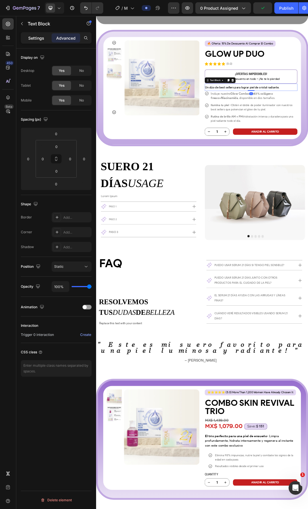
click at [35, 34] on div "Settings" at bounding box center [36, 37] width 28 height 9
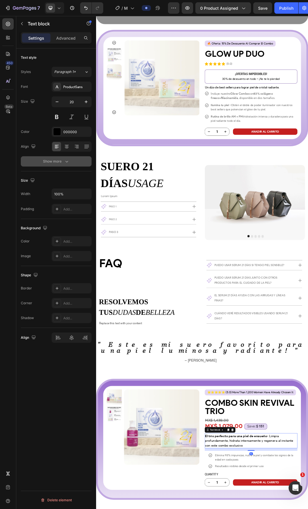
click at [58, 164] on div "Show more" at bounding box center [56, 161] width 26 height 6
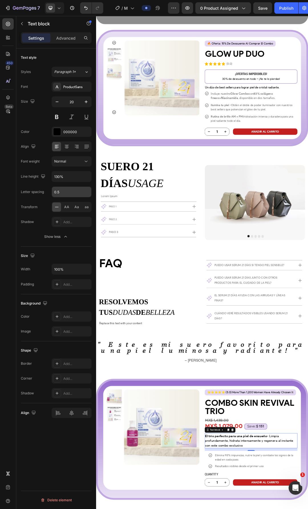
click at [65, 191] on input "0.5" at bounding box center [71, 192] width 39 height 10
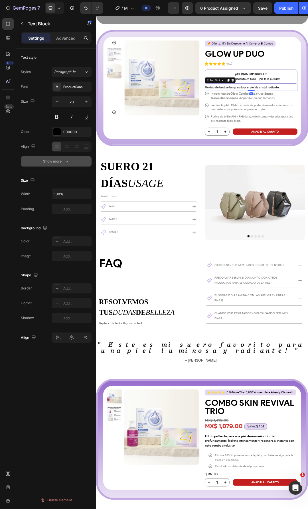
click at [55, 158] on button "Show more" at bounding box center [56, 161] width 71 height 10
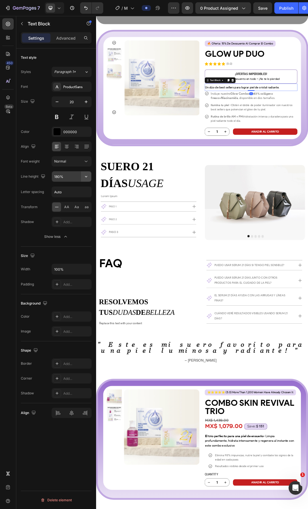
click at [90, 174] on button "button" at bounding box center [86, 176] width 10 height 10
click at [63, 213] on p "130%" at bounding box center [70, 212] width 32 height 5
type input "130%"
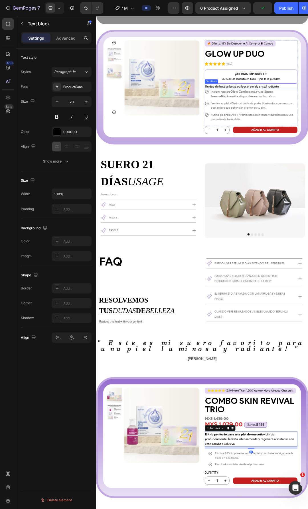
click at [57, 118] on button at bounding box center [57, 117] width 10 height 10
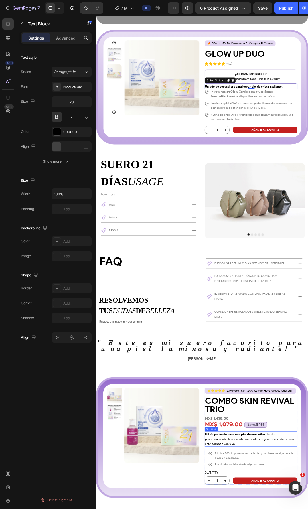
click at [68, 41] on div "Advanced" at bounding box center [66, 37] width 28 height 9
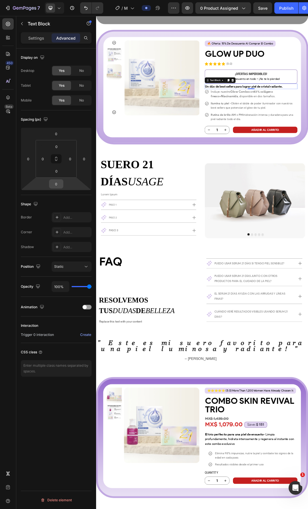
click at [61, 183] on input "0" at bounding box center [55, 184] width 11 height 9
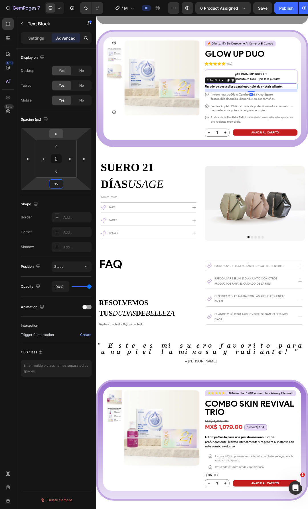
type input "15"
click at [60, 135] on input "0" at bounding box center [55, 133] width 11 height 9
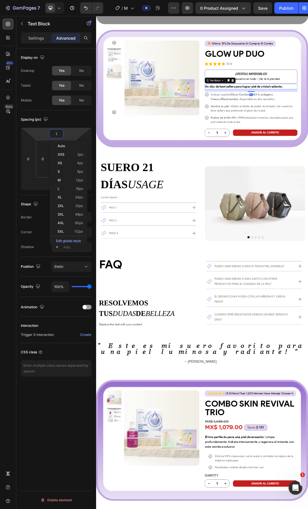
type input "15"
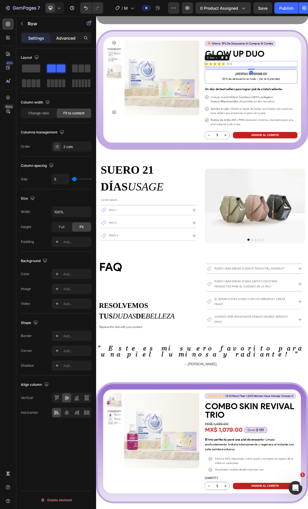
click at [61, 39] on p "Advanced" at bounding box center [65, 38] width 19 height 6
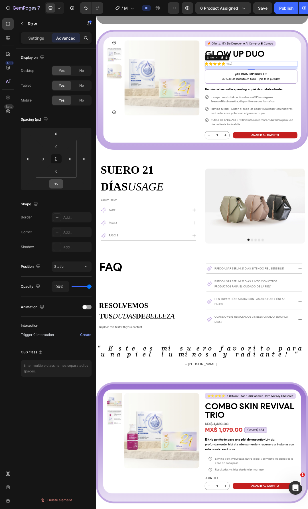
click at [60, 186] on input "15" at bounding box center [55, 184] width 11 height 9
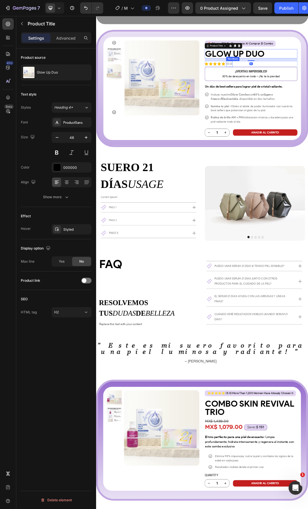
click at [307, 93] on p "(5.0)" at bounding box center [310, 93] width 9 height 8
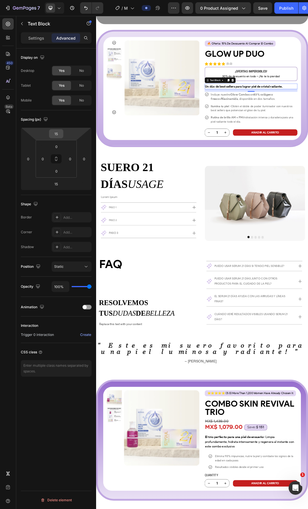
click at [58, 136] on input "15" at bounding box center [55, 133] width 11 height 9
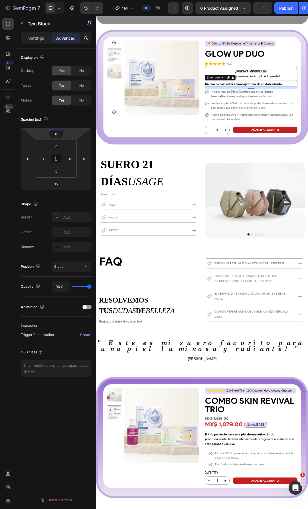
type input "0"
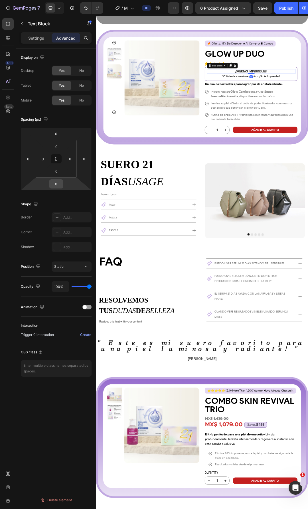
click at [59, 185] on input "0" at bounding box center [55, 184] width 11 height 9
type input "5"
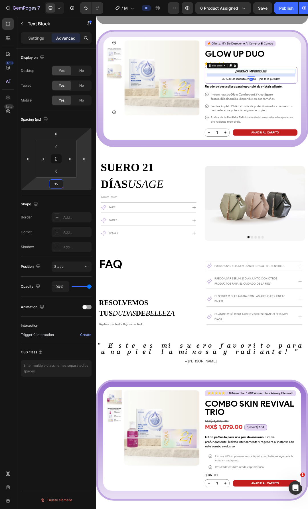
type input "5"
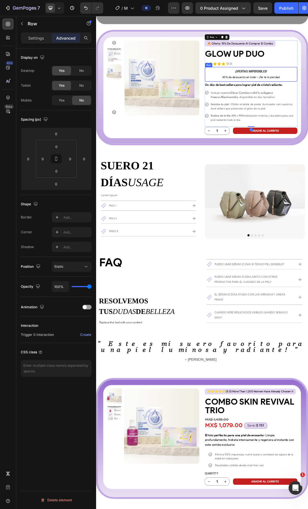
drag, startPoint x: 56, startPoint y: 185, endPoint x: 94, endPoint y: 187, distance: 38.5
click at [56, 184] on input "0" at bounding box center [55, 184] width 11 height 9
type input "15"
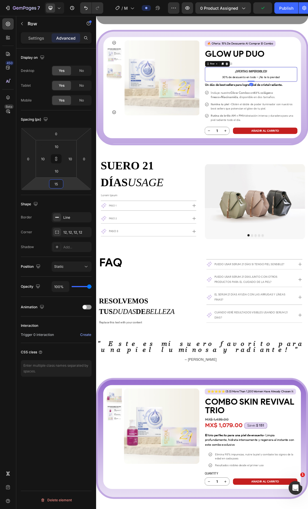
type input "15"
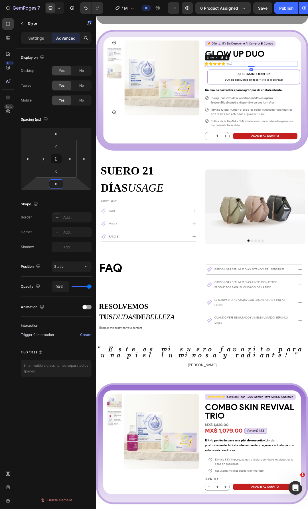
click at [56, 183] on input "0" at bounding box center [55, 184] width 11 height 9
type input "15"
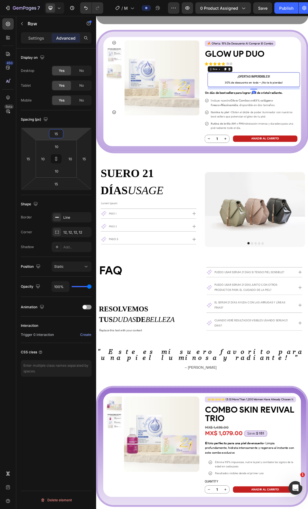
click at [50, 135] on input "15" at bounding box center [55, 133] width 11 height 9
type input "0"
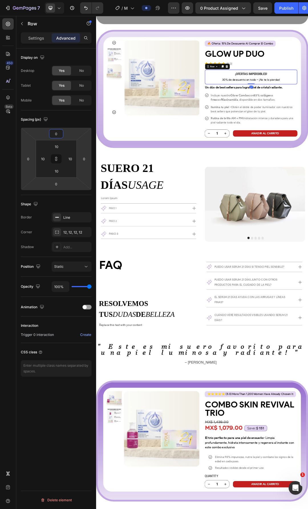
type input "15"
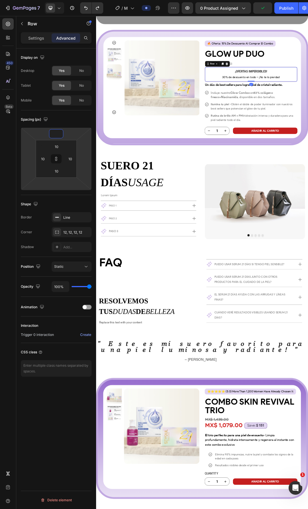
type input "0"
click at [55, 160] on icon at bounding box center [56, 160] width 2 height 2
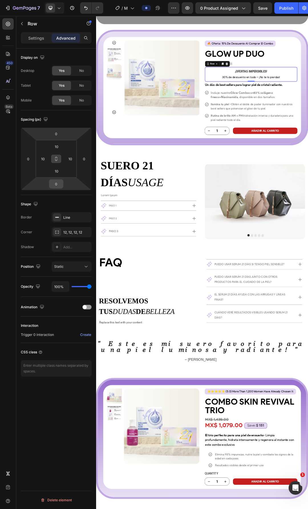
click at [58, 187] on input "0" at bounding box center [55, 184] width 11 height 9
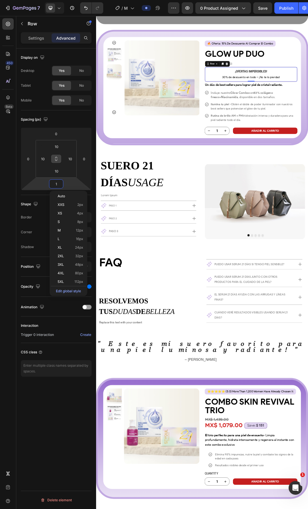
type input "15"
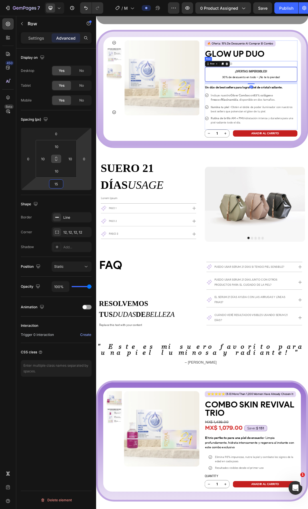
click at [61, 186] on input "0" at bounding box center [55, 184] width 11 height 9
type input "15"
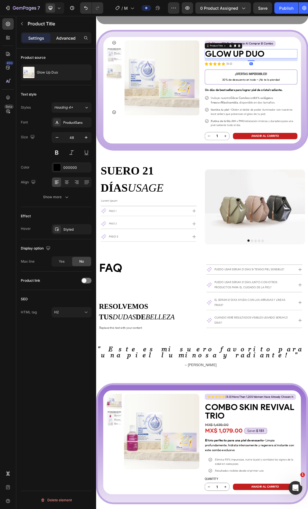
click at [59, 37] on p "Advanced" at bounding box center [65, 38] width 19 height 6
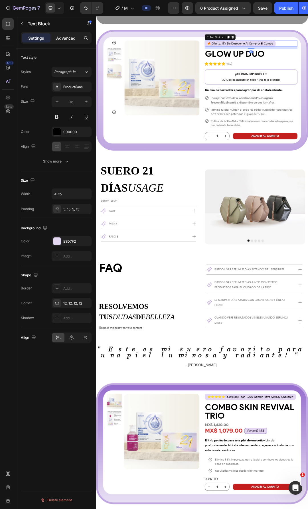
click at [60, 38] on p "Advanced" at bounding box center [65, 38] width 19 height 6
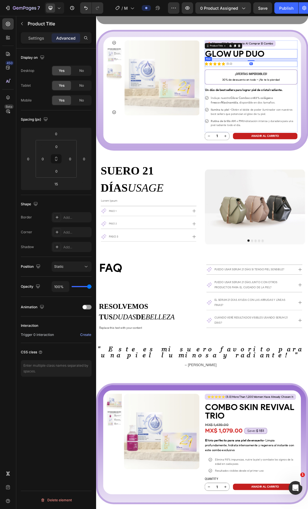
click at [307, 83] on div "Product Images 🔥 oferta: 15% de descuento al comprar el combo Text Block Buy 2 …" at bounding box center [266, 136] width 319 height 172
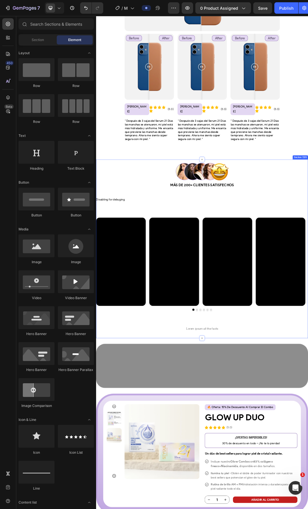
scroll to position [836, 0]
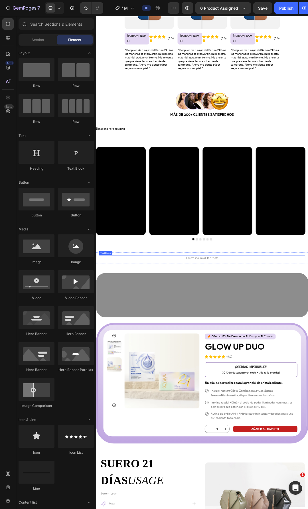
click at [265, 403] on p "Lorem ipsum all the facts" at bounding box center [267, 407] width 332 height 8
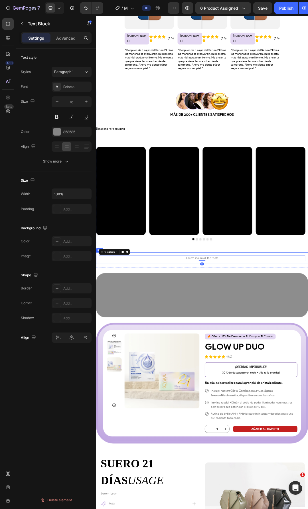
click at [283, 398] on div "Lorem ipsum all the facts Text Block 0 Row" at bounding box center [267, 407] width 342 height 19
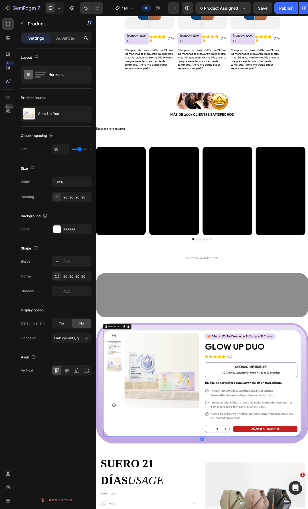
click at [22, 25] on icon "button" at bounding box center [22, 23] width 5 height 5
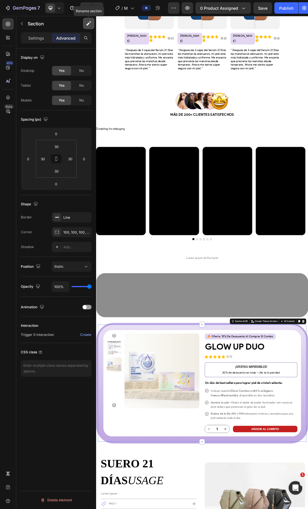
click at [88, 26] on icon "button" at bounding box center [89, 24] width 6 height 6
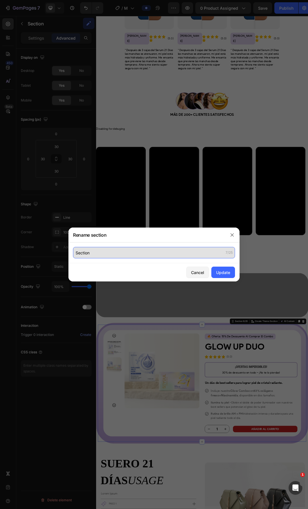
click at [95, 256] on input "Section" at bounding box center [154, 252] width 162 height 11
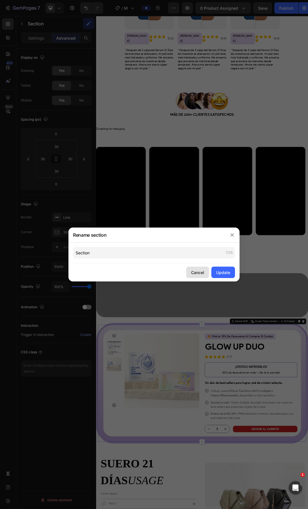
click at [197, 271] on div "Cancel" at bounding box center [197, 272] width 13 height 6
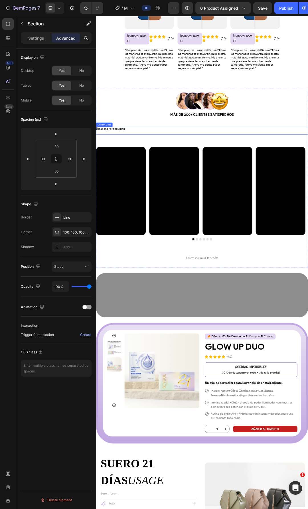
click at [220, 195] on h1 "Disabling for debuging" at bounding box center [267, 198] width 342 height 7
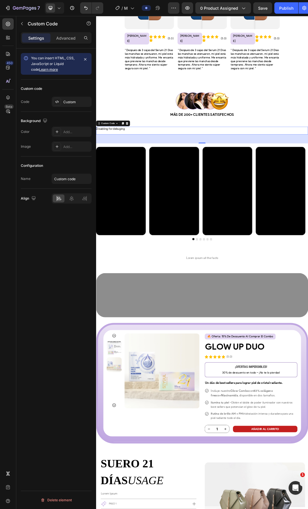
click at [141, 195] on h1 "Disabling for debuging" at bounding box center [267, 198] width 342 height 7
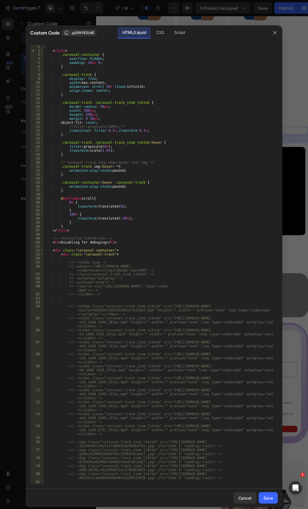
click at [199, 158] on div "< style > .carousel-container { overflow : hidden ; padding : 10 px 0 ; } .caro…" at bounding box center [158, 270] width 230 height 451
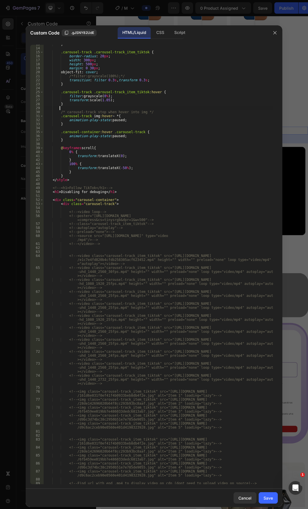
scroll to position [0, 0]
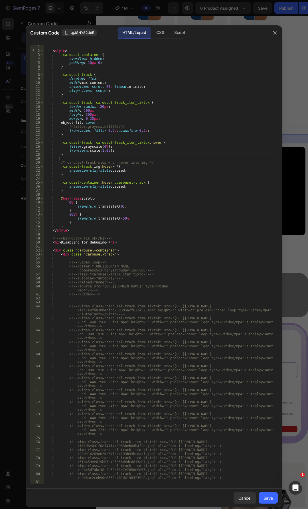
click at [184, 146] on div "< style > .carousel-container { overflow : hidden ; padding : 10 px 0 ; } .caro…" at bounding box center [158, 270] width 230 height 451
type textarea "</div> </div>"
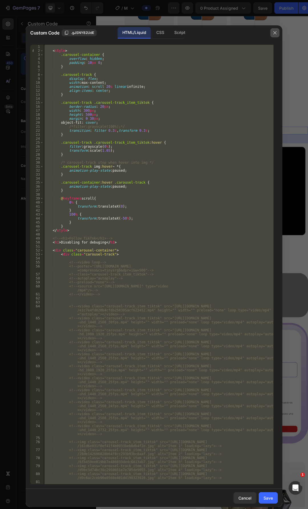
click at [275, 35] on icon "button" at bounding box center [274, 32] width 5 height 5
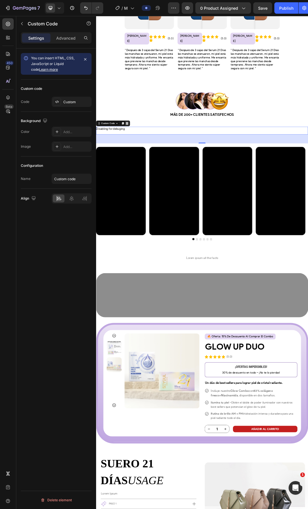
click at [148, 187] on icon at bounding box center [146, 189] width 5 height 5
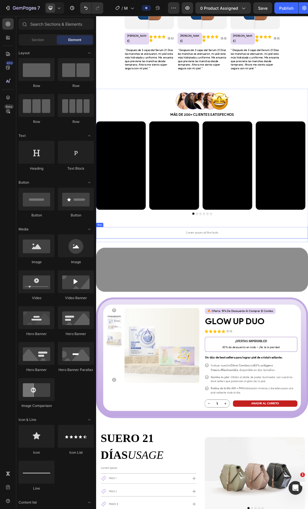
click at [264, 357] on div "Lorem ipsum all the facts Text Block Row" at bounding box center [267, 366] width 342 height 19
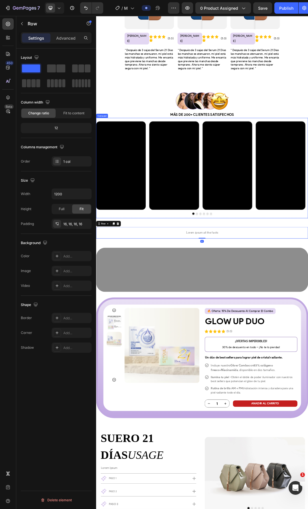
click at [307, 327] on div "Video Video Video Video Video Video Carousel" at bounding box center [267, 262] width 342 height 162
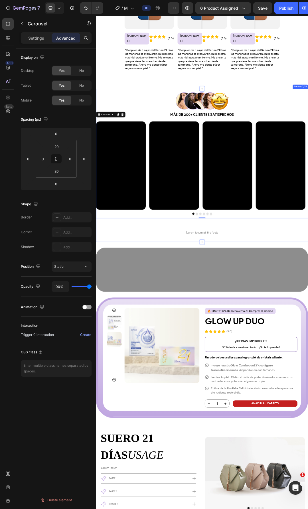
click at [229, 337] on div "Image Row Más de 200+ clientes satisfechos Text Block Row Video Video Video Vid…" at bounding box center [267, 257] width 342 height 236
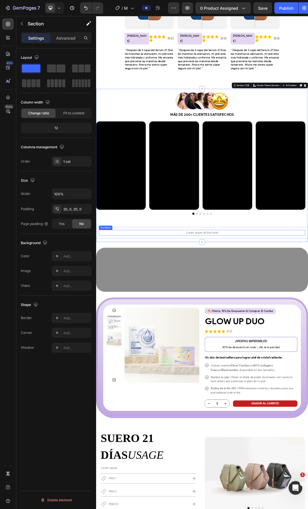
click at [252, 362] on p "Lorem ipsum all the facts" at bounding box center [267, 366] width 332 height 8
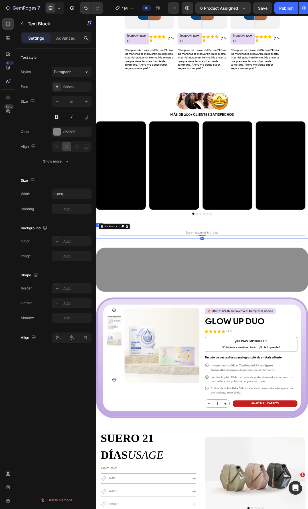
click at [253, 357] on div "Lorem ipsum all the facts Text Block 0 Row" at bounding box center [267, 366] width 342 height 19
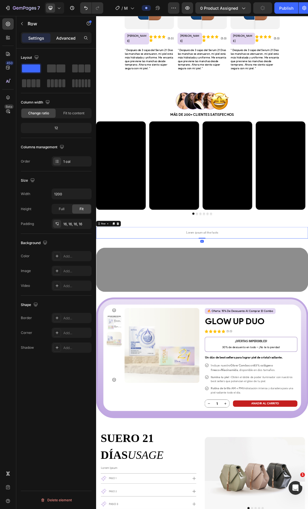
click at [58, 34] on div "Advanced" at bounding box center [66, 37] width 28 height 9
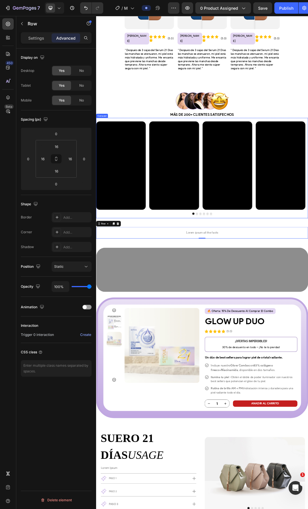
click at [307, 325] on div "Video Video Video Video Video Video Carousel" at bounding box center [267, 262] width 342 height 162
click at [290, 431] on img at bounding box center [267, 425] width 342 height 71
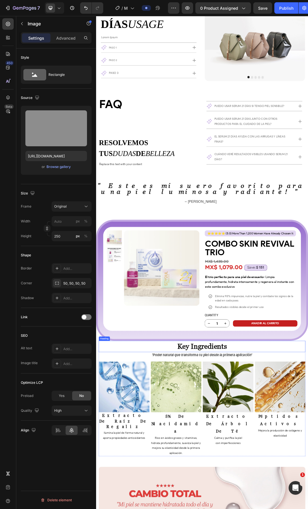
scroll to position [1577, 0]
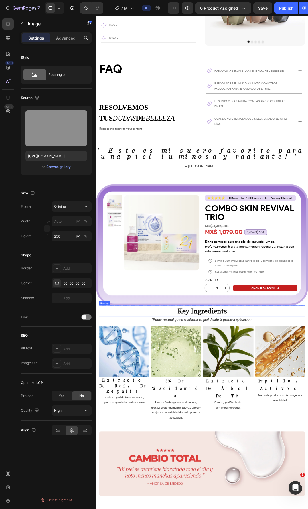
click at [261, 486] on strong "key ingredients" at bounding box center [267, 492] width 80 height 13
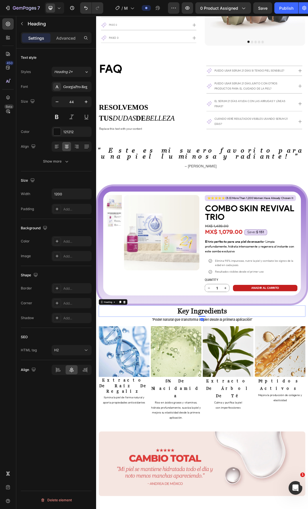
click at [177, 483] on h2 "key ingredients" at bounding box center [266, 492] width 333 height 18
click at [152, 502] on p "''Poder natural que transforma tu piel desde la primera aplicación''" at bounding box center [267, 506] width 332 height 9
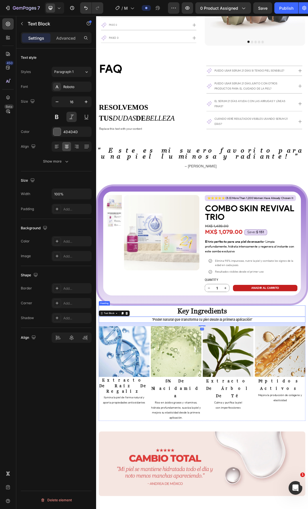
click at [307, 484] on p "⁠⁠⁠⁠⁠⁠⁠ key ingredients" at bounding box center [267, 492] width 332 height 17
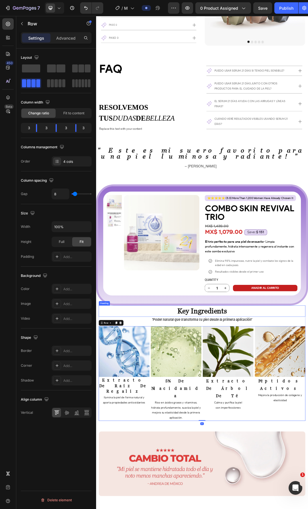
click at [193, 484] on p "⁠⁠⁠⁠⁠⁠⁠ key ingredients" at bounding box center [267, 492] width 332 height 17
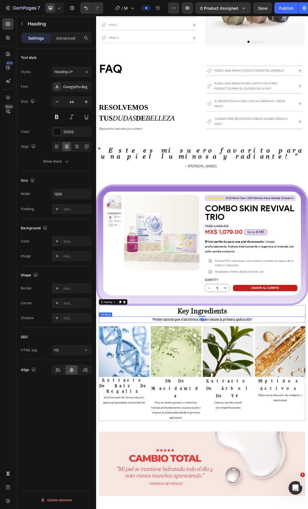
click at [158, 502] on p "''Poder natural que transforma tu piel desde la primera aplicación''" at bounding box center [267, 506] width 332 height 9
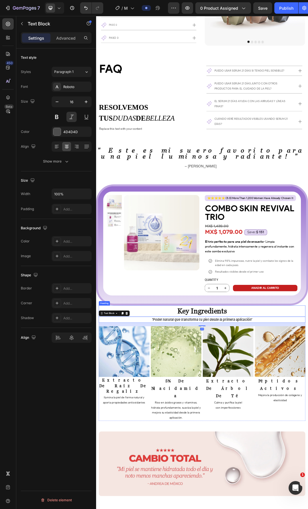
click at [118, 484] on p "⁠⁠⁠⁠⁠⁠⁠ key ingredients" at bounding box center [267, 492] width 332 height 17
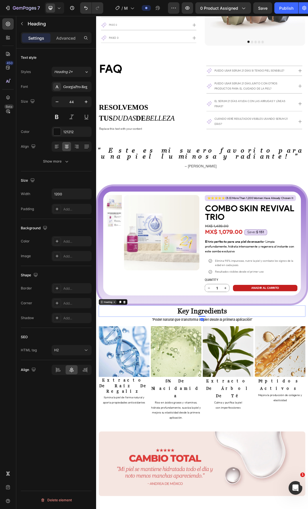
click at [126, 474] on div "Heading" at bounding box center [115, 477] width 27 height 7
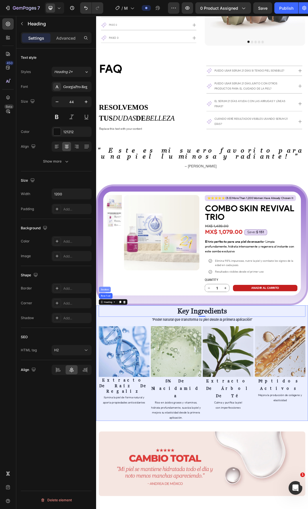
click at [111, 453] on div "Section" at bounding box center [110, 457] width 19 height 9
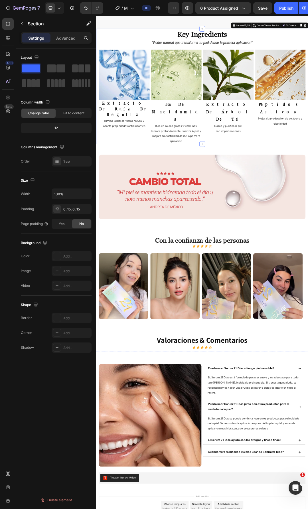
scroll to position [2232, 0]
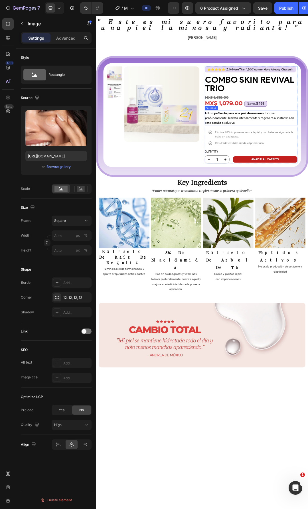
scroll to position [1520, 0]
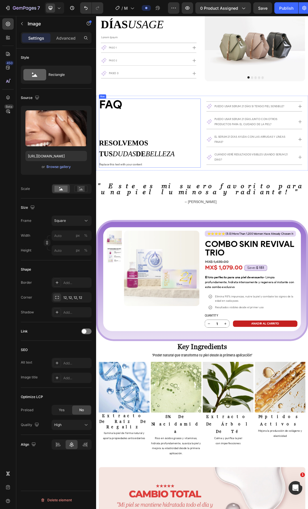
click at [215, 178] on div "FAQ Heading resolvemos tus dudas de belleza Custom Code Row Replace this text w…" at bounding box center [183, 204] width 164 height 111
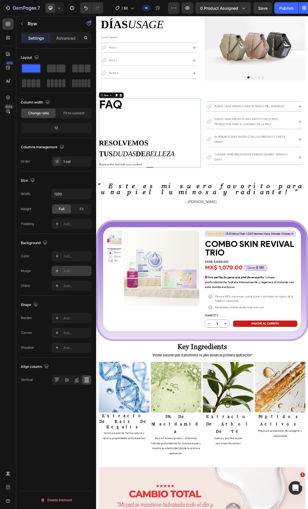
click at [66, 272] on div "Add..." at bounding box center [76, 270] width 27 height 5
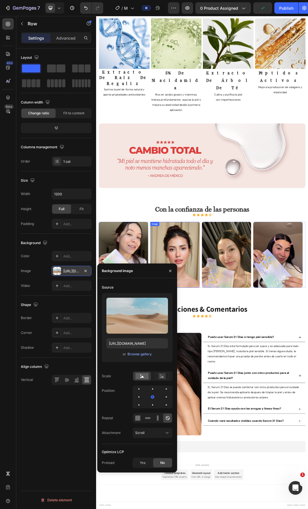
scroll to position [2232, 0]
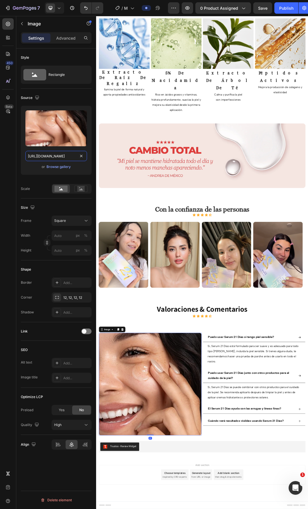
click at [50, 155] on input "https://cdn.shopify.com/s/files/1/0643/1404/8704/files/gempages_507356051327157…" at bounding box center [56, 156] width 62 height 10
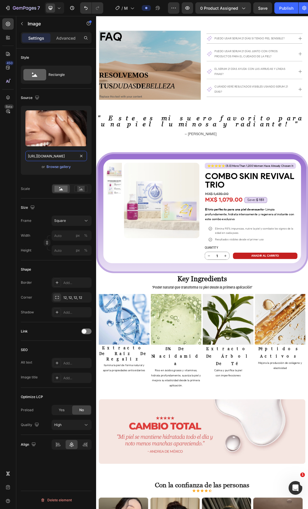
scroll to position [1548, 0]
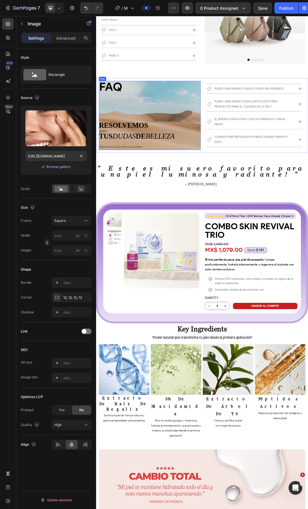
click at [209, 144] on div "FAQ Heading resolvemos tus dudas de belleza Custom Code Row Replace this text w…" at bounding box center [183, 176] width 164 height 111
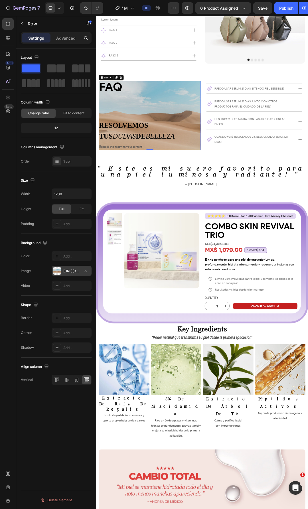
click at [62, 270] on div "https://cdn.shopify.com/s/files/1/2005/9307/files/background_settings.jpg" at bounding box center [72, 271] width 40 height 10
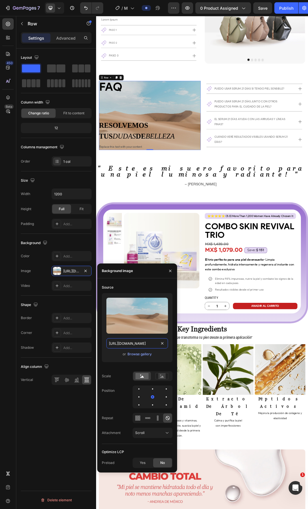
click at [141, 343] on input "https://cdn.shopify.com/s/files/1/2005/9307/files/background_settings.jpg" at bounding box center [137, 343] width 62 height 10
paste input "0643/1404/8704/files/gempages_507356051327157127-266abc85-0ab4-44ab-a7f6-4829f9…"
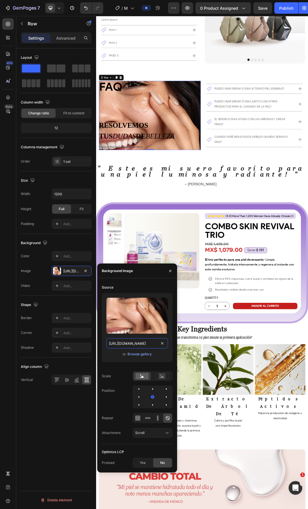
scroll to position [0, 174]
type input "https://cdn.shopify.com/s/files/1/0643/1404/8704/files/gempages_507356051327157…"
click at [162, 379] on rect at bounding box center [161, 376] width 7 height 6
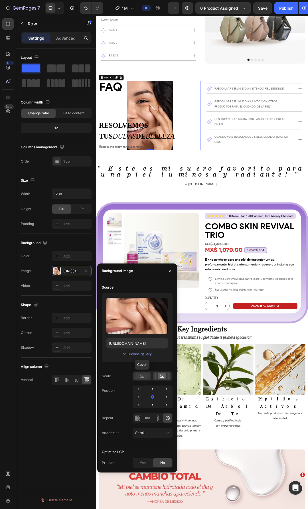
click at [133, 379] on div at bounding box center [142, 376] width 18 height 9
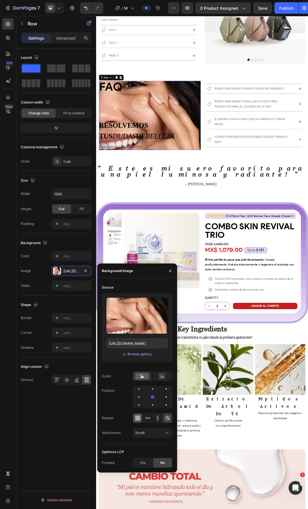
click at [138, 420] on icon at bounding box center [138, 418] width 6 height 6
click at [142, 419] on div at bounding box center [152, 418] width 40 height 10
click at [165, 419] on icon at bounding box center [168, 418] width 6 height 6
click at [158, 434] on div "Scroll" at bounding box center [149, 432] width 29 height 5
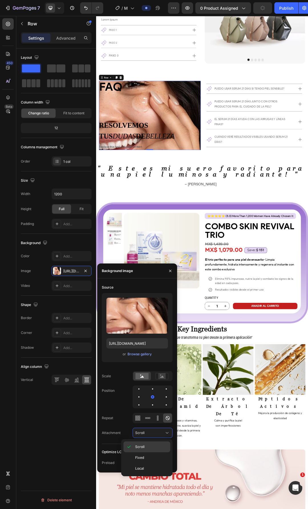
click at [144, 448] on span "Scroll" at bounding box center [139, 446] width 9 height 5
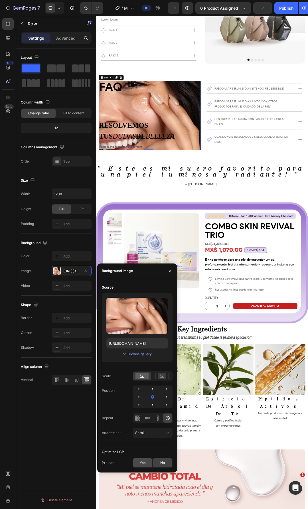
click at [145, 464] on span "Yes" at bounding box center [143, 462] width 6 height 5
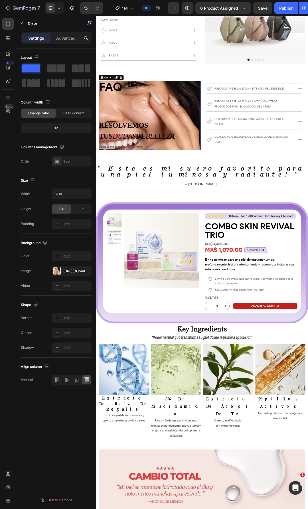
click at [64, 301] on div "Shape" at bounding box center [56, 304] width 71 height 9
click at [69, 332] on div "Add..." at bounding box center [76, 332] width 27 height 5
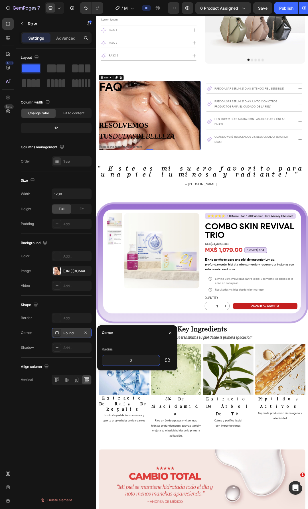
type input "20"
click at [134, 227] on div "FAQ Heading resolvemos tus dudas de belleza Custom Code Row Replace this text w…" at bounding box center [267, 176] width 342 height 121
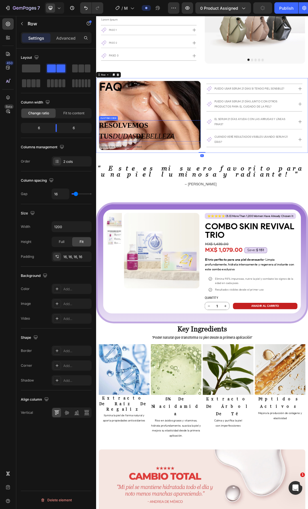
click at [166, 192] on h2 "resolvemos tus dudas de belleza" at bounding box center [183, 201] width 164 height 34
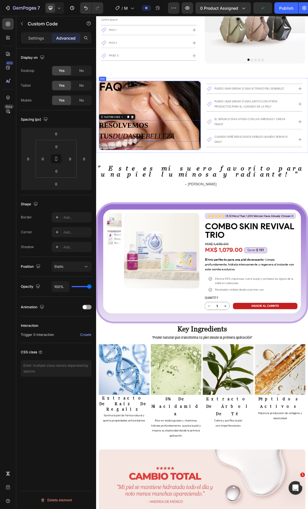
click at [195, 144] on div "FAQ Heading resolvemos tus dudas de belleza Custom Code 0 Row Replace this text…" at bounding box center [183, 176] width 164 height 111
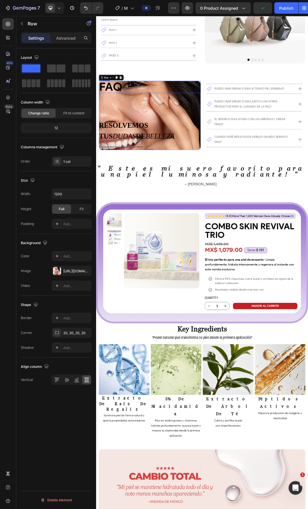
click at [134, 133] on h2 "FAQ" at bounding box center [183, 130] width 164 height 19
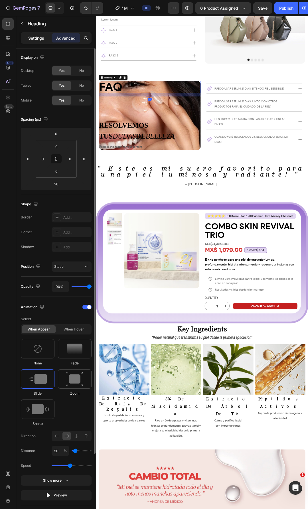
click at [38, 38] on p "Settings" at bounding box center [36, 38] width 16 height 6
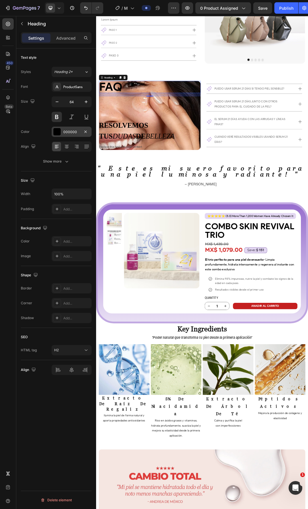
click at [60, 134] on div at bounding box center [56, 131] width 7 height 7
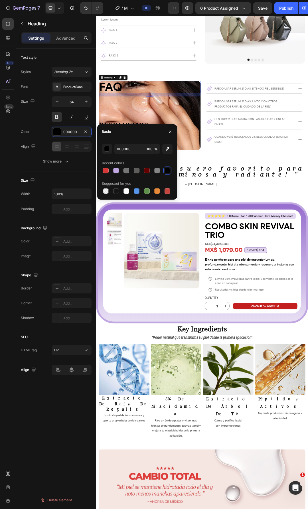
click at [135, 155] on div "000000 100 % Recent colors Suggested for you" at bounding box center [137, 169] width 71 height 51
click at [132, 150] on input "000000" at bounding box center [129, 149] width 30 height 10
type input "FFFFFF"
click at [160, 203] on span "dudas" at bounding box center [141, 209] width 37 height 13
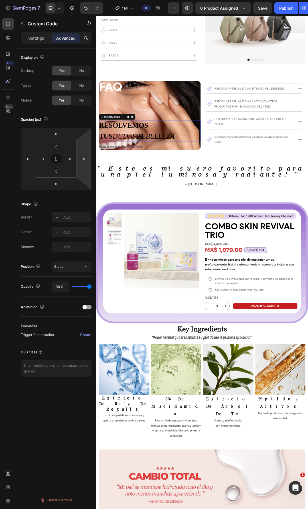
click at [163, 199] on h2 "resolvemos tus dudas de belleza" at bounding box center [183, 201] width 164 height 34
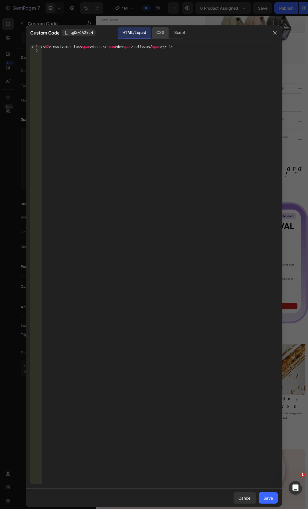
click at [163, 34] on div "CSS" at bounding box center [160, 32] width 17 height 11
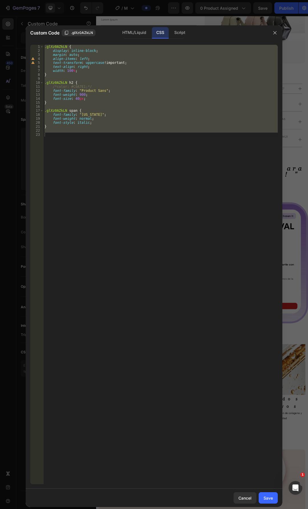
click at [81, 71] on div ".glXz0AZkLN { display : inline-block ; margin : auto ; align-items : left ; tex…" at bounding box center [160, 264] width 234 height 439
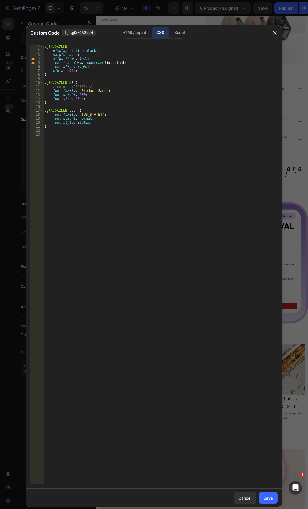
click at [98, 87] on div ".glXz0AZkLN { display : inline-block ; margin : auto ; align-items : left ; tex…" at bounding box center [160, 268] width 234 height 447
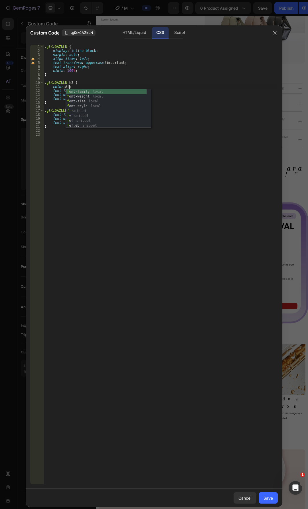
scroll to position [0, 2]
type textarea "color: #fff;"
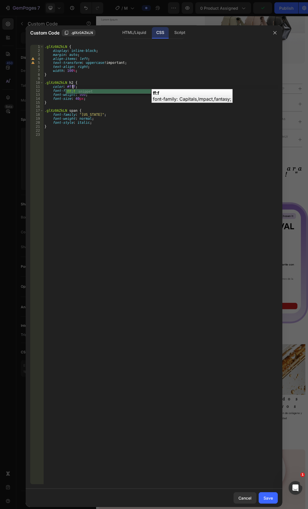
drag, startPoint x: 165, startPoint y: 221, endPoint x: 160, endPoint y: 224, distance: 5.6
click at [165, 222] on div ".glXz0AZkLN { display : inline-block ; margin : auto ; align-items : left ; tex…" at bounding box center [160, 268] width 234 height 447
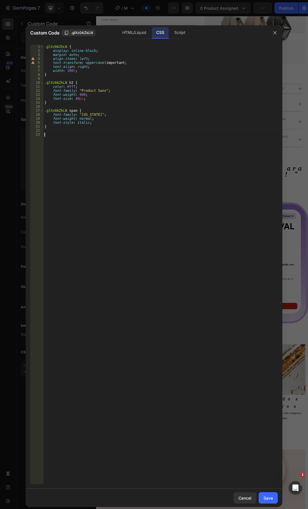
scroll to position [0, 0]
click at [271, 495] on div "Save" at bounding box center [267, 498] width 9 height 6
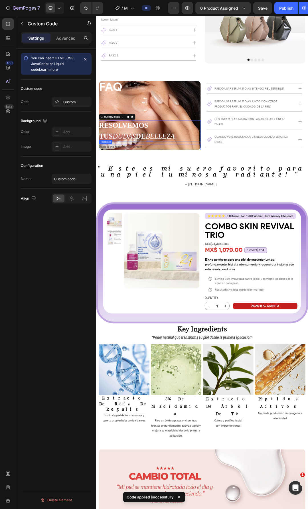
click at [170, 223] on div "Replace this text with your content" at bounding box center [183, 227] width 164 height 9
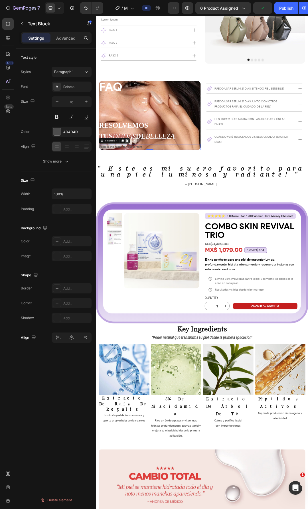
click at [146, 215] on icon at bounding box center [145, 217] width 5 height 5
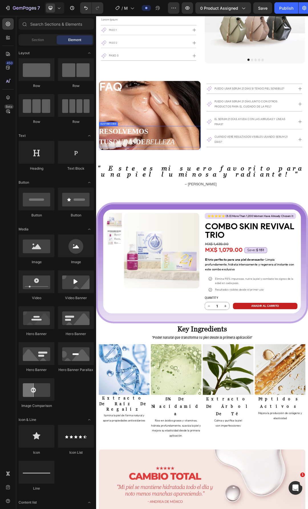
click at [191, 218] on h2 "resolvemos tus dudas de belleza" at bounding box center [183, 211] width 164 height 34
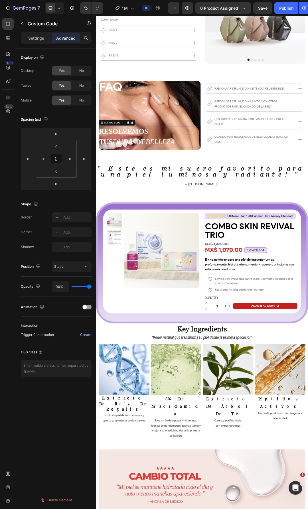
click at [181, 203] on h2 "resolvemos tus dudas de belleza" at bounding box center [183, 211] width 164 height 34
click at [198, 220] on div "resolvemos tus dudas de belleza Custom Code 0 Row" at bounding box center [183, 213] width 164 height 38
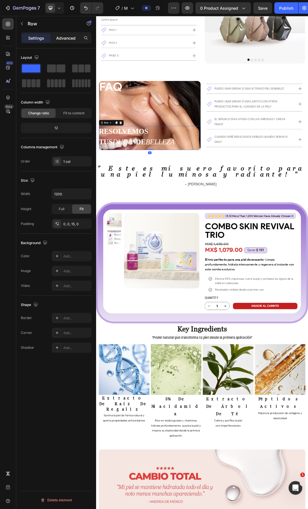
click at [70, 35] on p "Advanced" at bounding box center [65, 38] width 19 height 6
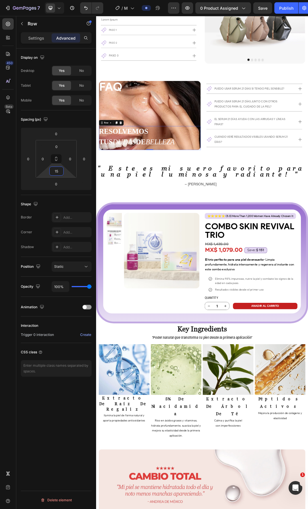
click at [61, 173] on input "15" at bounding box center [56, 171] width 11 height 9
type input "0"
click at [266, 107] on icon at bounding box center [267, 107] width 5 height 5
click at [139, 188] on div "Row" at bounding box center [121, 192] width 40 height 9
click at [146, 171] on div "FAQ Heading resolvemos tus dudas de belleza Custom Code Row 0 Row" at bounding box center [183, 176] width 164 height 111
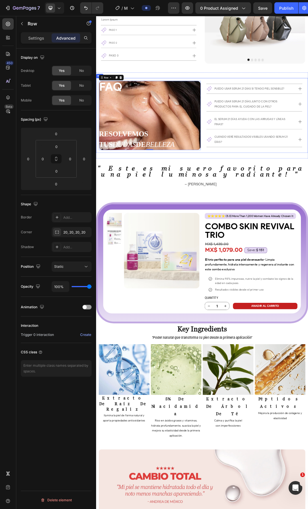
click at [98, 173] on div "FAQ Heading resolvemos tus dudas de belleza Custom Code Row Row Row 0 Puedo usa…" at bounding box center [267, 176] width 342 height 121
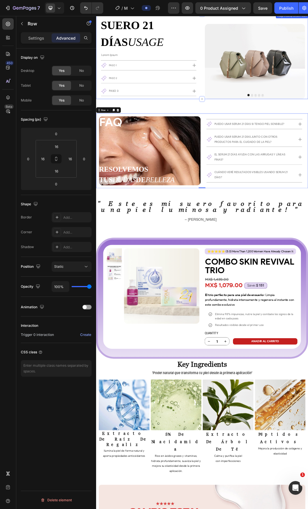
click at [98, 79] on div "suero 21 días usage Custom Code Row Lorem Ipsum Text Block Paso 1 paso 2 paso 3…" at bounding box center [267, 81] width 342 height 137
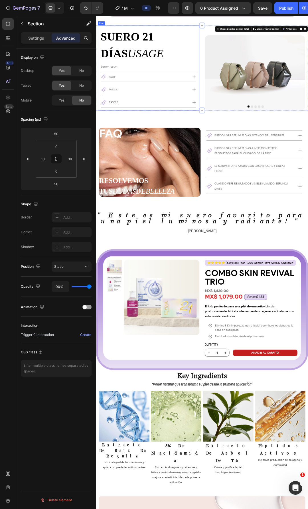
scroll to position [1434, 0]
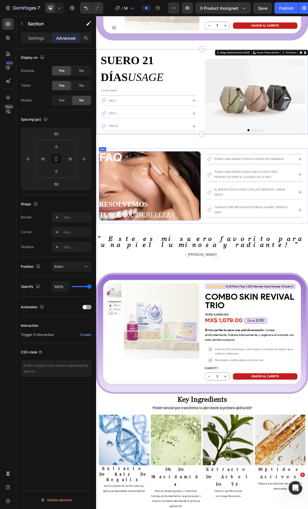
click at [255, 263] on div "FAQ Heading resolvemos tus dudas de belleza Custom Code Row Row" at bounding box center [183, 290] width 164 height 111
click at [65, 231] on div "20, 20, 20, 20" at bounding box center [71, 232] width 17 height 5
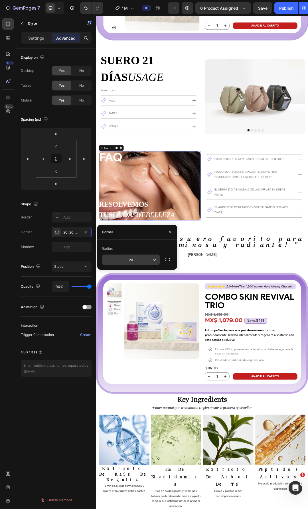
click at [140, 261] on input "20" at bounding box center [131, 259] width 58 height 10
type input "50"
click at [307, 347] on div "FAQ Heading resolvemos tus dudas de belleza Custom Code Row Row Row 0 Puedo usa…" at bounding box center [267, 290] width 342 height 139
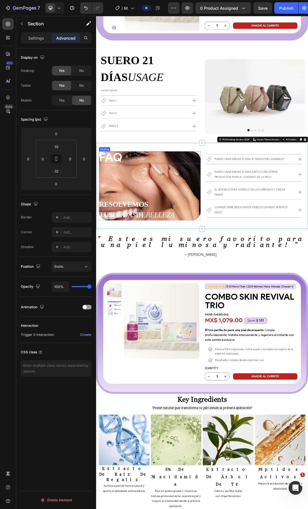
click at [134, 250] on h2 "FAQ" at bounding box center [183, 244] width 164 height 19
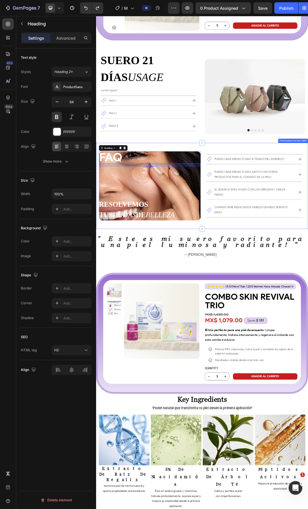
click at [184, 343] on div "FAQ Heading 20 resolvemos tus dudas de belleza Custom Code Row Row Row Puedo us…" at bounding box center [267, 290] width 342 height 139
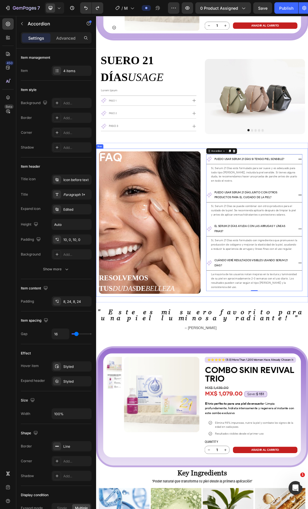
click at [282, 457] on div "FAQ Heading resolvemos tus dudas de belleza Custom Code Row Row Row Puedo usar …" at bounding box center [267, 349] width 342 height 239
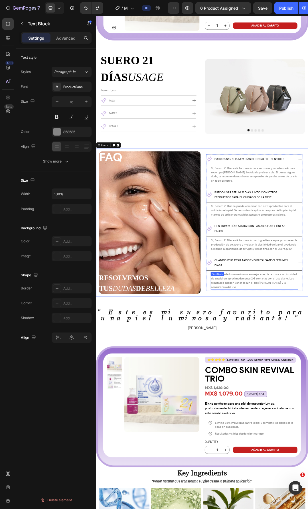
click at [264, 455] on div "FAQ Heading resolvemos tus dudas de belleza Custom Code Row Row Row Puedo usar …" at bounding box center [267, 349] width 342 height 239
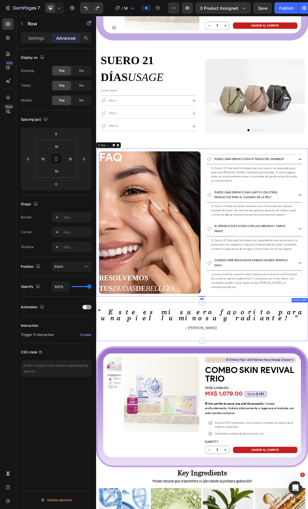
click at [307, 478] on div "" Este es mi suero favorito para una piel luminosa y radiante! " Text Block – L…" at bounding box center [267, 509] width 342 height 62
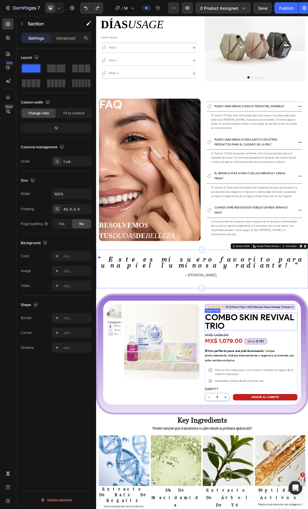
scroll to position [1495, 0]
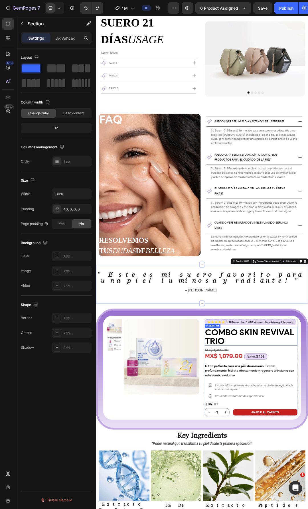
click at [127, 193] on h2 "FAQ" at bounding box center [183, 183] width 164 height 19
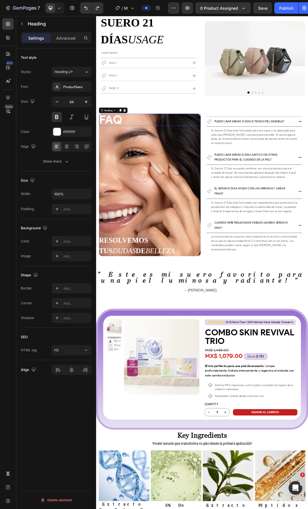
scroll to position [1463, 0]
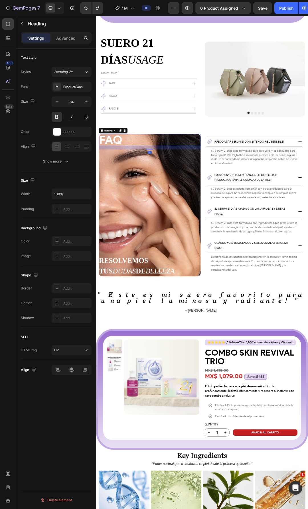
click at [153, 214] on h2 "FAQ" at bounding box center [183, 215] width 164 height 19
click at [157, 234] on div "FAQ Heading 20 resolvemos tus dudas de belleza Custom Code Row Row" at bounding box center [183, 321] width 164 height 230
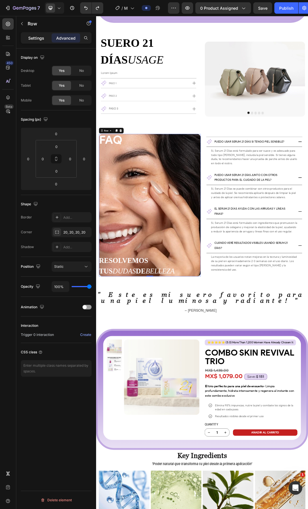
click at [37, 38] on p "Settings" at bounding box center [36, 38] width 16 height 6
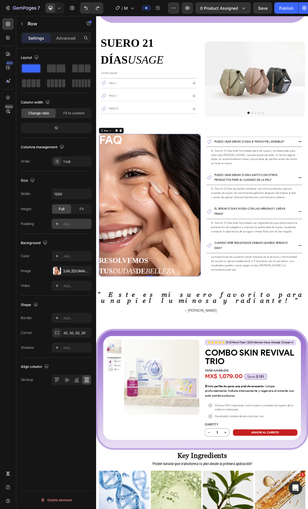
click at [72, 225] on div "Add..." at bounding box center [76, 223] width 27 height 5
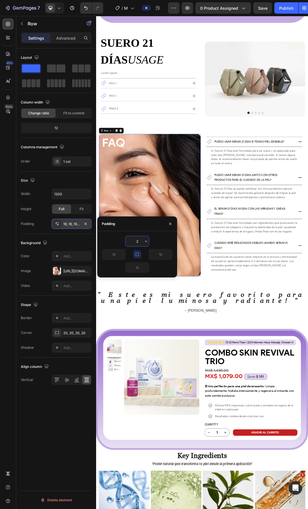
type input "20"
click at [265, 331] on div "FAQ Heading resolvemos tus dudas de belleza Custom Code Row Row Row 0 Puedo usa…" at bounding box center [267, 321] width 342 height 239
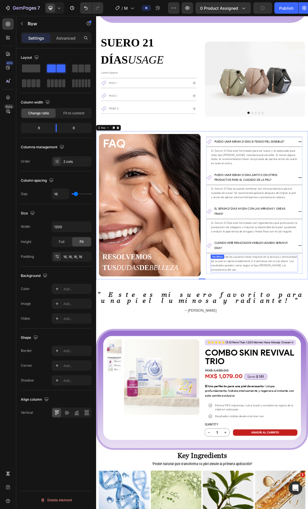
scroll to position [1548, 0]
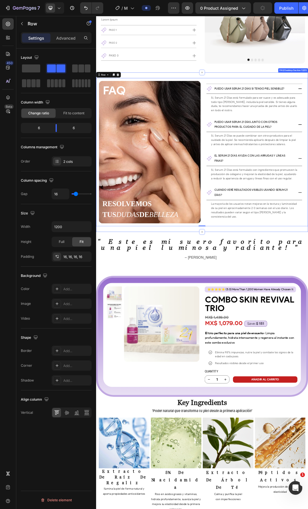
click at [297, 354] on div "FAQ Heading resolvemos tus dudas de belleza Custom Code Row Row Row Puedo usar …" at bounding box center [267, 235] width 342 height 257
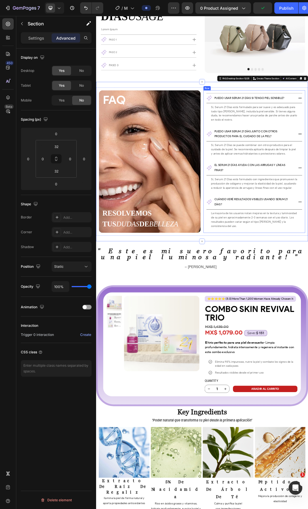
scroll to position [1491, 0]
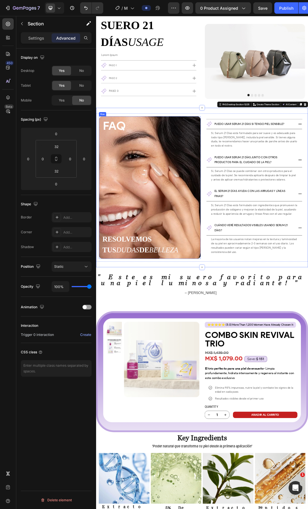
click at [193, 324] on div "FAQ Heading resolvemos tus dudas de belleza Custom Code Row Row" at bounding box center [182, 292] width 153 height 219
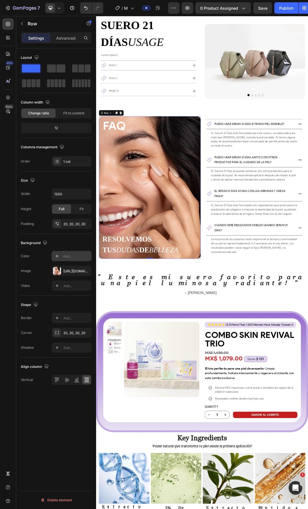
click at [66, 255] on div "Add..." at bounding box center [76, 256] width 27 height 5
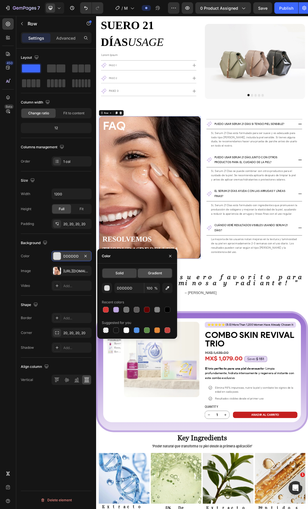
click at [153, 273] on span "Gradient" at bounding box center [155, 272] width 14 height 5
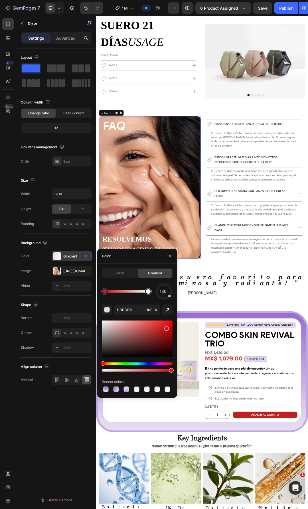
drag, startPoint x: 137, startPoint y: 329, endPoint x: 163, endPoint y: 282, distance: 54.2
click at [166, 327] on div at bounding box center [137, 338] width 71 height 36
click at [170, 258] on icon "button" at bounding box center [170, 256] width 5 height 5
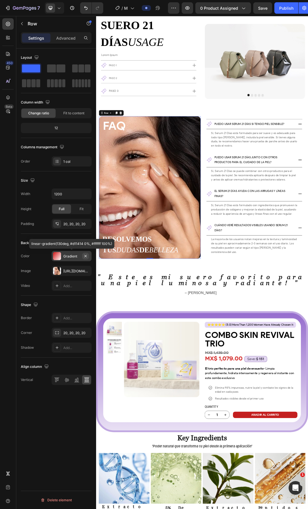
click at [86, 257] on icon "button" at bounding box center [85, 256] width 5 height 5
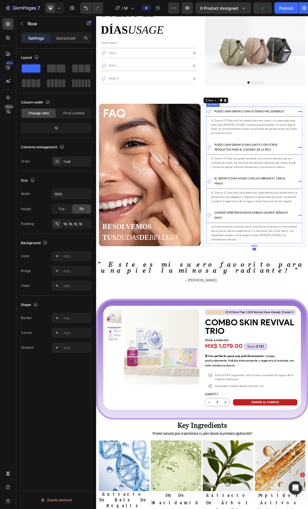
scroll to position [1577, 0]
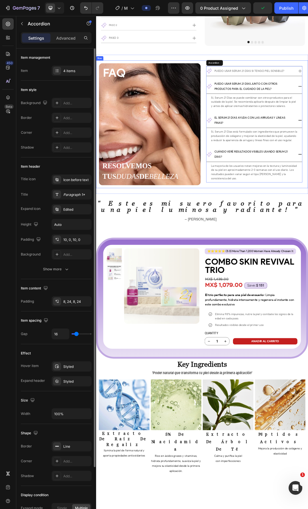
scroll to position [1434, 0]
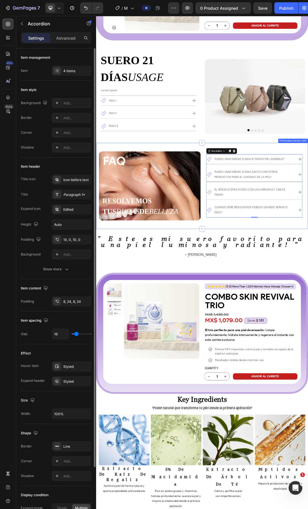
click at [307, 346] on div "FAQ Heading resolvemos tus dudas de belleza Custom Code Row Row Row Puedo usar …" at bounding box center [267, 290] width 342 height 139
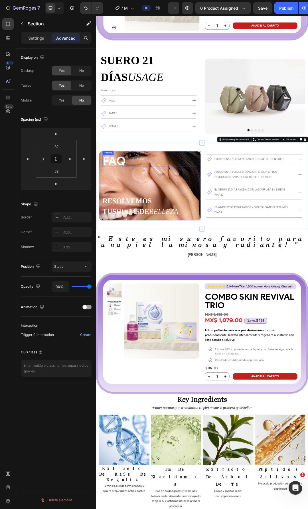
click at [138, 252] on p "FAQ" at bounding box center [183, 250] width 152 height 18
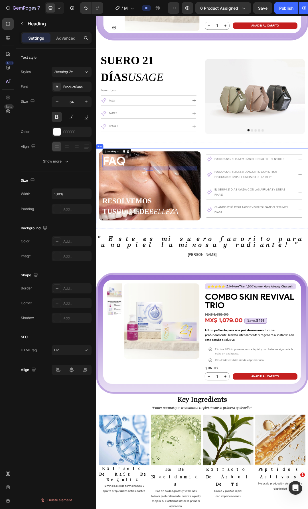
click at [265, 263] on div "FAQ Heading 20 resolvemos tus dudas de belleza Custom Code Row Row Row Puedo us…" at bounding box center [267, 290] width 342 height 121
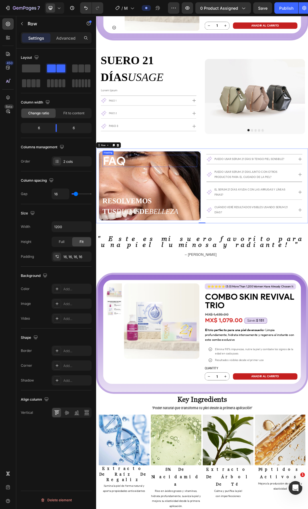
click at [133, 252] on p "FAQ" at bounding box center [183, 250] width 152 height 18
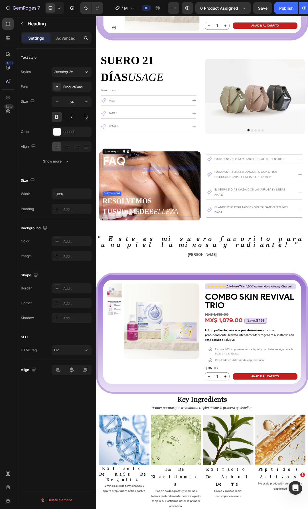
click at [135, 307] on h2 "resolvemos tus dudas de belleza" at bounding box center [182, 323] width 153 height 34
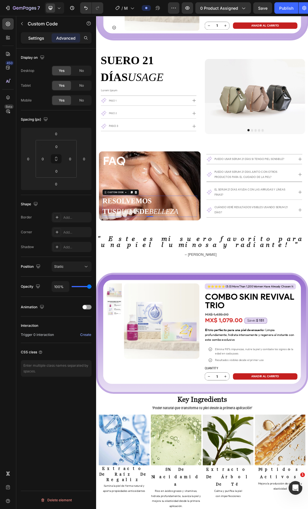
click at [41, 38] on p "Settings" at bounding box center [36, 38] width 16 height 6
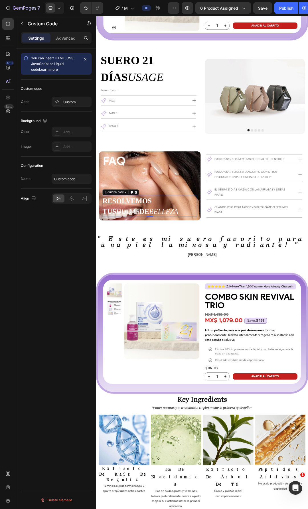
click at [201, 316] on h2 "resolvemos tus dudas de belleza" at bounding box center [182, 323] width 153 height 34
click at [273, 346] on div "FAQ Heading resolvemos tus dudas de belleza Custom Code 0 Row Row Row Puedo usa…" at bounding box center [267, 290] width 342 height 139
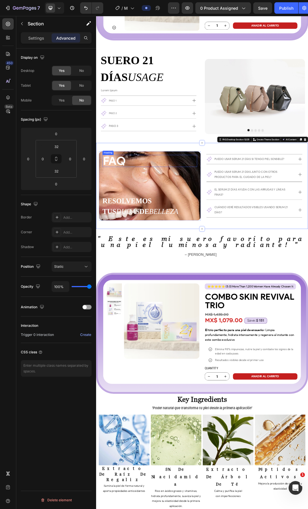
click at [119, 251] on p "FAQ" at bounding box center [183, 250] width 152 height 18
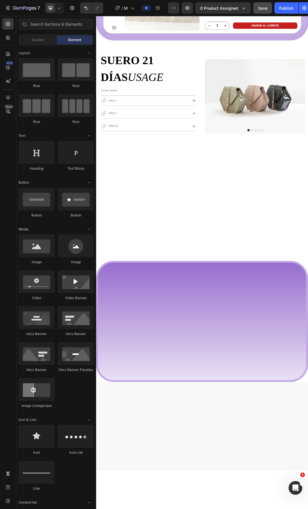
click at [264, 10] on span "Save" at bounding box center [262, 8] width 9 height 5
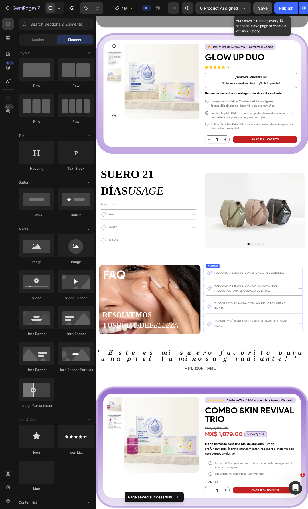
scroll to position [1308, 0]
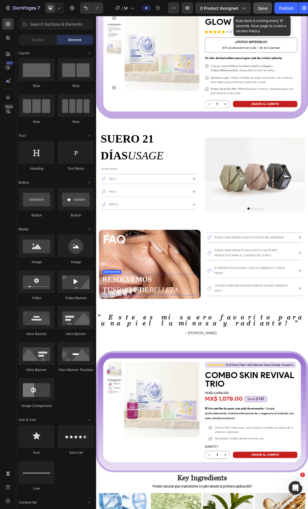
click at [252, 454] on h2 "resolvemos tus dudas de belleza" at bounding box center [182, 450] width 153 height 34
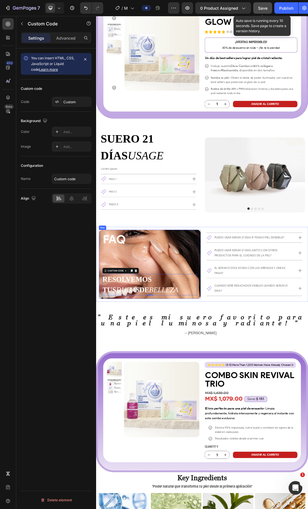
click at [259, 408] on div "FAQ Heading resolvemos tus dudas de belleza Custom Code 0 Row Row Row" at bounding box center [183, 416] width 164 height 111
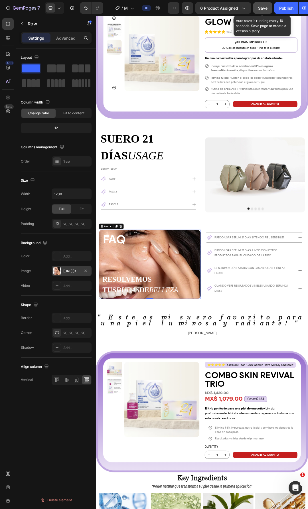
click at [58, 271] on div at bounding box center [57, 271] width 8 height 8
click at [63, 333] on div "20, 20, 20, 20" at bounding box center [72, 332] width 40 height 10
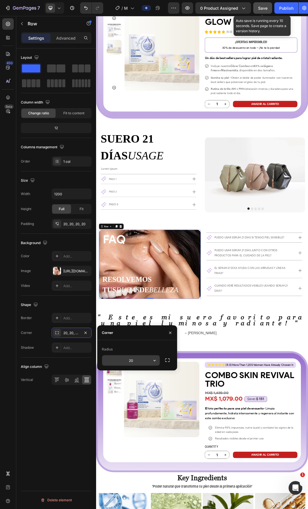
click at [134, 361] on input "20" at bounding box center [131, 360] width 58 height 10
type input "50"
click at [300, 474] on div "FAQ Heading resolvemos tus dudas de belleza Custom Code Row Row Row 0 Puedo usa…" at bounding box center [267, 416] width 342 height 139
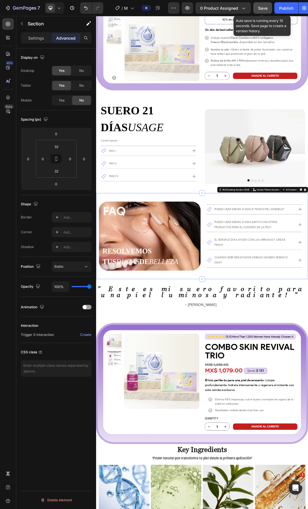
scroll to position [1365, 0]
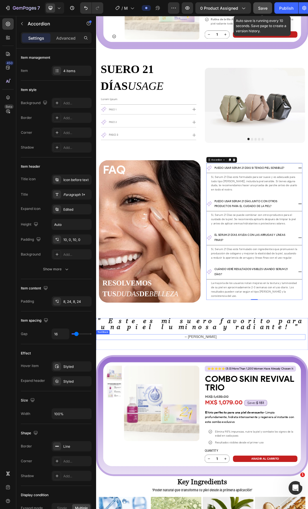
scroll to position [1422, 0]
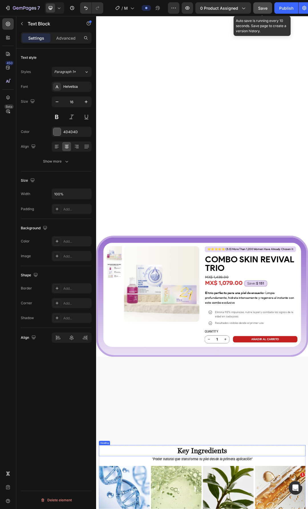
scroll to position [2350, 0]
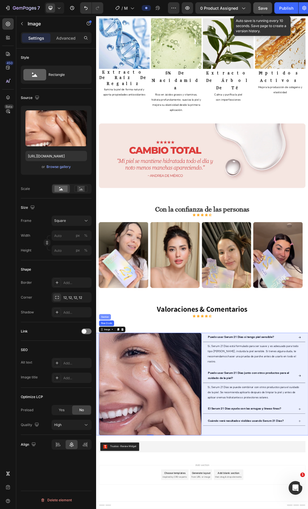
click at [111, 503] on div "Section" at bounding box center [110, 501] width 15 height 3
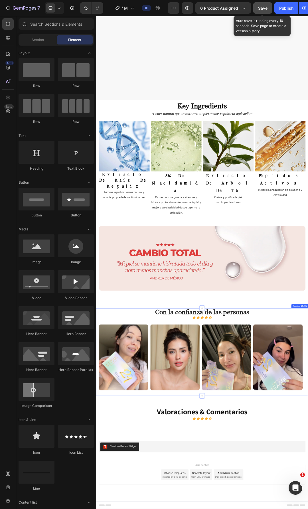
scroll to position [2187, 0]
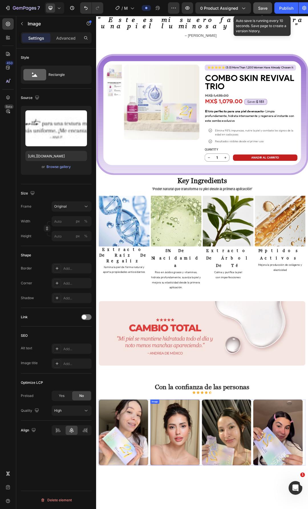
scroll to position [1759, 0]
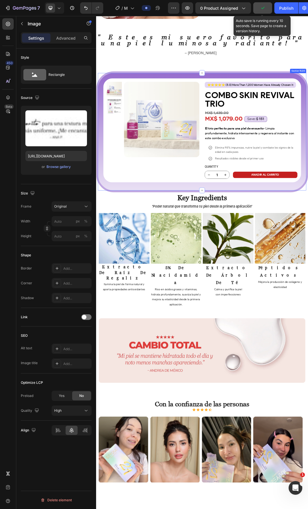
click at [230, 268] on div "Product Images Row Icon Icon Icon Icon Icon Icon List Más de 1.200 mujeres ya l…" at bounding box center [266, 203] width 319 height 173
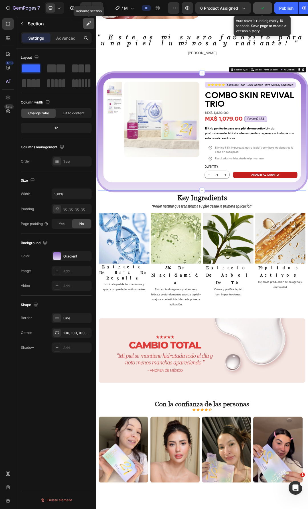
click at [87, 25] on icon "button" at bounding box center [87, 24] width 3 height 3
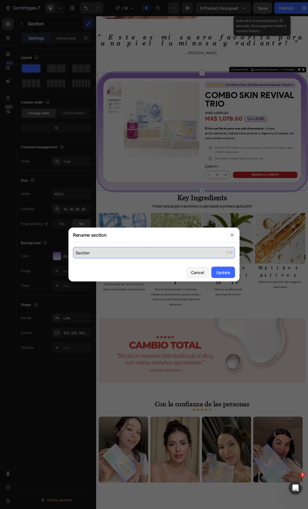
click at [108, 254] on input "Section" at bounding box center [154, 252] width 162 height 11
type input "Combo Sale 2 Section"
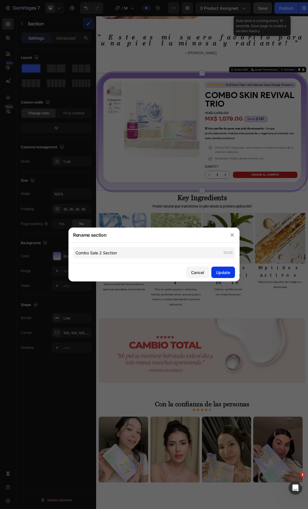
click at [227, 273] on div "Update" at bounding box center [223, 272] width 14 height 6
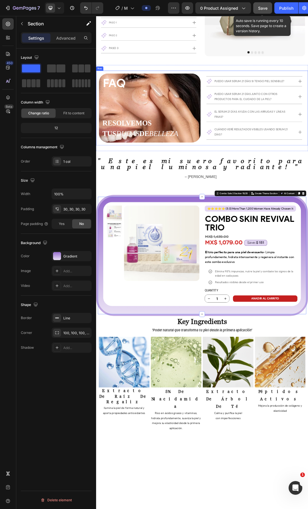
scroll to position [1389, 0]
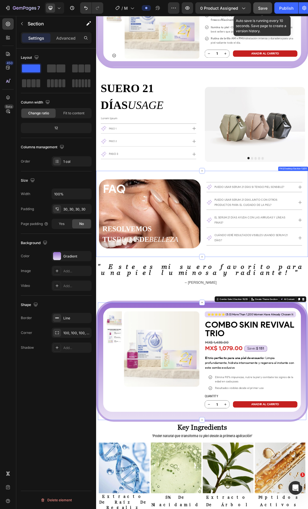
click at [268, 272] on div "FAQ Heading resolvemos tus dudas de belleza Custom Code Row Row Row Puedo usar …" at bounding box center [267, 335] width 342 height 139
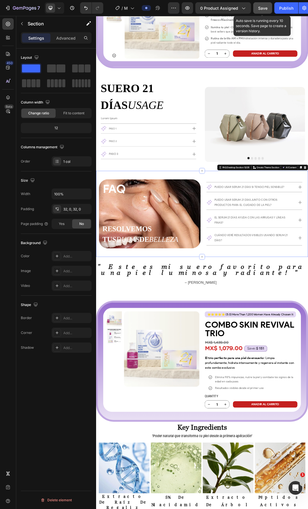
click at [285, 273] on div "FAQ Heading resolvemos tus dudas de belleza Custom Code Row Row Row Puedo usar …" at bounding box center [267, 335] width 342 height 139
click at [281, 271] on div "FAQ Heading resolvemos tus dudas de belleza Custom Code Row Row Row Puedo usar …" at bounding box center [267, 335] width 342 height 139
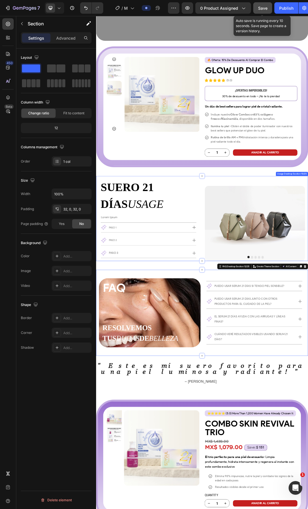
scroll to position [1218, 0]
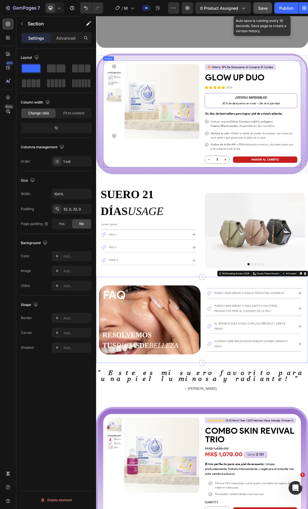
click at [256, 257] on div "Product Images 🔥 oferta: 15% de descuento al comprar el combo Text Block Buy 2 …" at bounding box center [266, 174] width 319 height 172
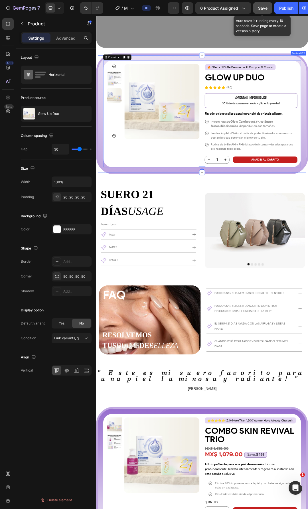
click at [125, 267] on div "Product Images 🔥 oferta: 15% de descuento al comprar el combo Text Block Buy 2 …" at bounding box center [267, 174] width 342 height 195
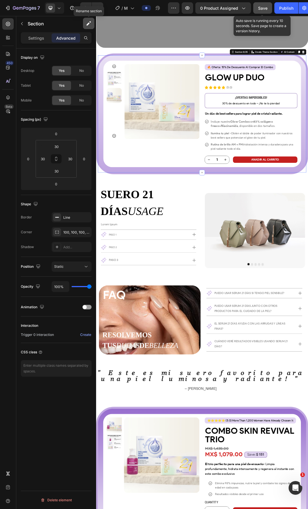
click at [90, 21] on icon "button" at bounding box center [89, 21] width 1 height 1
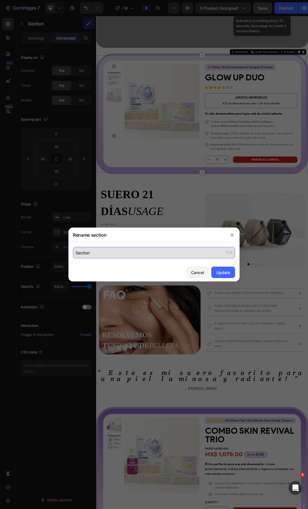
click at [140, 256] on input "Section" at bounding box center [154, 252] width 162 height 11
type input "Combo Sale 1 Section"
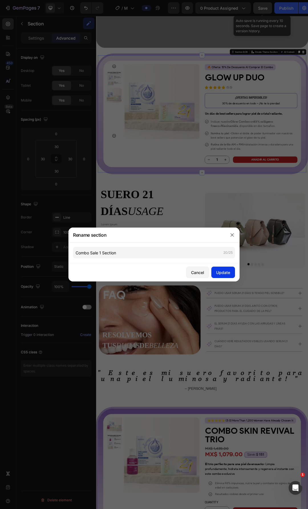
click at [222, 274] on div "Update" at bounding box center [223, 272] width 14 height 6
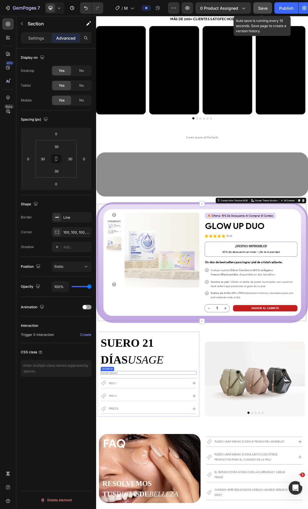
scroll to position [990, 0]
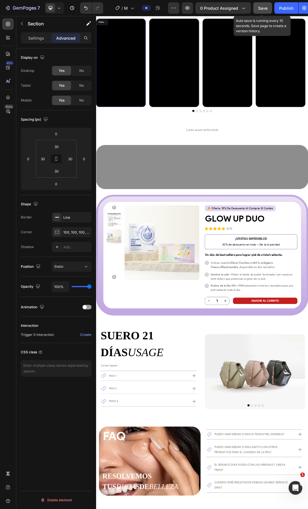
click at [170, 146] on video at bounding box center [136, 92] width 80 height 142
click at [232, 176] on div "Video Video Video Video Video Video Carousel 0" at bounding box center [267, 96] width 342 height 162
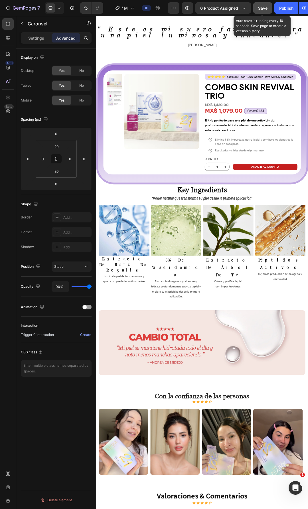
scroll to position [1731, 0]
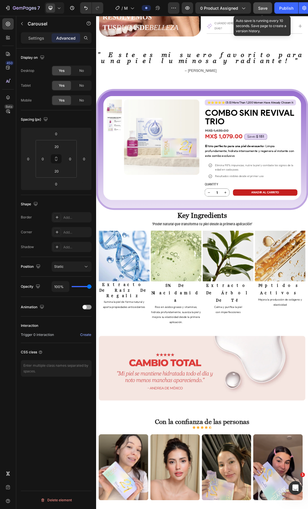
click at [263, 6] on span "Save" at bounding box center [262, 8] width 9 height 5
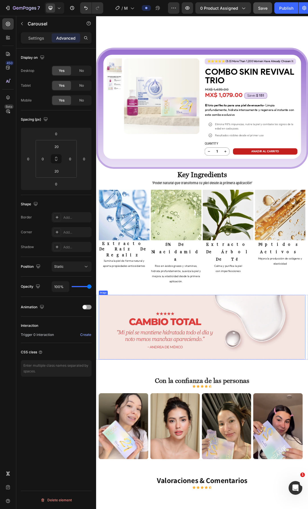
scroll to position [1926, 0]
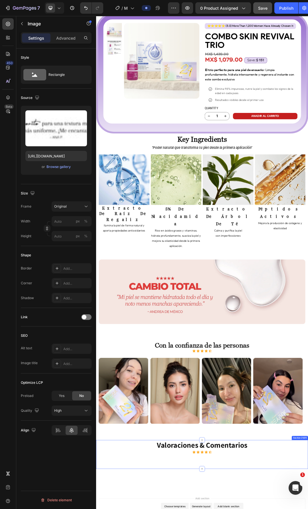
scroll to position [1669, 0]
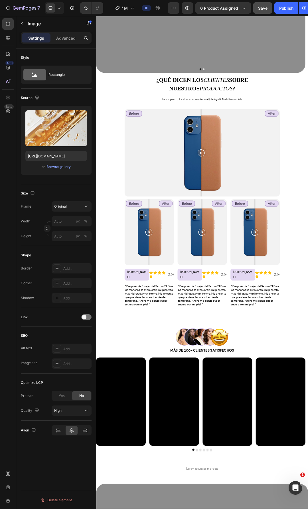
scroll to position [0, 0]
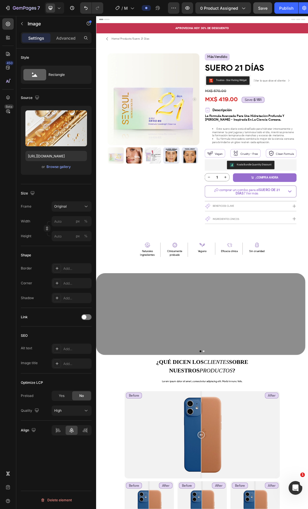
click at [261, 10] on span "Save" at bounding box center [262, 8] width 9 height 5
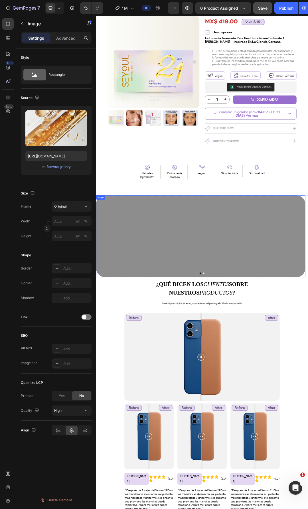
scroll to position [456, 0]
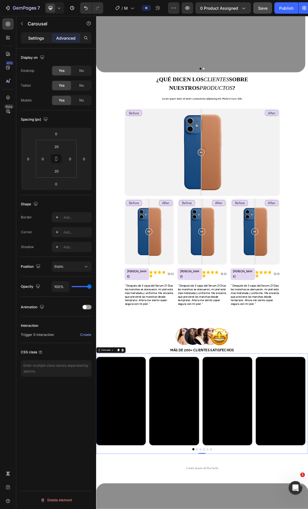
click at [40, 41] on div "Settings" at bounding box center [36, 37] width 28 height 9
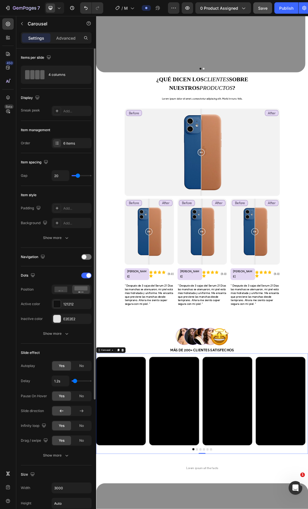
scroll to position [57, 0]
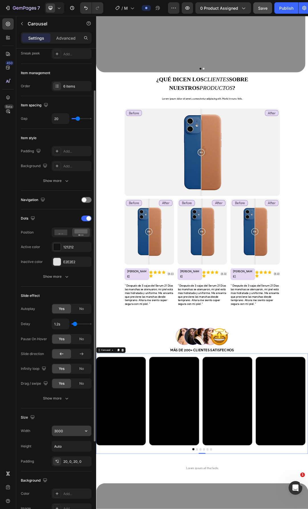
click at [64, 432] on input "3000" at bounding box center [71, 430] width 39 height 10
click at [83, 431] on icon "button" at bounding box center [86, 431] width 6 height 6
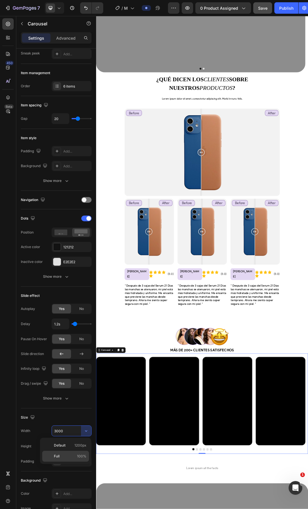
click at [67, 456] on p "Full 100%" at bounding box center [70, 455] width 32 height 5
type input "100%"
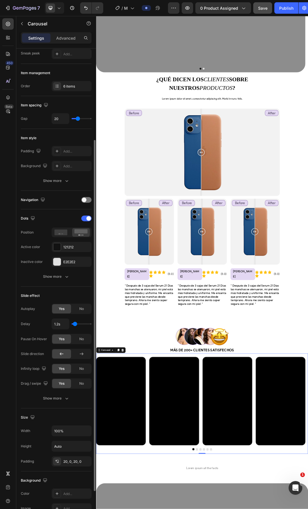
scroll to position [85, 0]
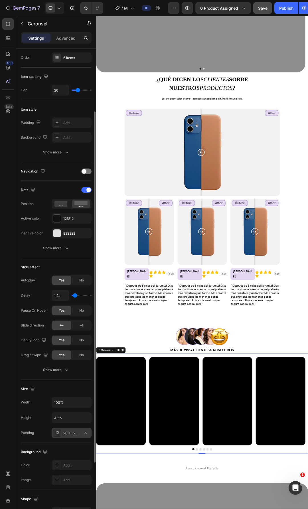
click at [66, 433] on div "20, 0, 20, 0" at bounding box center [71, 432] width 17 height 5
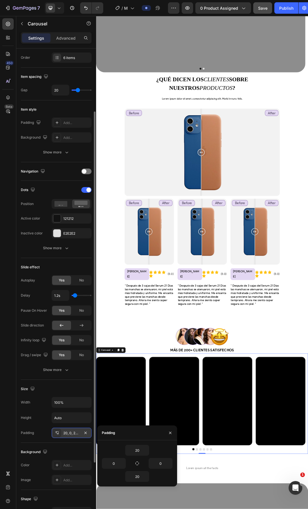
click at [66, 433] on div "20, 0, 20, 0" at bounding box center [71, 432] width 17 height 5
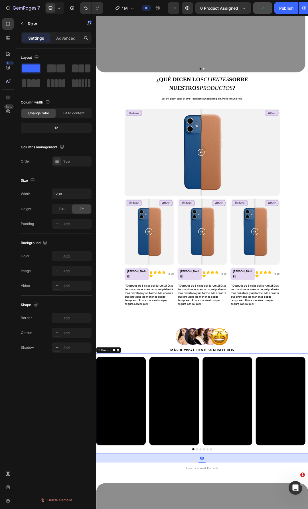
scroll to position [0, 0]
click at [84, 195] on icon "button" at bounding box center [86, 194] width 6 height 6
click at [72, 218] on p "Full 100%" at bounding box center [70, 219] width 32 height 5
type input "100%"
click at [65, 40] on p "Advanced" at bounding box center [65, 38] width 19 height 6
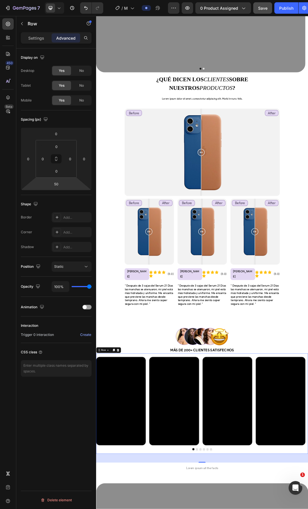
click at [65, 0] on html "7 Version history / MEX_Serum 21 ngày 2 (Thy - Nga - TP) - Draft v1.0 Preview 0…" at bounding box center [154, 0] width 308 height 0
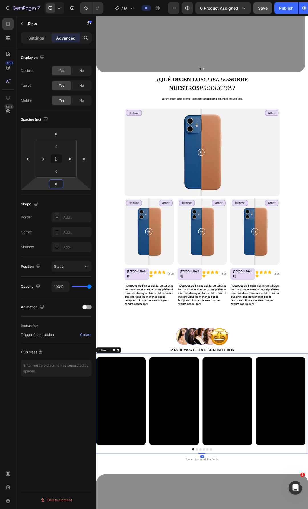
type input "0"
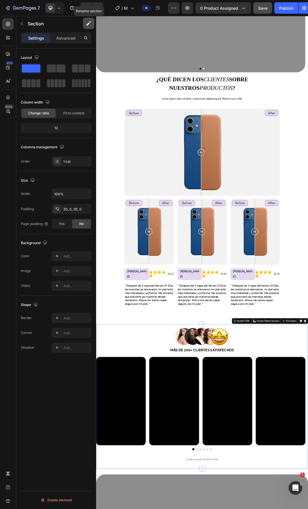
click at [88, 25] on icon "button" at bounding box center [87, 24] width 3 height 3
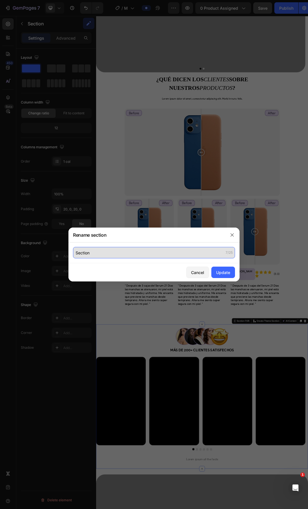
click at [115, 257] on input "Section" at bounding box center [154, 252] width 162 height 11
type input "Video Feedbacks Section"
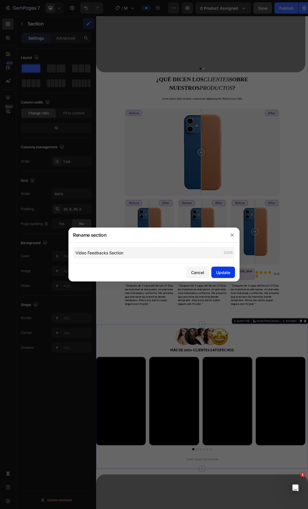
click at [215, 273] on button "Update" at bounding box center [223, 271] width 24 height 11
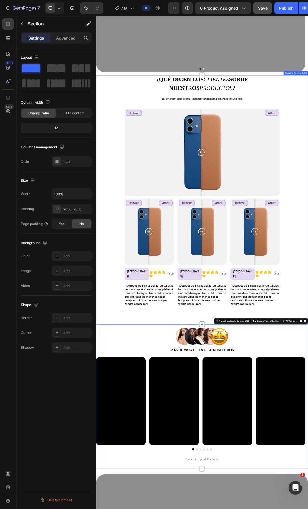
click at [125, 469] on div "¿QUÉ DICEN LOS CLIENTES SOBRE NUESTROS PRODUCTOS ? Custom Code Lorem ipsum dolo…" at bounding box center [266, 306] width 313 height 388
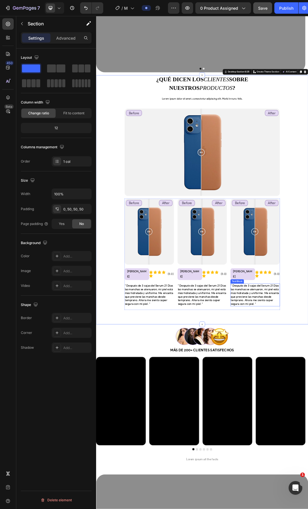
scroll to position [403, 0]
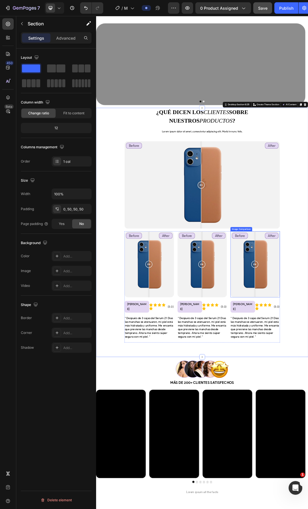
click at [155, 208] on p "Lorem ipsum dolor sit amet, consectetur adipiscing elit. Morbi in nunc felis." at bounding box center [267, 202] width 312 height 11
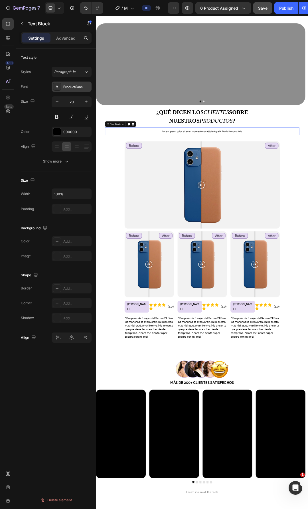
scroll to position [313, 0]
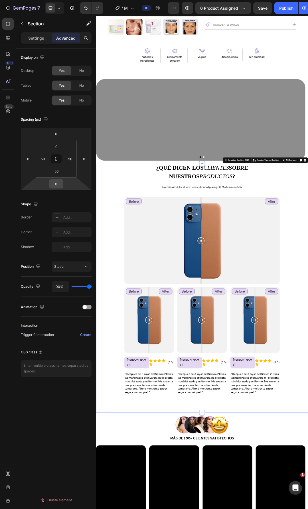
click at [56, 185] on input "0" at bounding box center [55, 184] width 11 height 9
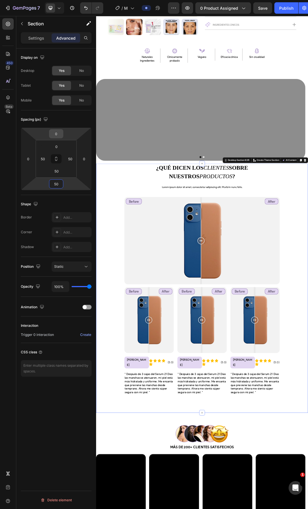
type input "50"
click at [58, 132] on input "0" at bounding box center [55, 133] width 11 height 9
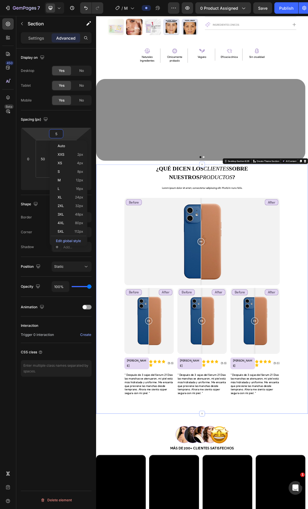
type input "50"
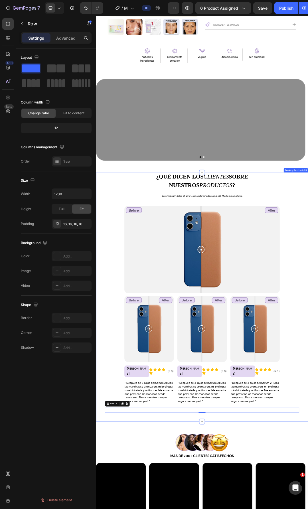
click at [307, 276] on div "¿QUÉ DICEN LOS CLIENTES SOBRE NUESTROS PRODUCTOS ? Custom Code Lorem ipsum dolo…" at bounding box center [266, 462] width 313 height 388
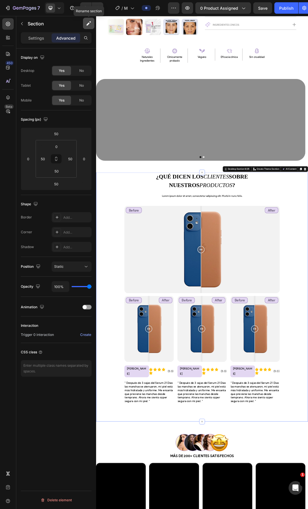
click at [87, 23] on icon "button" at bounding box center [89, 24] width 6 height 6
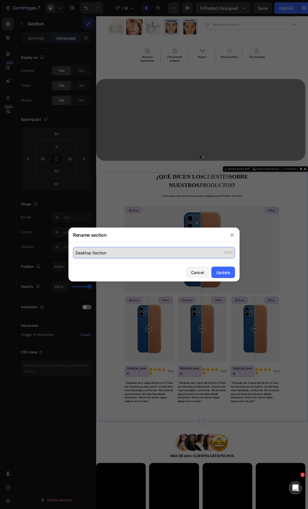
click at [80, 257] on input "Desktop Section" at bounding box center [154, 252] width 162 height 11
click at [74, 254] on input "Desktop Section" at bounding box center [154, 252] width 162 height 11
type input "A/B Desktop Section"
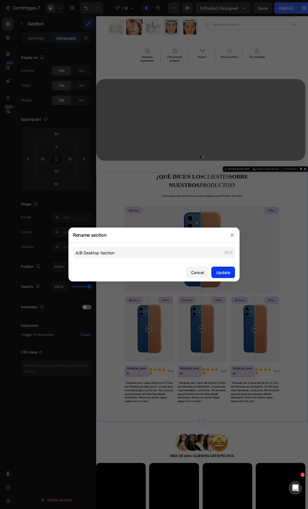
click at [218, 272] on div "Update" at bounding box center [223, 272] width 14 height 6
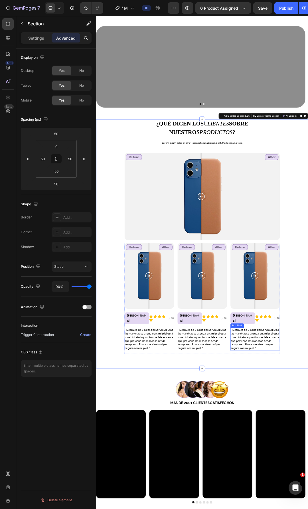
scroll to position [456, 0]
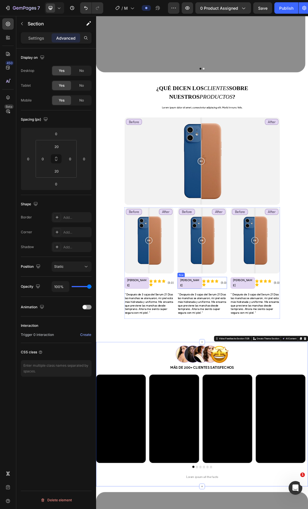
scroll to position [421, 0]
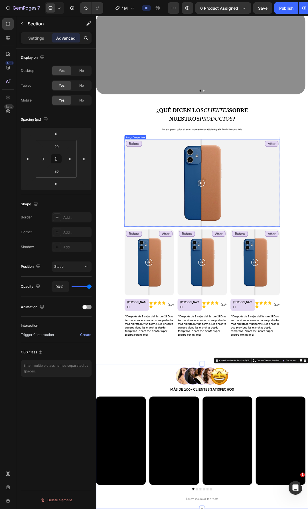
click at [188, 142] on img at bounding box center [265, 77] width 338 height 132
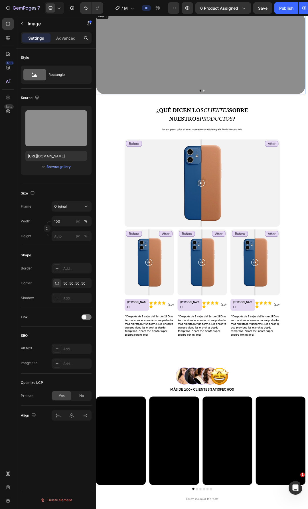
scroll to position [313, 0]
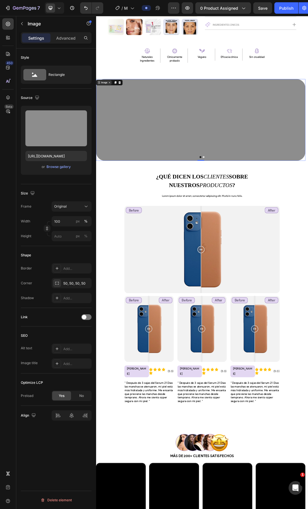
click at [104, 124] on div "Image" at bounding box center [109, 123] width 12 height 5
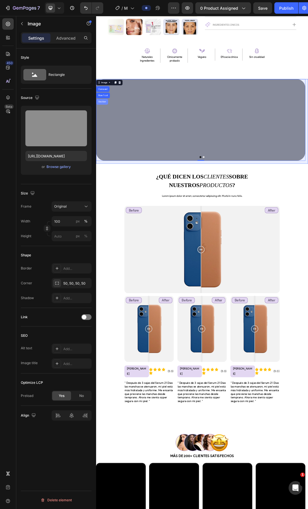
click at [107, 155] on div "Section" at bounding box center [106, 154] width 15 height 3
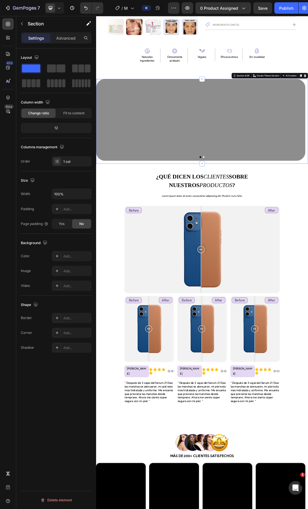
click at [66, 43] on div "Settings Advanced" at bounding box center [56, 37] width 71 height 11
click at [67, 38] on p "Advanced" at bounding box center [65, 38] width 19 height 6
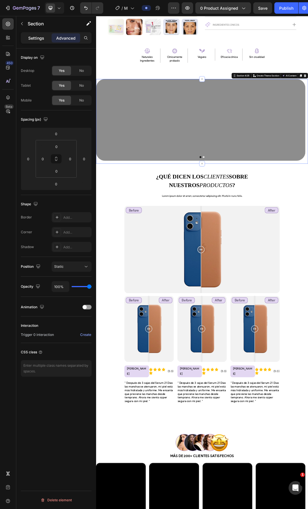
click at [37, 37] on p "Settings" at bounding box center [36, 38] width 16 height 6
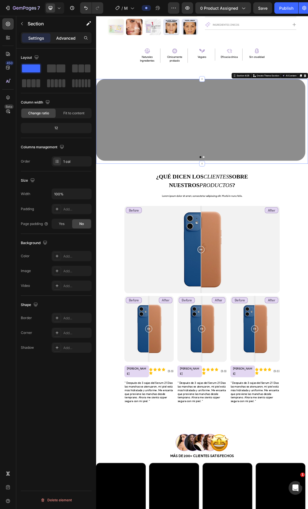
click at [58, 39] on p "Advanced" at bounding box center [65, 38] width 19 height 6
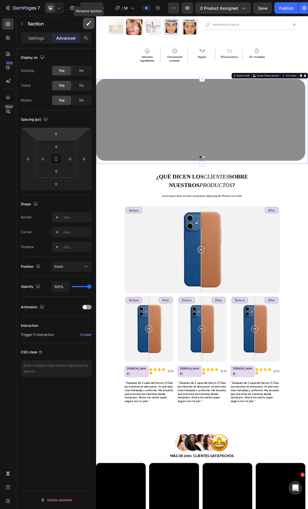
click at [90, 22] on icon "button" at bounding box center [89, 21] width 1 height 1
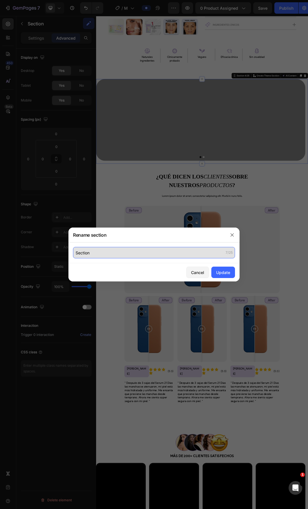
click at [130, 258] on input "Section" at bounding box center [154, 252] width 162 height 11
click at [107, 256] on input "Large Banner PC Section" at bounding box center [154, 252] width 162 height 11
type input "Large Banner PC Section"
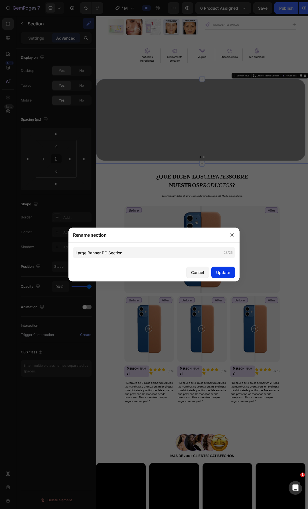
click at [223, 271] on div "Update" at bounding box center [223, 272] width 14 height 6
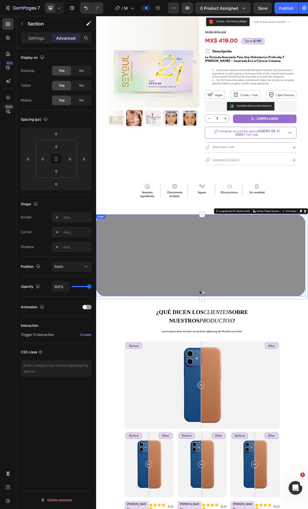
scroll to position [28, 0]
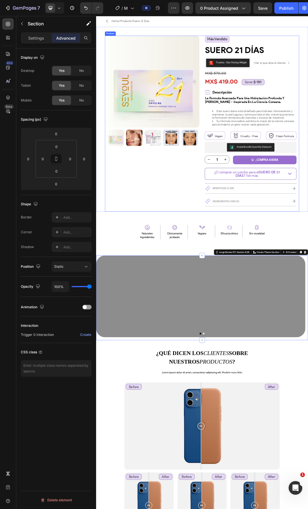
click at [200, 310] on div "Product Images Row" at bounding box center [189, 190] width 148 height 284
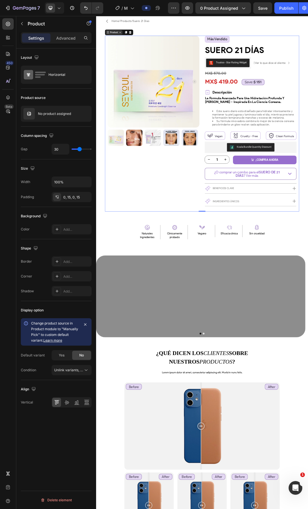
click at [129, 40] on div "Product" at bounding box center [124, 42] width 15 height 5
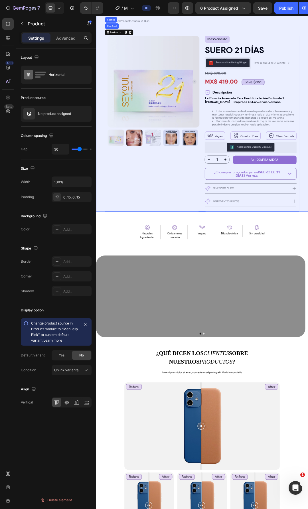
click at [119, 21] on div "Section" at bounding box center [120, 22] width 15 height 3
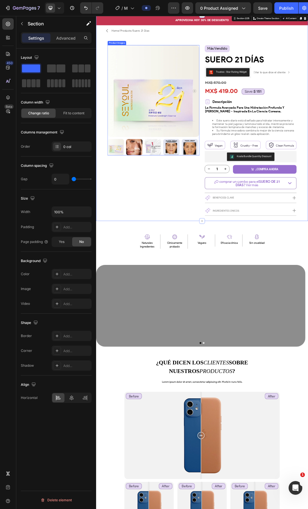
scroll to position [0, 0]
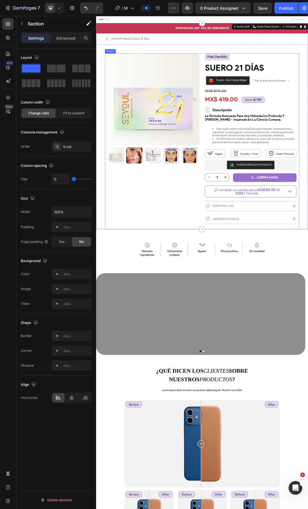
click at [231, 288] on div "Product Images Row" at bounding box center [189, 218] width 148 height 284
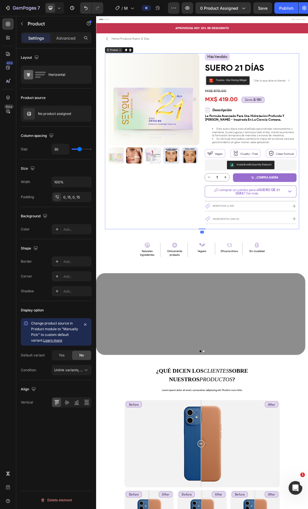
click at [131, 69] on div "Product" at bounding box center [124, 70] width 15 height 5
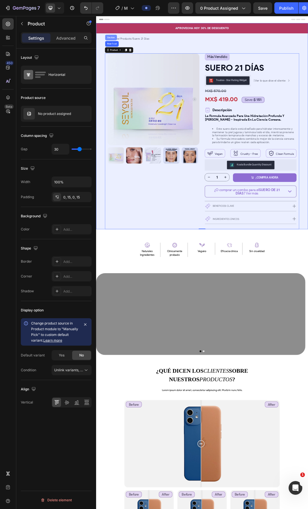
click at [124, 51] on div "Section" at bounding box center [120, 50] width 15 height 3
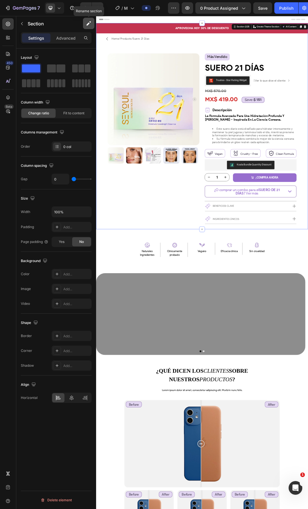
click at [85, 23] on button "button" at bounding box center [88, 23] width 11 height 11
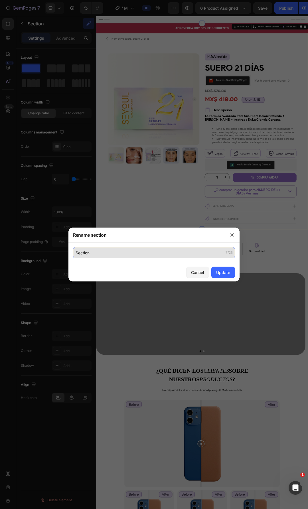
click at [129, 254] on input "Section" at bounding box center [154, 252] width 162 height 11
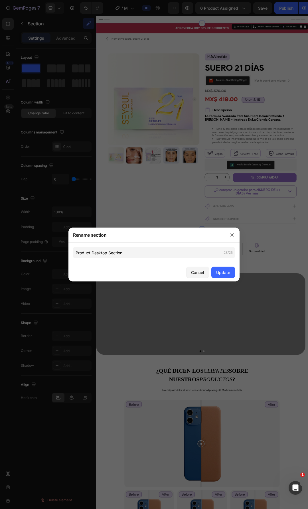
drag, startPoint x: 227, startPoint y: 274, endPoint x: 87, endPoint y: 273, distance: 139.6
click at [90, 285] on div "Rename section Product Desktop Section 23/25 Cancel Update" at bounding box center [154, 254] width 308 height 509
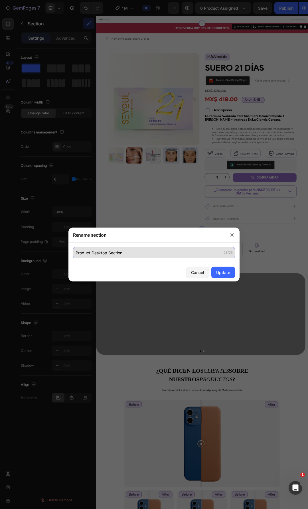
click at [109, 254] on input "Product Desktop Section" at bounding box center [154, 252] width 162 height 11
click at [142, 255] on input "Product Desktop Section" at bounding box center [154, 252] width 162 height 11
click at [108, 254] on input "Product Desktop Section" at bounding box center [154, 252] width 162 height 11
click at [112, 254] on input "Product Desktop Section" at bounding box center [154, 252] width 162 height 11
type input "Product Section"
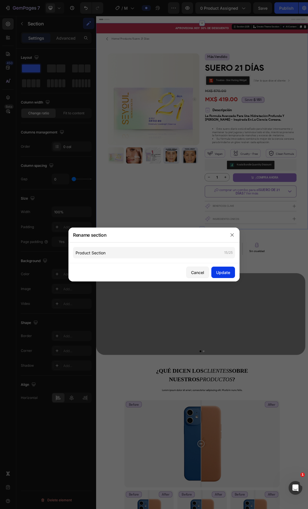
click at [227, 273] on div "Update" at bounding box center [223, 272] width 14 height 6
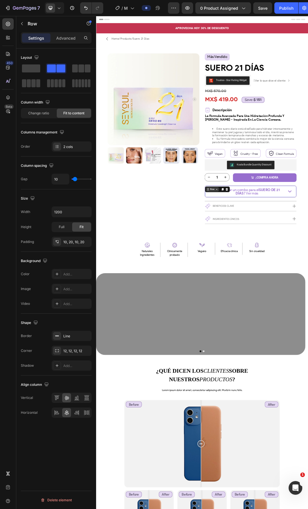
click at [279, 294] on div "Row" at bounding box center [283, 295] width 9 height 5
click at [285, 295] on div "Row" at bounding box center [283, 295] width 9 height 5
click at [67, 39] on p "Advanced" at bounding box center [65, 38] width 19 height 6
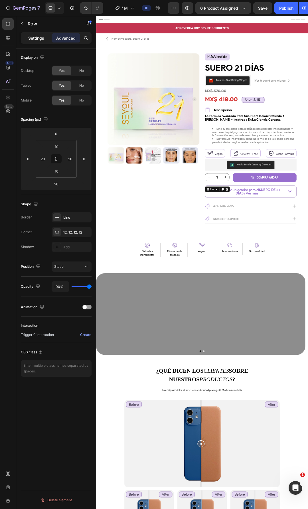
click at [32, 40] on p "Settings" at bounding box center [36, 38] width 16 height 6
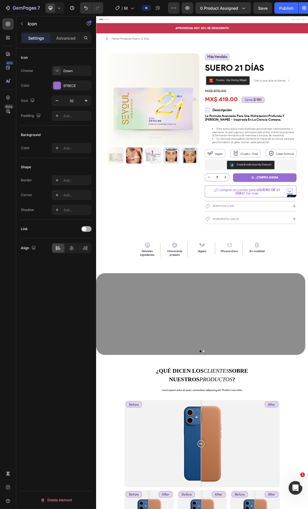
click at [90, 230] on div at bounding box center [86, 229] width 10 height 6
click at [71, 247] on button "Open page" at bounding box center [72, 243] width 40 height 10
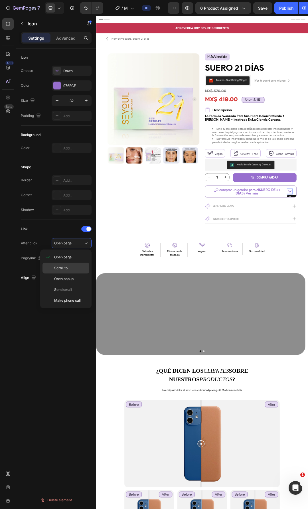
click at [66, 268] on span "Scroll to" at bounding box center [60, 267] width 13 height 5
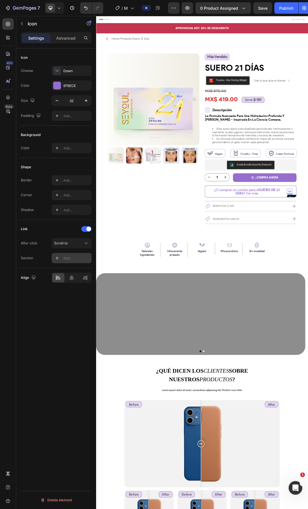
click at [68, 258] on div "Add..." at bounding box center [76, 258] width 27 height 5
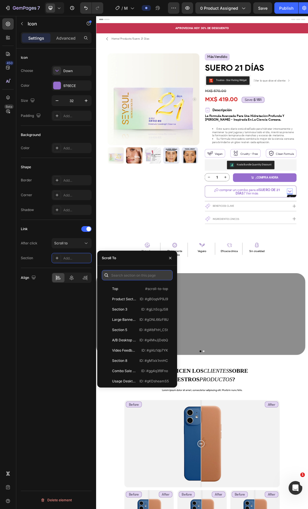
click at [134, 278] on input "text" at bounding box center [137, 275] width 71 height 10
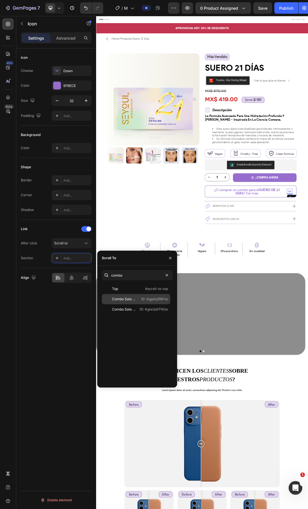
type input "combo"
click at [122, 298] on div "Combo Sale 1 Section" at bounding box center [124, 298] width 24 height 5
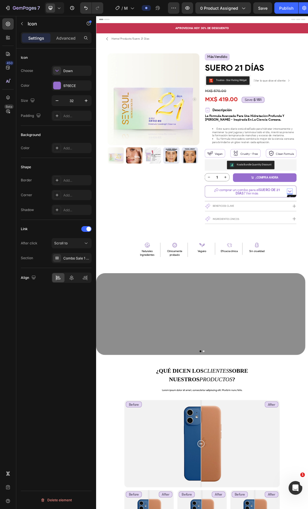
click at [44, 309] on div "Icon Choose Down Color 976ECE Size 32 Padding Add... Background Color Add... Sh…" at bounding box center [56, 286] width 80 height 476
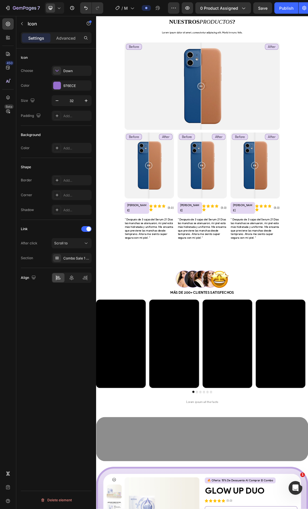
scroll to position [627, 0]
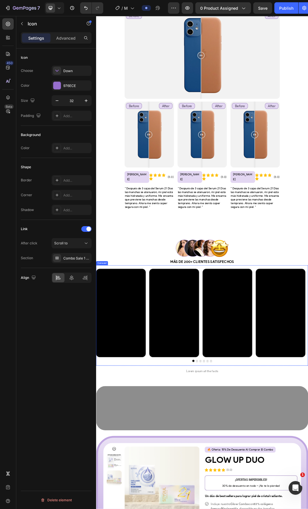
click at [282, 508] on div "Video Video Video Video Video Video Carousel" at bounding box center [267, 499] width 342 height 162
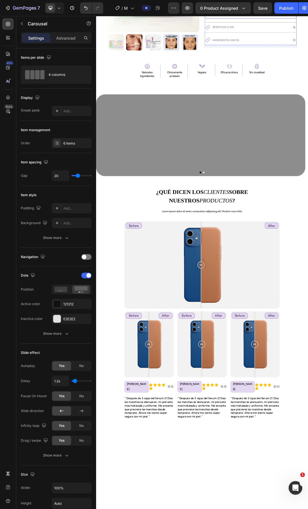
scroll to position [0, 0]
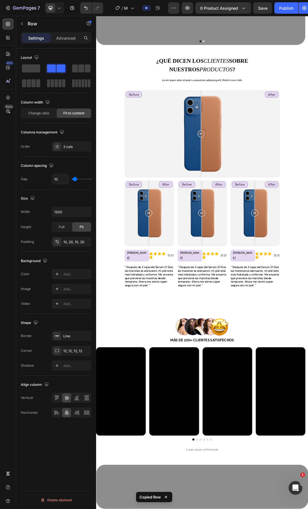
scroll to position [541, 0]
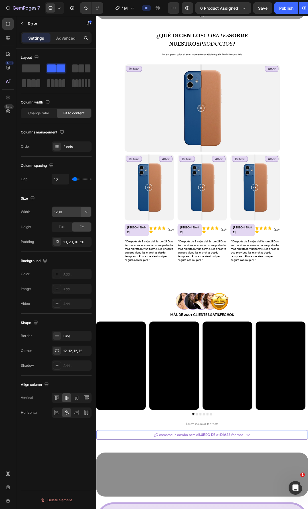
click at [82, 210] on button "button" at bounding box center [86, 212] width 10 height 10
click at [62, 235] on p "Full 100%" at bounding box center [70, 236] width 32 height 5
type input "100%"
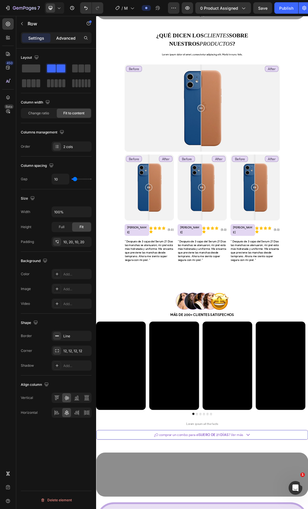
click at [68, 37] on p "Advanced" at bounding box center [65, 38] width 19 height 6
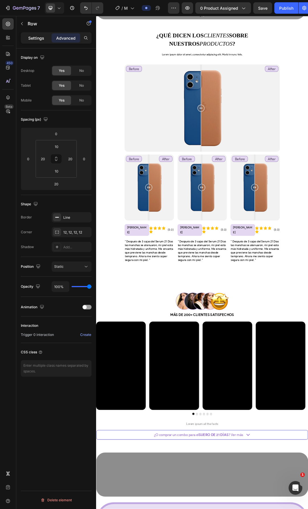
click at [38, 41] on div "Settings" at bounding box center [36, 37] width 28 height 9
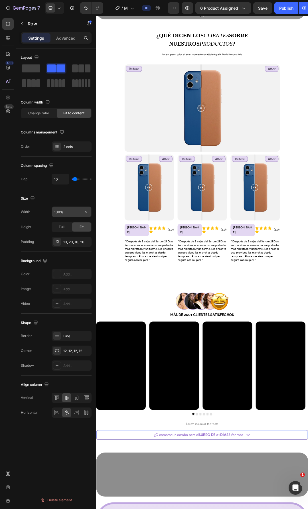
click at [75, 216] on input "100%" at bounding box center [71, 212] width 39 height 10
click at [86, 215] on button "button" at bounding box center [86, 212] width 10 height 10
click at [64, 211] on input "100%" at bounding box center [71, 212] width 39 height 10
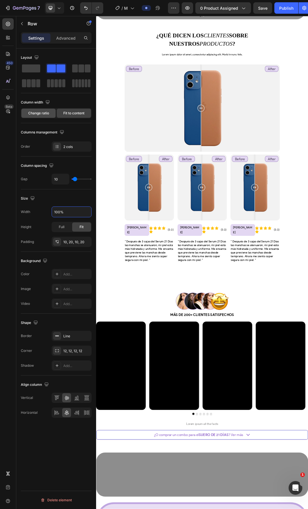
click at [45, 117] on div "Change ratio" at bounding box center [38, 113] width 34 height 9
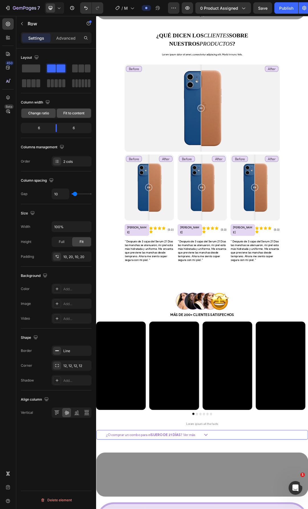
click at [61, 114] on div "Fit to content" at bounding box center [74, 113] width 34 height 9
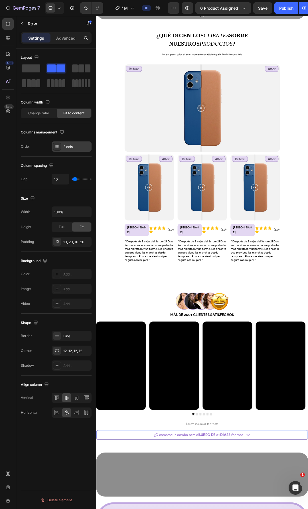
click at [81, 147] on div "2 cols" at bounding box center [76, 146] width 27 height 5
click at [42, 149] on div "Order 2 cols" at bounding box center [56, 146] width 71 height 10
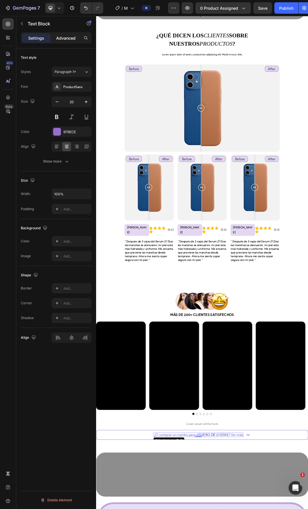
click at [63, 40] on p "Advanced" at bounding box center [65, 38] width 19 height 6
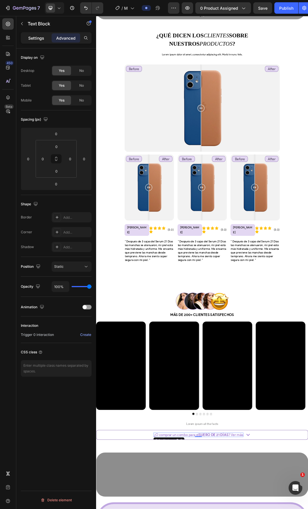
click at [42, 41] on div "Settings" at bounding box center [36, 37] width 28 height 9
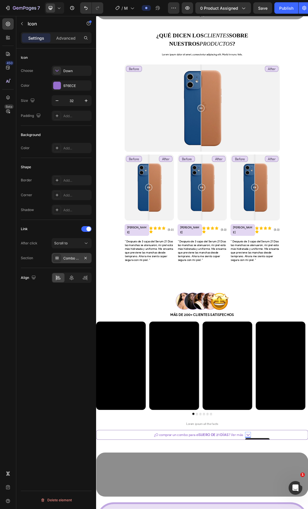
click at [68, 257] on div "Combo Sale 1 Section" at bounding box center [71, 258] width 17 height 5
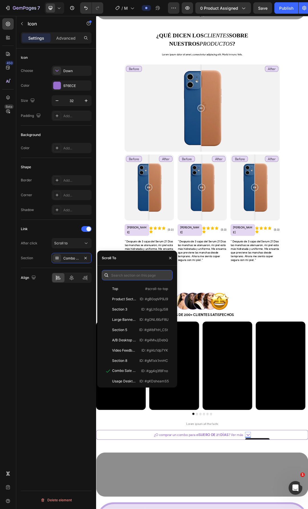
click at [130, 276] on input "text" at bounding box center [137, 275] width 71 height 10
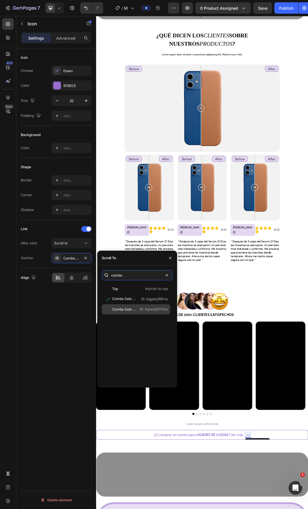
type input "combo"
click at [123, 309] on div "Combo Sale 2 Section" at bounding box center [124, 309] width 24 height 5
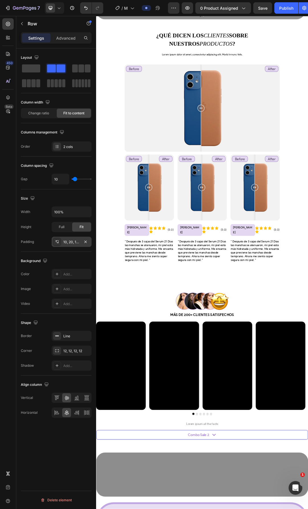
click at [71, 245] on div "10, 20, 10, 20" at bounding box center [72, 241] width 40 height 10
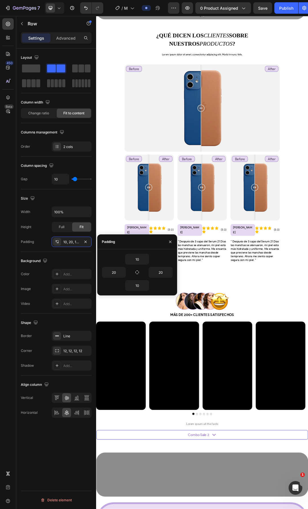
click at [40, 239] on div "Padding 10, 20, 10, 20" at bounding box center [56, 241] width 71 height 10
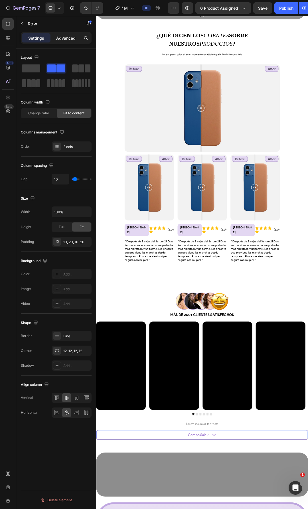
click at [59, 41] on div "Advanced" at bounding box center [66, 37] width 28 height 9
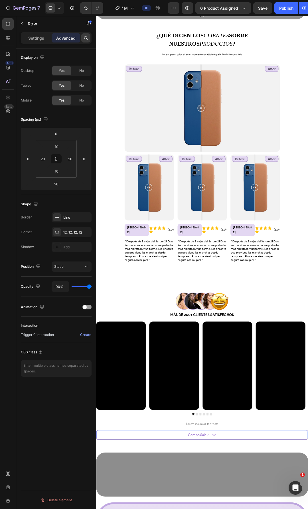
click at [88, 39] on div at bounding box center [85, 37] width 9 height 9
click at [46, 51] on div "Display on Desktop Yes No Tablet Yes No Mobile Yes No" at bounding box center [56, 79] width 71 height 62
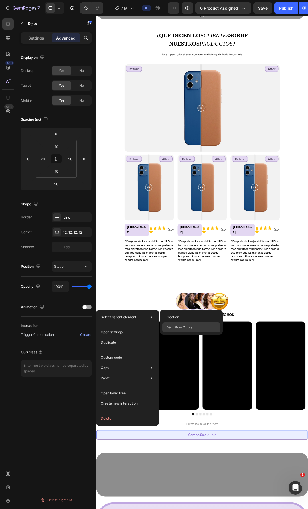
click at [178, 328] on span "Row 2 cols" at bounding box center [183, 327] width 17 height 5
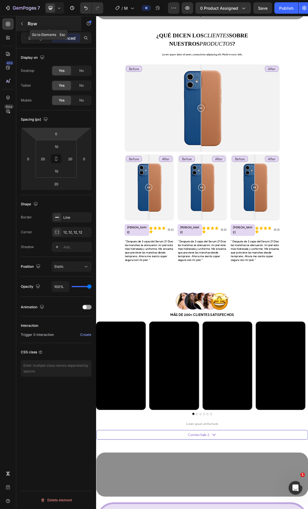
click at [23, 24] on icon "button" at bounding box center [22, 23] width 5 height 5
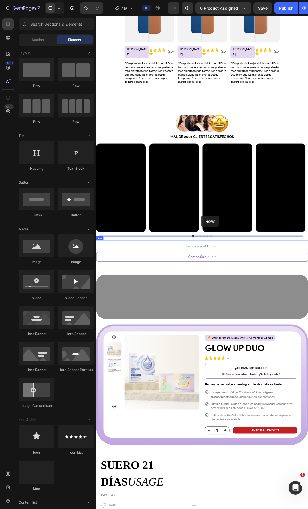
scroll to position [864, 0]
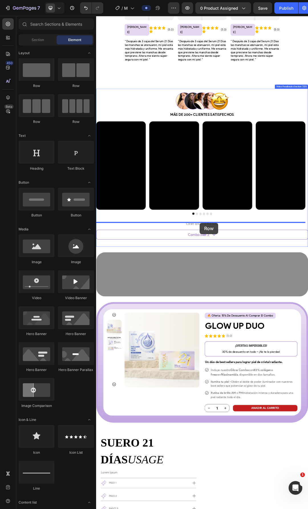
drag, startPoint x: 127, startPoint y: 82, endPoint x: 263, endPoint y: 350, distance: 300.2
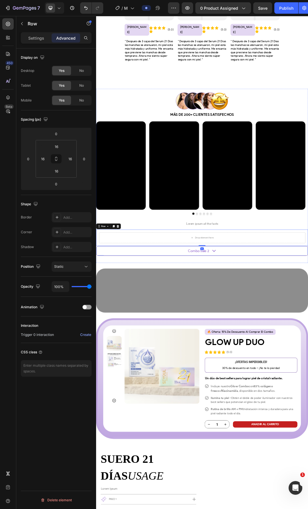
click at [214, 387] on div "Combo Sale 2 Text Block Icon Row" at bounding box center [267, 395] width 342 height 16
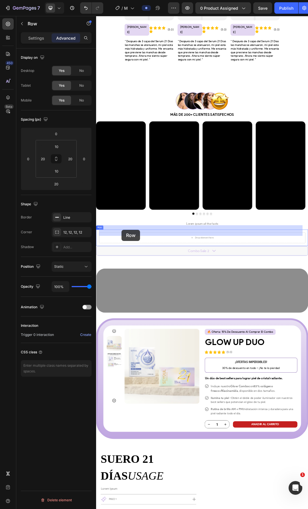
drag, startPoint x: 111, startPoint y: 382, endPoint x: 136, endPoint y: 361, distance: 32.3
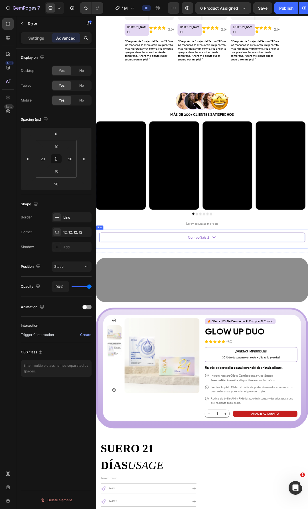
click at [142, 374] on div "Combo Sale 2 Text Block Icon Row 20" at bounding box center [267, 377] width 333 height 22
click at [166, 385] on div "Image Row Más de 200+ clientes satisfechos Text Block Row Video Video Video Vid…" at bounding box center [267, 266] width 342 height 264
click at [155, 397] on div "Image Section 8/25" at bounding box center [267, 441] width 342 height 89
click at [155, 384] on div "Image Row Más de 200+ clientes satisfechos Text Block Row Video Video Video Vid…" at bounding box center [267, 266] width 342 height 264
click at [157, 397] on div "Image Section 8/25" at bounding box center [267, 441] width 342 height 89
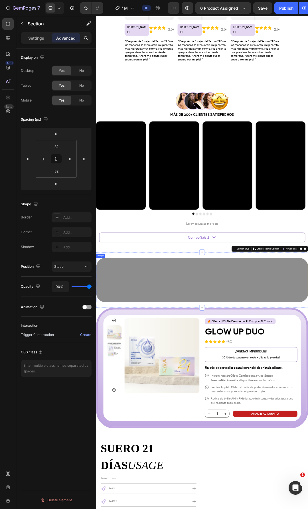
click at [261, 411] on img at bounding box center [267, 442] width 342 height 71
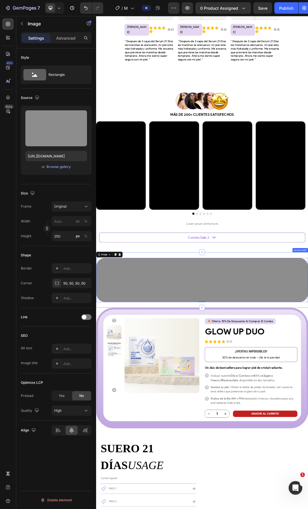
click at [256, 397] on div "Image 0 Section 8/25" at bounding box center [267, 441] width 342 height 89
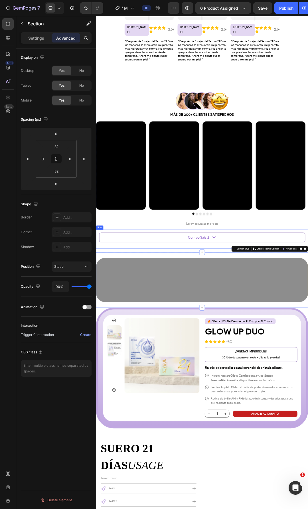
click at [262, 372] on div "Combo Sale 2 Text Block Icon Row" at bounding box center [267, 377] width 333 height 22
click at [43, 42] on div "Settings Advanced" at bounding box center [56, 37] width 71 height 11
click at [40, 40] on p "Settings" at bounding box center [36, 38] width 16 height 6
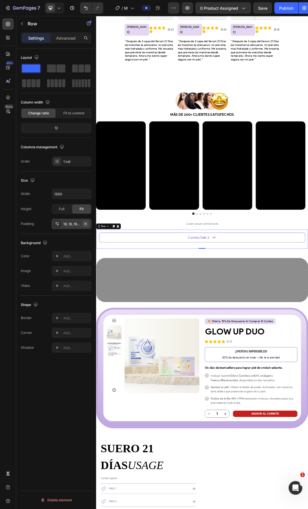
click at [86, 225] on icon "button" at bounding box center [85, 223] width 2 height 2
click at [69, 228] on div "16, 16, 16, 16" at bounding box center [72, 224] width 40 height 10
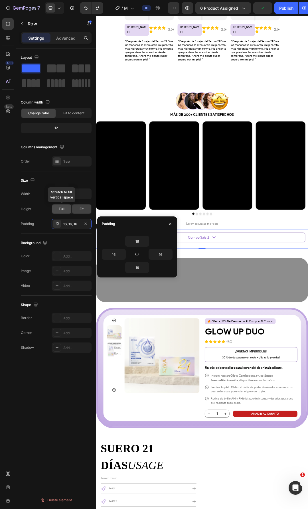
click at [68, 210] on div "Full" at bounding box center [61, 208] width 19 height 9
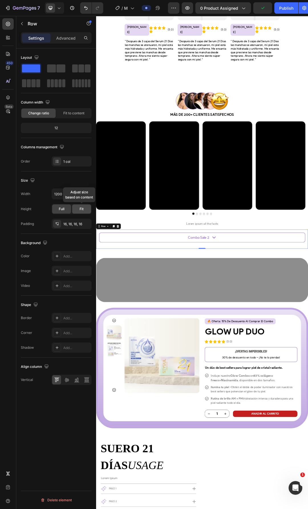
click at [75, 210] on div "Fit" at bounding box center [81, 208] width 19 height 9
click at [62, 112] on div "Fit to content" at bounding box center [74, 113] width 34 height 9
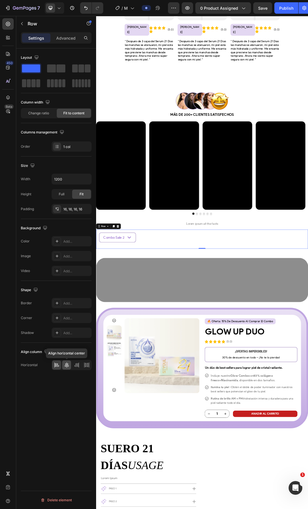
click at [69, 367] on icon at bounding box center [67, 365] width 6 height 6
click at [307, 362] on div "Combo Sale 2 Text Block Icon Row Row 0" at bounding box center [267, 376] width 342 height 31
click at [270, 371] on p "Combo Sale 2" at bounding box center [261, 374] width 34 height 6
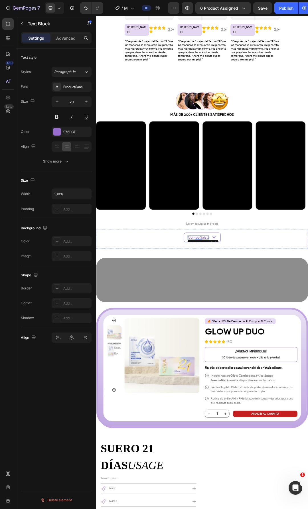
drag, startPoint x: 292, startPoint y: 363, endPoint x: 294, endPoint y: 357, distance: 6.4
click at [292, 366] on div "Combo Sale 2 Text Block 0 Icon Row" at bounding box center [267, 374] width 60 height 16
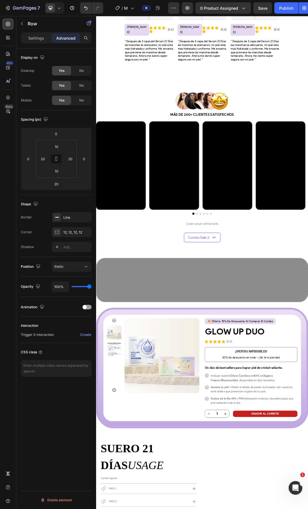
click at [268, 367] on div "Combo Sale 2 Text Block Icon Row 20" at bounding box center [267, 374] width 60 height 16
click at [263, 348] on p "Lorem ipsum all the facts" at bounding box center [267, 352] width 332 height 8
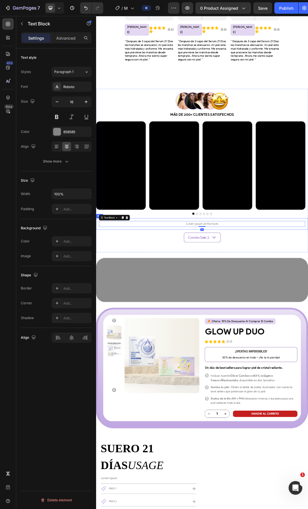
click at [228, 345] on div "Lorem ipsum all the facts Text Block 0 Row" at bounding box center [267, 351] width 342 height 19
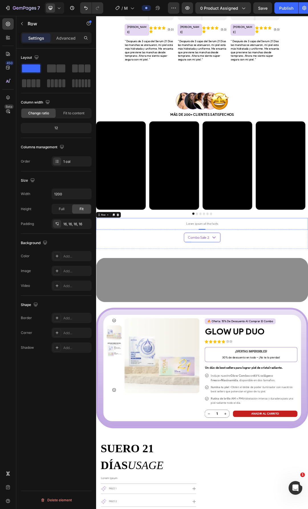
click at [238, 366] on div "Combo Sale 2 Text Block Icon Row" at bounding box center [267, 374] width 60 height 16
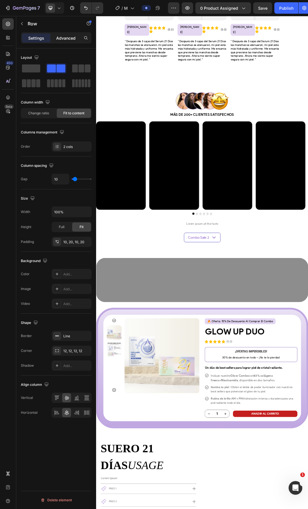
click at [69, 36] on p "Advanced" at bounding box center [65, 38] width 19 height 6
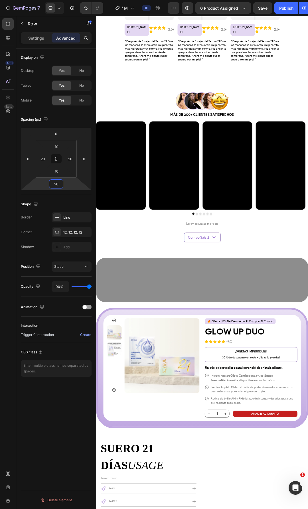
click at [58, 187] on input "20" at bounding box center [55, 184] width 11 height 9
type input "0"
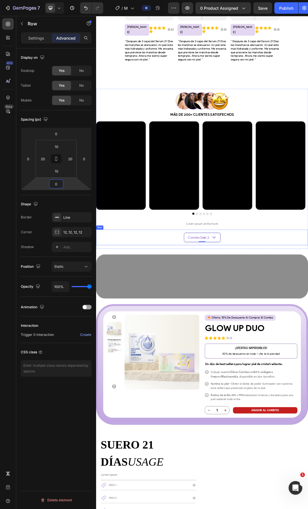
click at [307, 366] on div "Combo Sale 2 Text Block Icon Row 0 Row" at bounding box center [267, 373] width 342 height 25
click at [283, 348] on p "Lorem ipsum all the facts" at bounding box center [267, 352] width 332 height 8
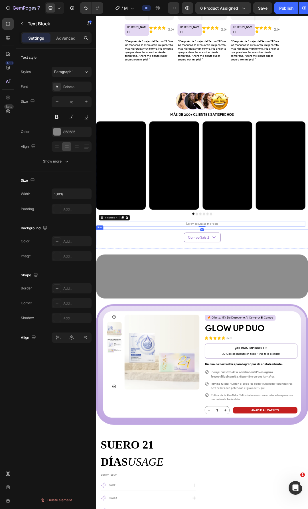
click at [232, 361] on div "Combo Sale 2 Text Block Icon Row Row" at bounding box center [267, 373] width 342 height 25
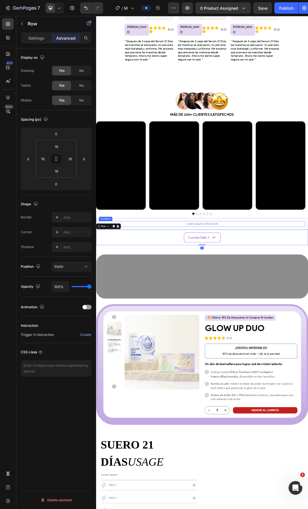
click at [244, 348] on p "Lorem ipsum all the facts" at bounding box center [267, 352] width 332 height 8
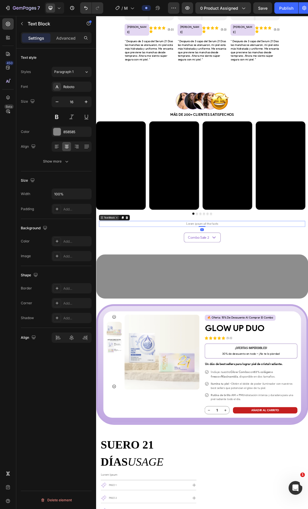
click at [116, 339] on div "Text Block" at bounding box center [117, 341] width 19 height 5
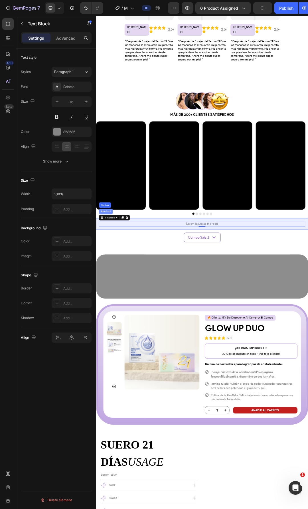
click at [117, 330] on div "Row 1 col" at bounding box center [111, 331] width 17 height 3
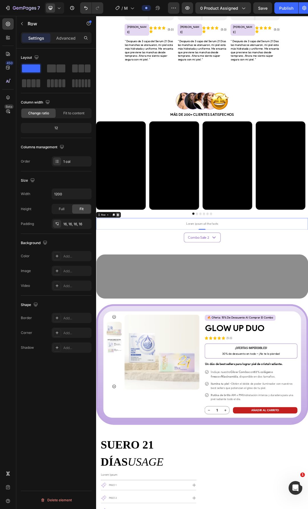
click at [132, 335] on icon at bounding box center [131, 337] width 4 height 4
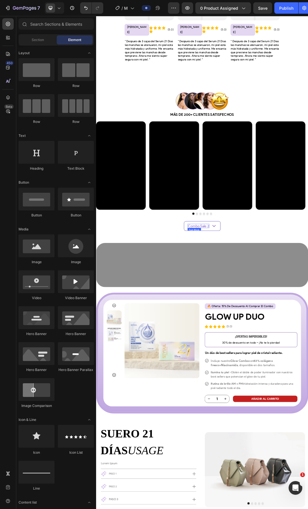
click at [268, 352] on p "Combo Sale 2" at bounding box center [261, 355] width 34 height 6
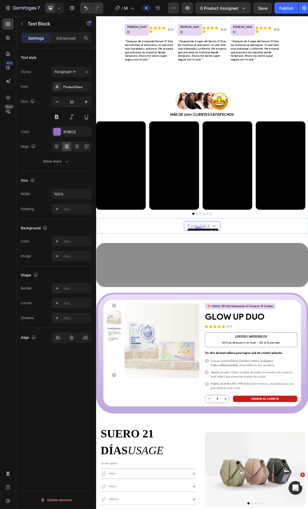
click at [292, 347] on div "Combo Sale 2 Text Block 0 Icon Row" at bounding box center [267, 355] width 60 height 16
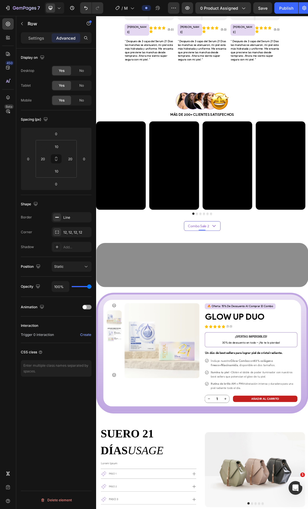
click at [238, 347] on div "Combo Sale 2 Text Block Icon Row 0" at bounding box center [267, 355] width 60 height 16
drag, startPoint x: 166, startPoint y: 18, endPoint x: 125, endPoint y: 193, distance: 179.5
click at [303, 342] on div "Combo Sale 2 Text Block Icon Row 0 Row" at bounding box center [267, 354] width 342 height 25
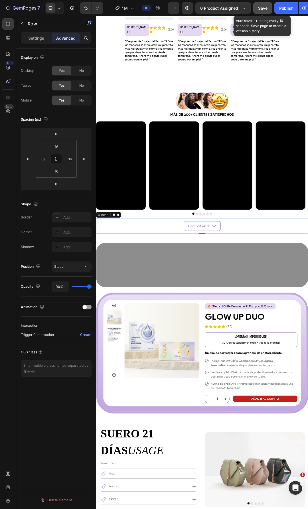
click at [262, 6] on span "Save" at bounding box center [262, 8] width 9 height 5
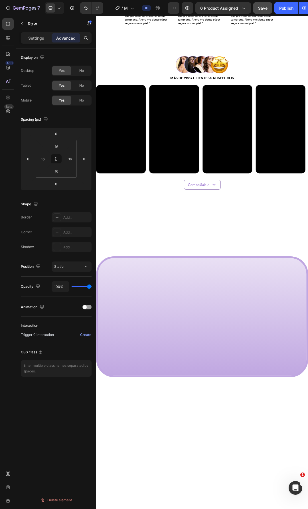
scroll to position [1861, 0]
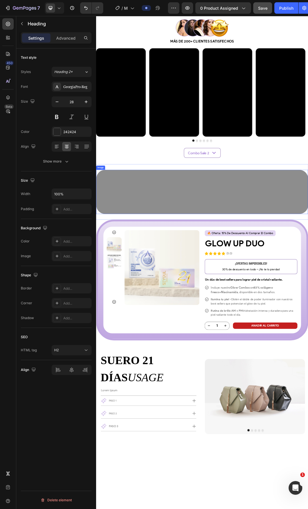
scroll to position [807, 0]
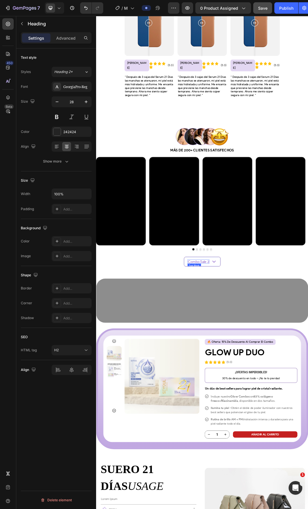
click at [265, 410] on p "Combo Sale 2" at bounding box center [261, 413] width 34 height 6
click at [260, 410] on p "Combo Sale 2" at bounding box center [261, 413] width 34 height 6
drag, startPoint x: 321, startPoint y: 401, endPoint x: 317, endPoint y: 401, distance: 4.3
click at [307, 401] on div "(Placeholder) Text Block 0 Icon Row Row" at bounding box center [267, 412] width 342 height 25
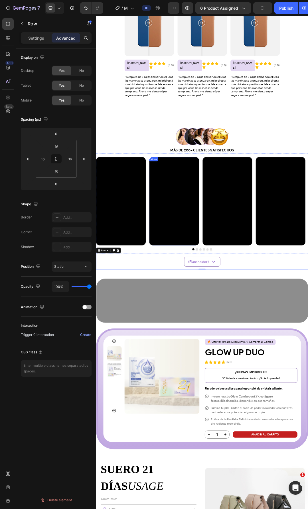
click at [199, 346] on video at bounding box center [222, 315] width 80 height 142
click at [157, 294] on video at bounding box center [136, 315] width 80 height 142
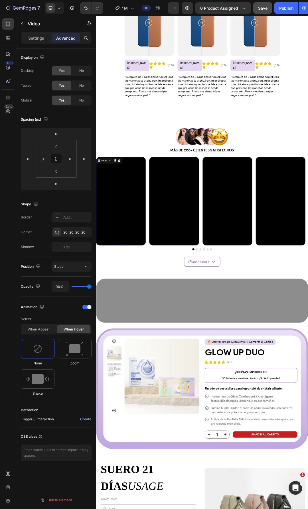
click at [91, 306] on div "Display on Desktop Yes No Tablet Yes No Mobile Yes No Spacing (px) 0 0 0 0 0 0 …" at bounding box center [56, 286] width 80 height 476
click at [88, 307] on span at bounding box center [89, 307] width 4 height 4
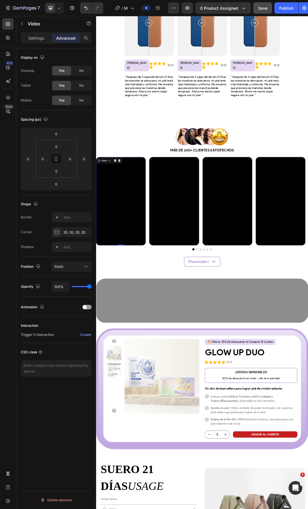
drag, startPoint x: 139, startPoint y: 303, endPoint x: 139, endPoint y: 307, distance: 4.6
click at [139, 303] on video at bounding box center [136, 315] width 80 height 142
click at [37, 36] on p "Settings" at bounding box center [36, 38] width 16 height 6
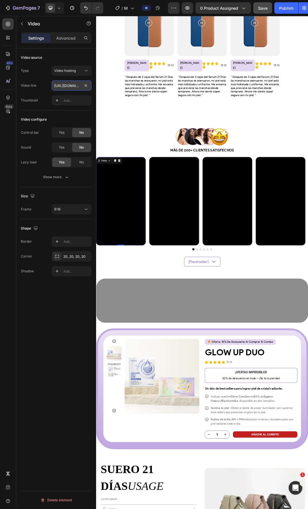
click at [63, 89] on input "https://videos.pexels.com/video-files/6584525/6584525-uhd_1440_2560_25fps.mp4" at bounding box center [72, 85] width 40 height 10
click at [69, 75] on button "Video hosting" at bounding box center [72, 71] width 40 height 10
click at [42, 74] on div "Type Video hosting" at bounding box center [56, 71] width 71 height 10
click at [212, 311] on video at bounding box center [222, 315] width 80 height 142
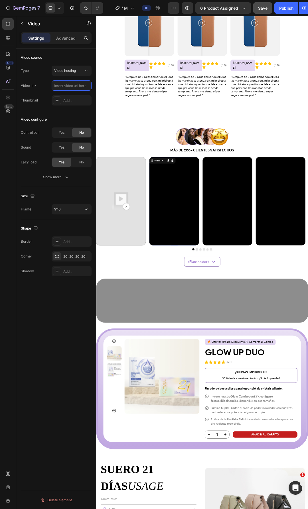
scroll to position [0, 0]
click at [307, 307] on video at bounding box center [308, 315] width 80 height 142
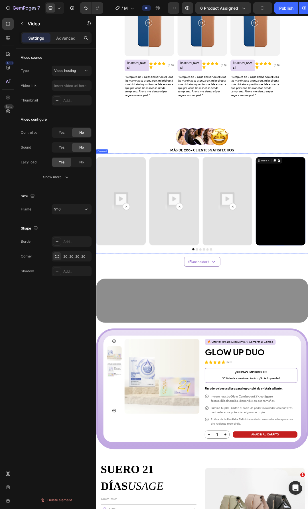
click at [257, 391] on button "Dot" at bounding box center [258, 392] width 3 height 3
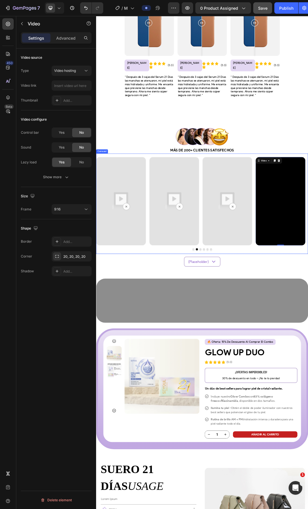
click at [262, 391] on button "Dot" at bounding box center [263, 392] width 3 height 3
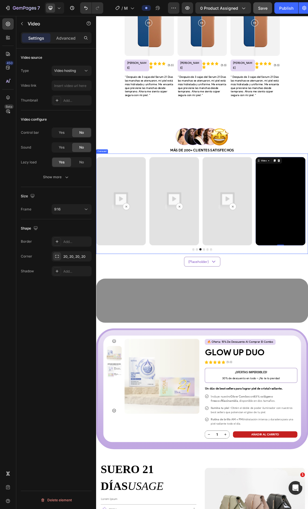
click at [268, 391] on button "Dot" at bounding box center [269, 392] width 3 height 3
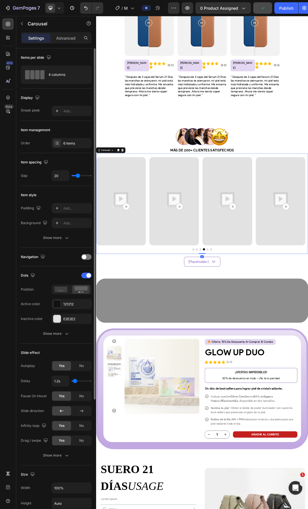
click at [274, 391] on button "Dot" at bounding box center [275, 392] width 3 height 3
click at [280, 391] on button "Dot" at bounding box center [281, 392] width 3 height 3
click at [251, 391] on button "Dot" at bounding box center [252, 392] width 3 height 3
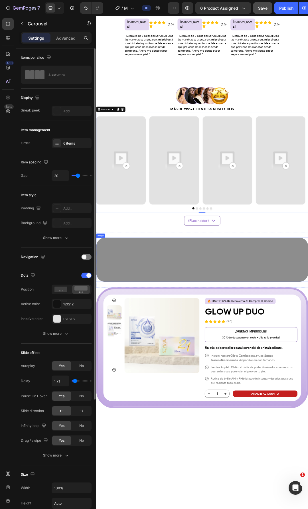
scroll to position [465, 0]
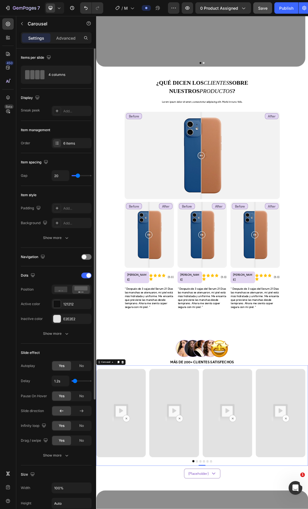
click at [265, 11] on div "Save" at bounding box center [262, 8] width 9 height 6
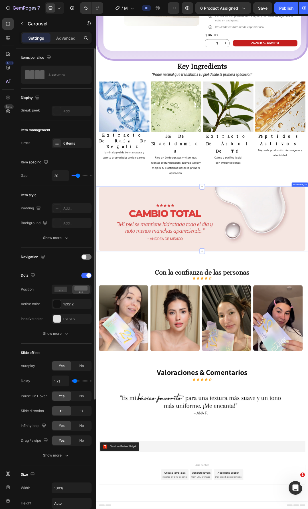
scroll to position [1947, 0]
